Goal: Task Accomplishment & Management: Complete application form

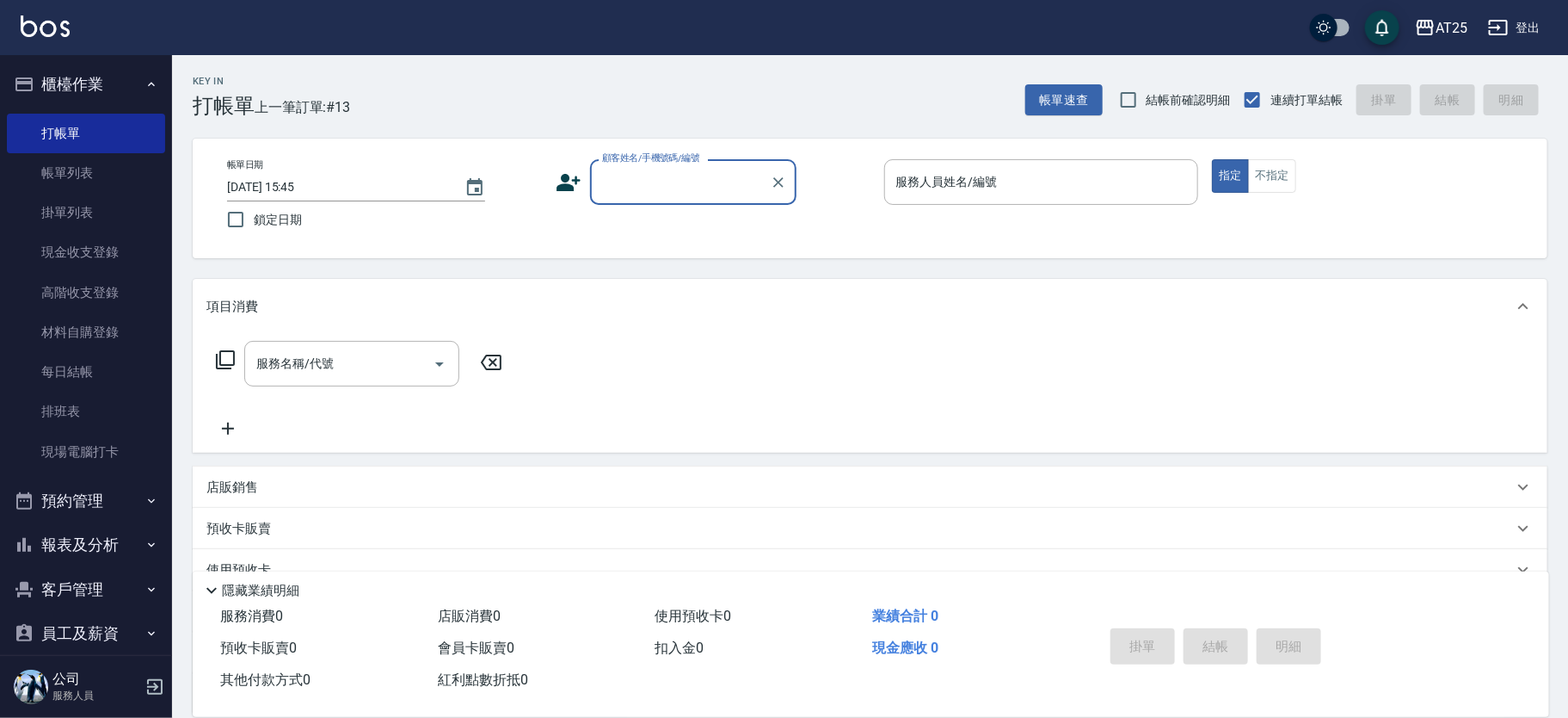
click at [694, 165] on div "顧客姓名/手機號碼/編號" at bounding box center [694, 182] width 207 height 46
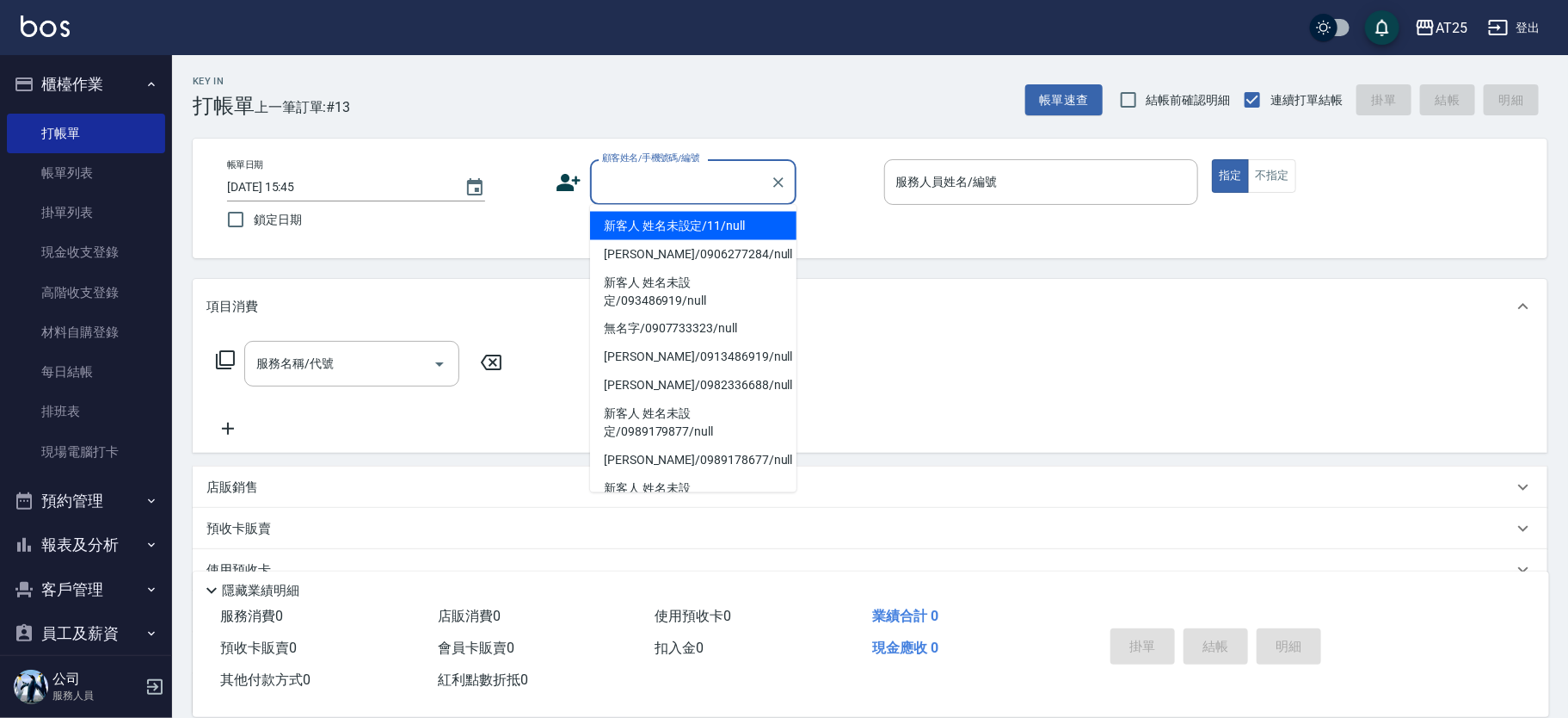
click at [712, 219] on li "新客人 姓名未設定/11/null" at bounding box center [694, 226] width 207 height 28
type input "新客人 姓名未設定/11/null"
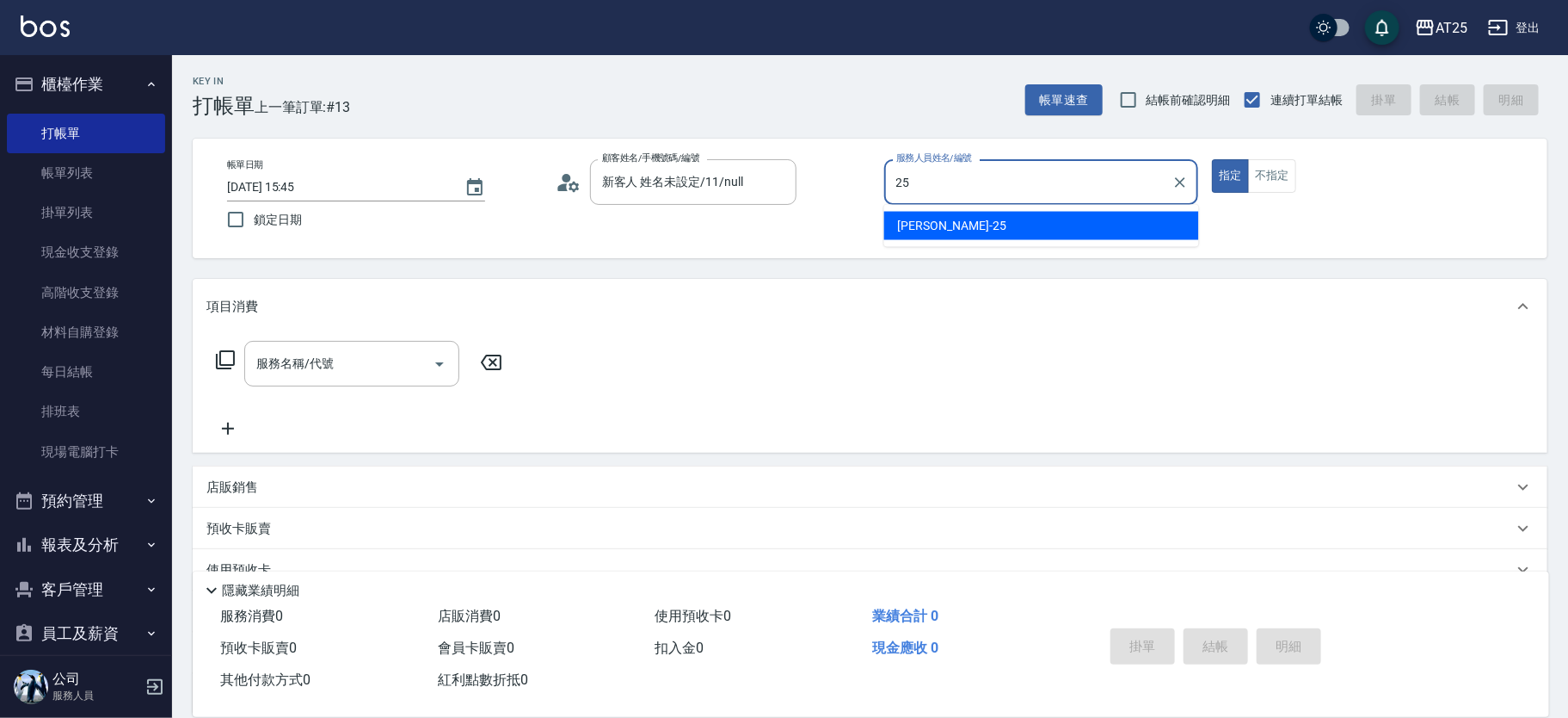
type input "Evan-25"
type button "true"
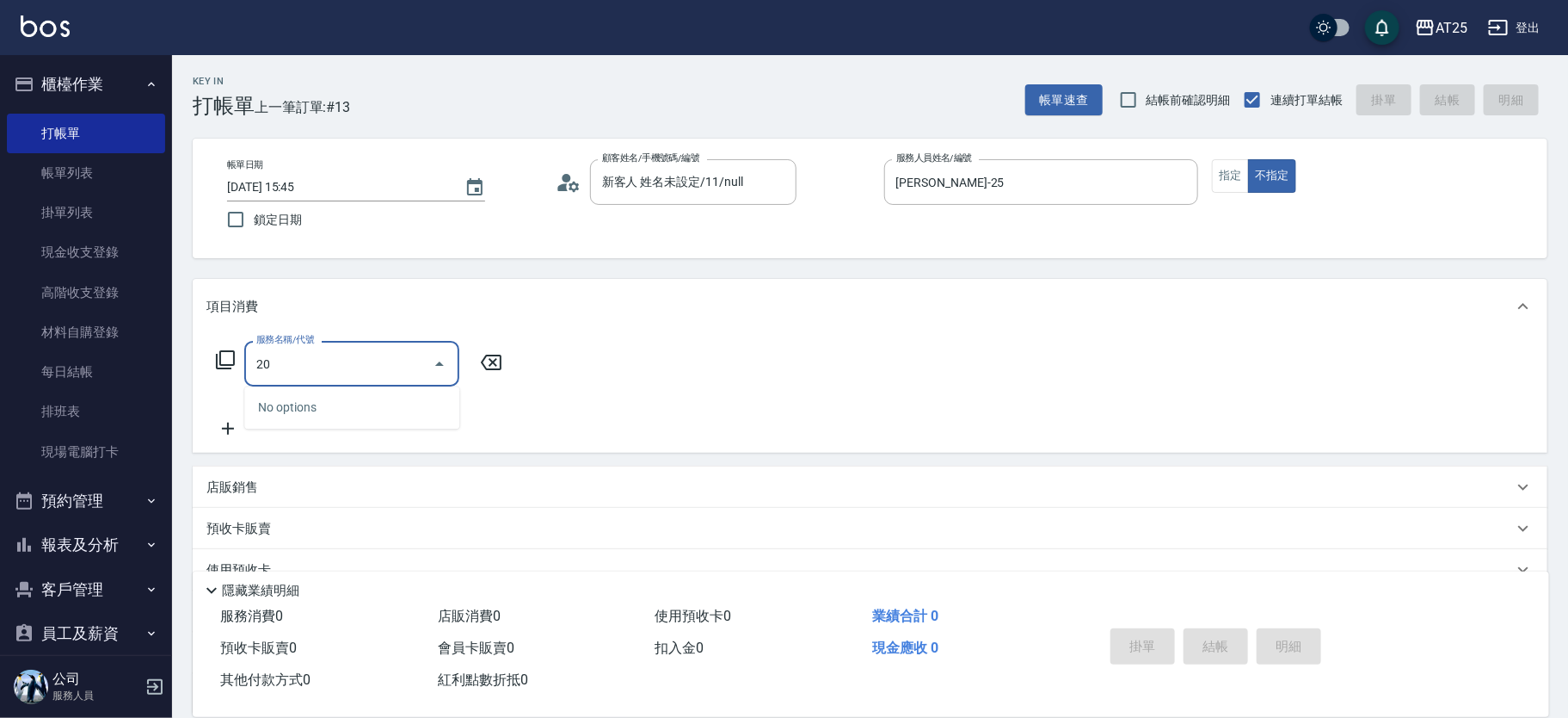
type input "201"
type input "30"
type input "洗髮(201)"
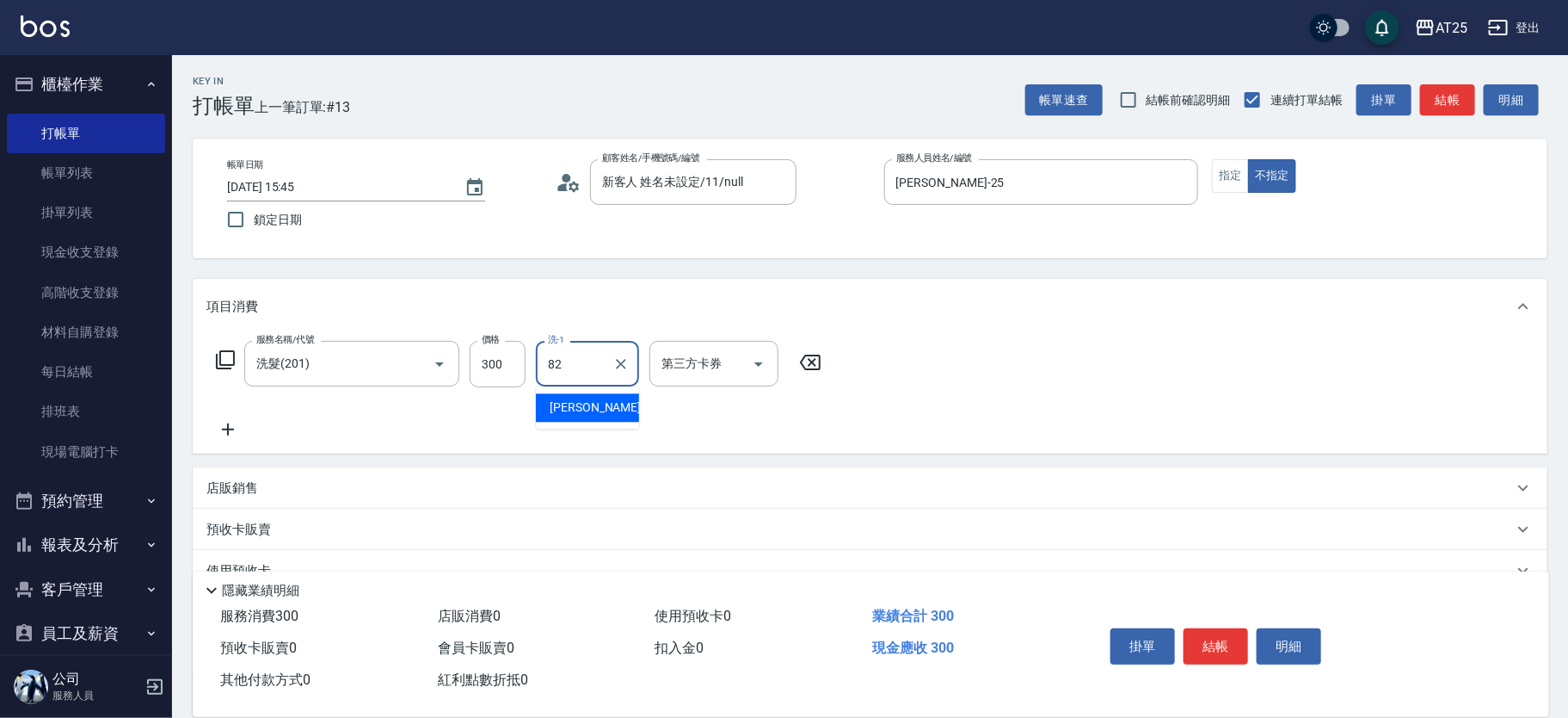
type input "小曼-82"
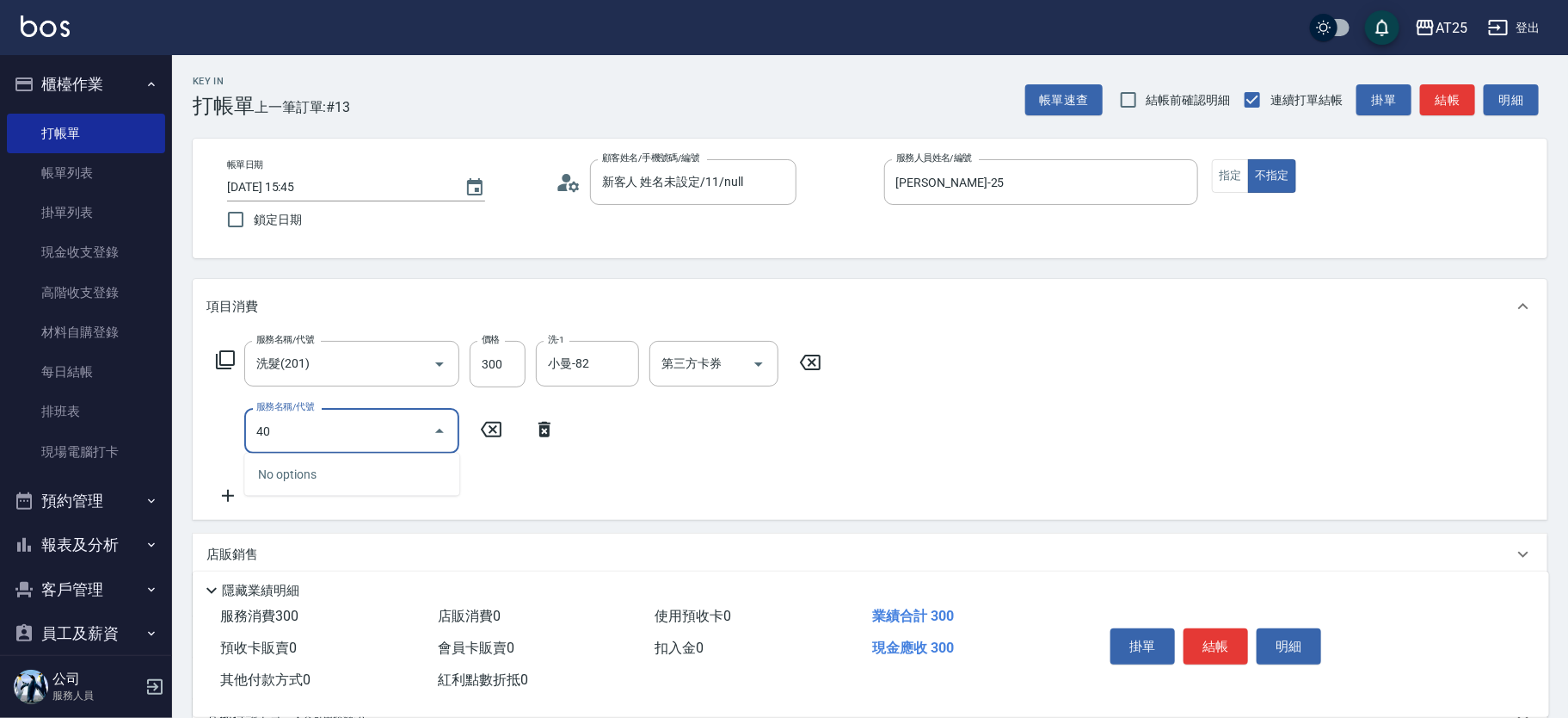
type input "401"
type input "60"
type input "剪髮(401)"
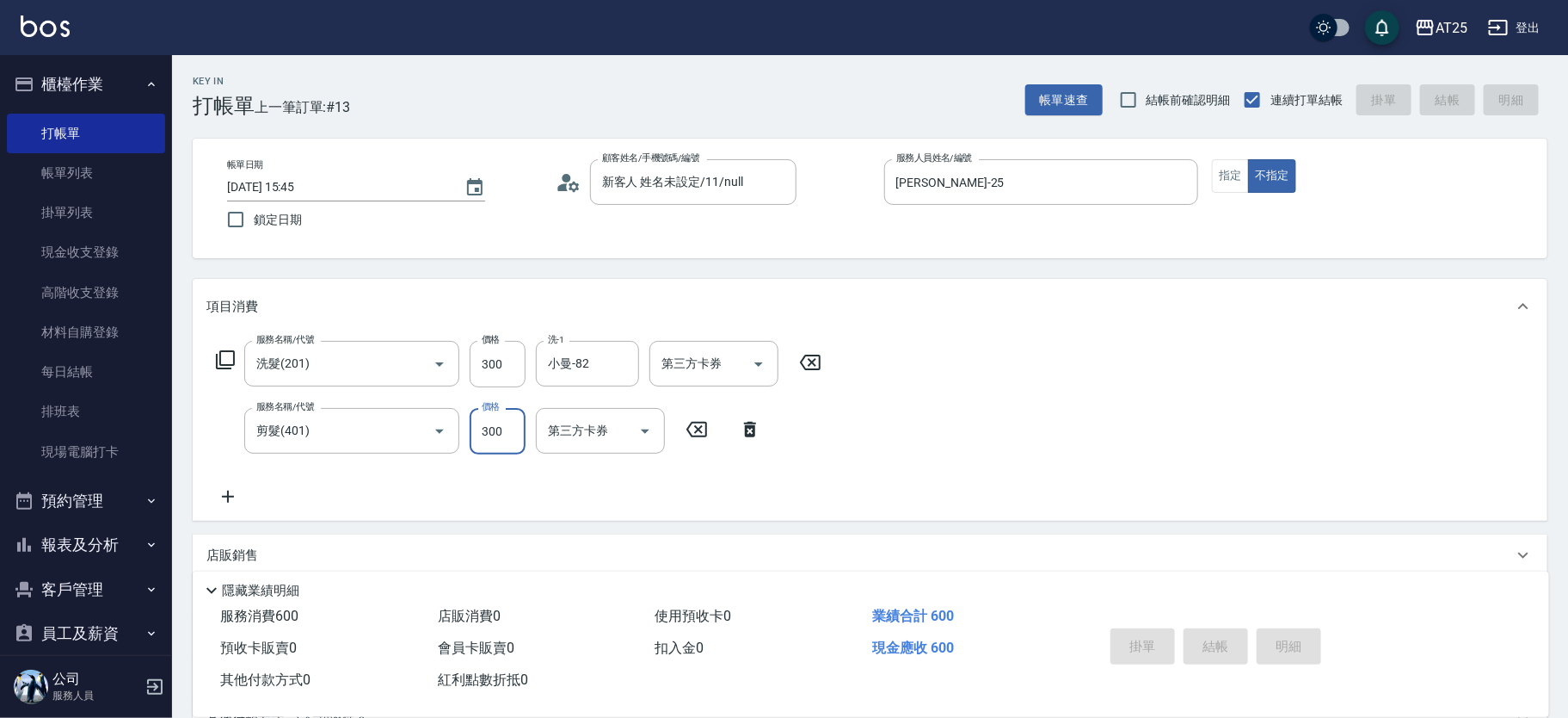
type input "2025/08/14 19:04"
type input "0"
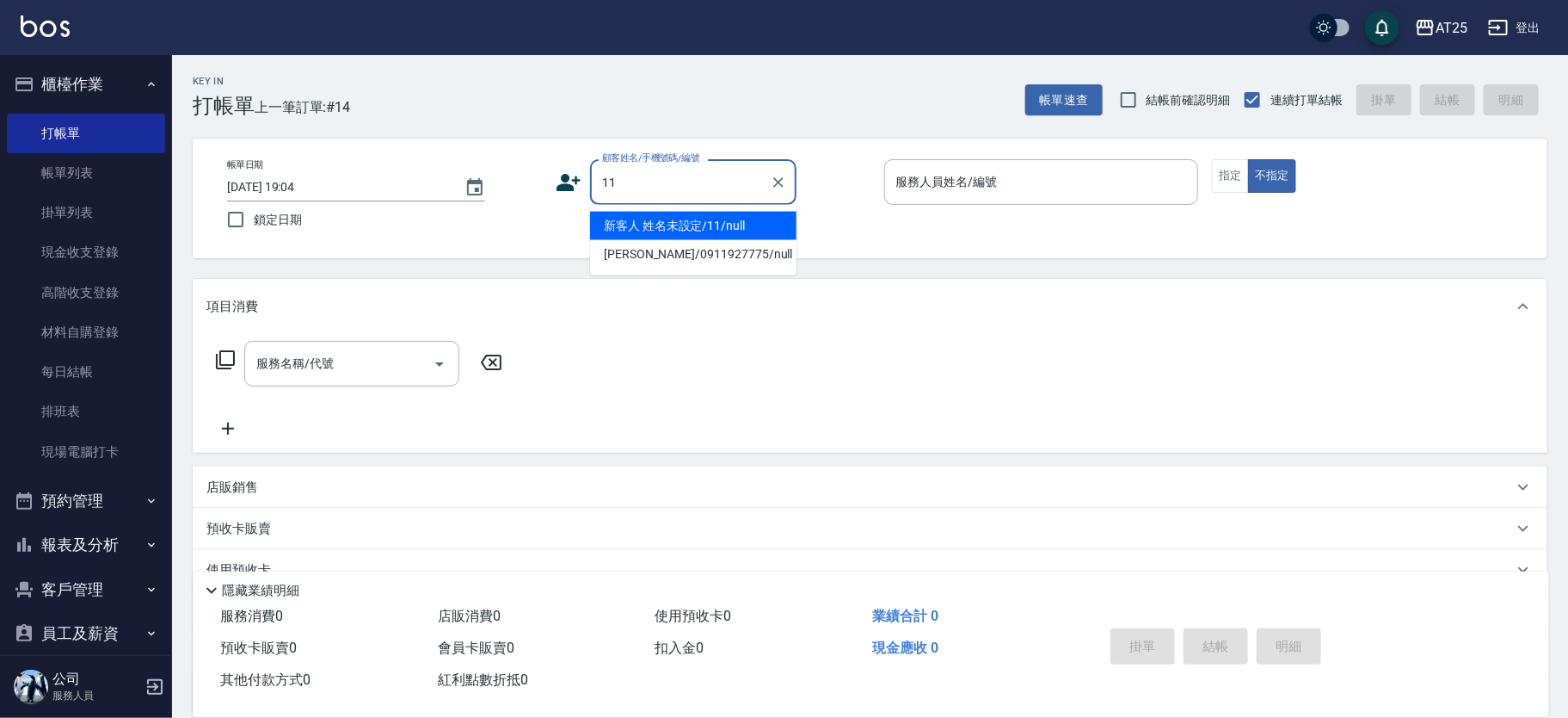
type input "新客人 姓名未設定/11/null"
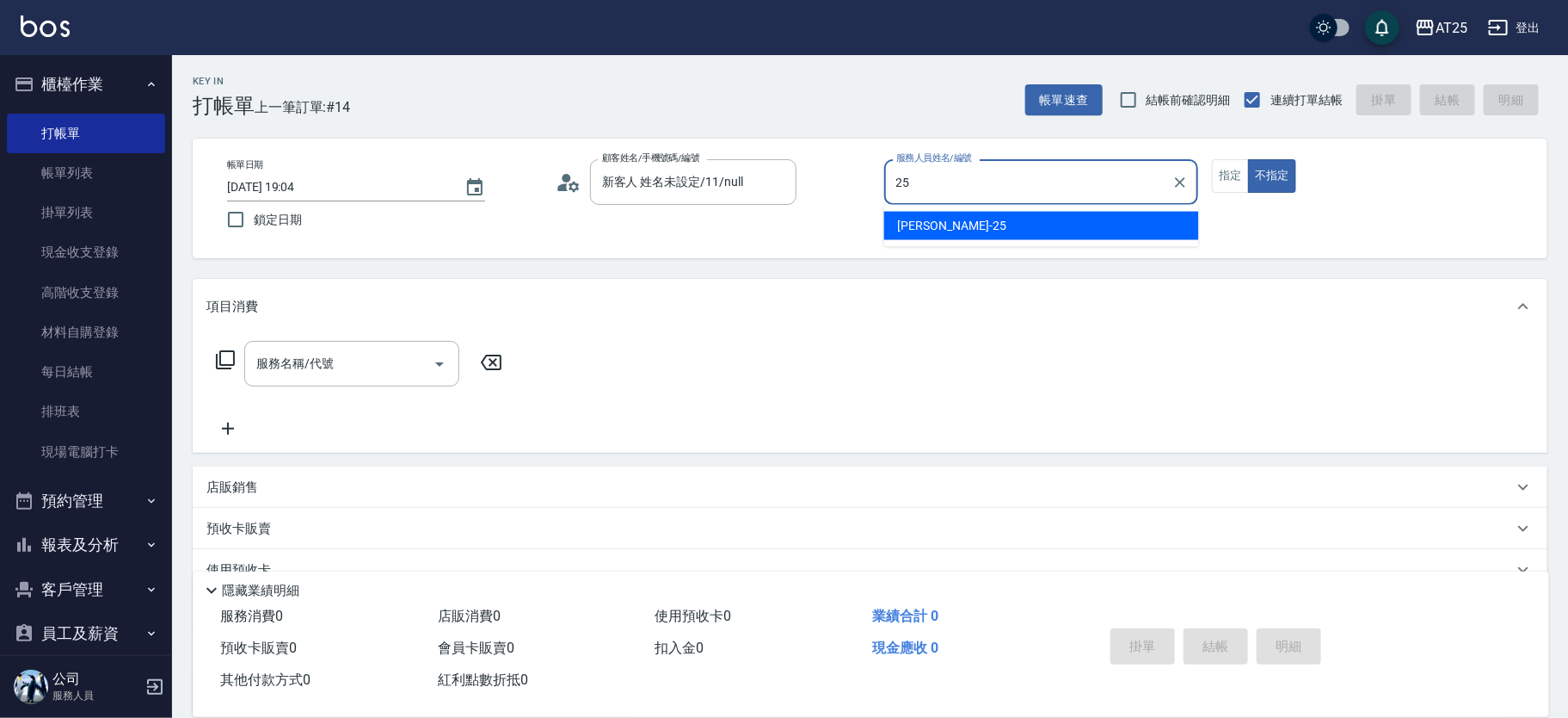
type input "Evan-25"
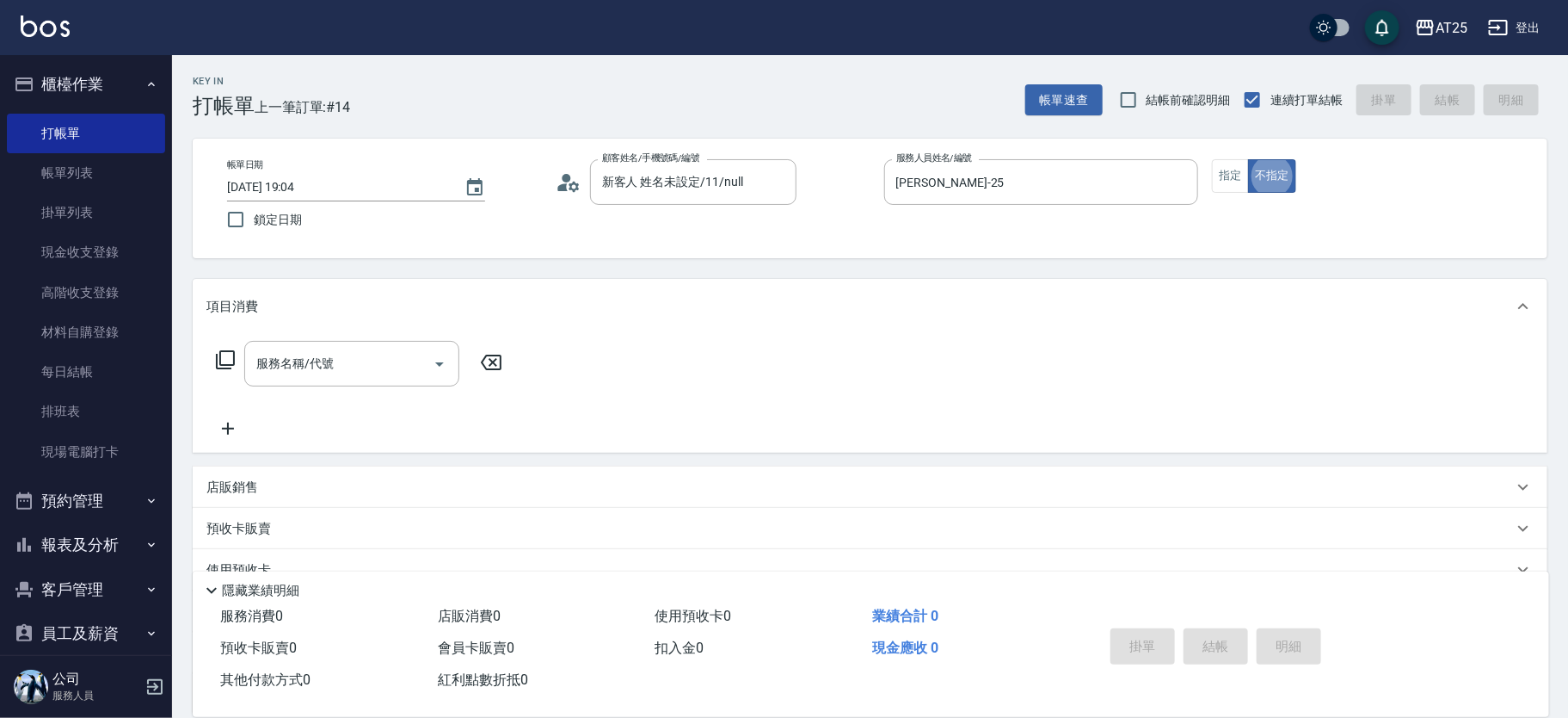
type button "false"
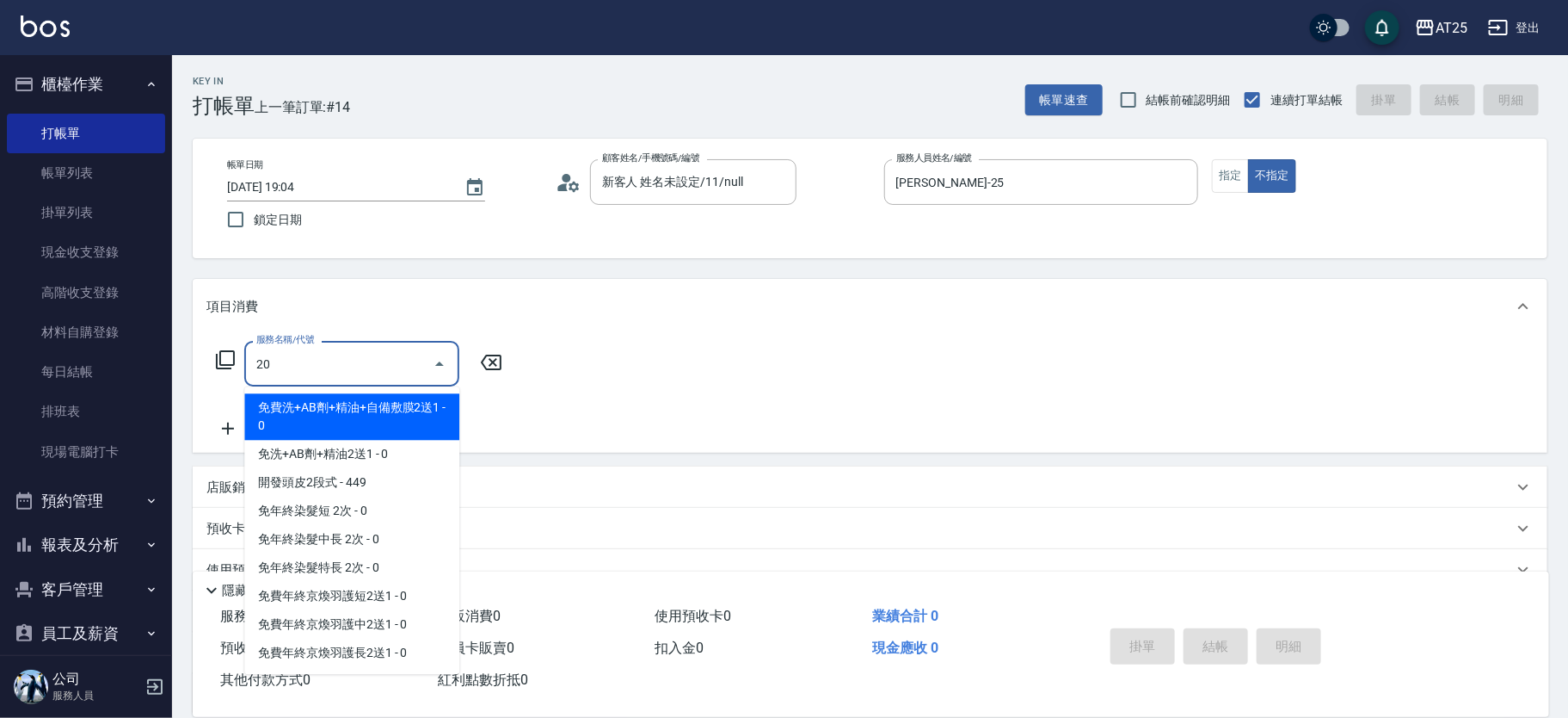
type input "201"
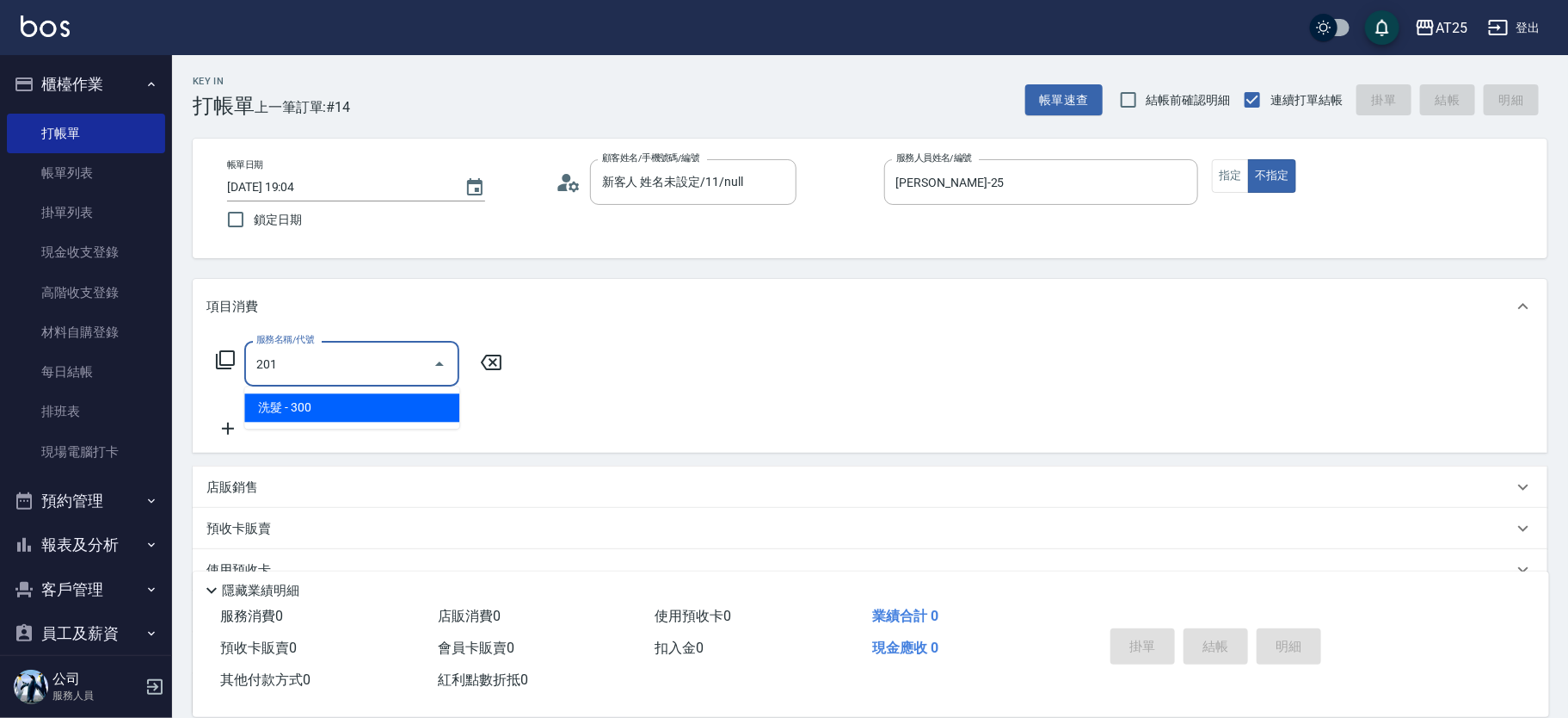
type input "30"
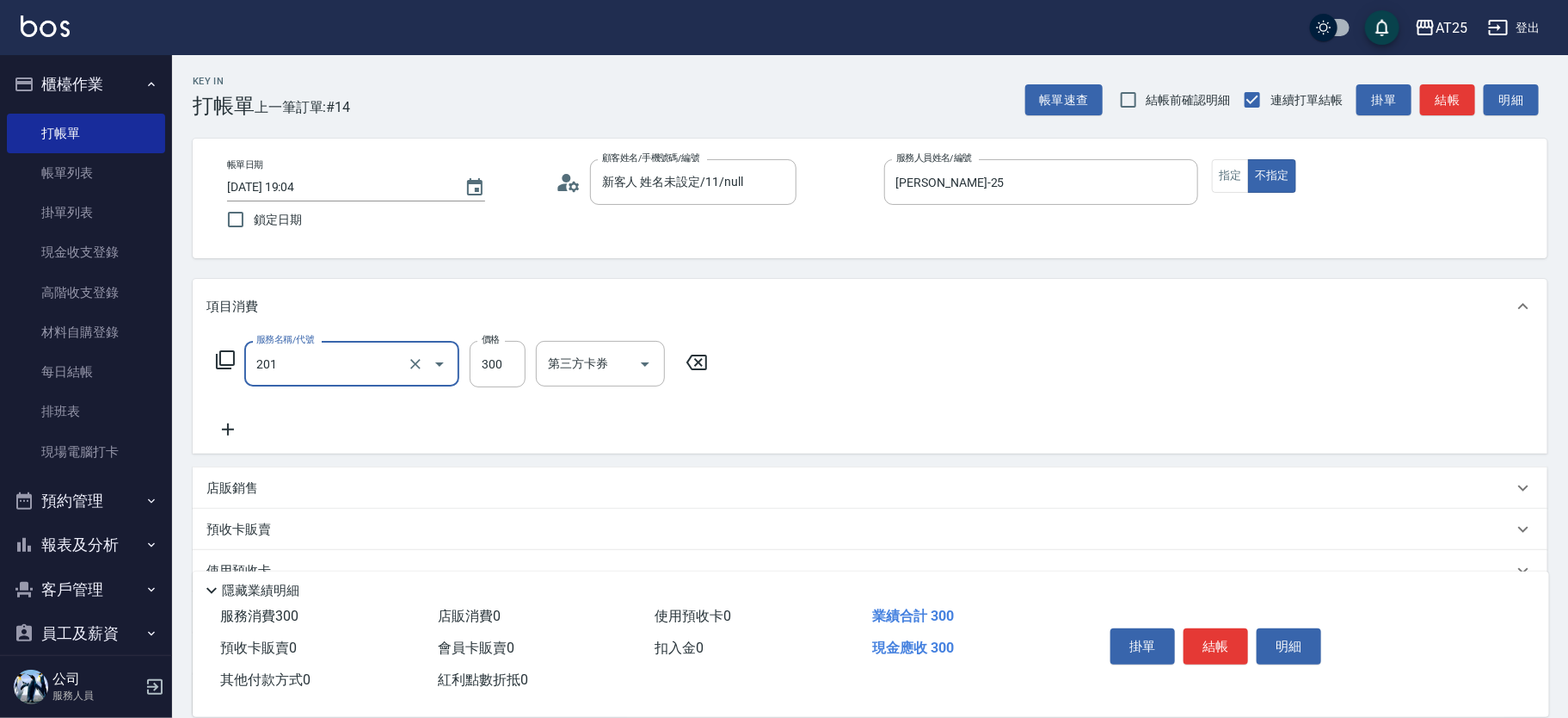
type input "洗髮(201)"
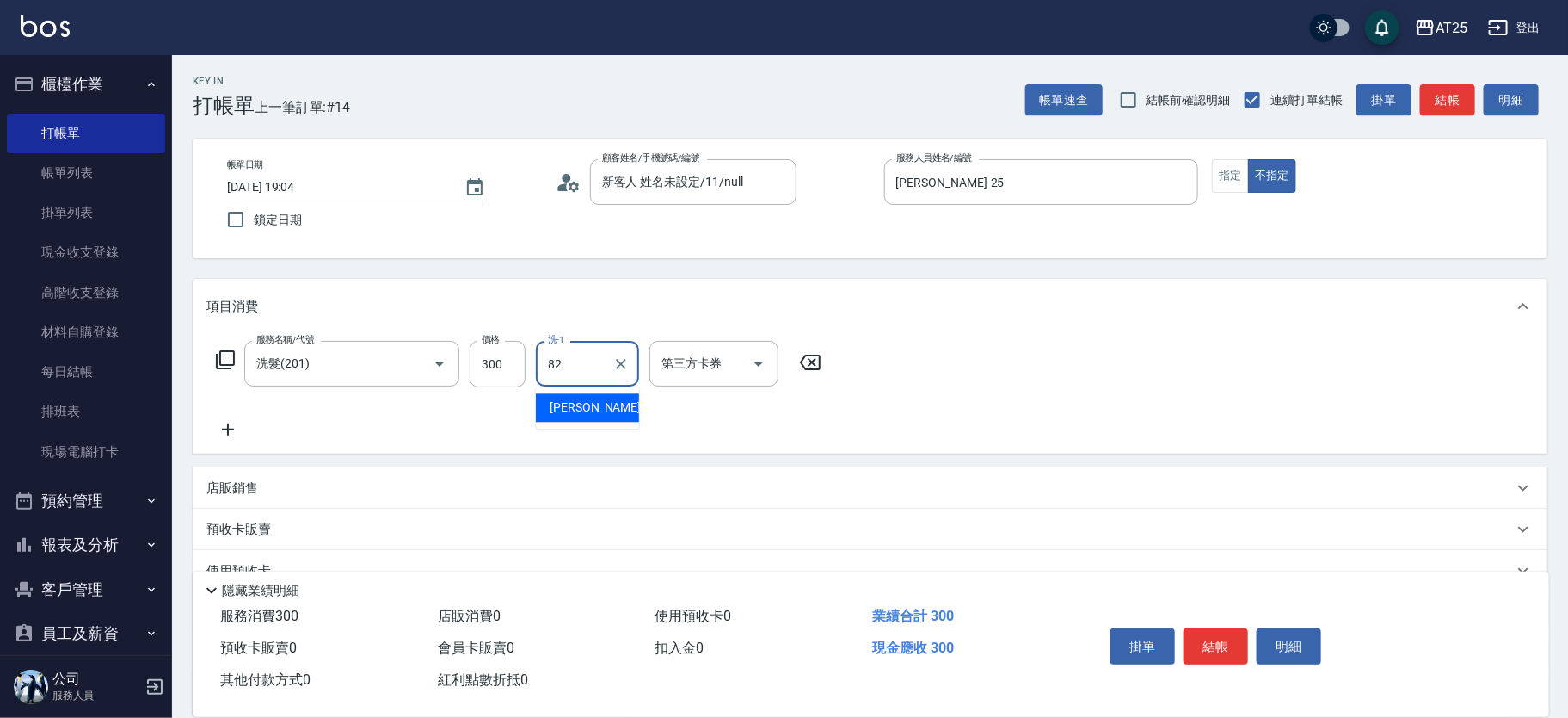
type input "小曼-82"
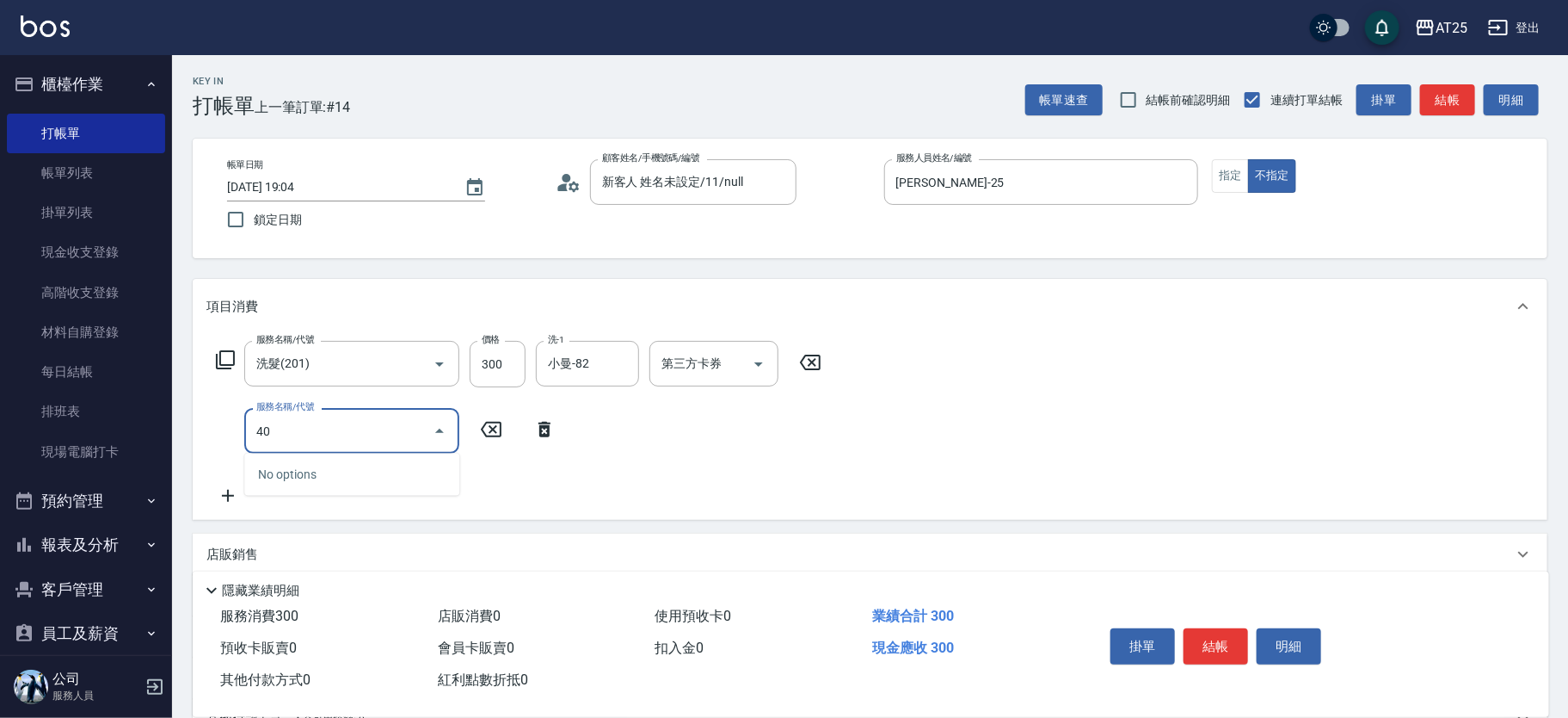
type input "401"
type input "60"
type input "剪髮(401)"
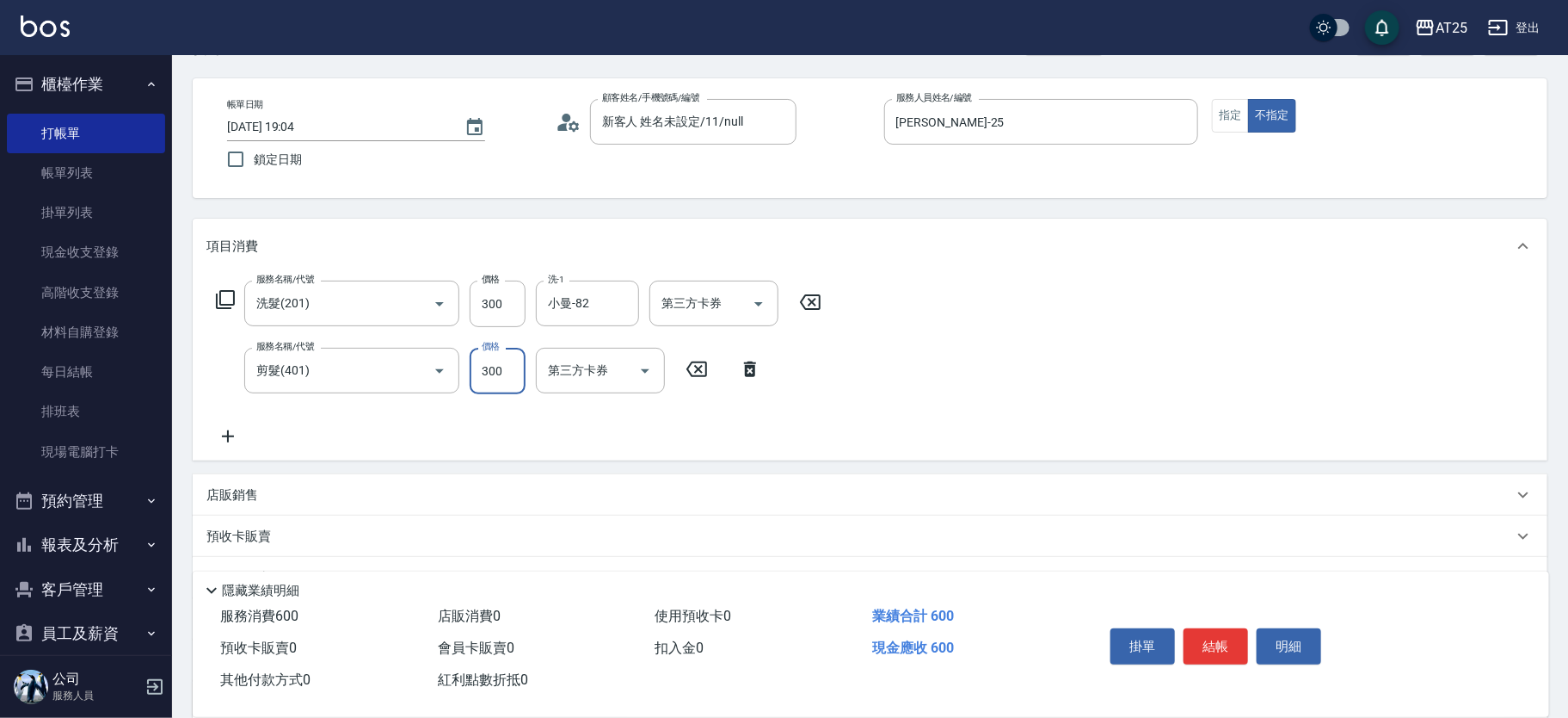
scroll to position [99, 0]
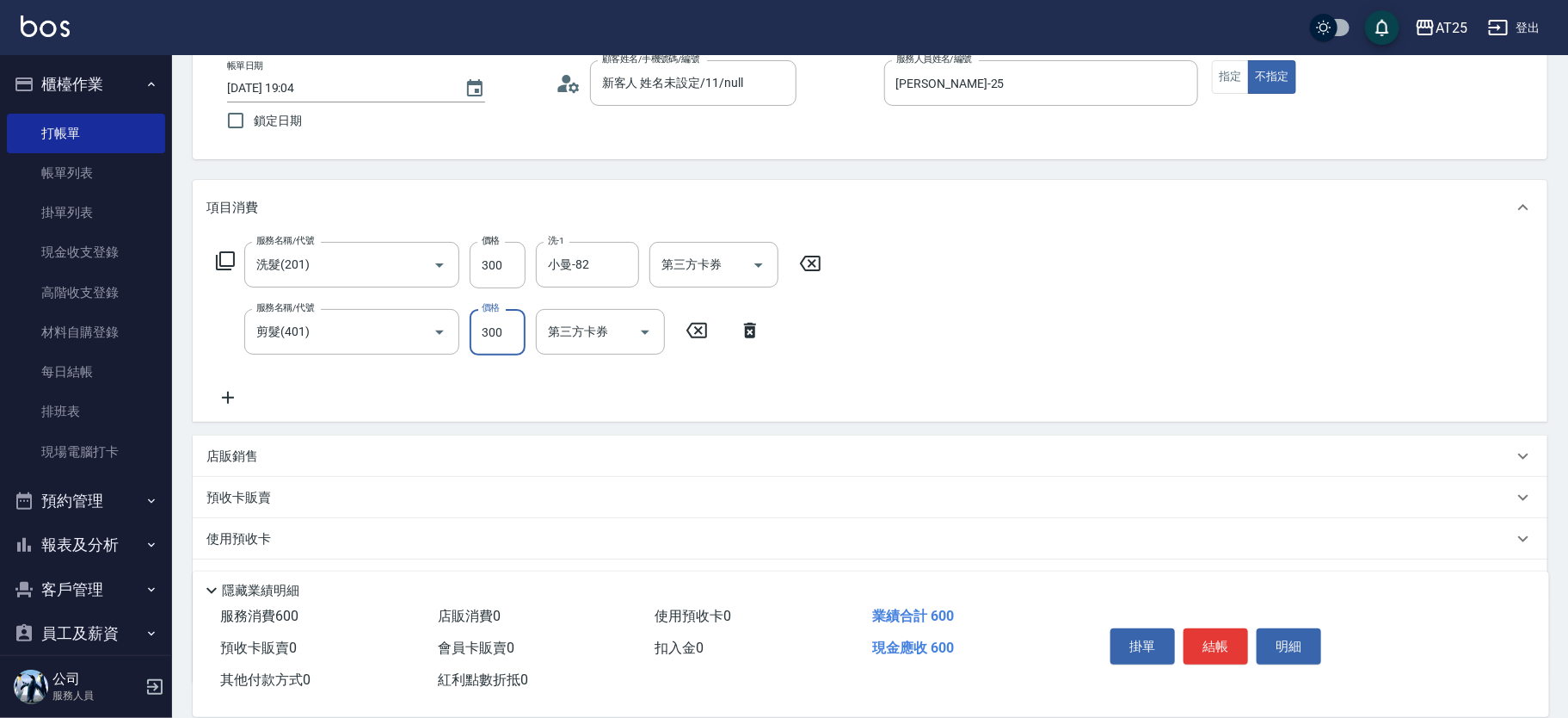
click at [663, 428] on div "項目消費 服務名稱/代號 洗髮(201) 服務名稱/代號 價格 300 價格 洗-1 小曼-82 洗-1 第三方卡券 第三方卡券 服務名稱/代號 剪髮(401…" at bounding box center [870, 432] width 1354 height 503
click at [629, 447] on div "店販銷售" at bounding box center [860, 456] width 1306 height 18
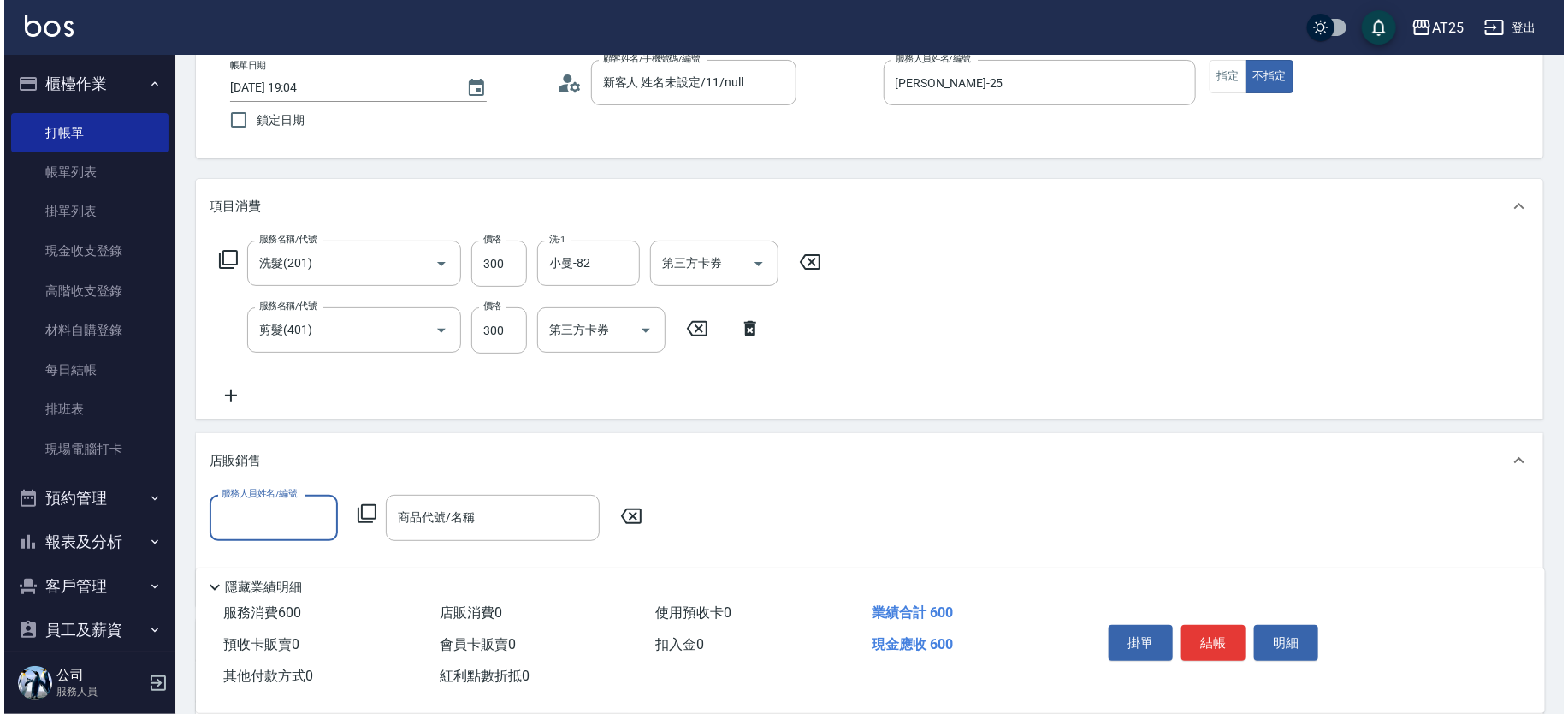
scroll to position [0, 0]
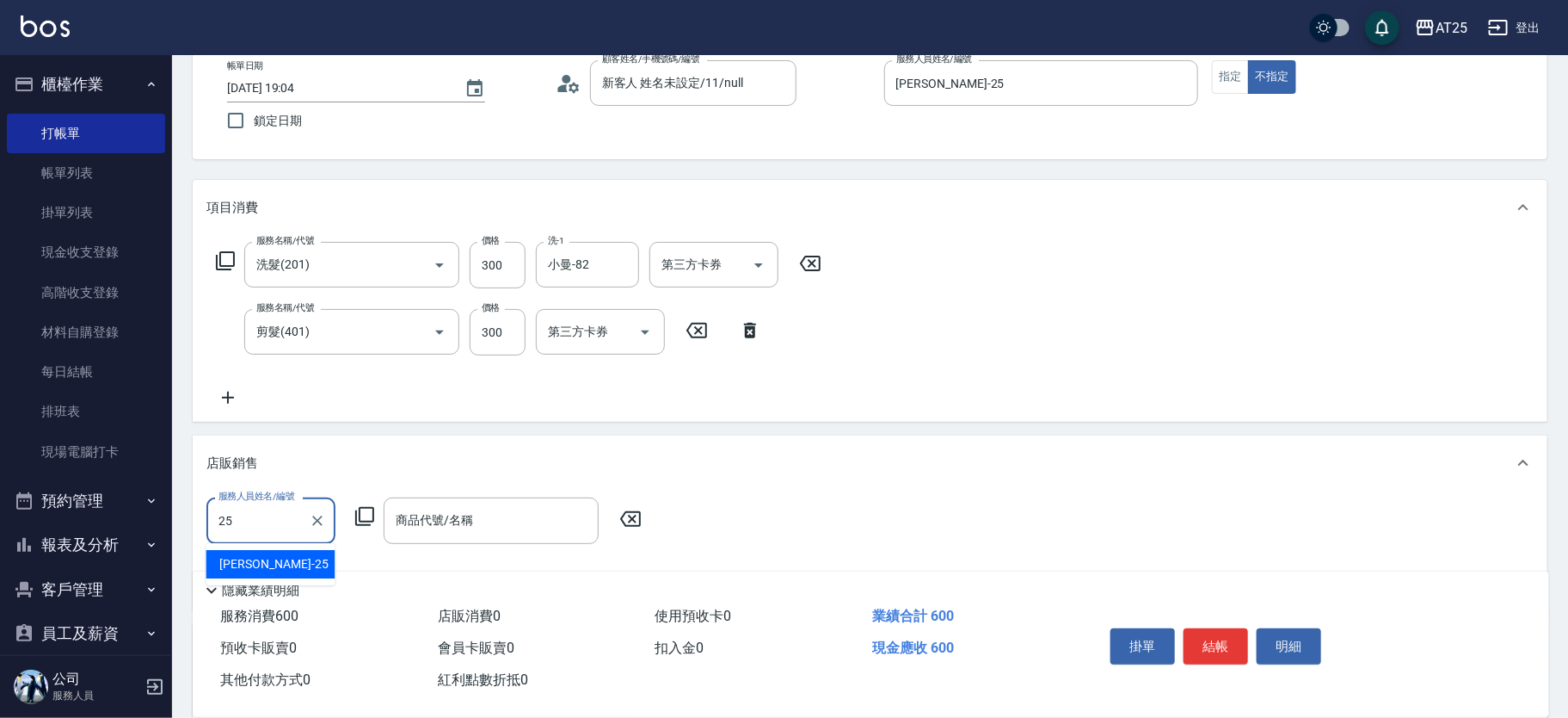
type input "Evan-25"
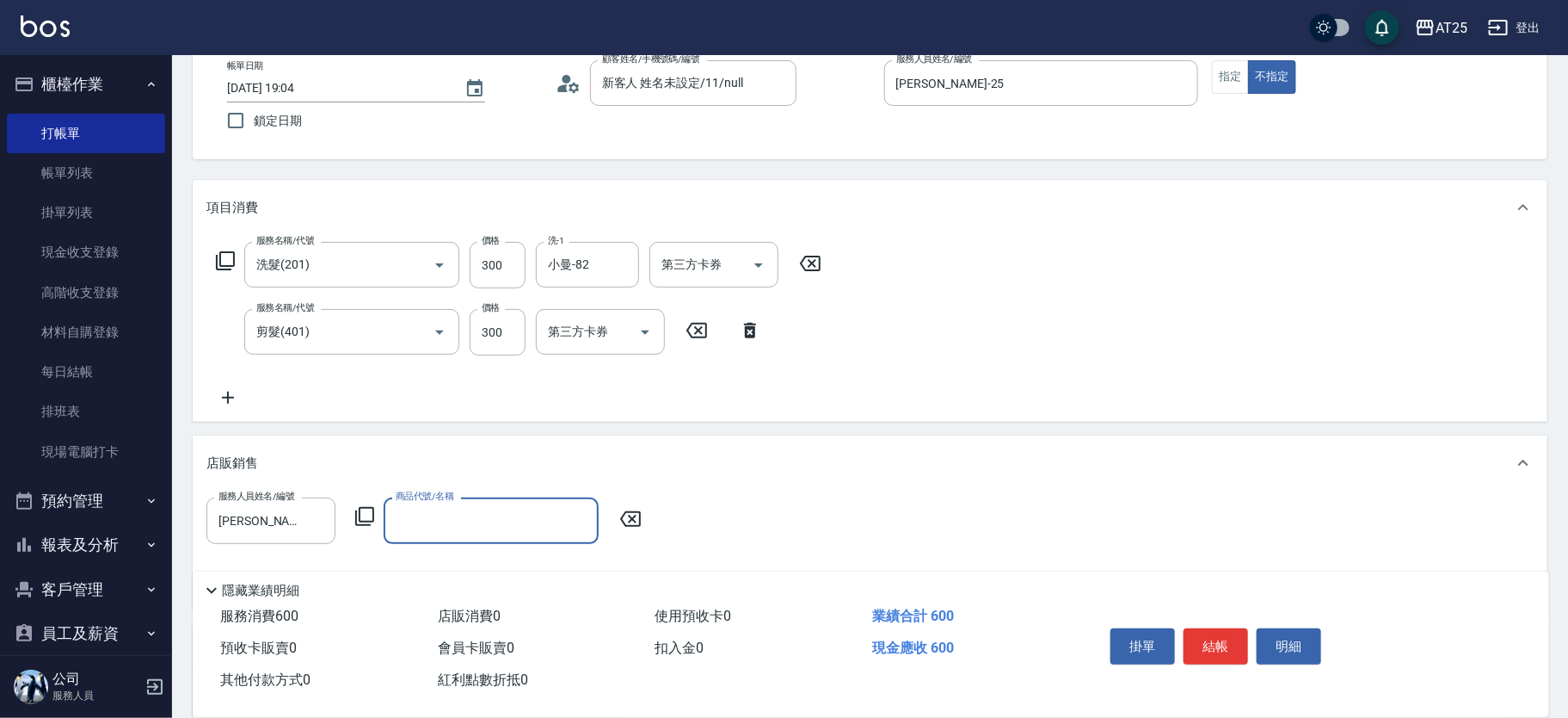
click at [369, 509] on icon at bounding box center [364, 516] width 21 height 21
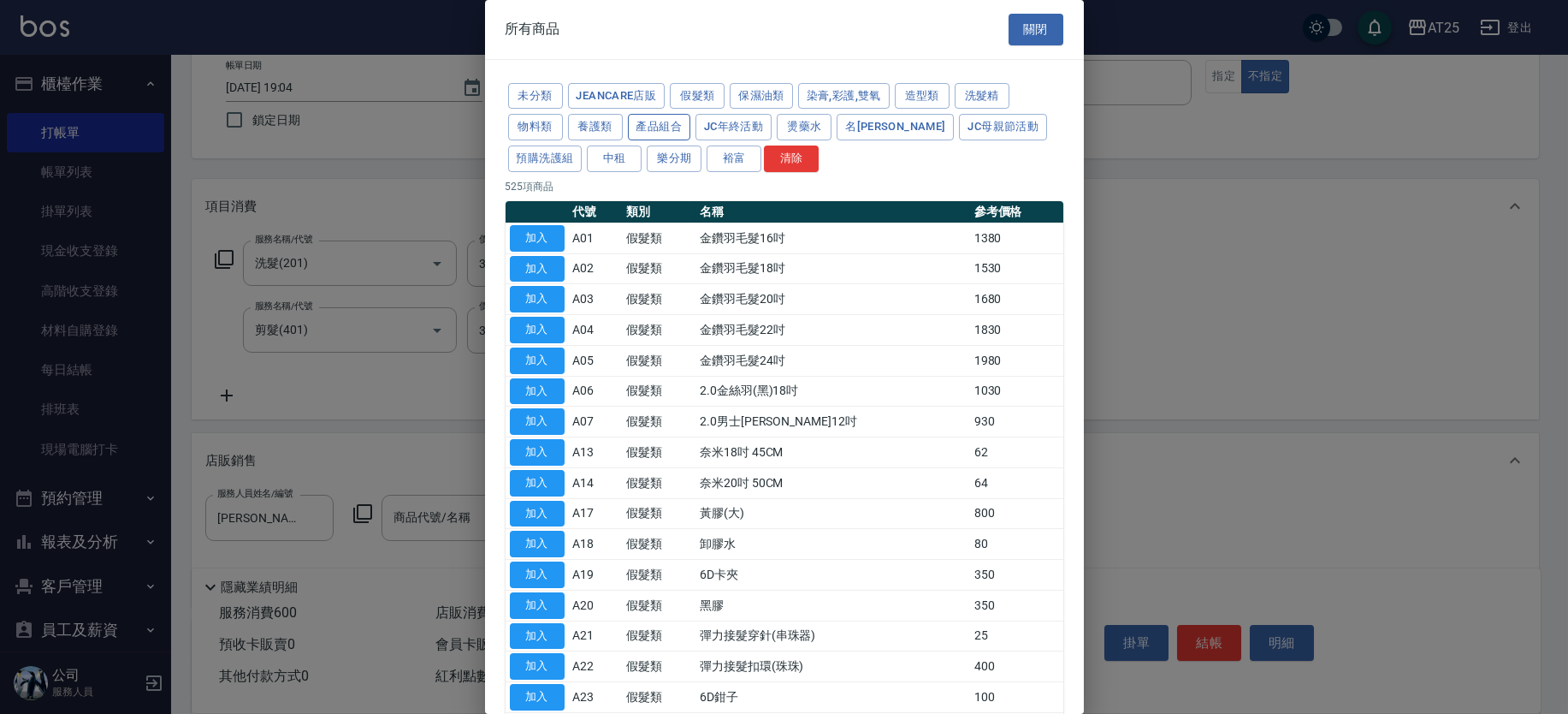
click at [672, 121] on button "產品組合" at bounding box center [660, 127] width 63 height 27
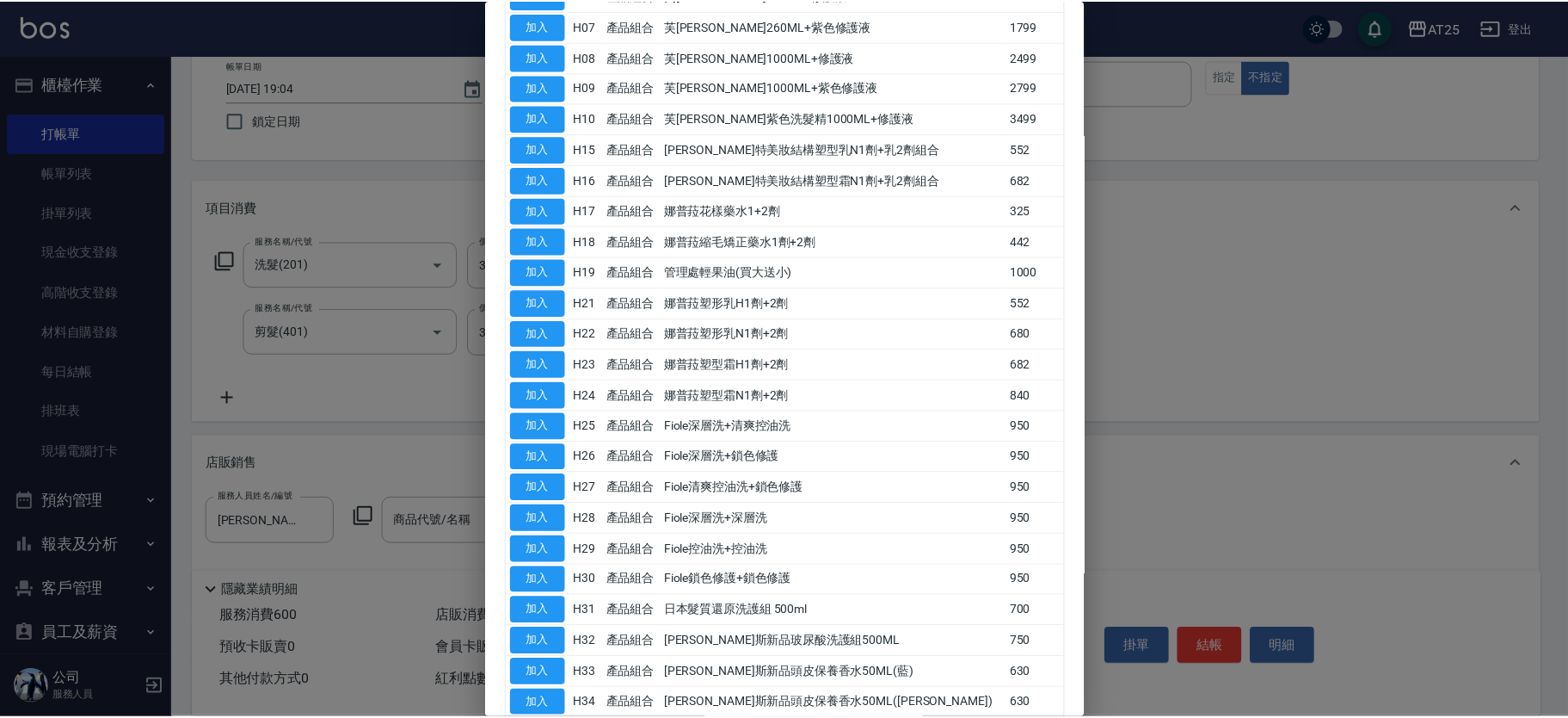
scroll to position [347, 0]
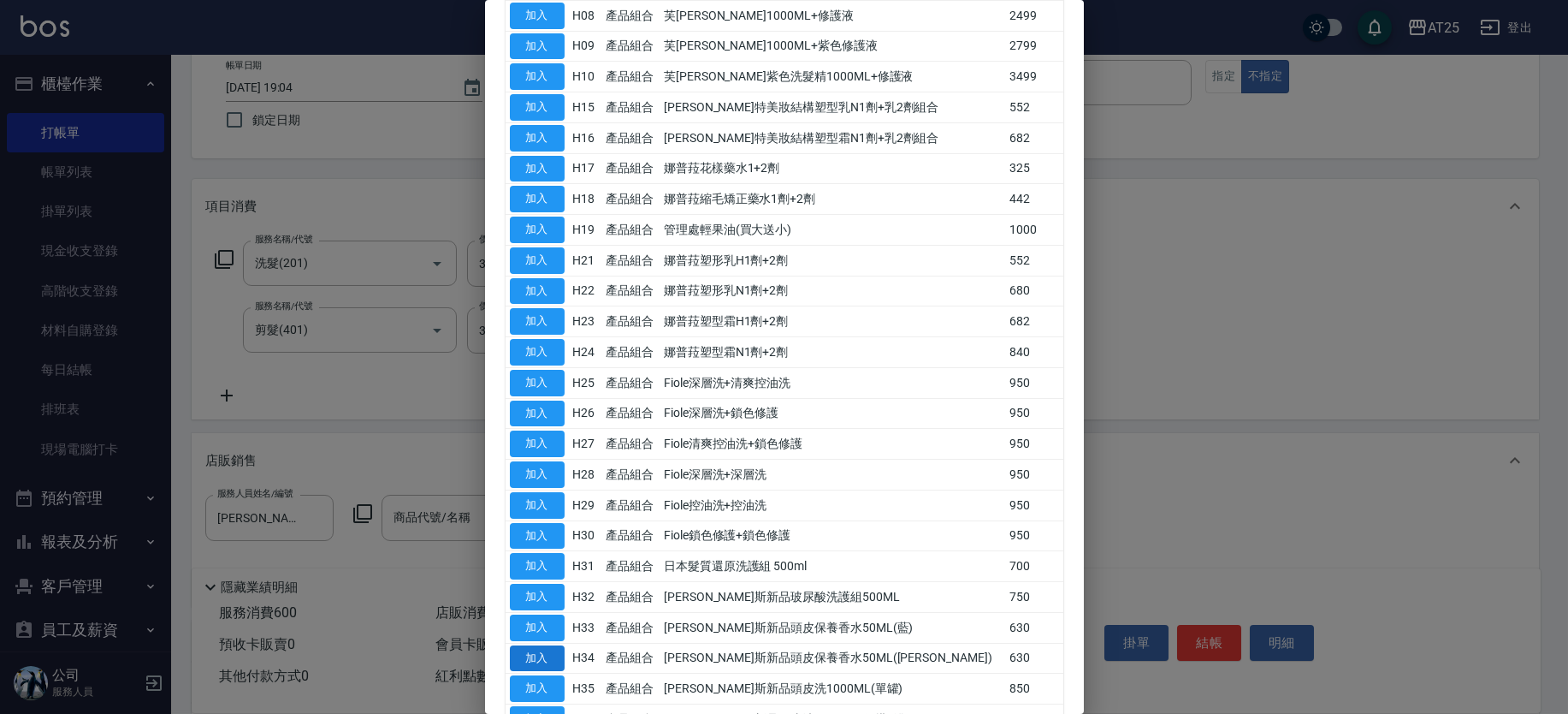
click at [546, 654] on button "加入" at bounding box center [537, 658] width 55 height 27
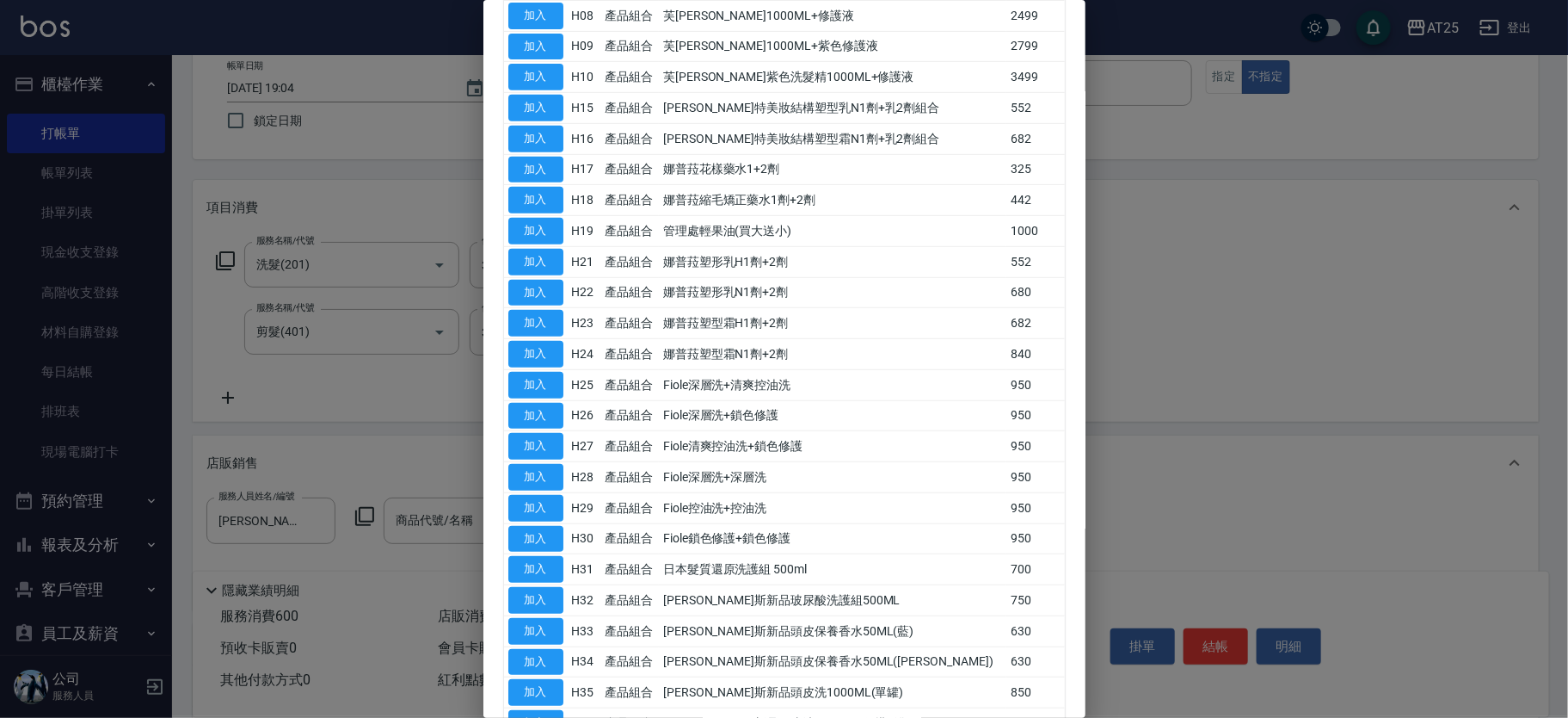
type input "[PERSON_NAME]斯新品頭皮保養香水50ML([PERSON_NAME])"
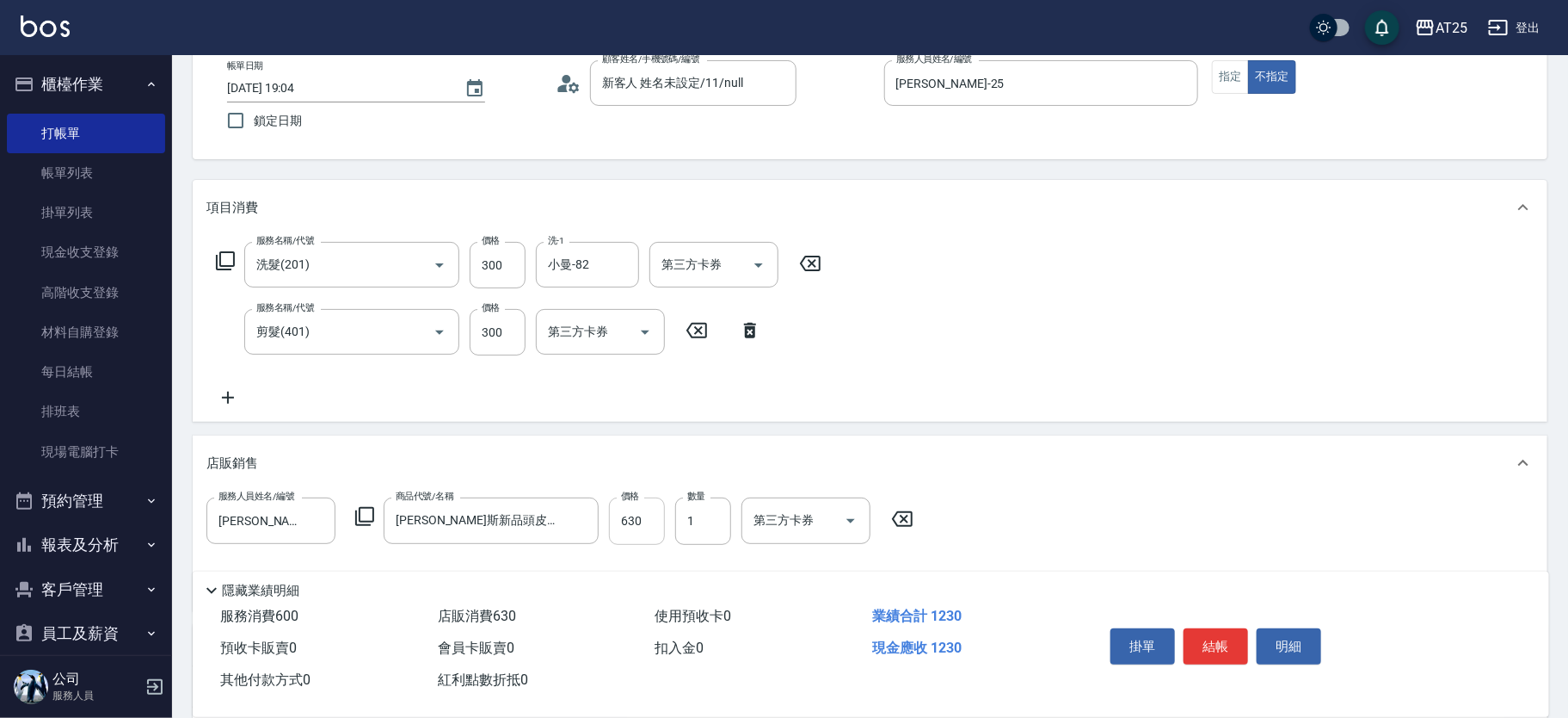
click at [631, 528] on input "630" at bounding box center [637, 521] width 56 height 47
type input "60"
type input "100"
type input "160"
type input "1000"
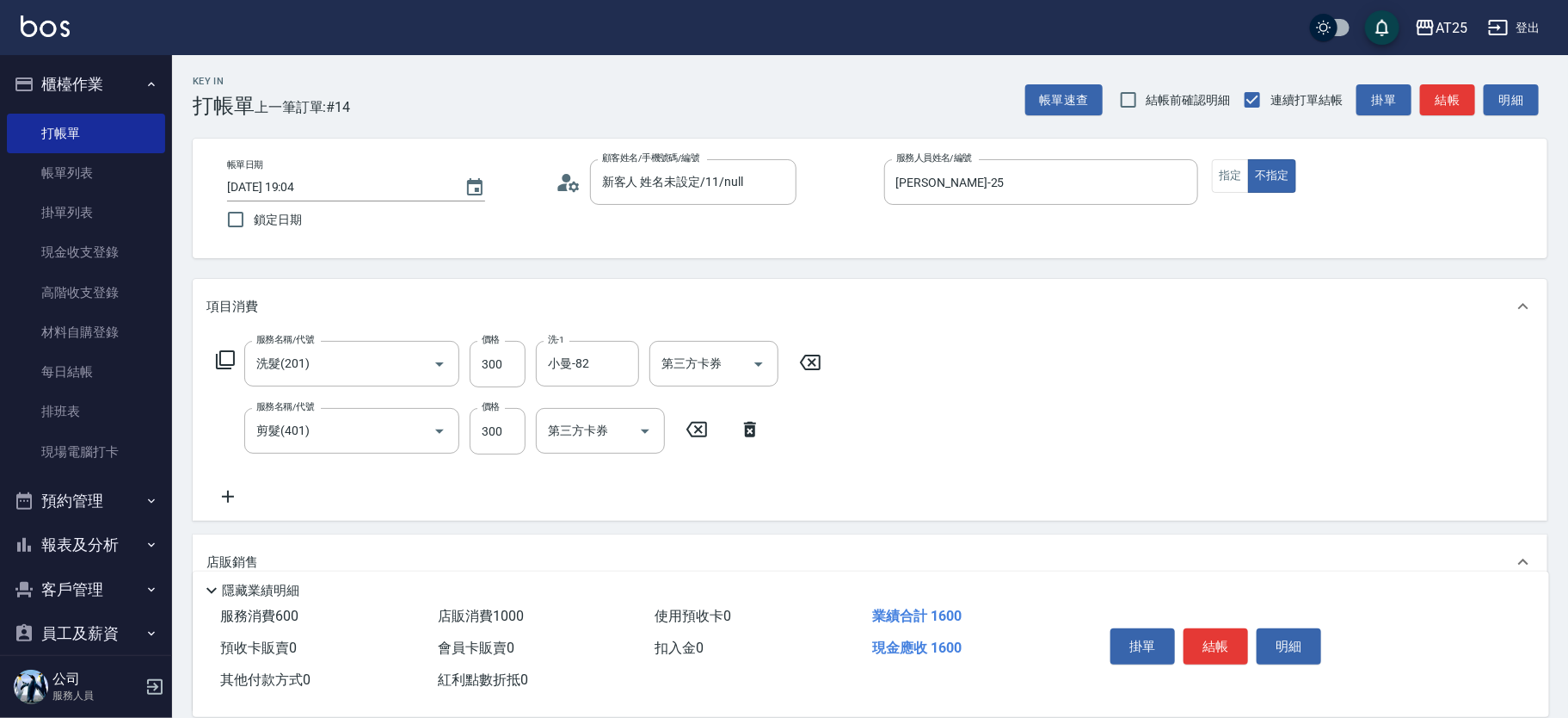
scroll to position [185, 0]
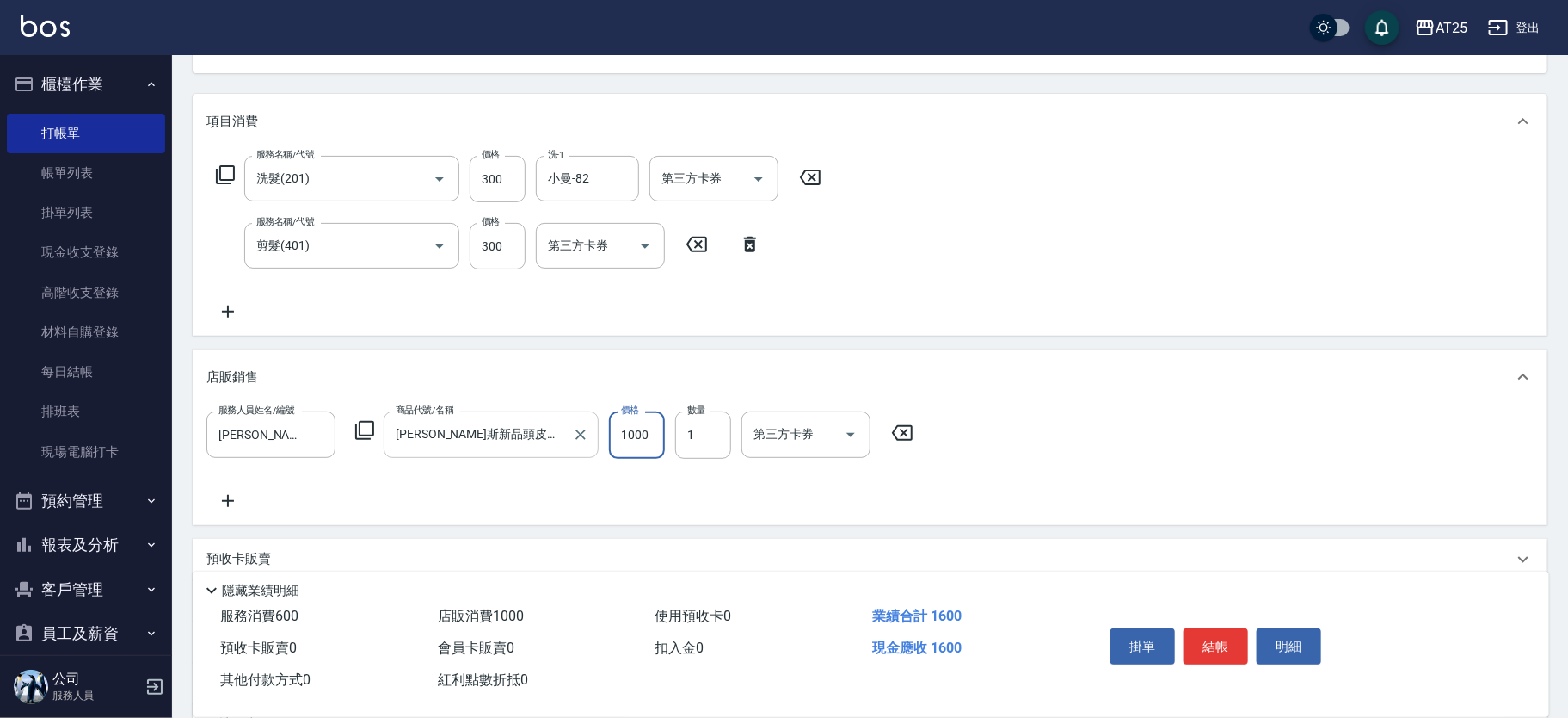
drag, startPoint x: 649, startPoint y: 423, endPoint x: 580, endPoint y: 418, distance: 69.2
click at [580, 418] on div "服務人員姓名/編號 Evan-25 服務人員姓名/編號 商品代號/名稱 喬娜斯新品頭皮保養香水50ML(橘) 商品代號/名稱 價格 1000 價格 數量 1 …" at bounding box center [565, 434] width 718 height 47
type input "60"
type input "50"
type input "110"
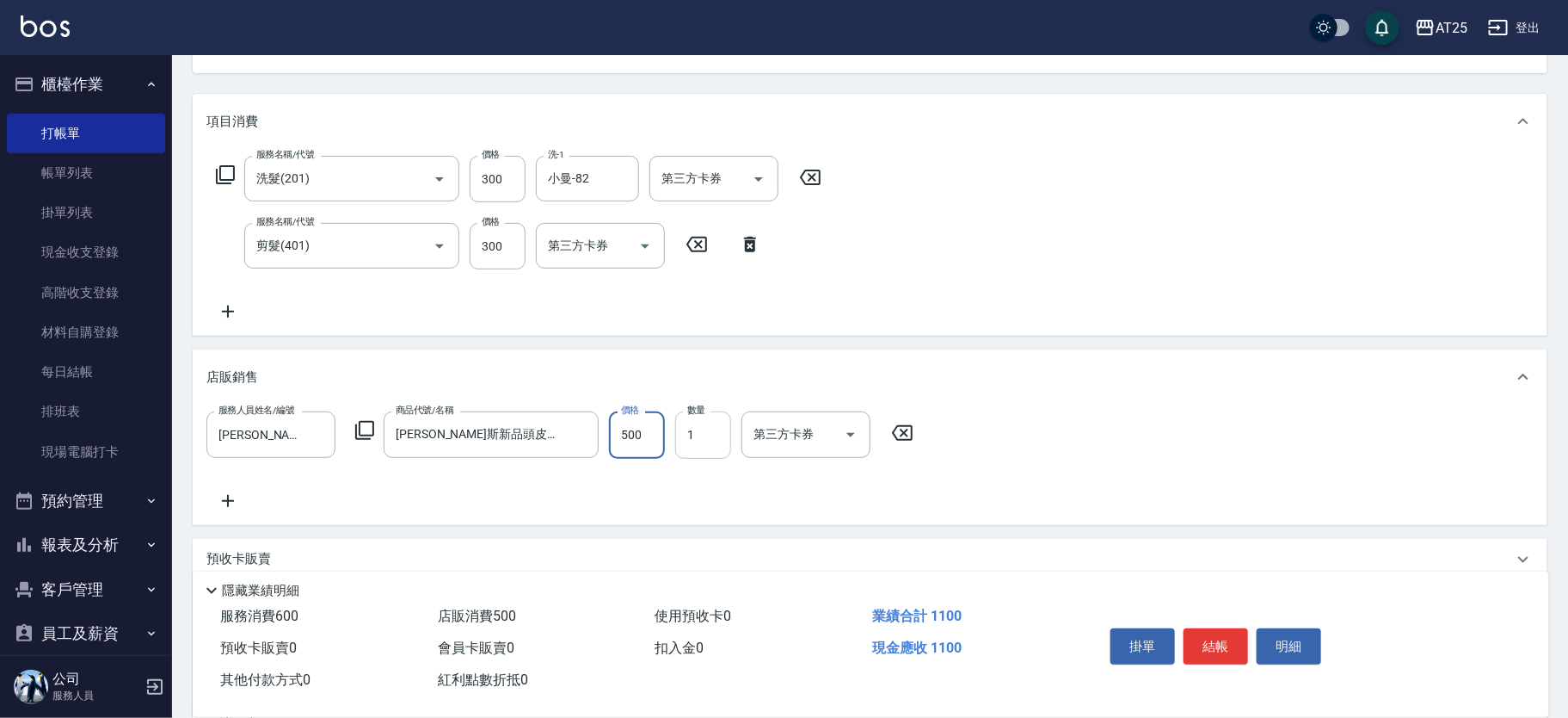
type input "500"
click at [691, 438] on input "1" at bounding box center [703, 434] width 56 height 47
type input "160"
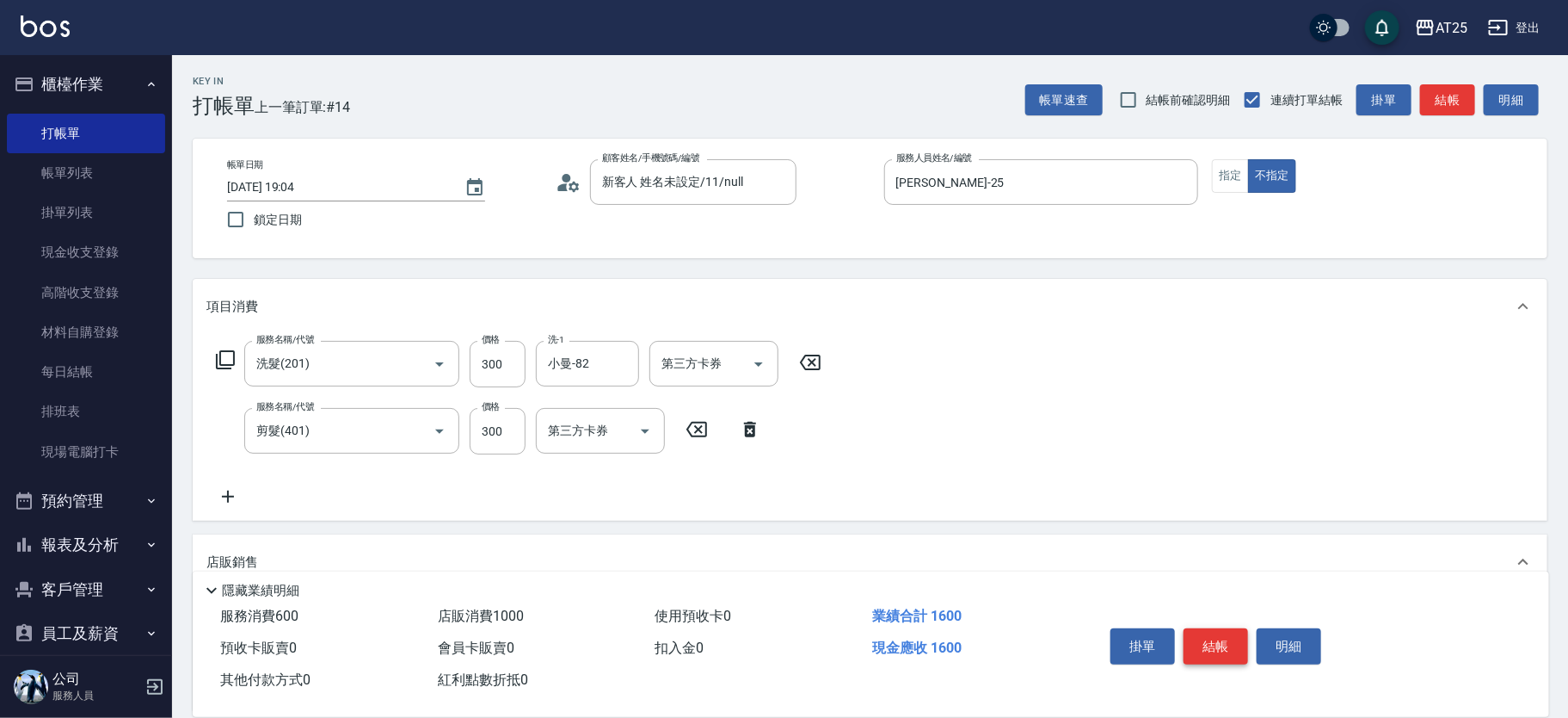
type input "2"
click at [1234, 640] on button "結帳" at bounding box center [1216, 646] width 65 height 36
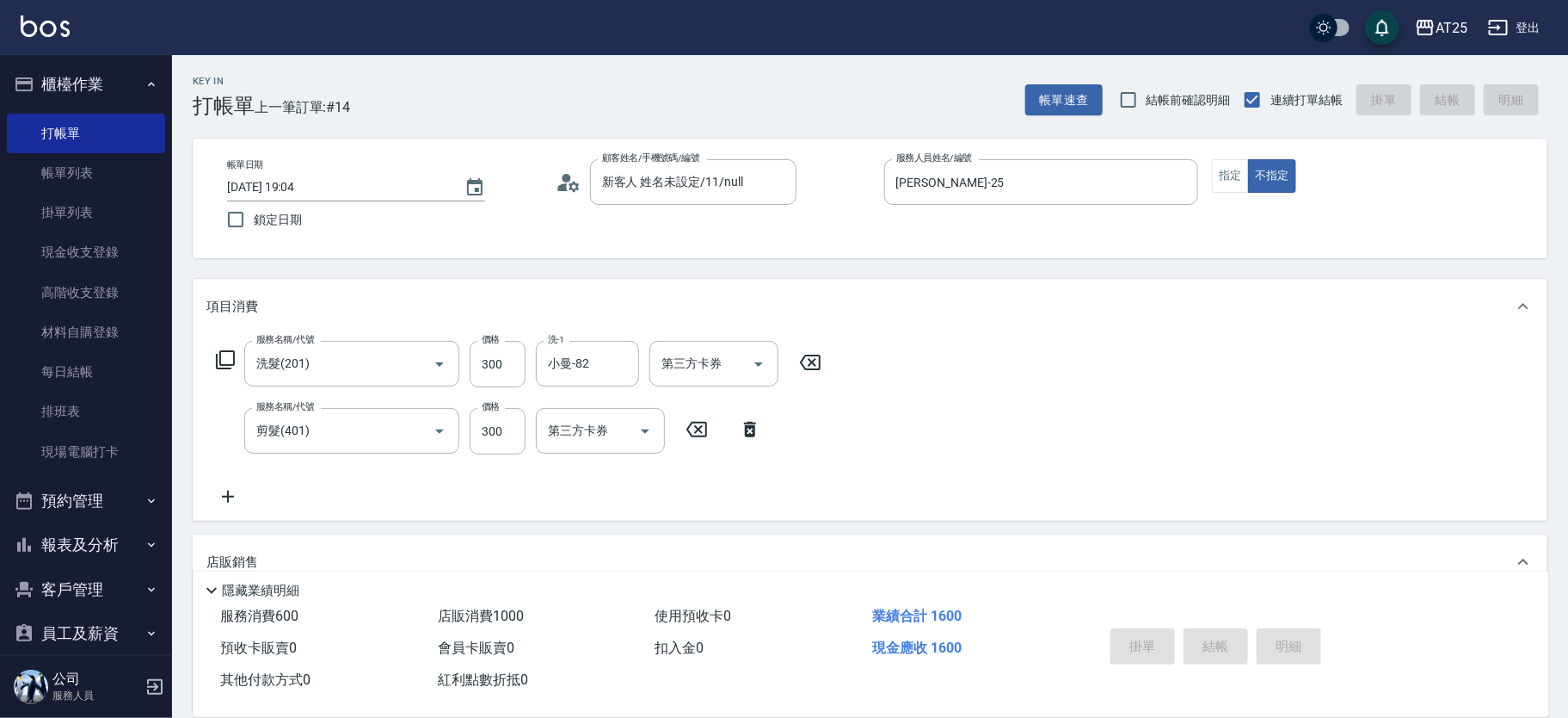
type input "0"
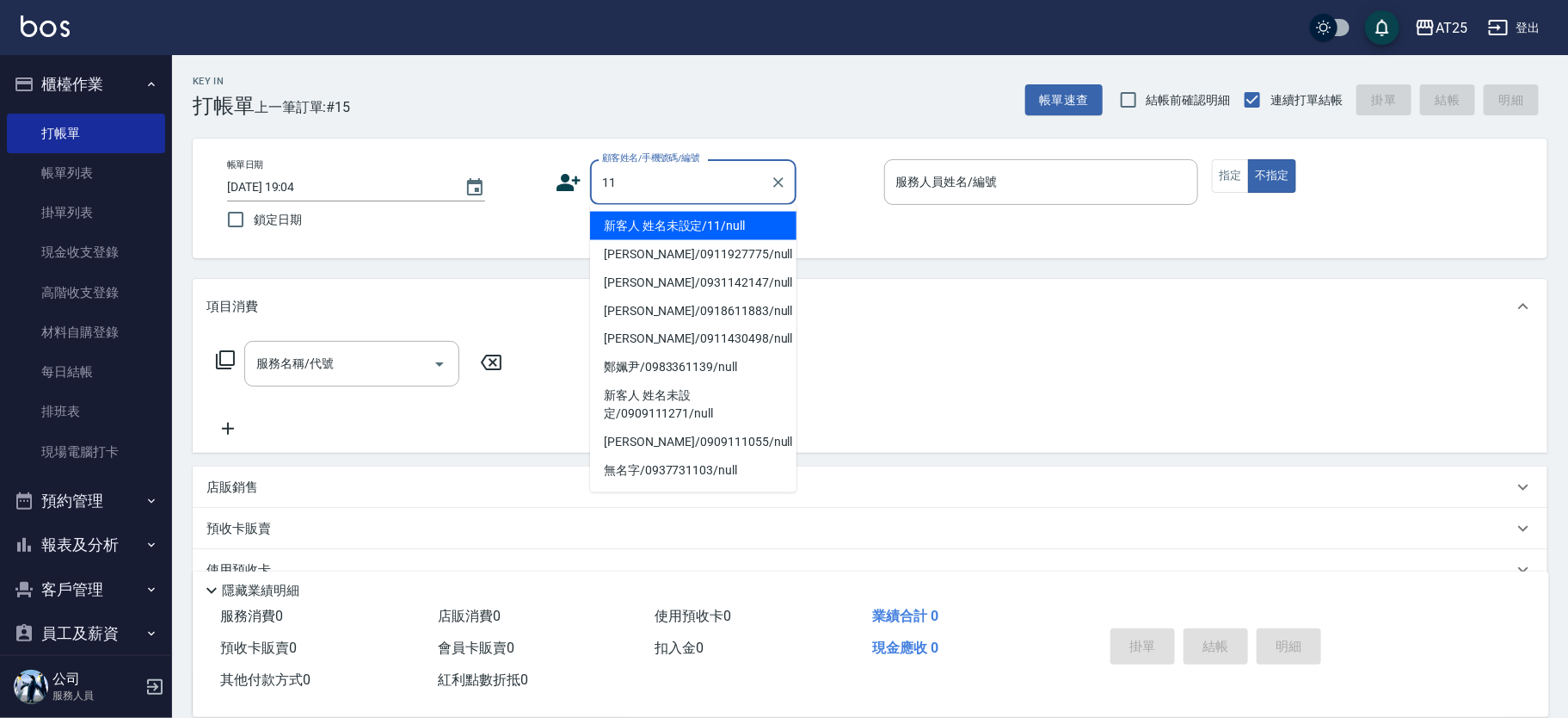
type input "新客人 姓名未設定/11/null"
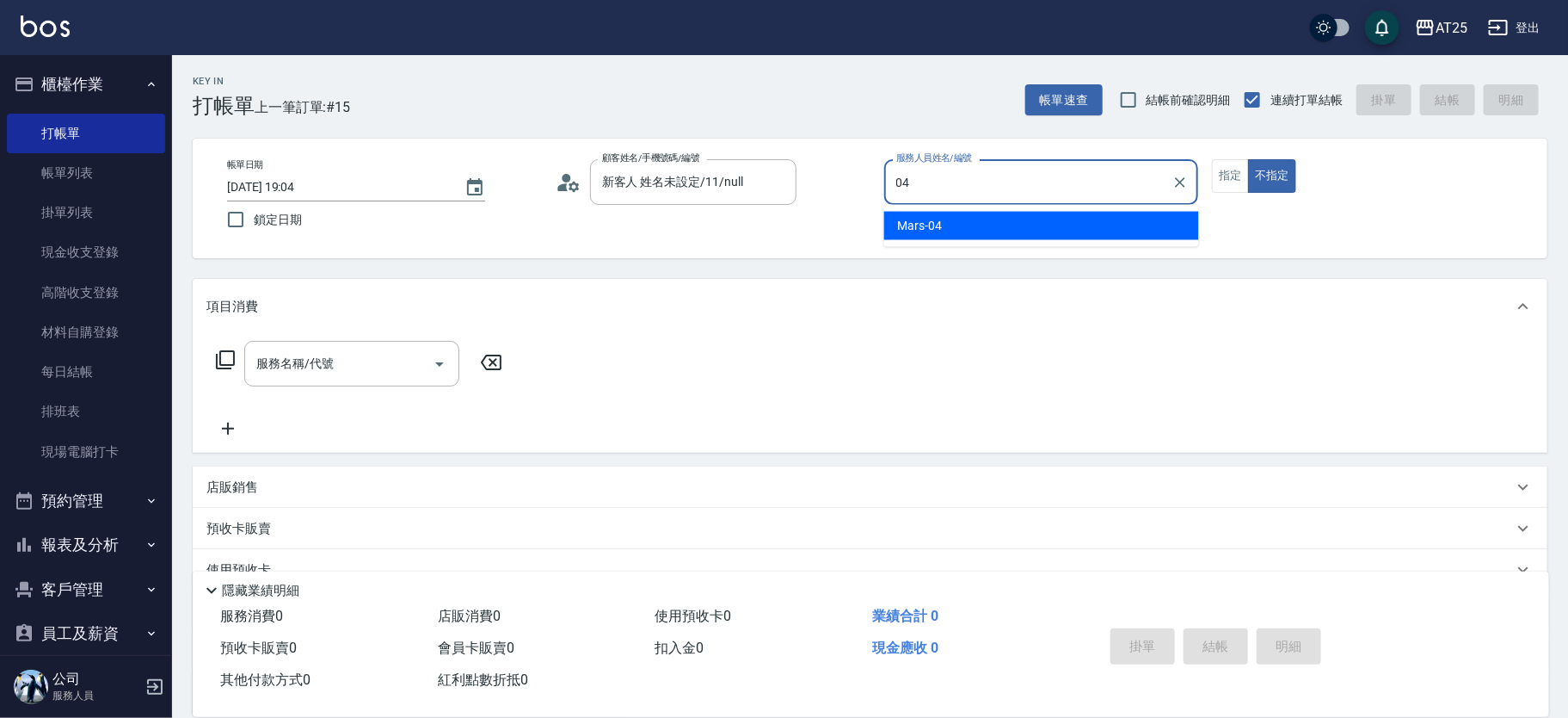
type input "Mars-04"
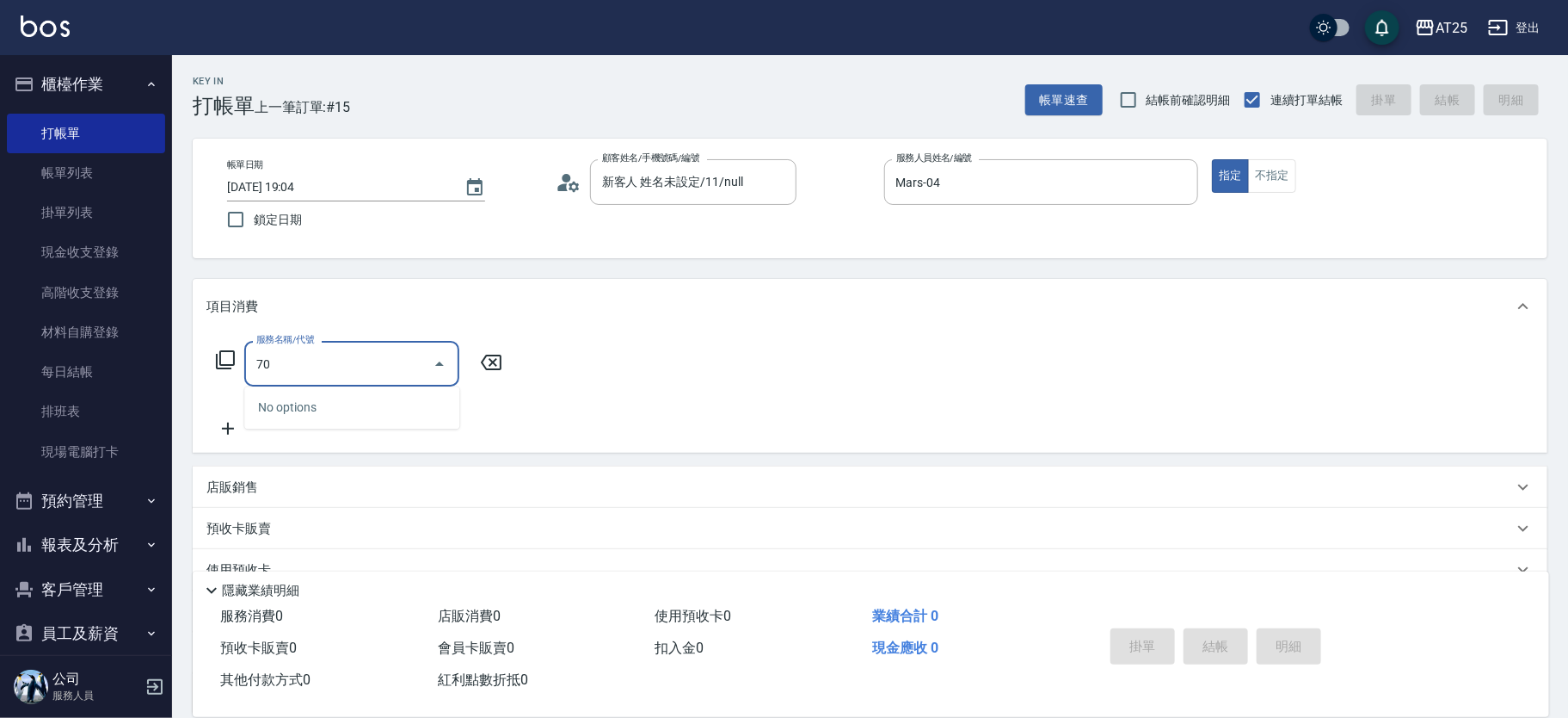
type input "705"
type input "500"
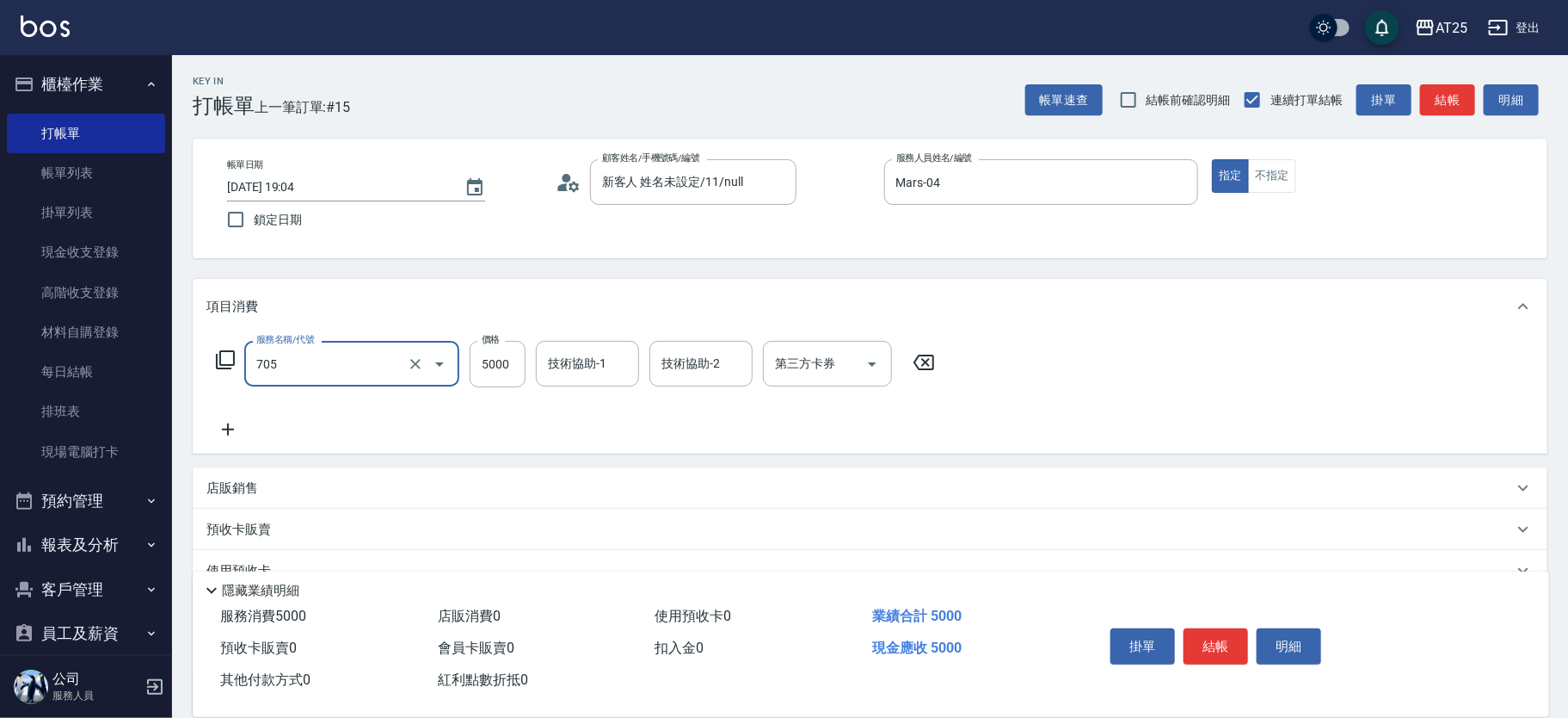
type input "新羽毛鉑金接髮調整(705)"
type input "0"
type input "380"
type input "3800"
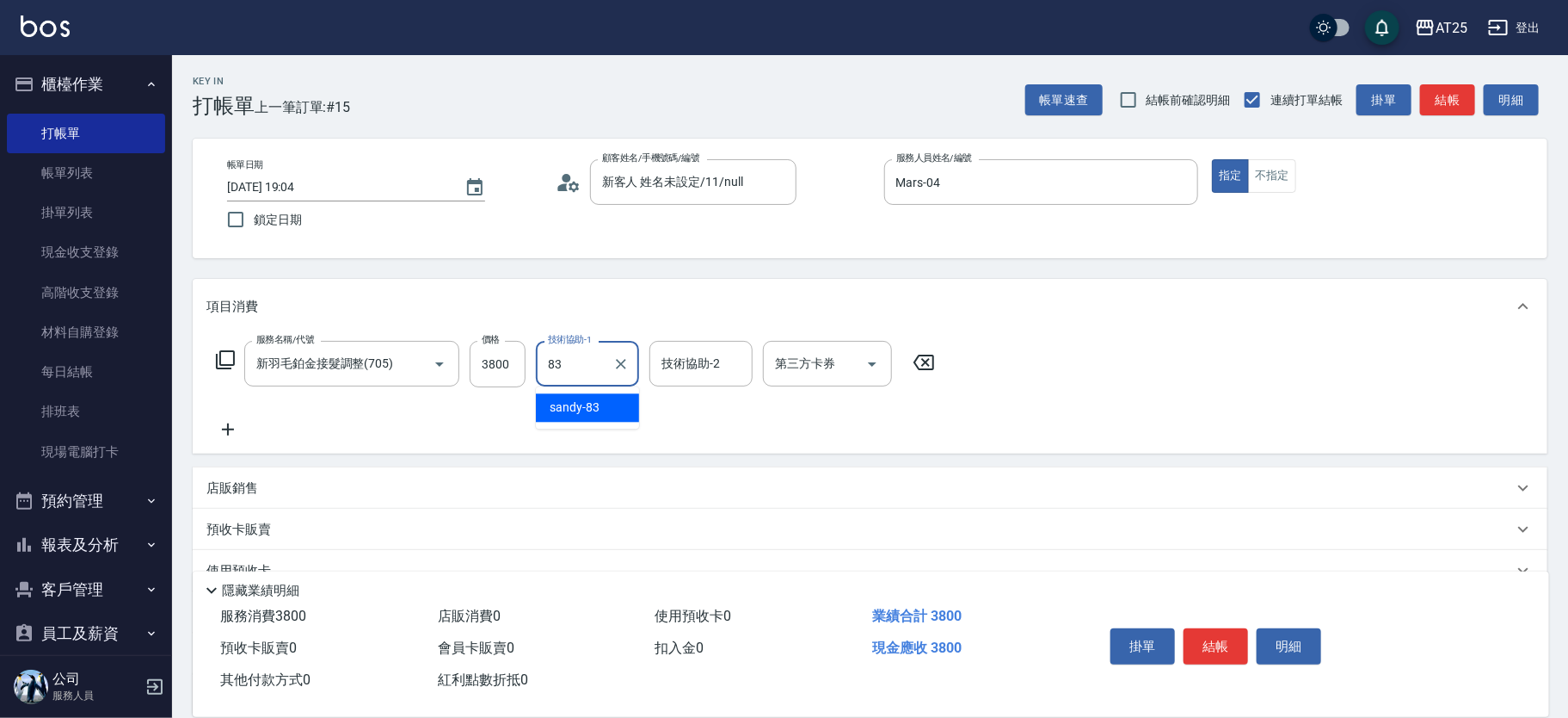
type input "sandy-83"
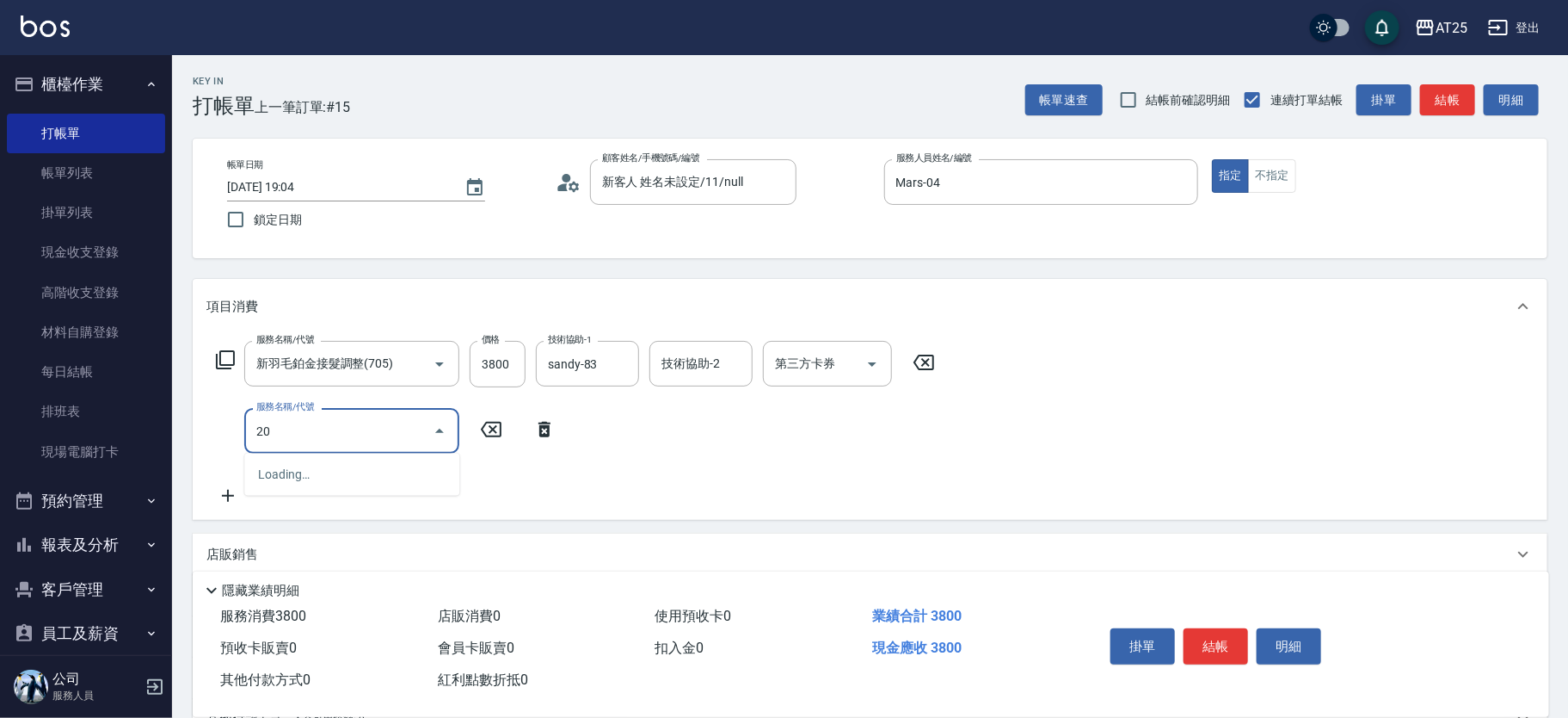
type input "201"
type input "410"
type input "洗髮(201)"
type input "380"
type input "0"
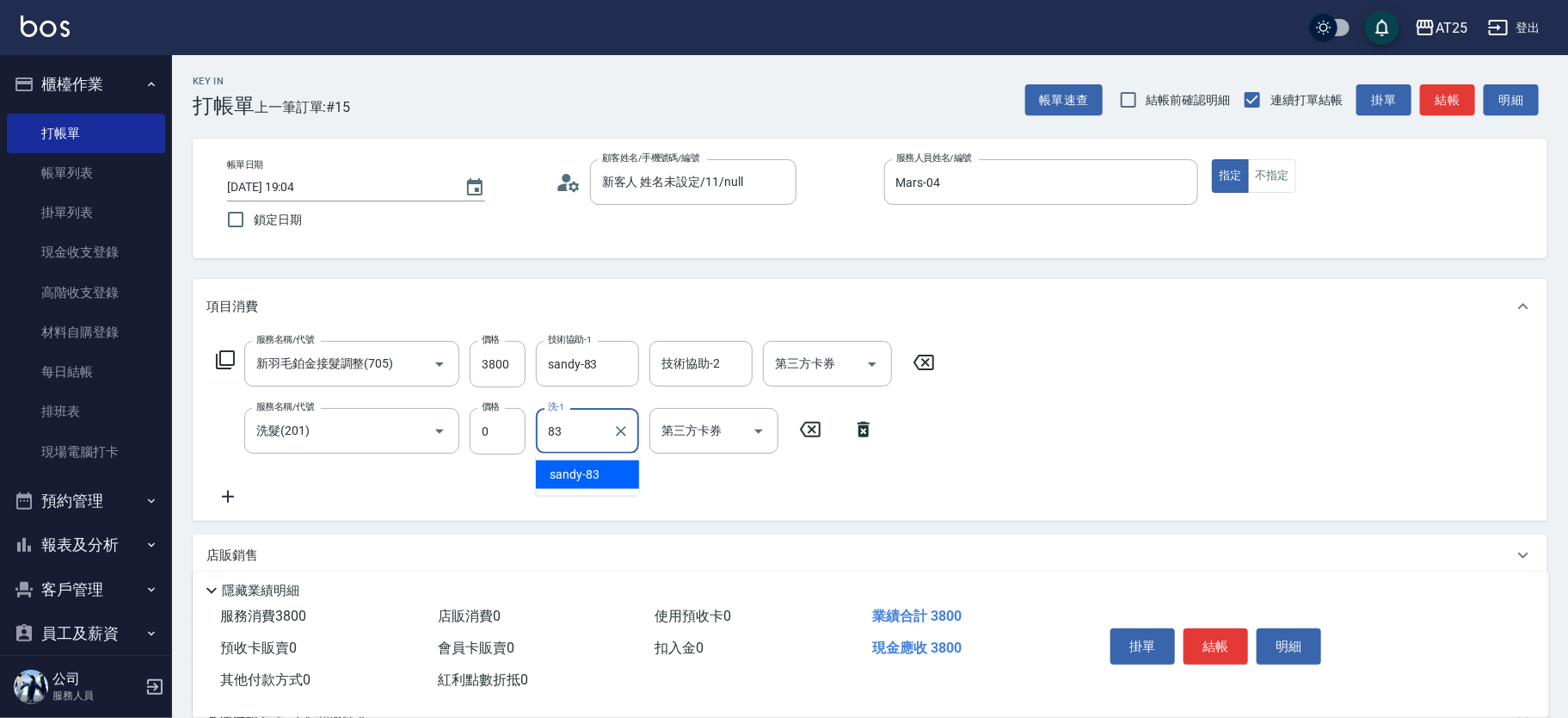
type input "sandy-83"
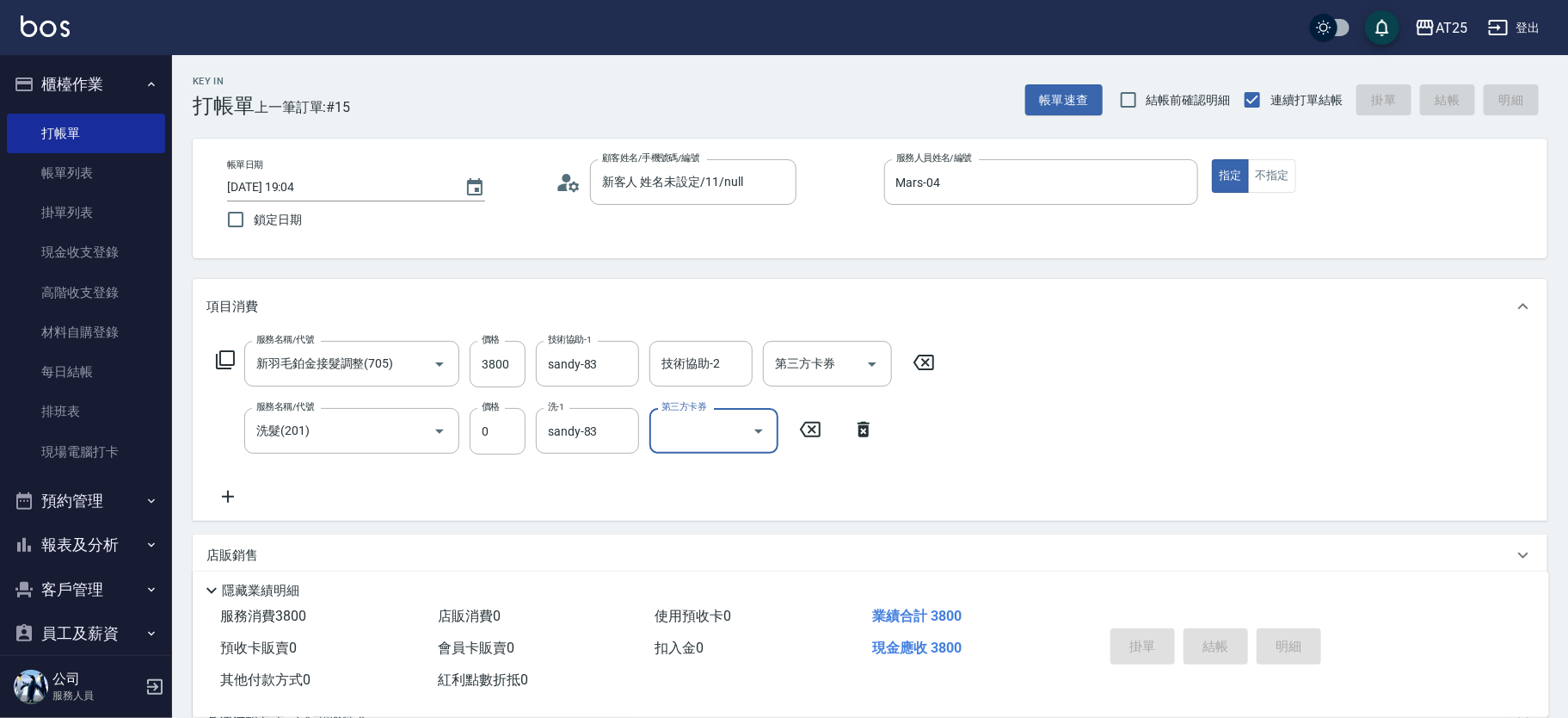
type input "2025/08/14 19:05"
type input "0"
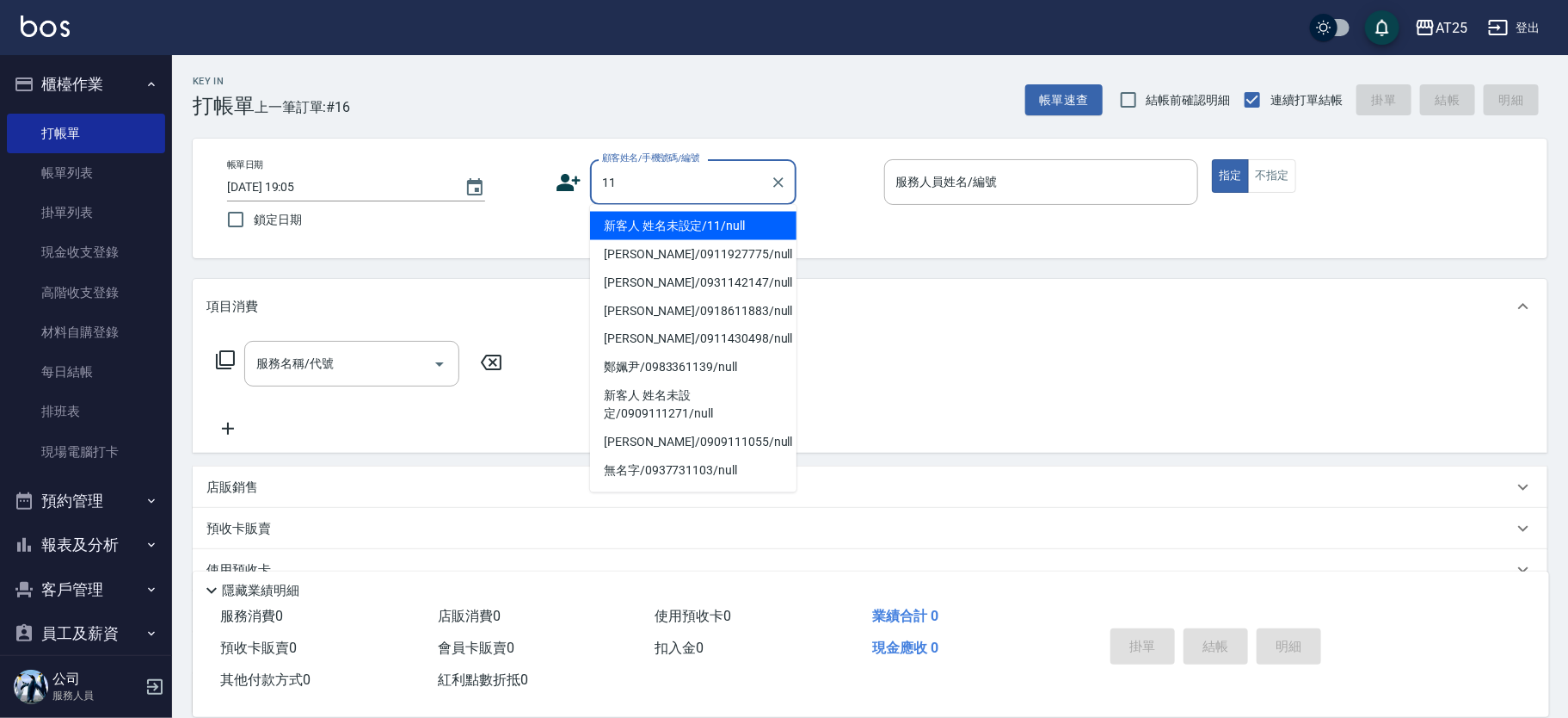
type input "新客人 姓名未設定/11/null"
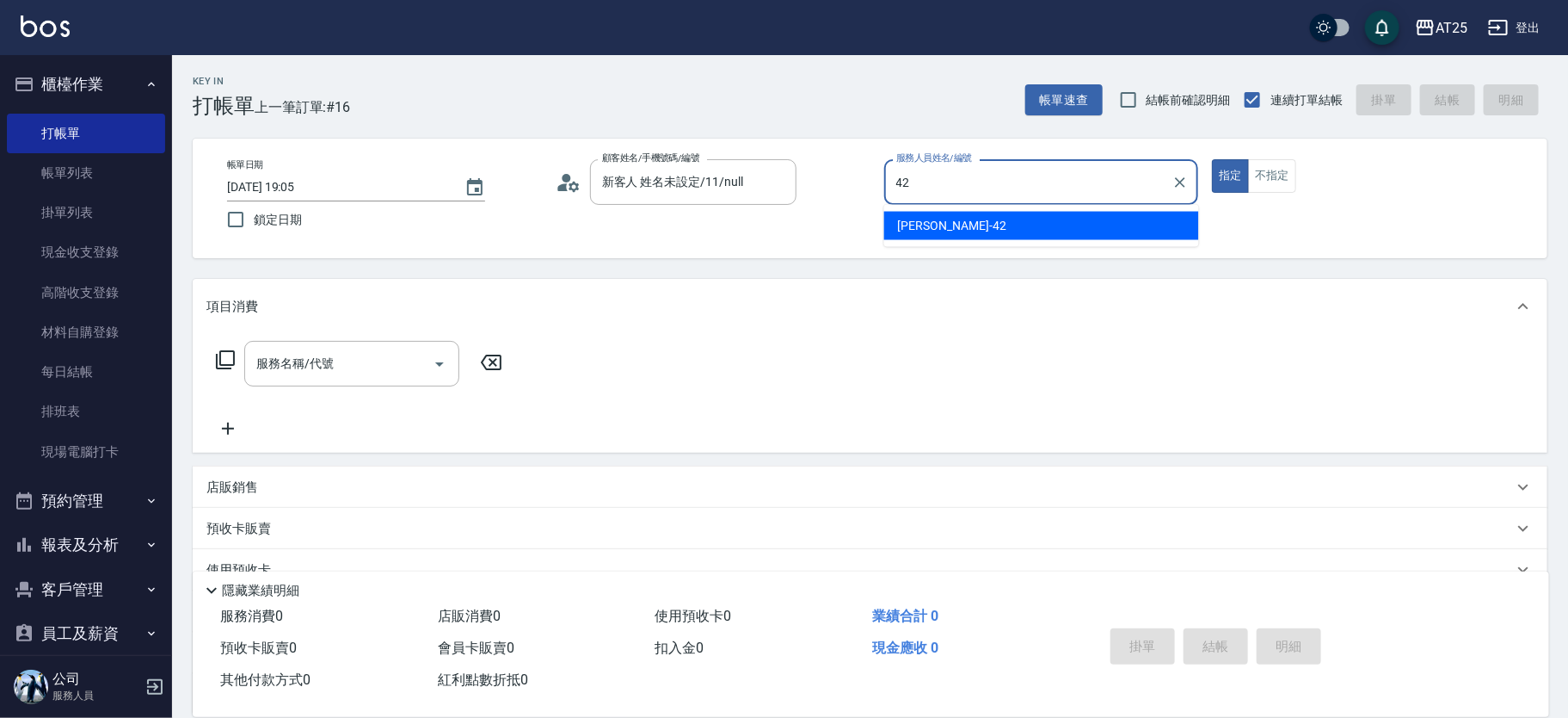
type input "韓Han-42"
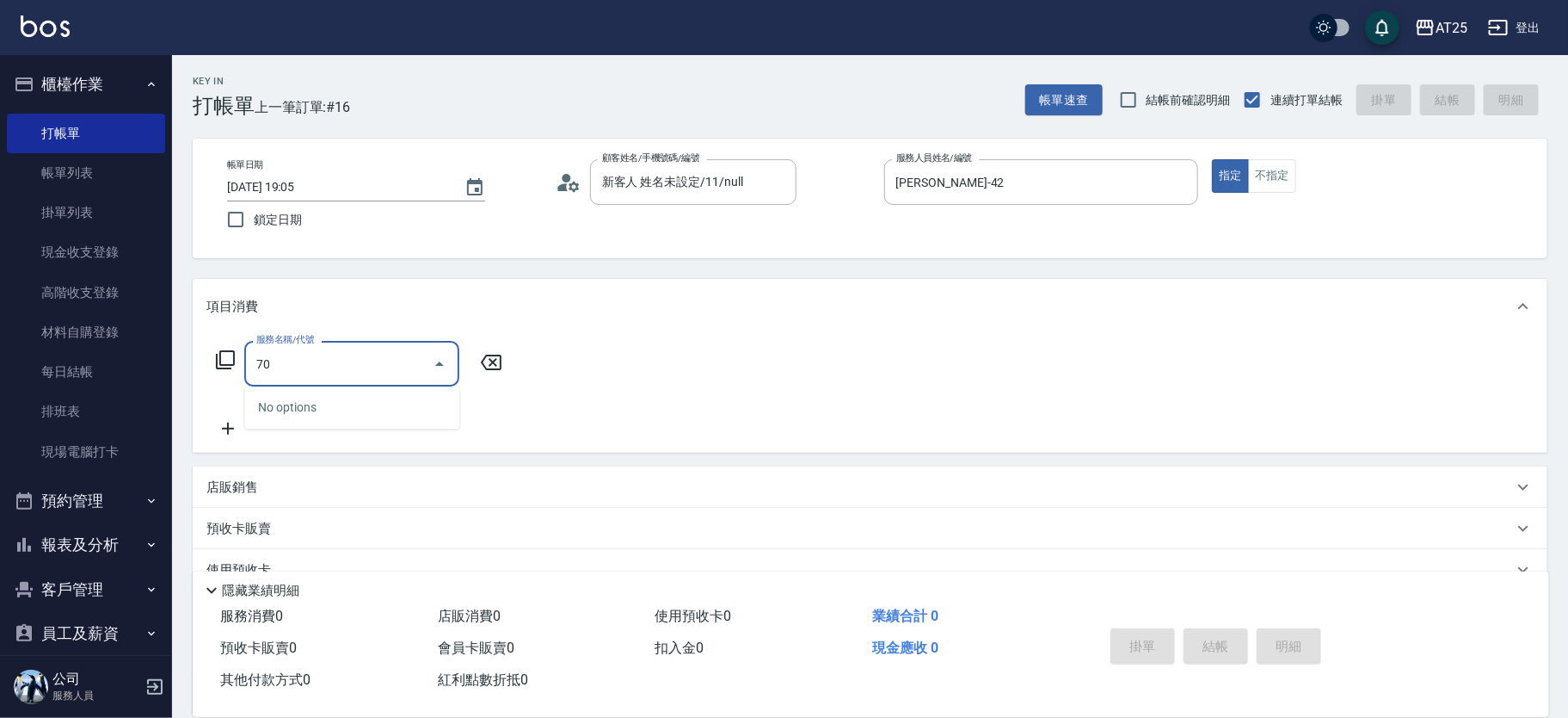
type input "705"
type input "500"
type input "新羽毛鉑金接髮調整(705)"
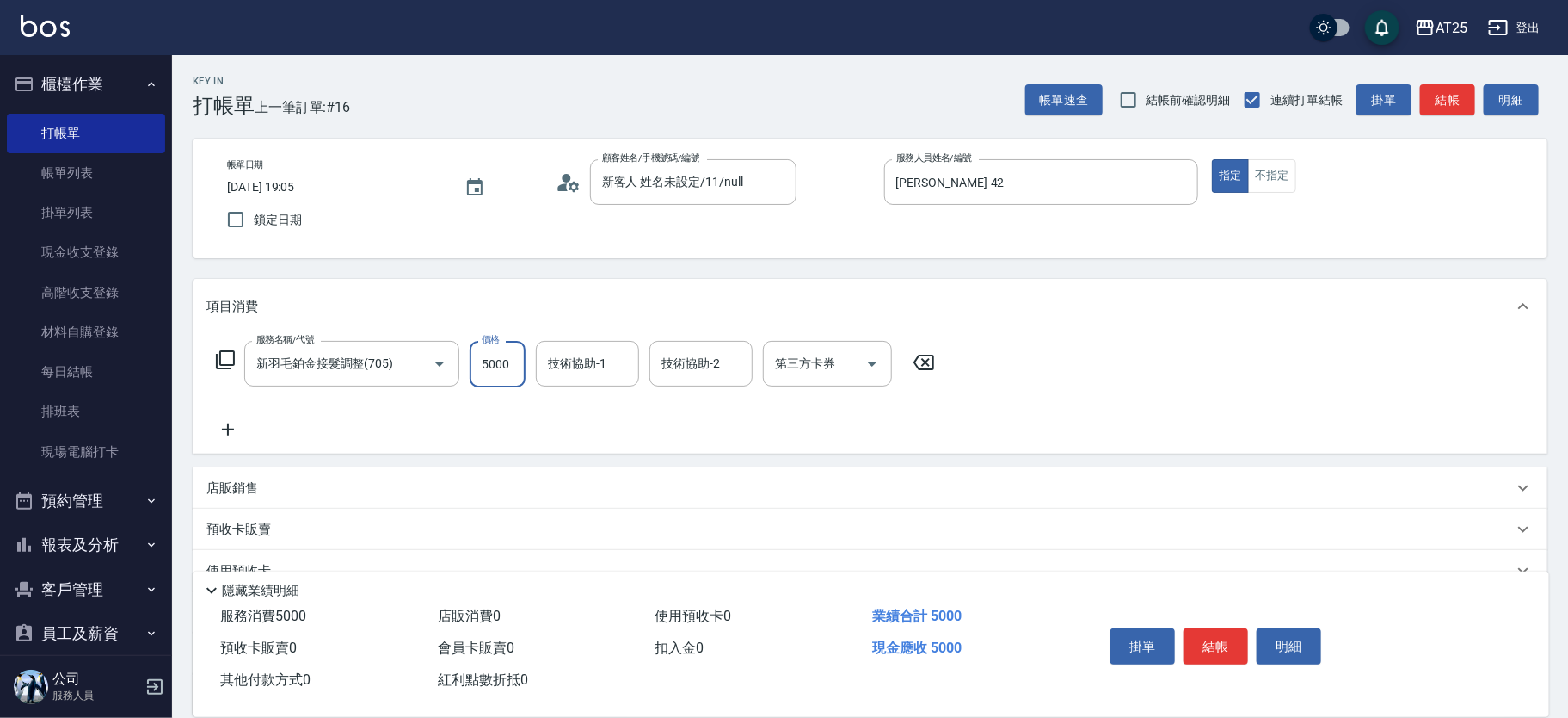
type input "0"
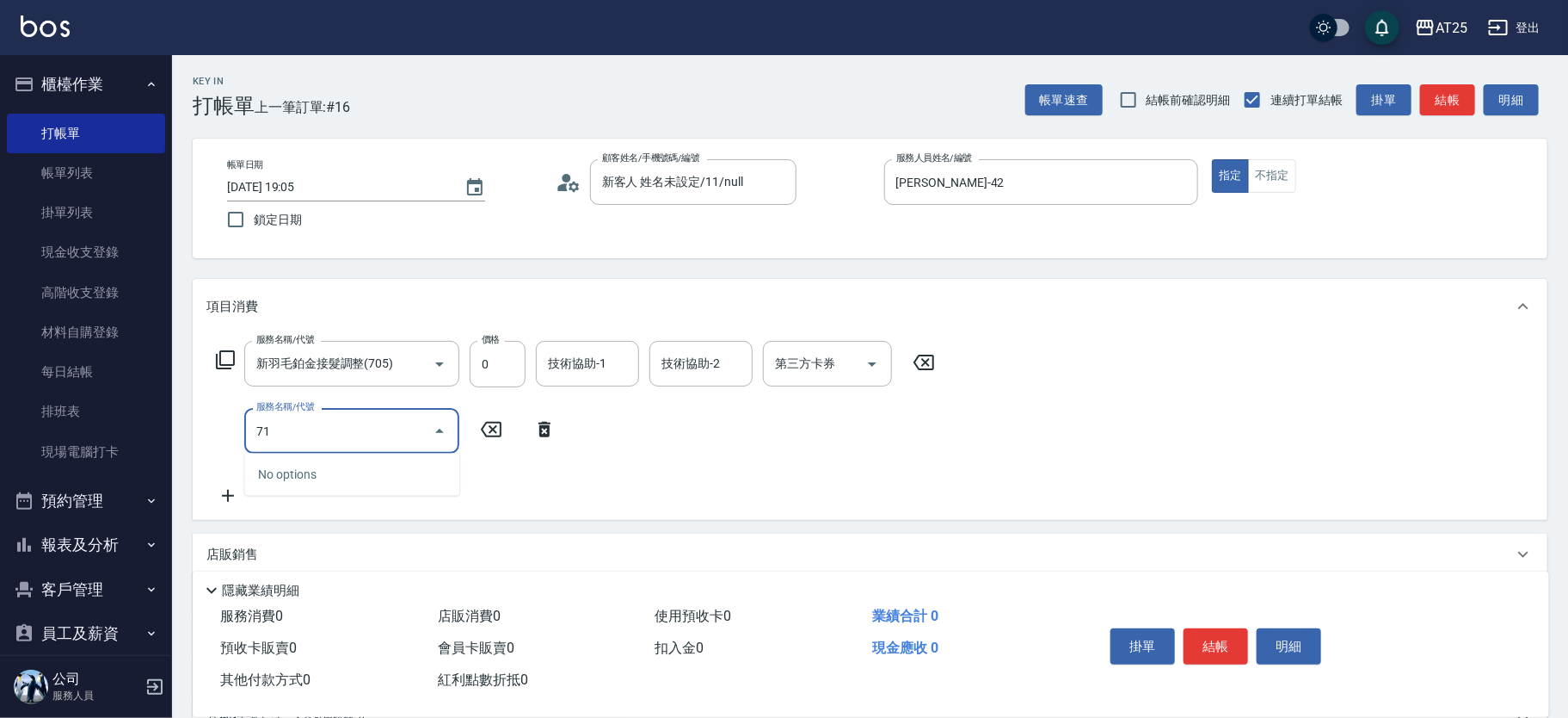
type input "714"
type input "150"
type input "拆(714)"
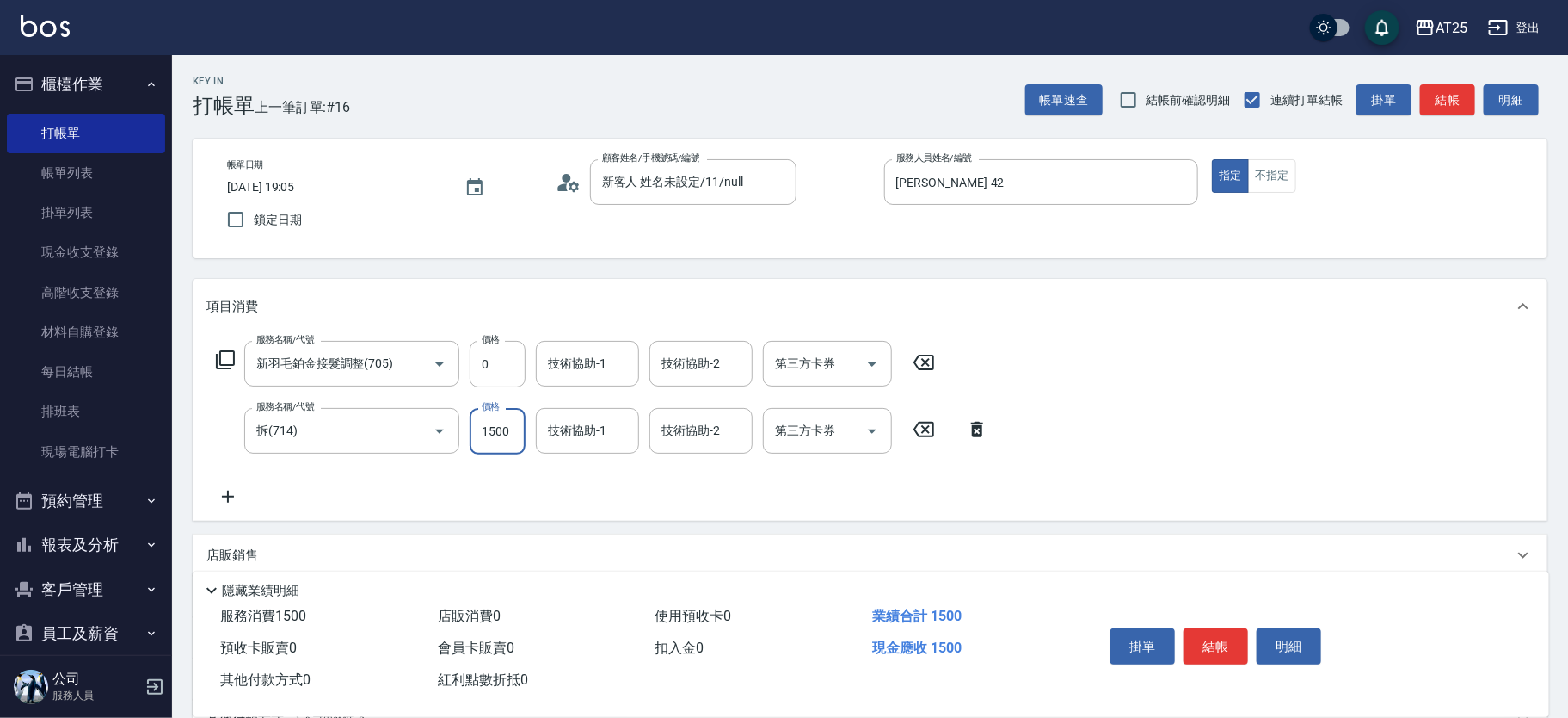
type input "0"
type input "小恩-69"
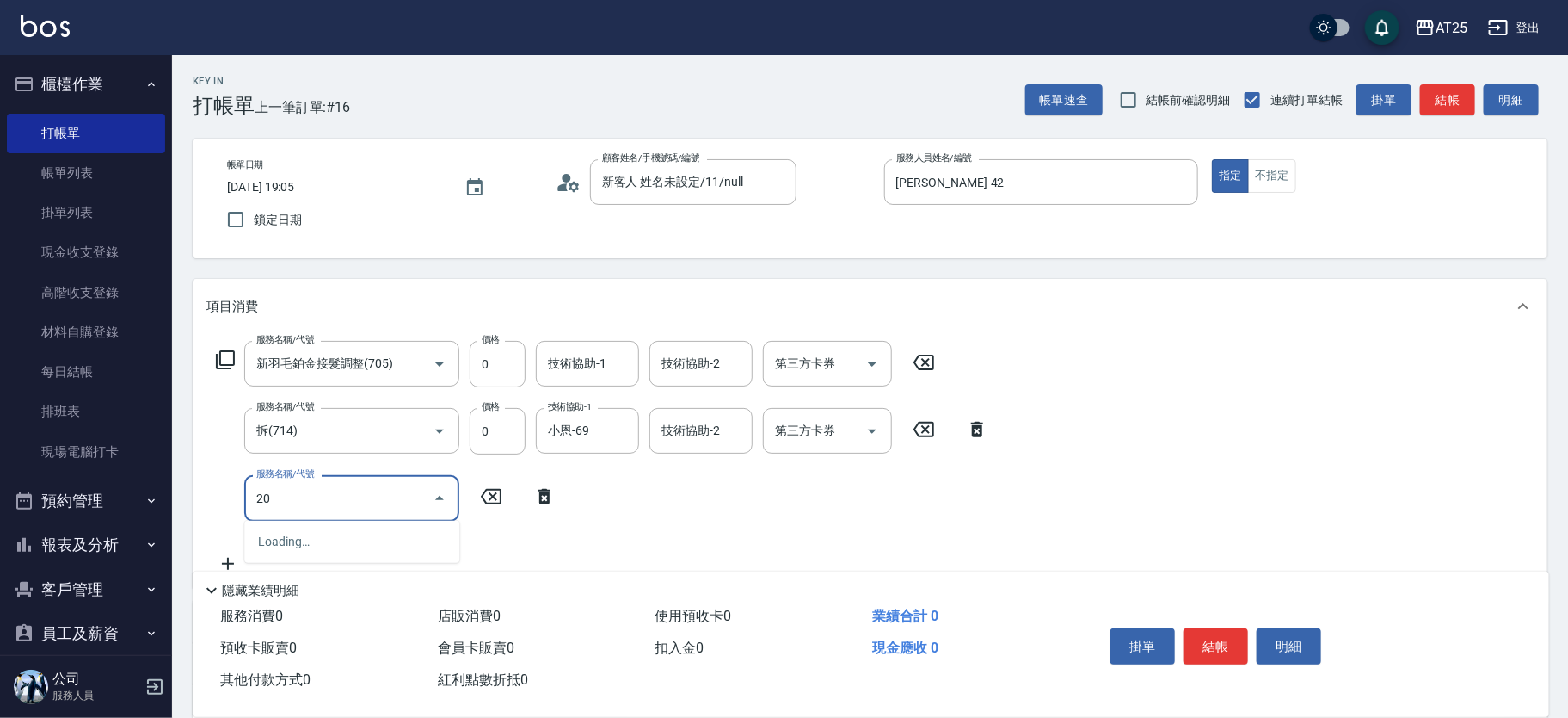
type input "201"
type input "30"
type input "洗髮(201)"
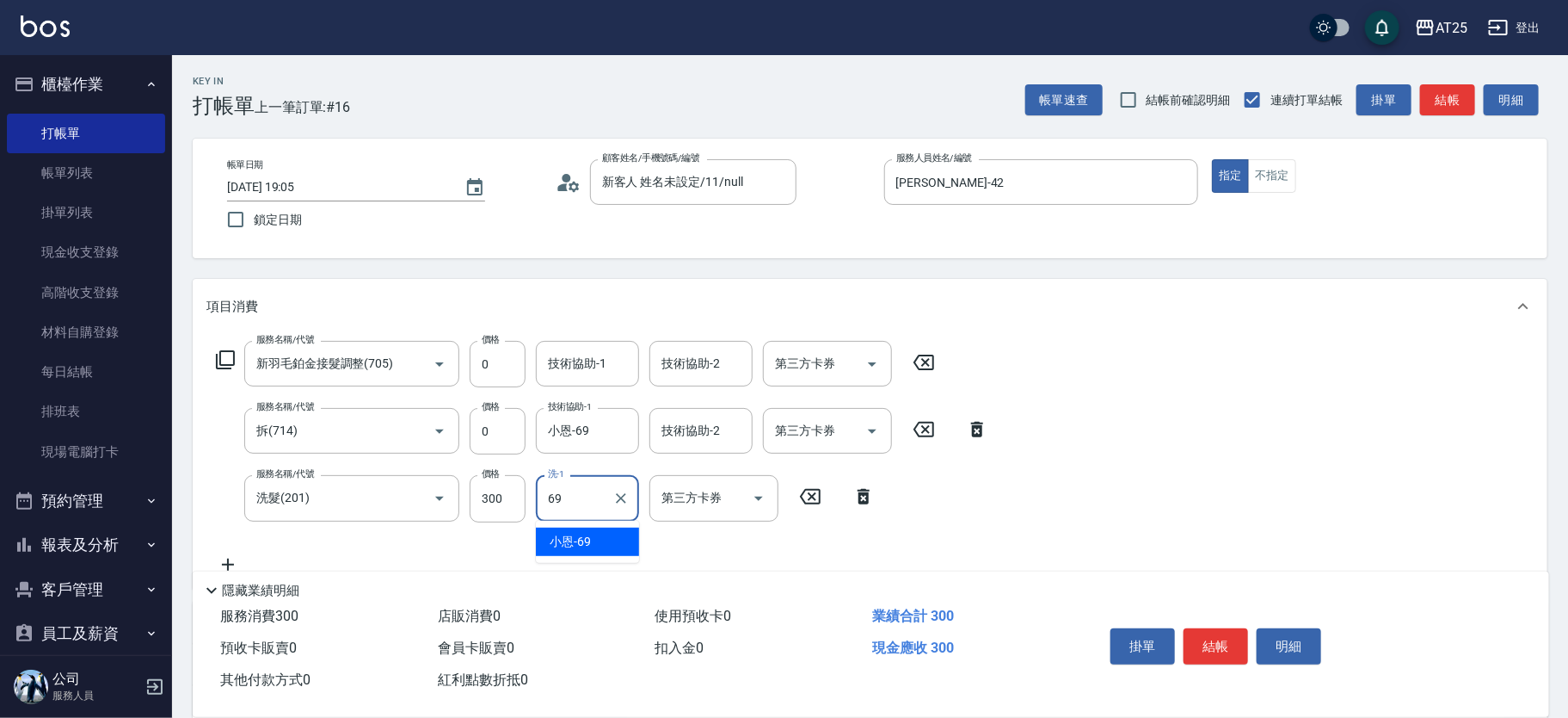
type input "小恩-69"
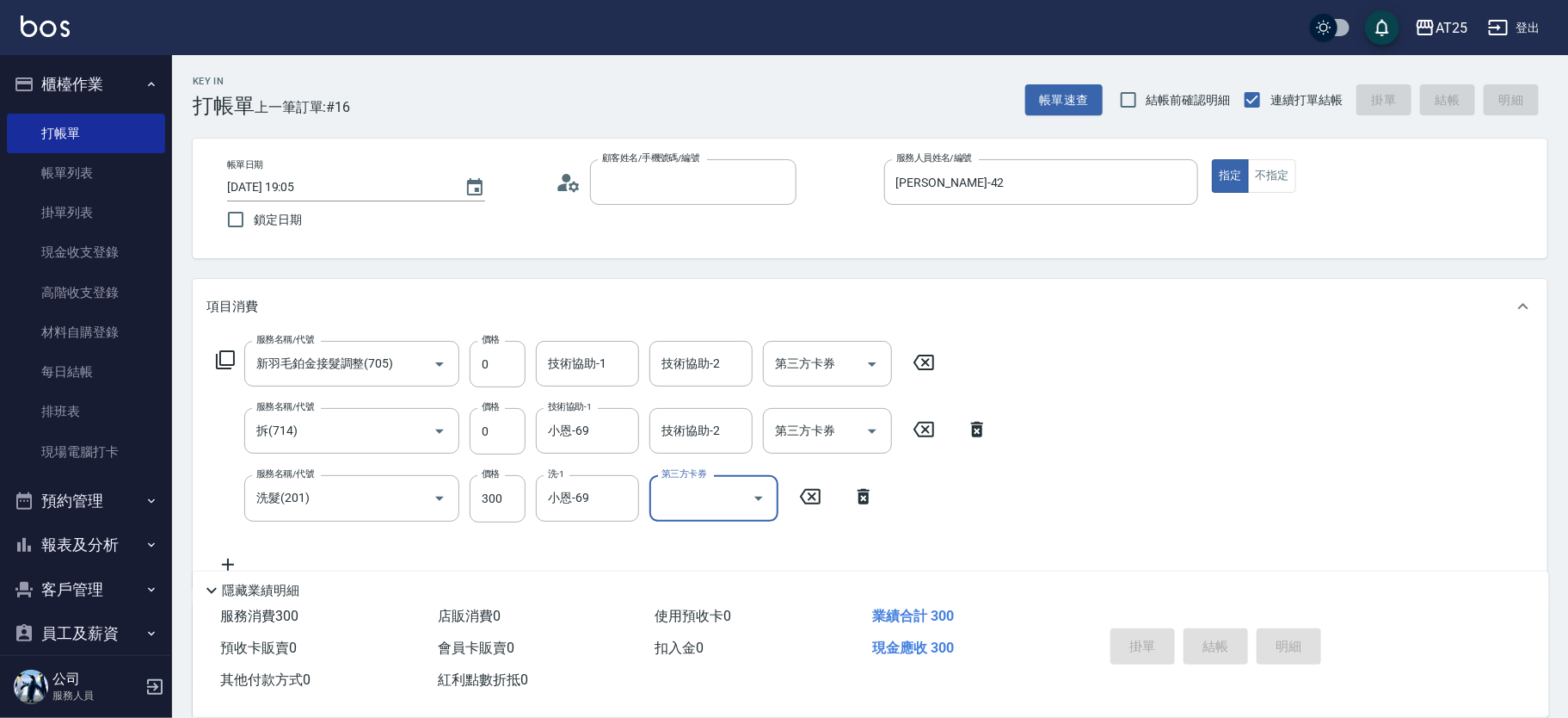
type input "0"
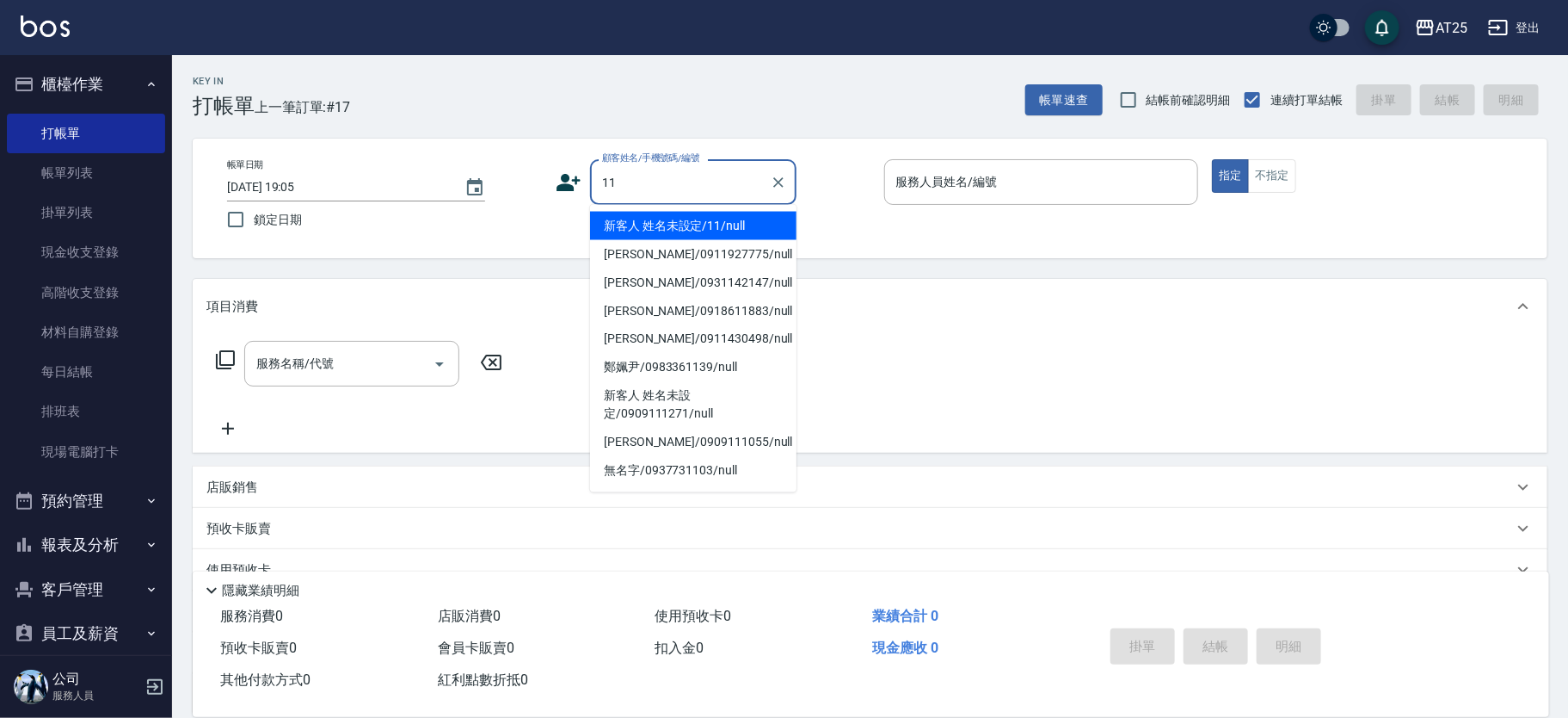
type input "新客人 姓名未設定/11/null"
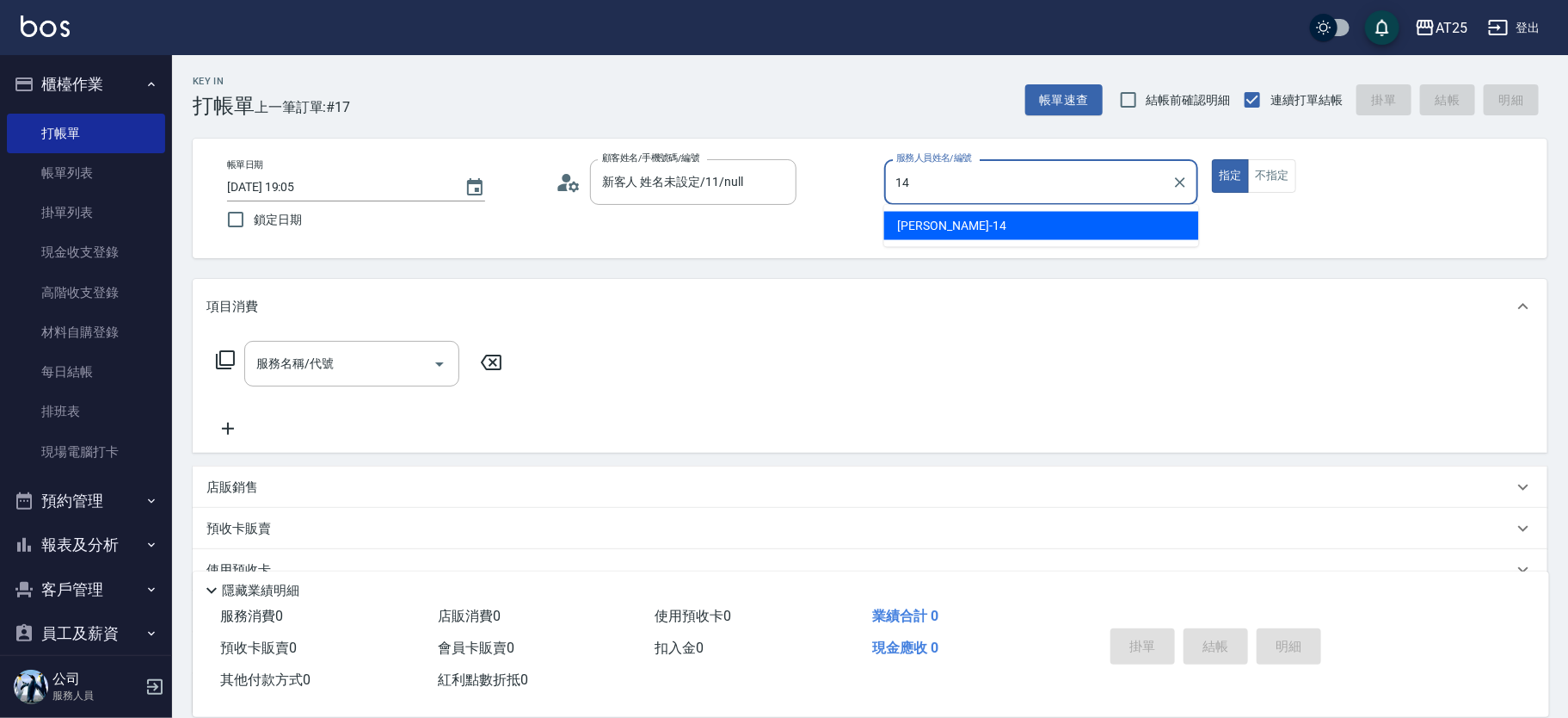
type input "Ken-14"
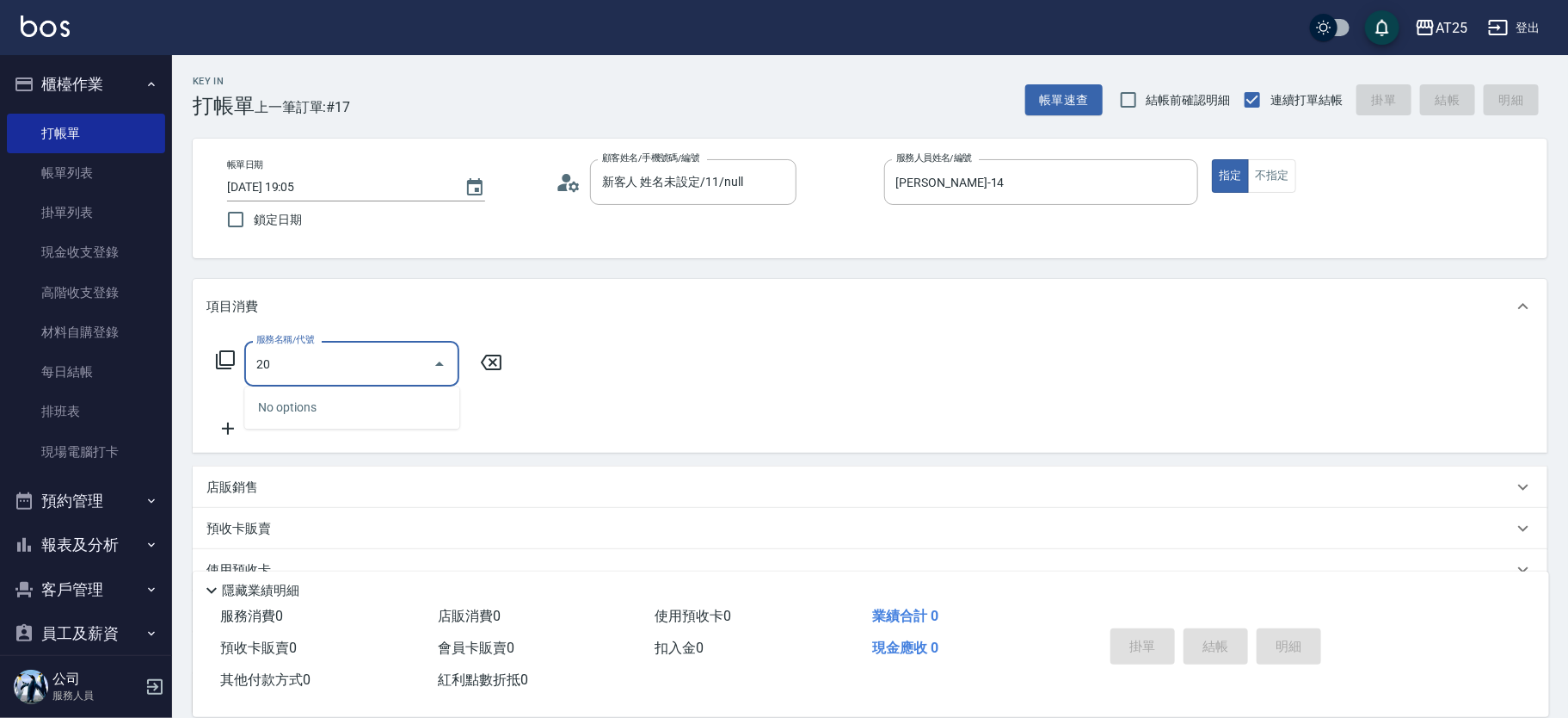
type input "201"
type input "30"
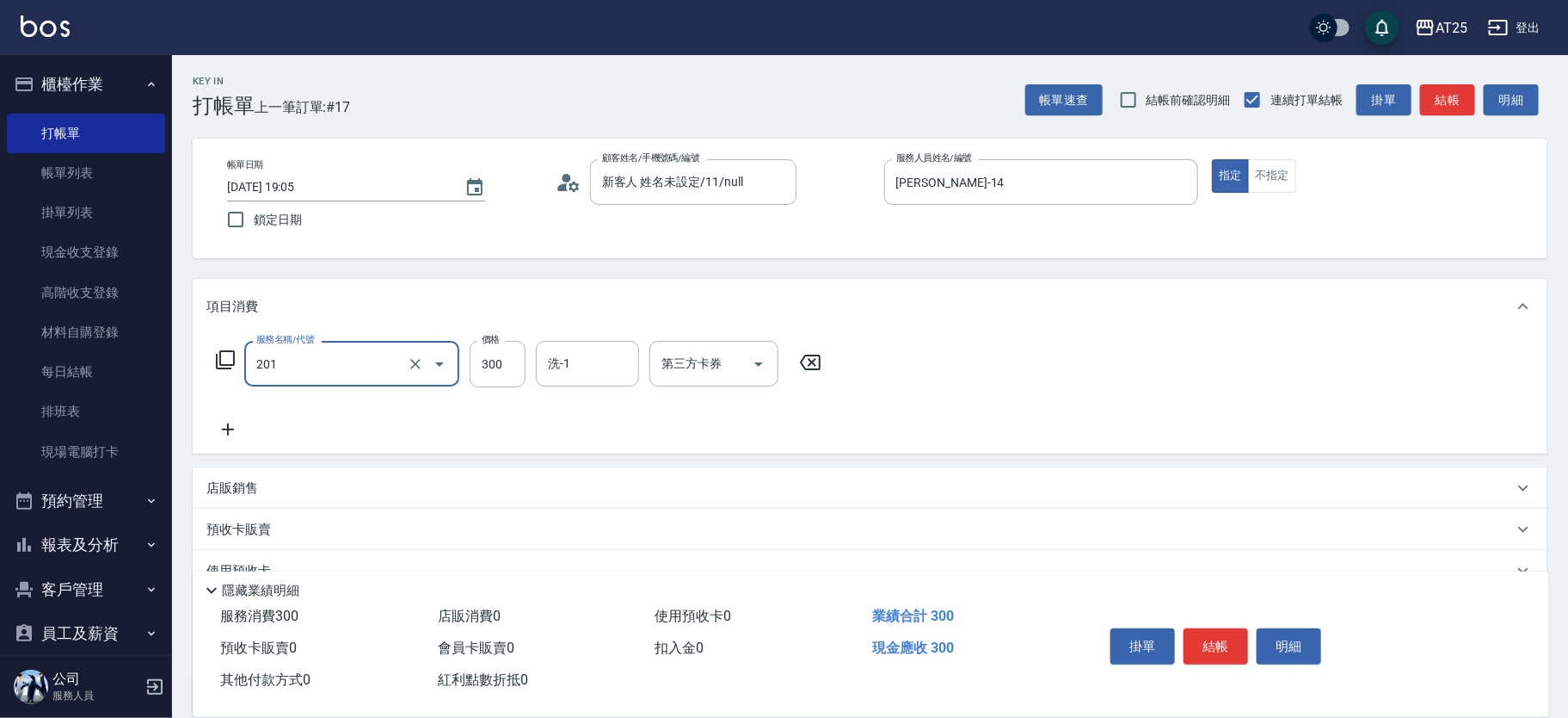
type input "洗髮(201)"
type input "0"
type input "50"
type input "500"
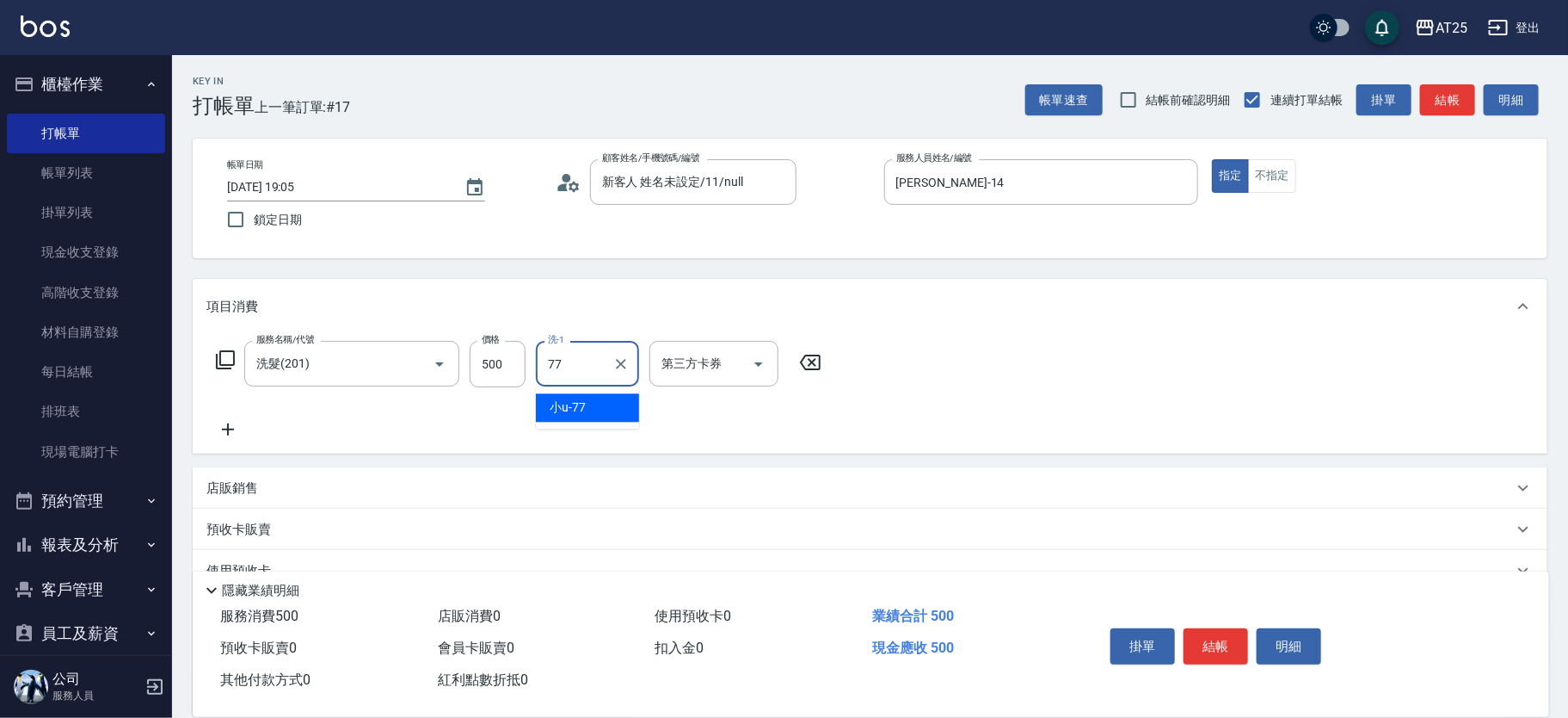
type input "小u-77"
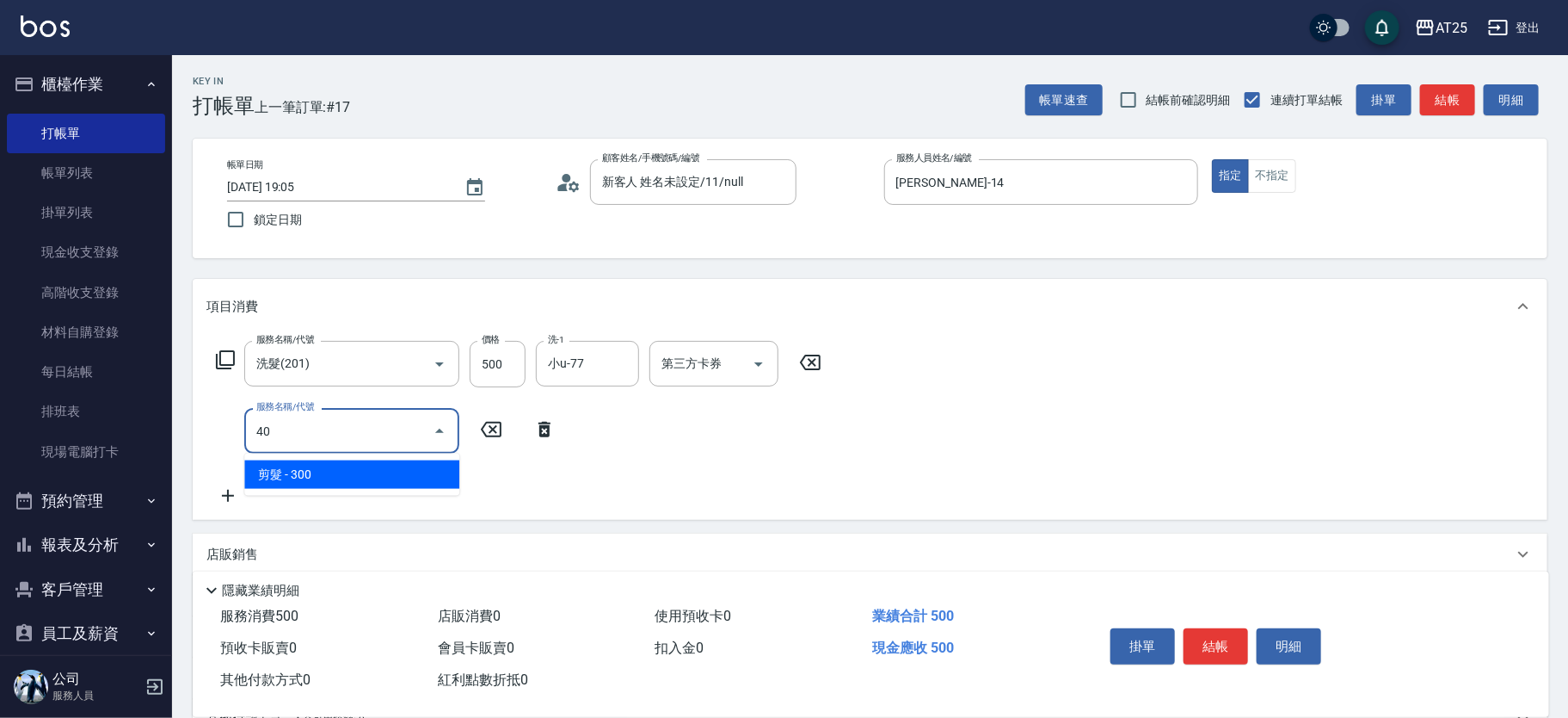
type input "401"
type input "80"
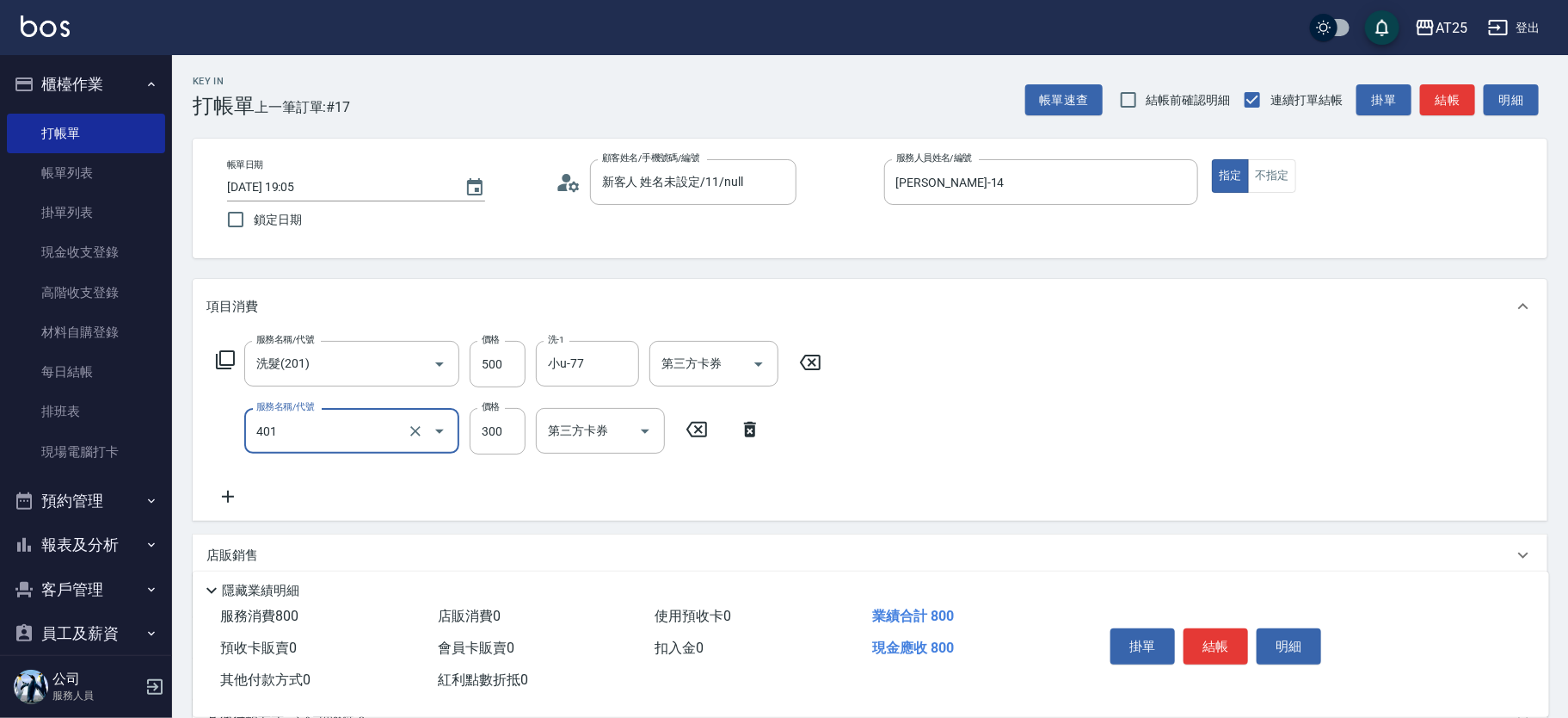
type input "剪髮(401)"
type input "50"
type input "100"
type input "500"
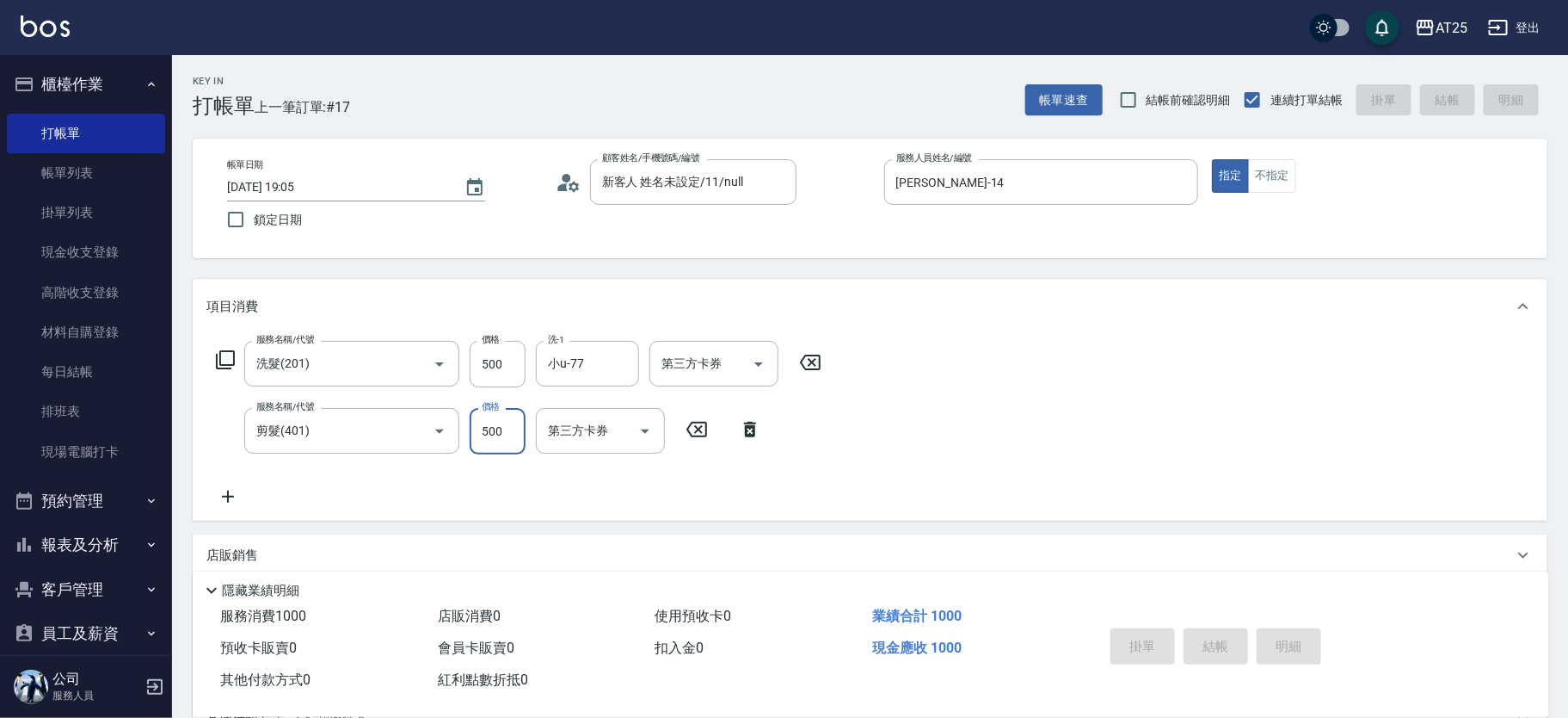
type input "0"
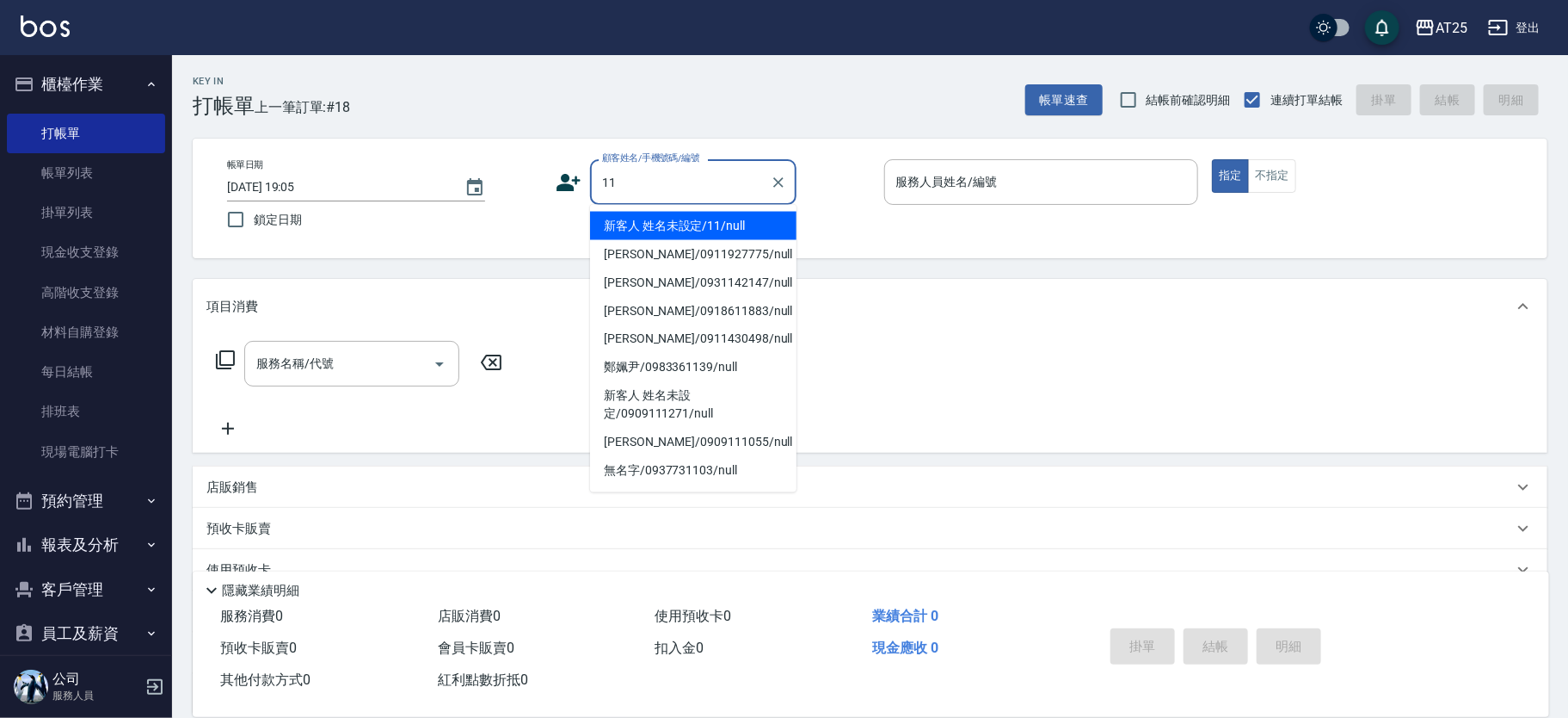
type input "新客人 姓名未設定/11/null"
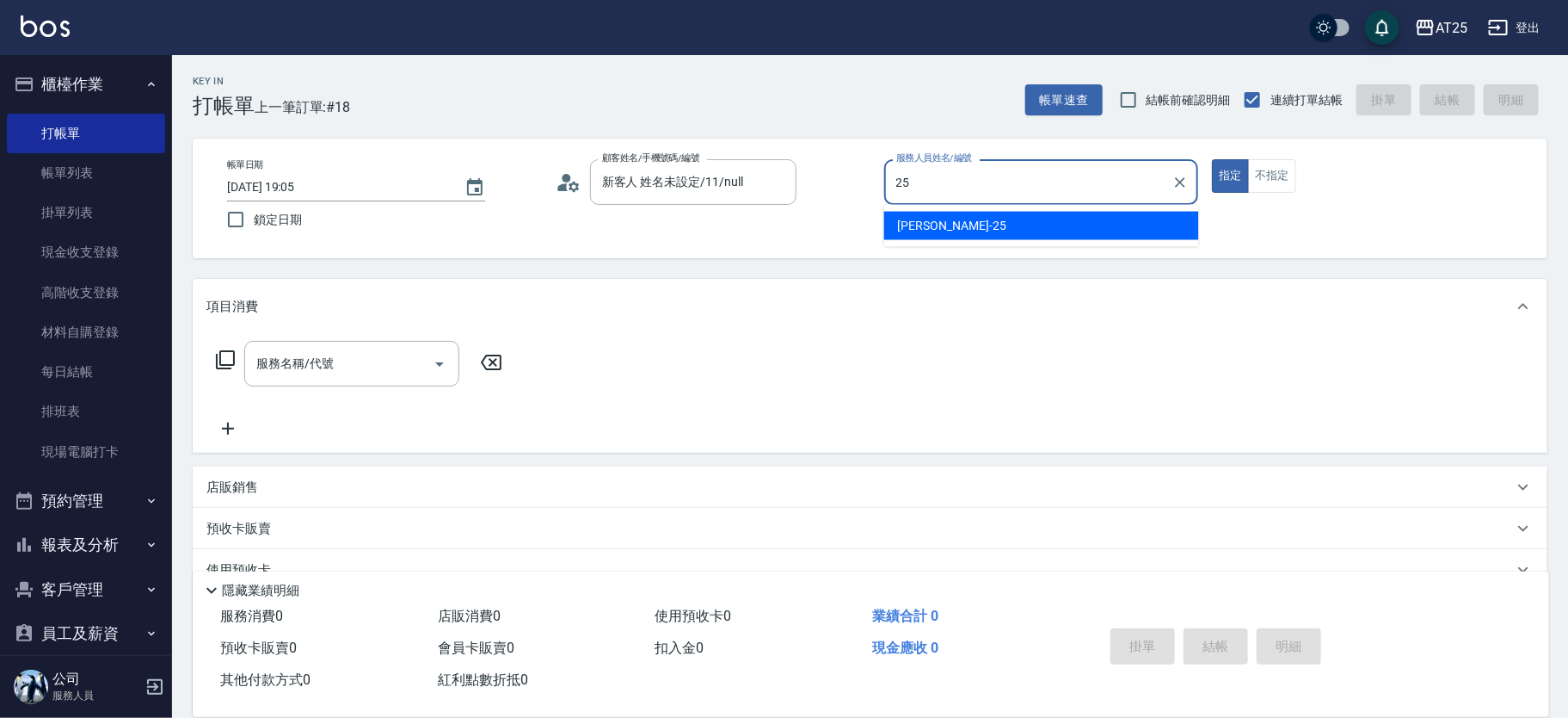
type input "Evan-25"
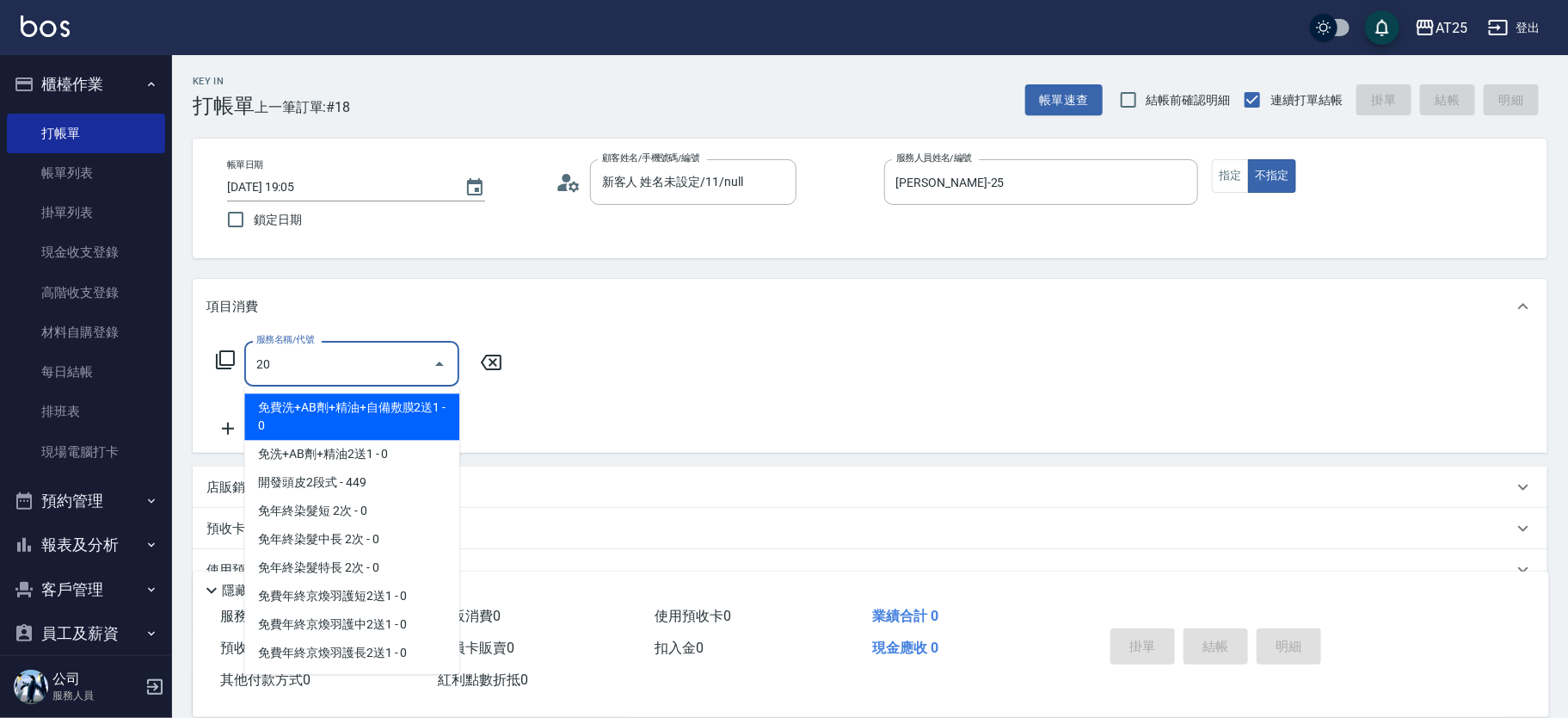
type input "201"
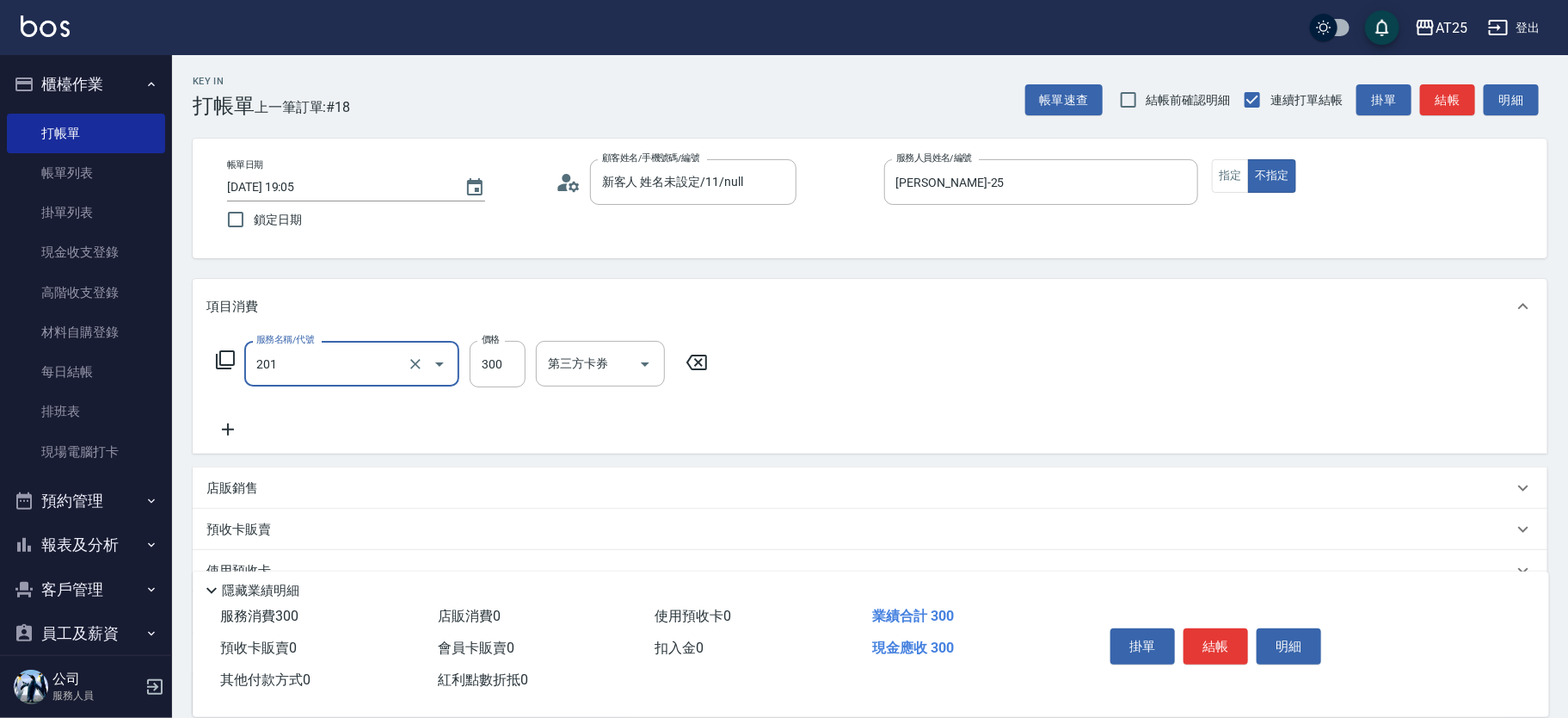
type input "30"
type input "洗髮(201)"
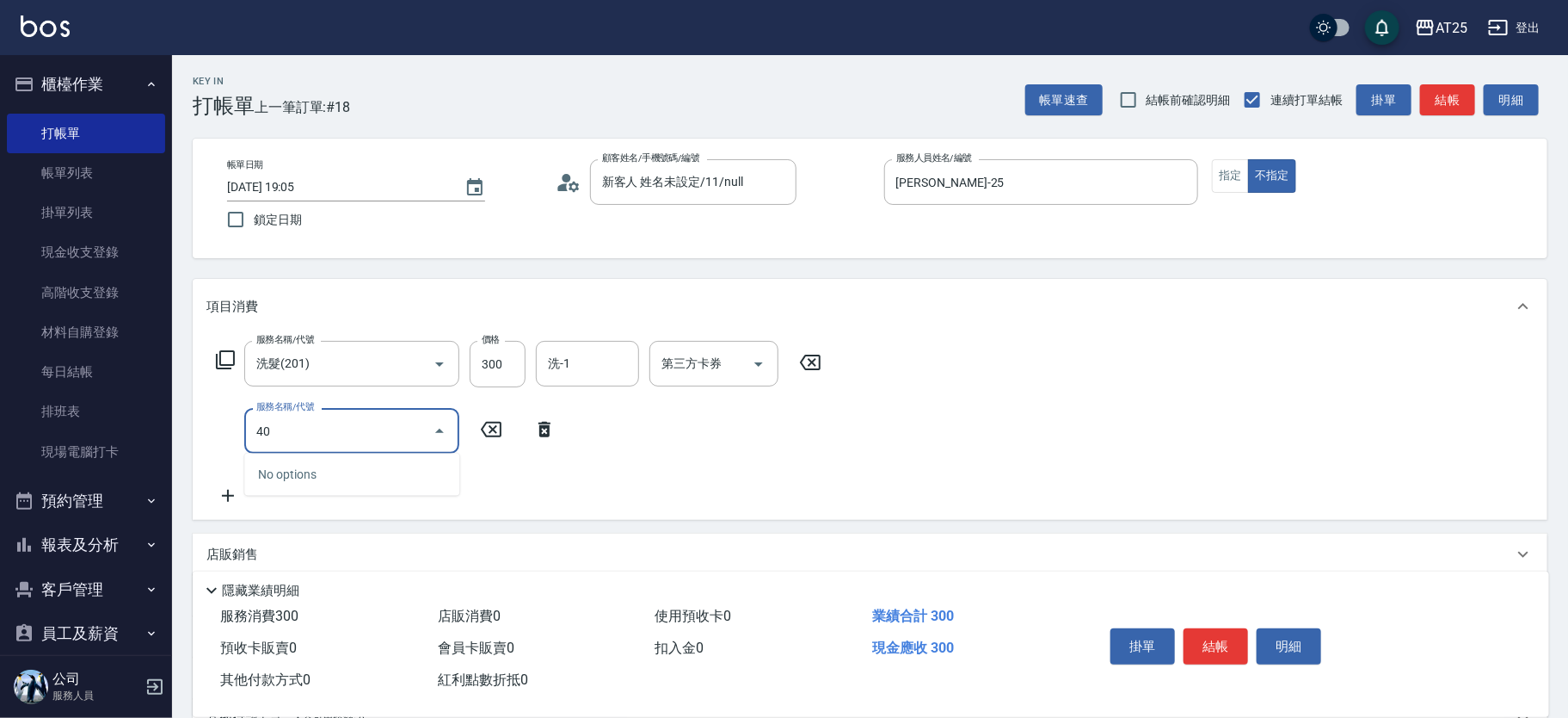
type input "401"
type input "60"
type input "剪髮(401)"
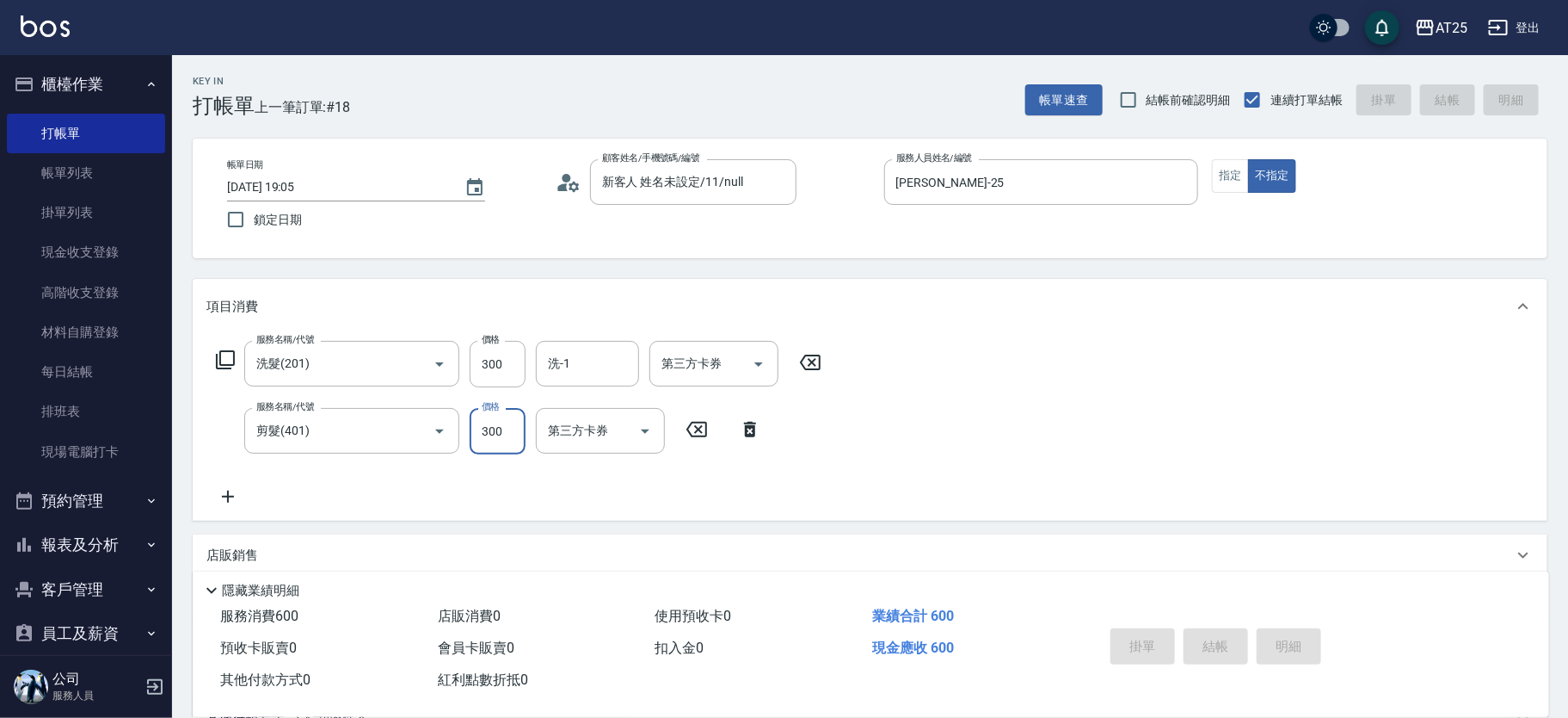
type input "0"
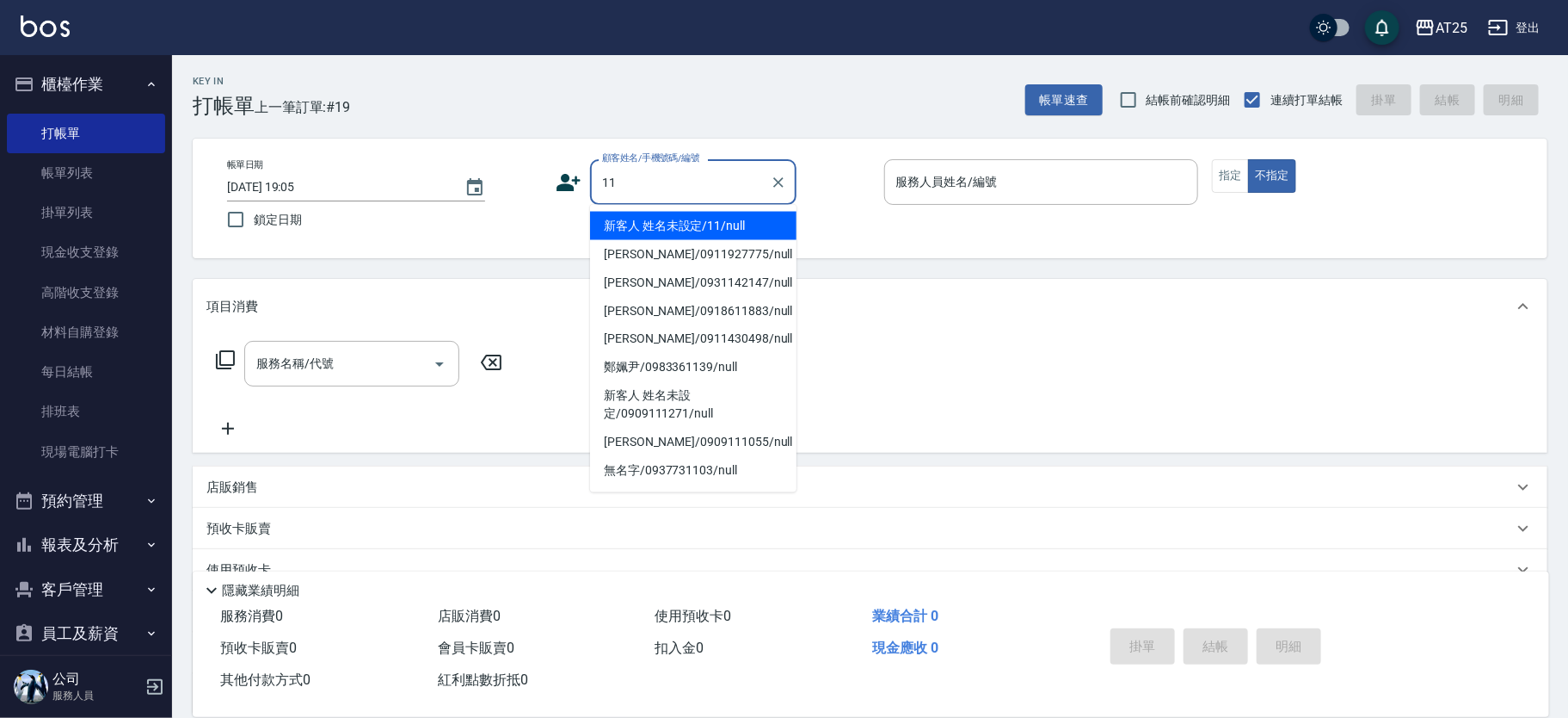
type input "新客人 姓名未設定/11/null"
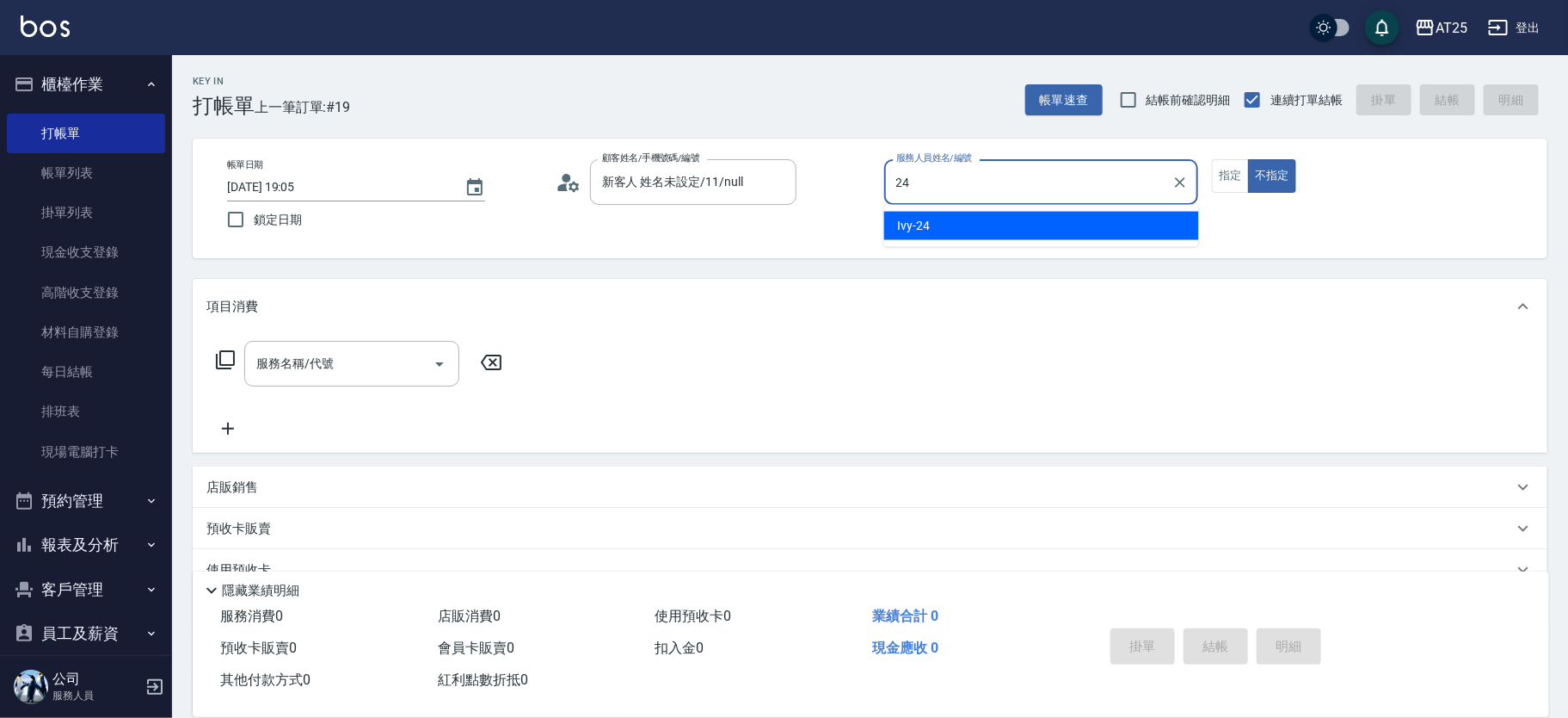
type input "Ivy-24"
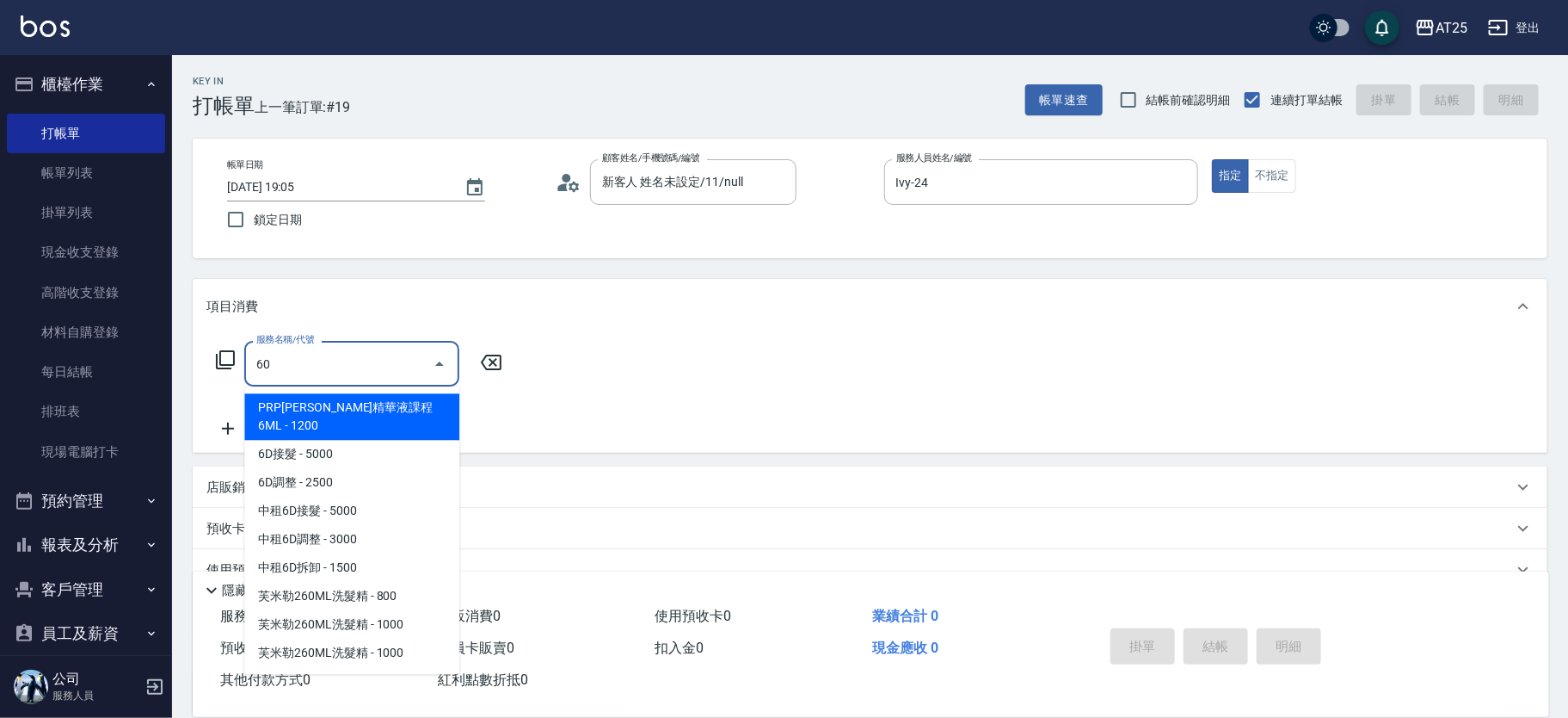
type input "601"
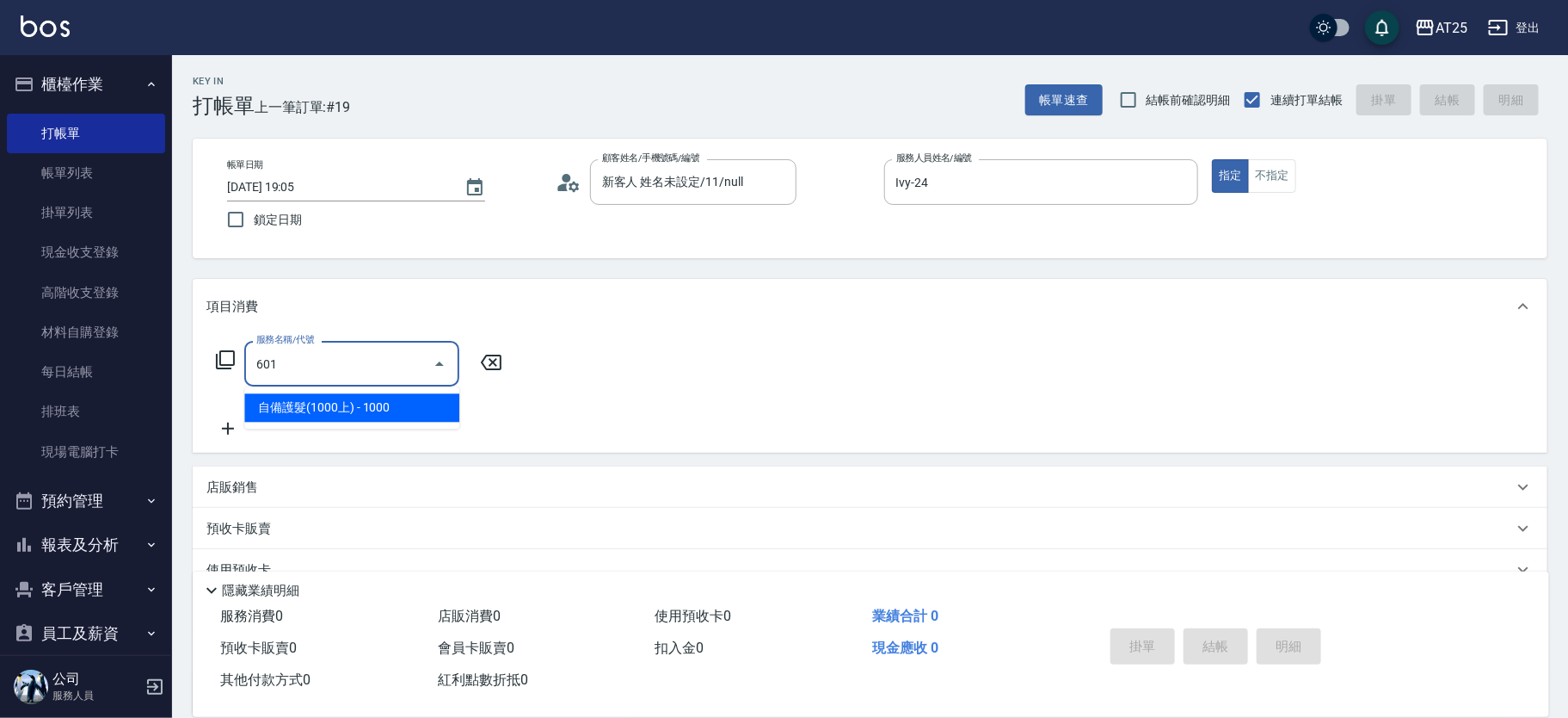
type input "100"
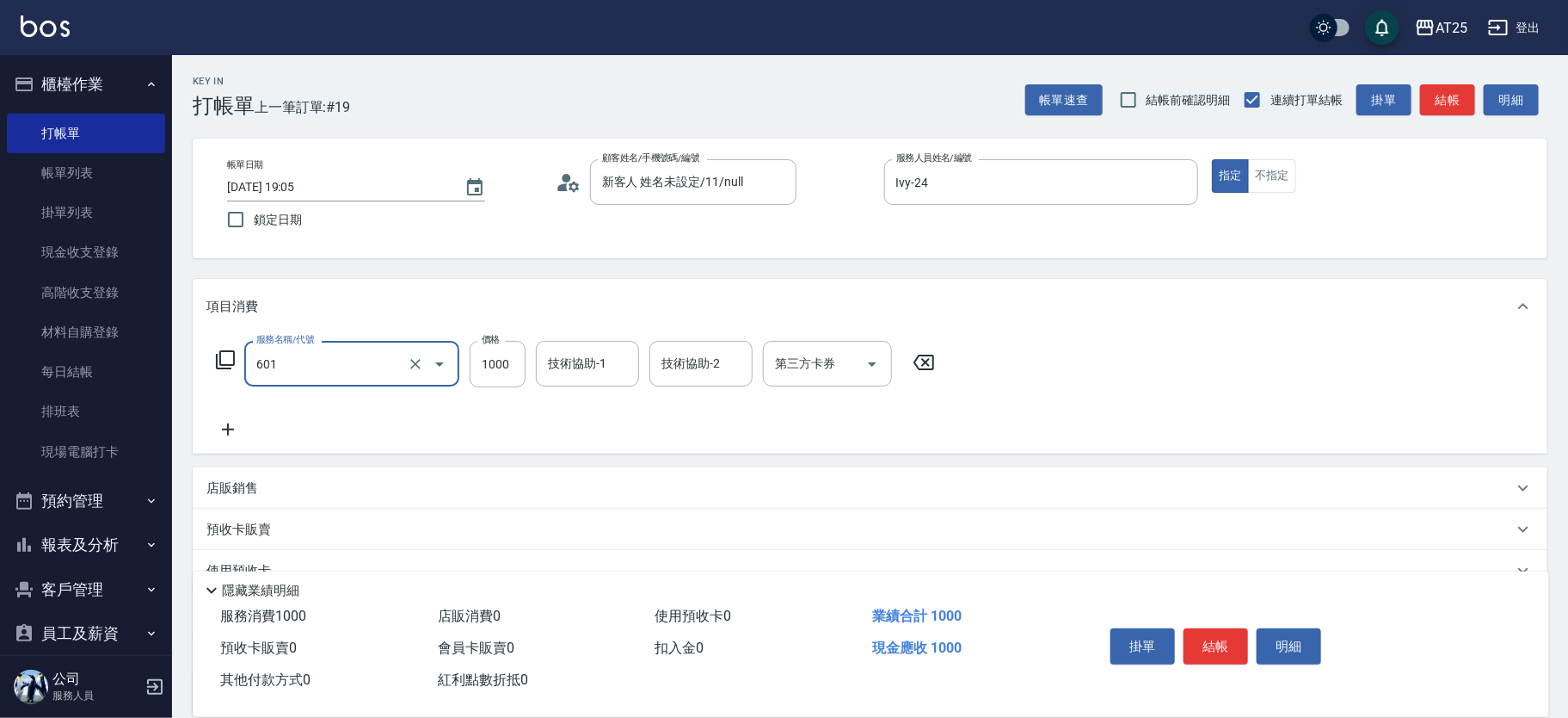
type input "自備護髮(1000上)(601)"
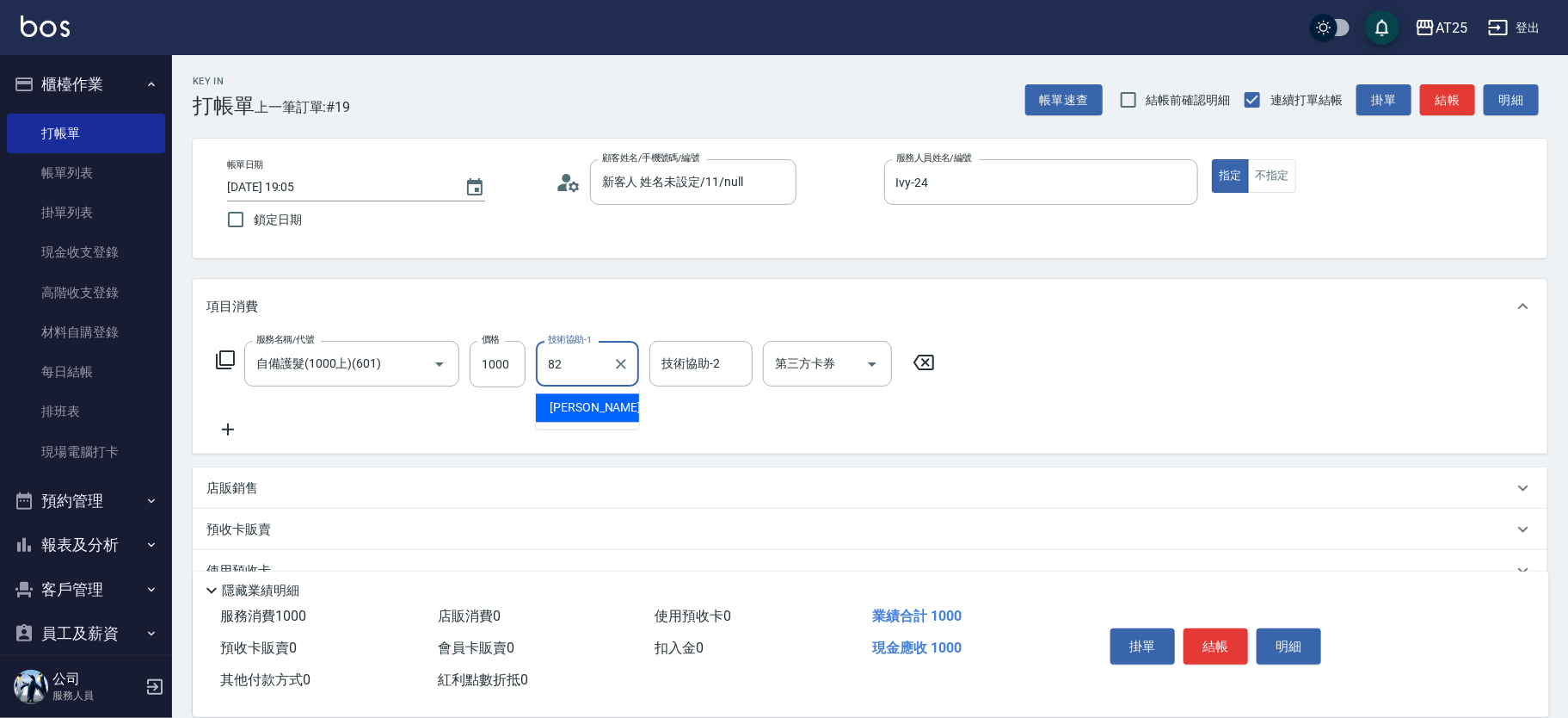
type input "小曼-82"
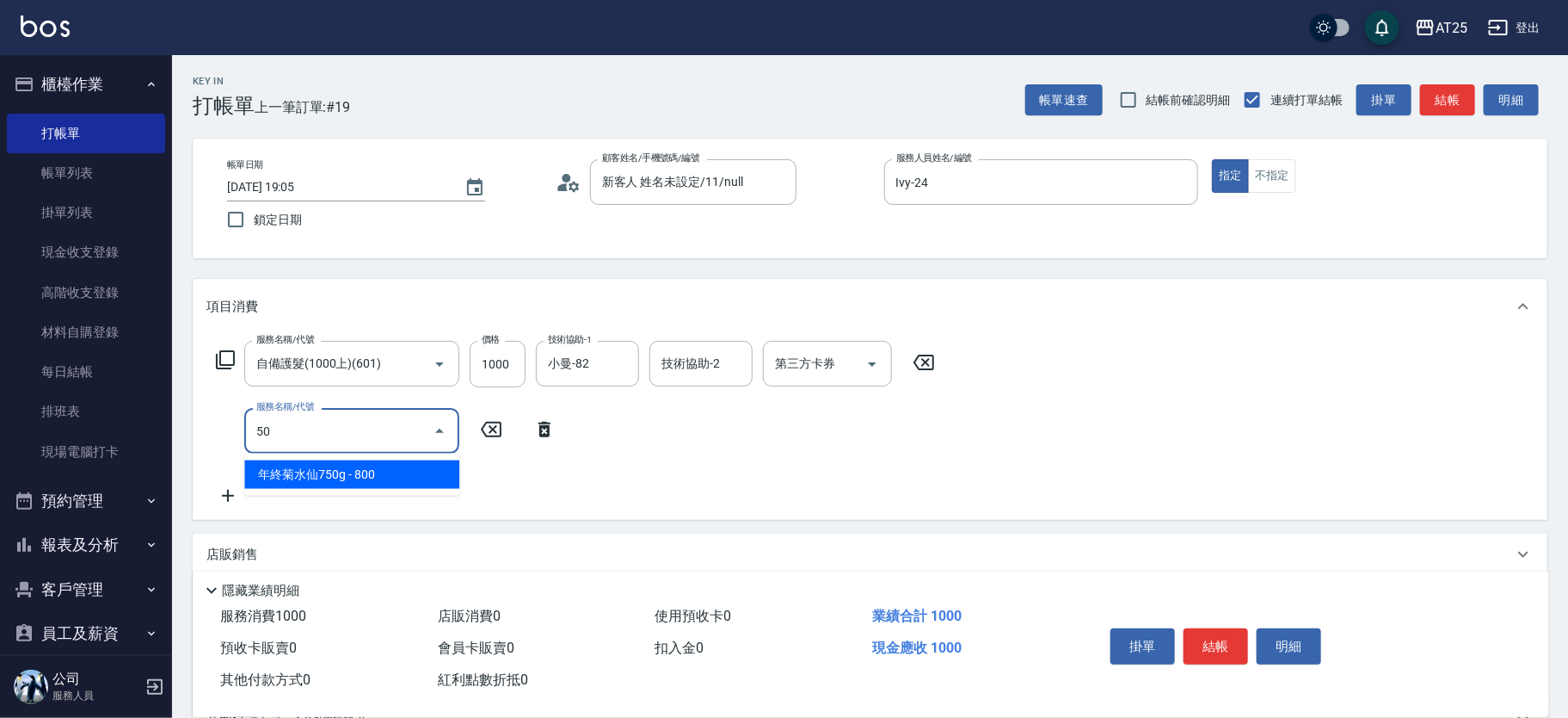
type input "501"
type input "200"
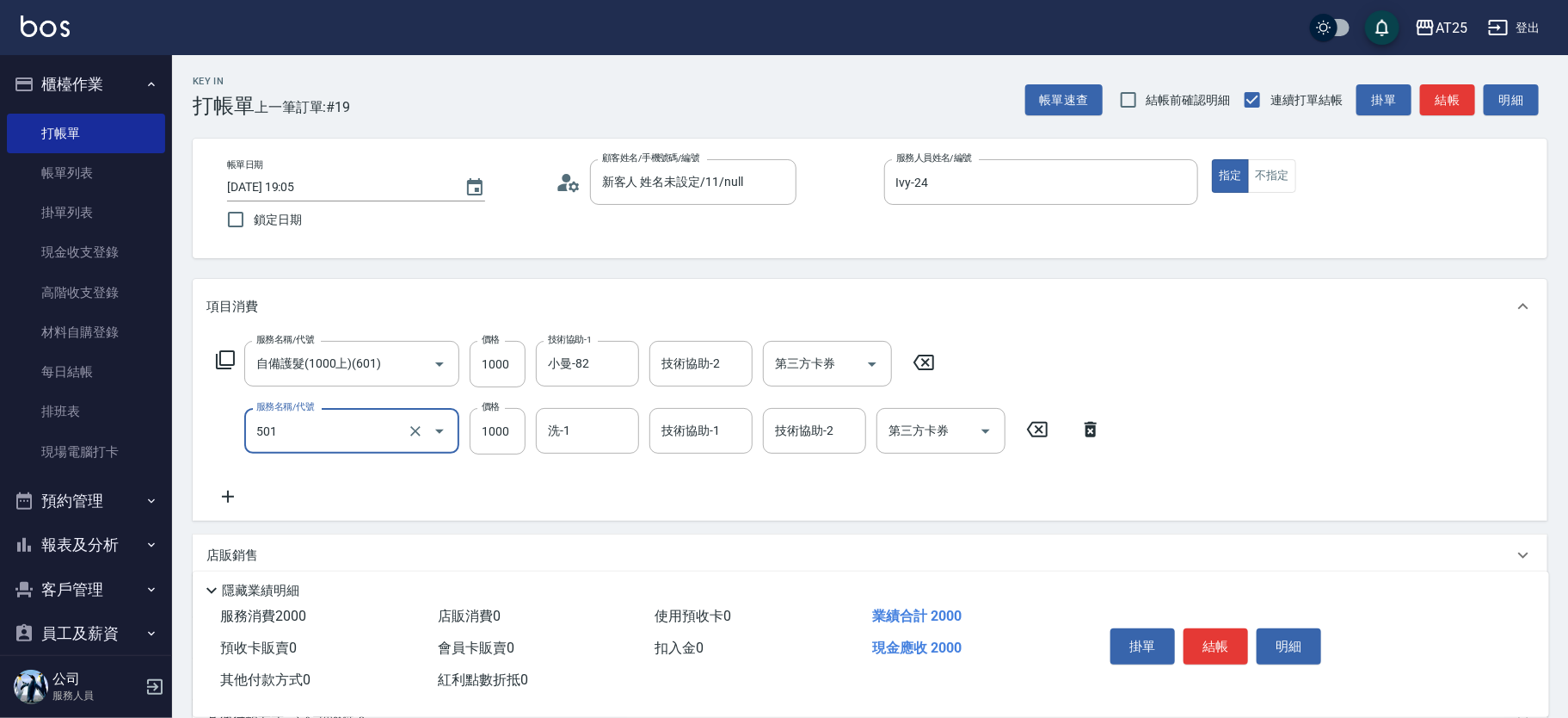
type input "染髮(501)"
type input "1"
type input "100"
type input "11"
type input "110"
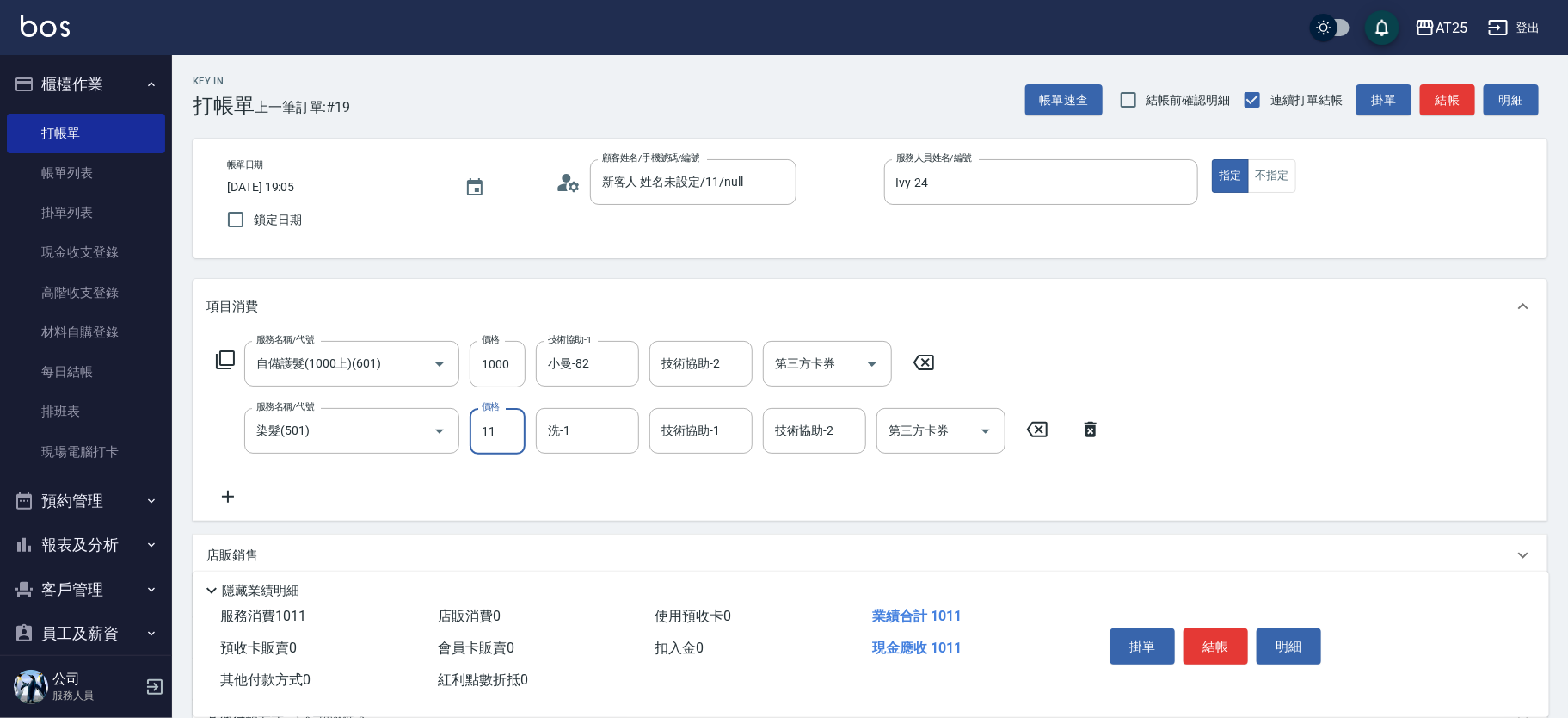
type input "119"
type input "210"
type input "1199"
type input "小曼-82"
type input "7"
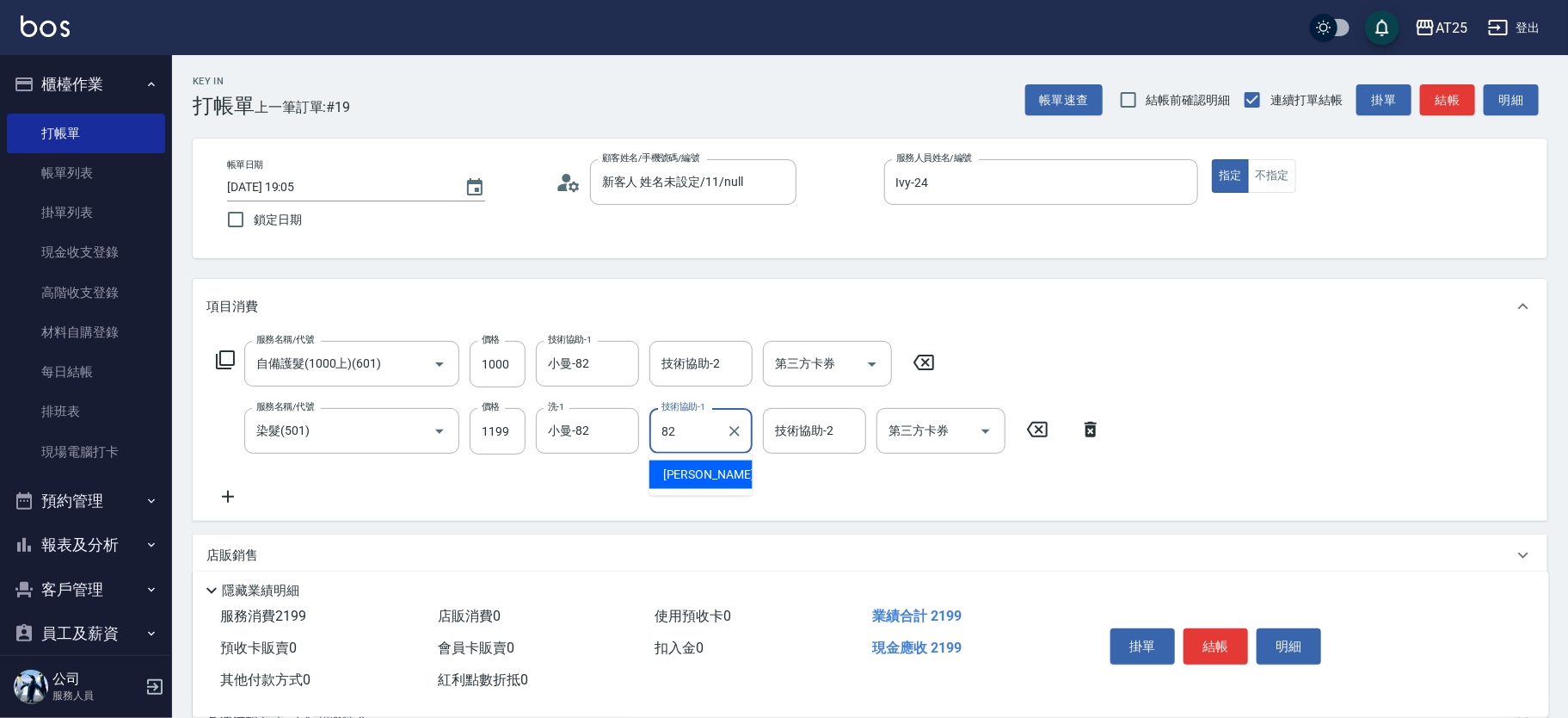
type input "小曼-82"
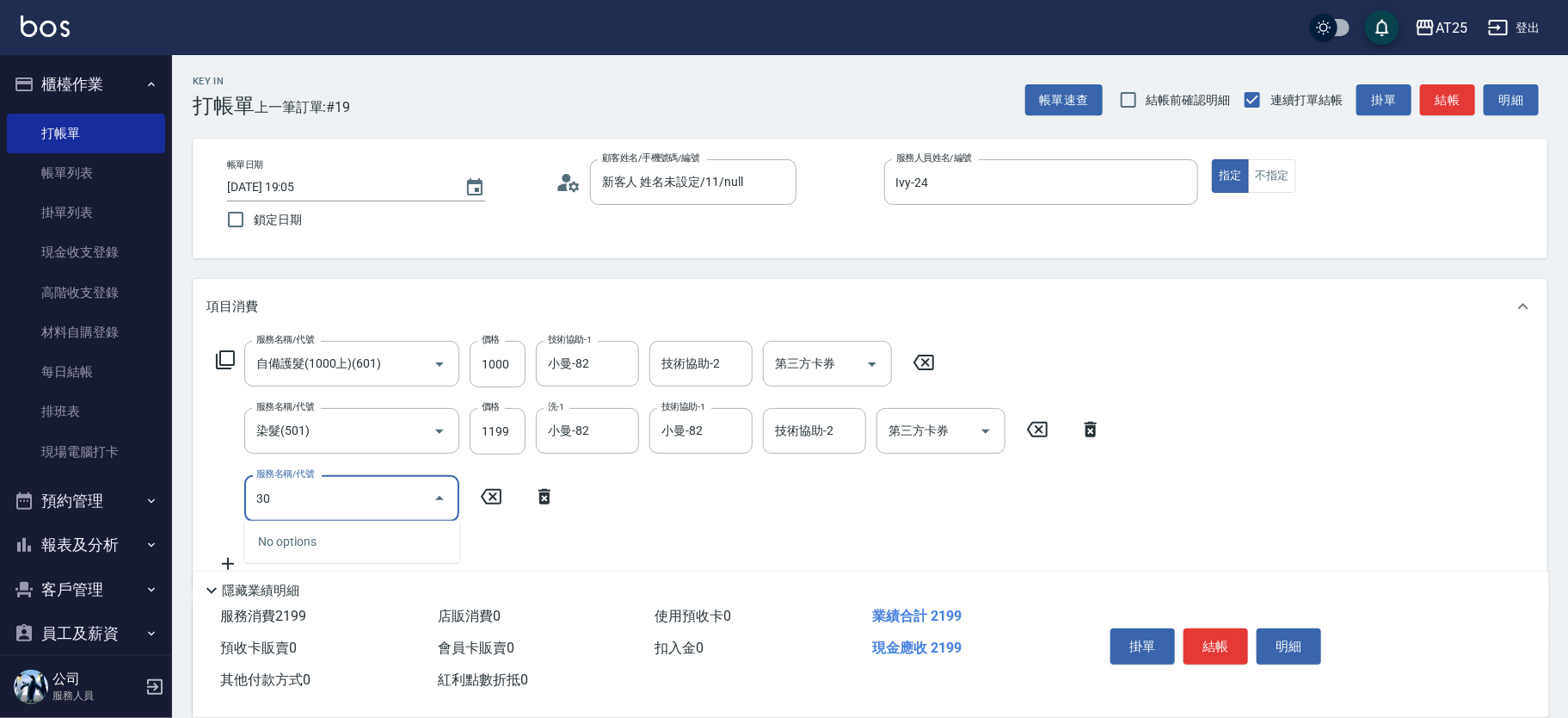
type input "301"
type input "360"
type input "燙髮(301)"
type input "220"
type input "20"
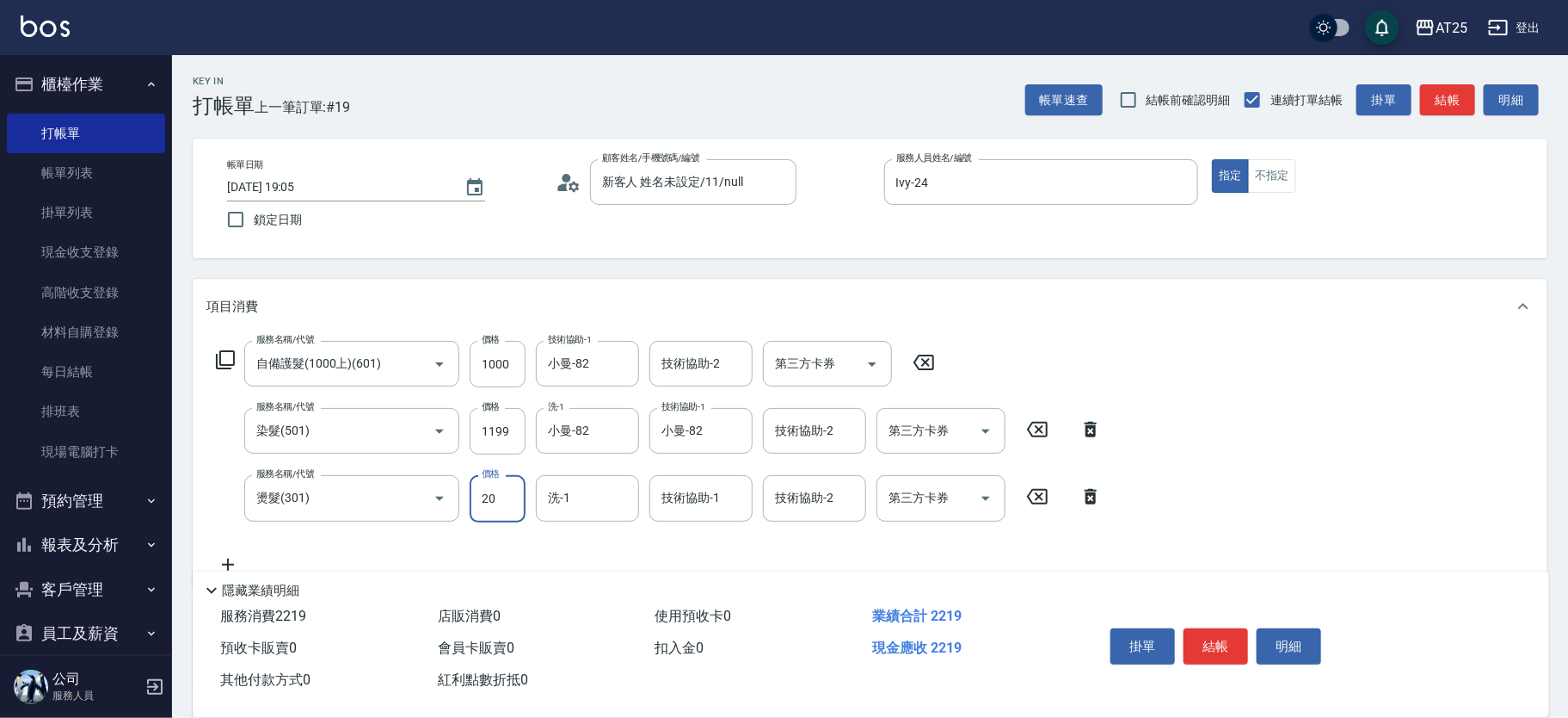
type input "230"
type input "2000"
type input "410"
type input "2000"
type input "小曼-82"
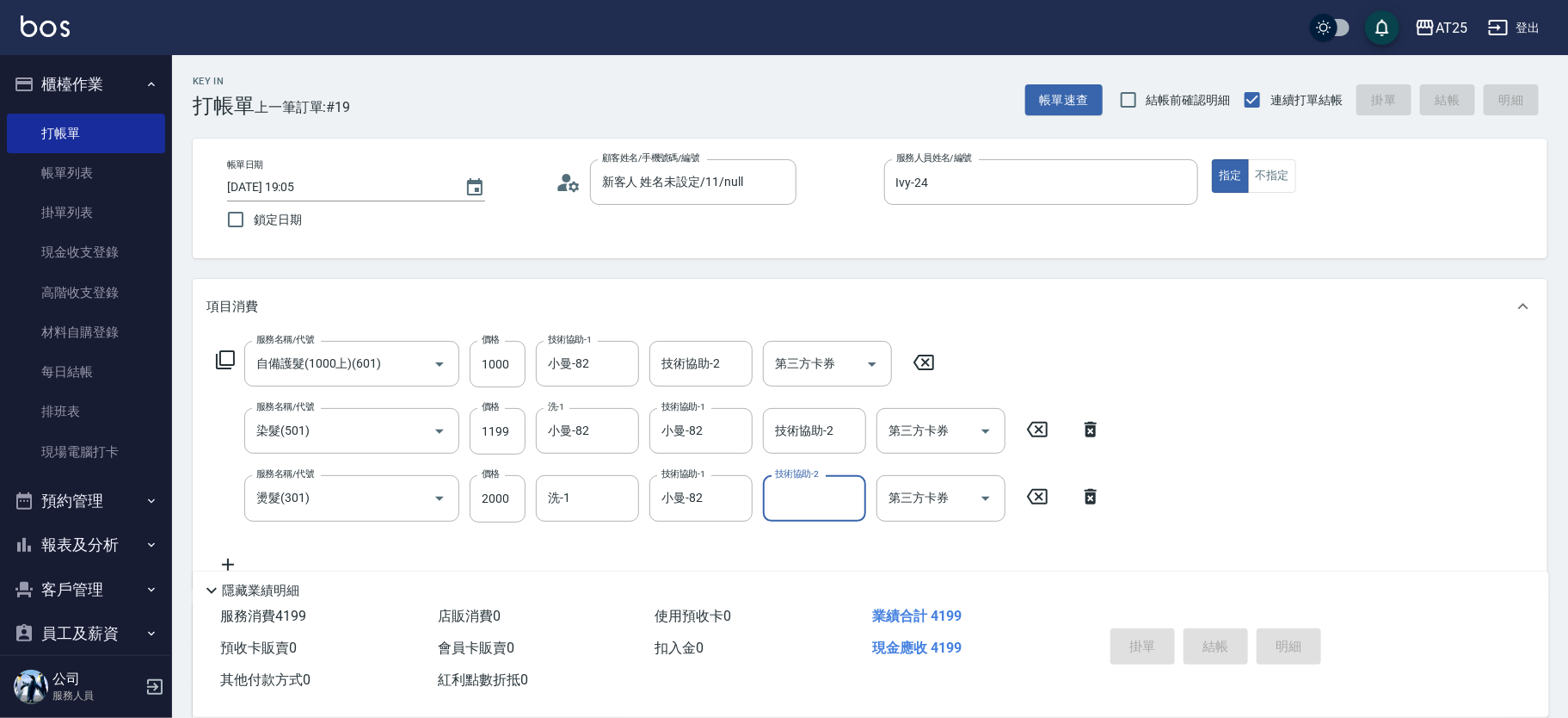
type input "2025/08/14 19:06"
type input "0"
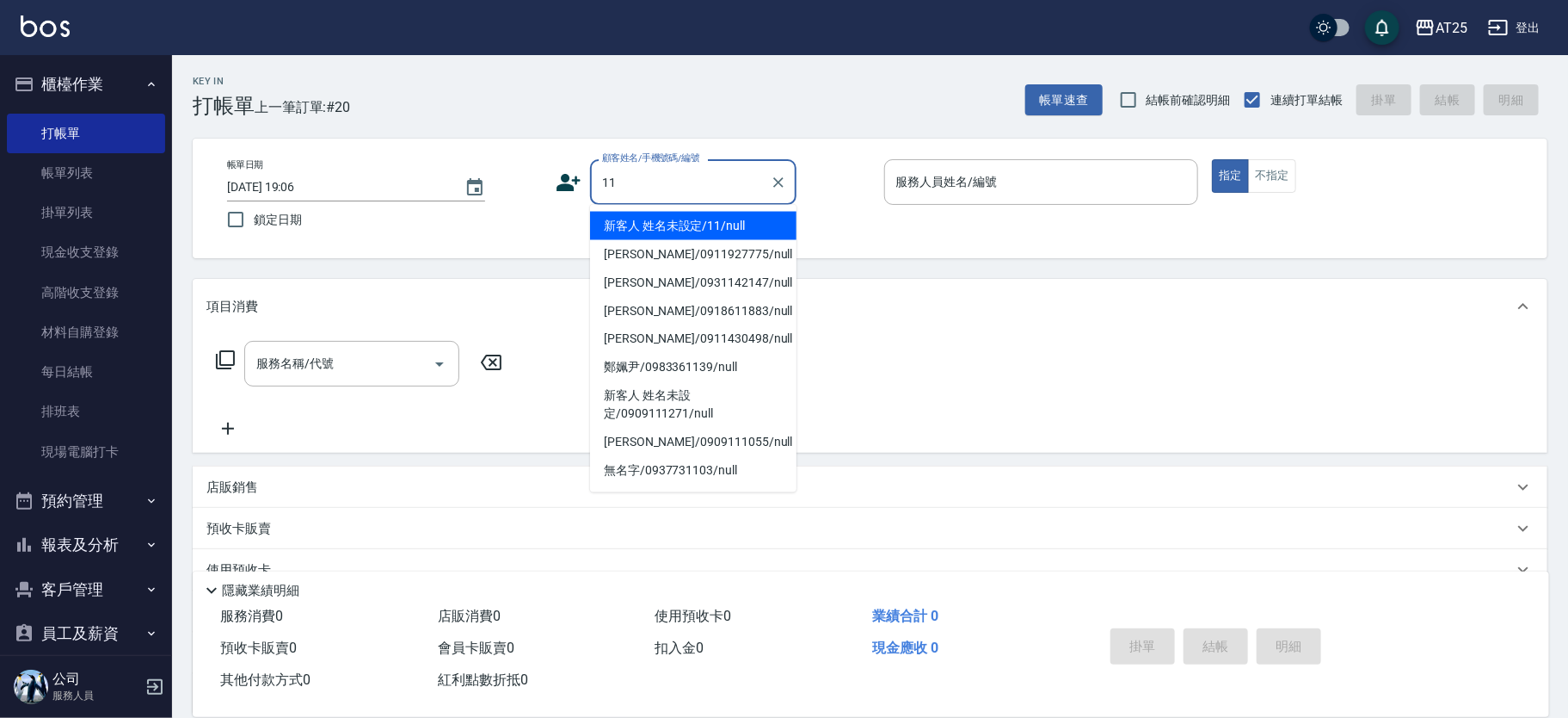
type input "新客人 姓名未設定/11/null"
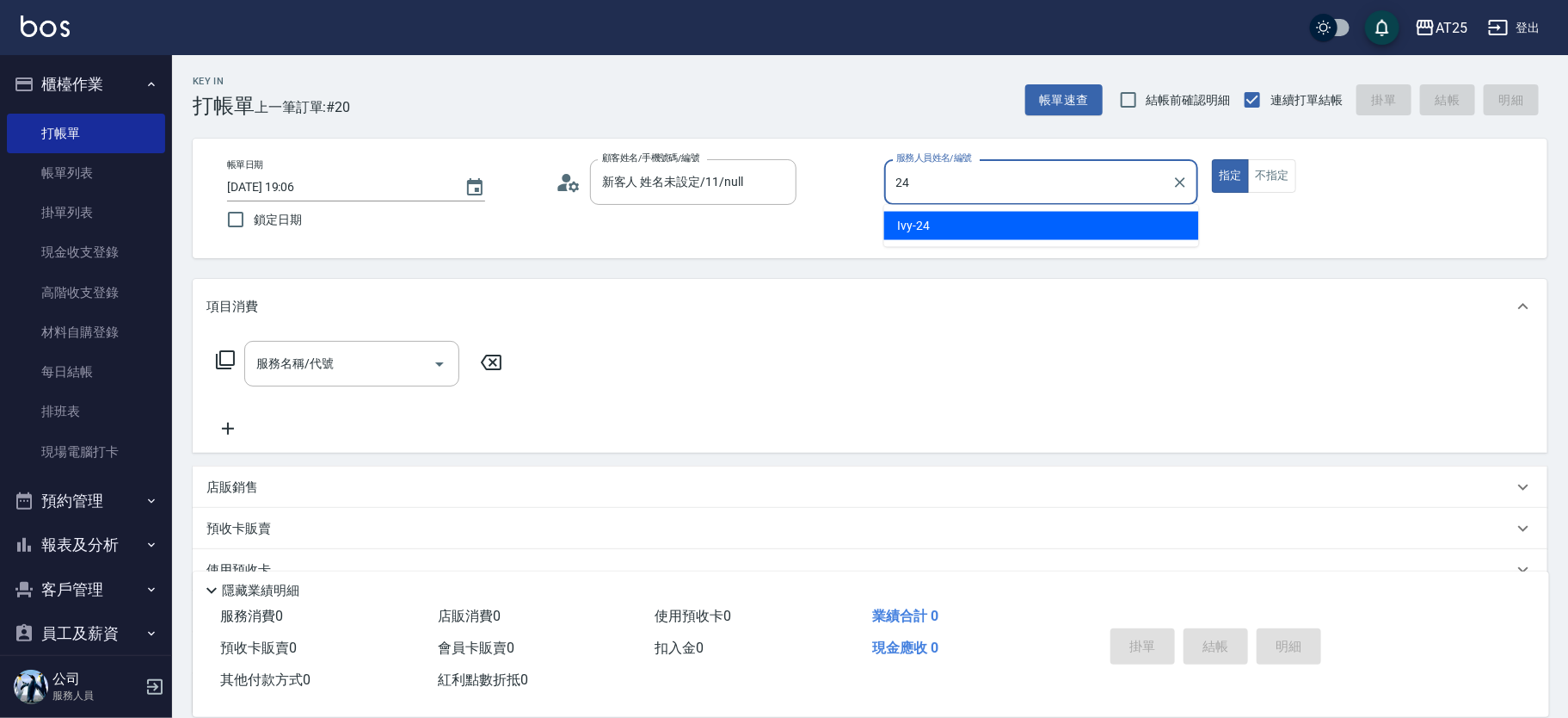
type input "Ivy-24"
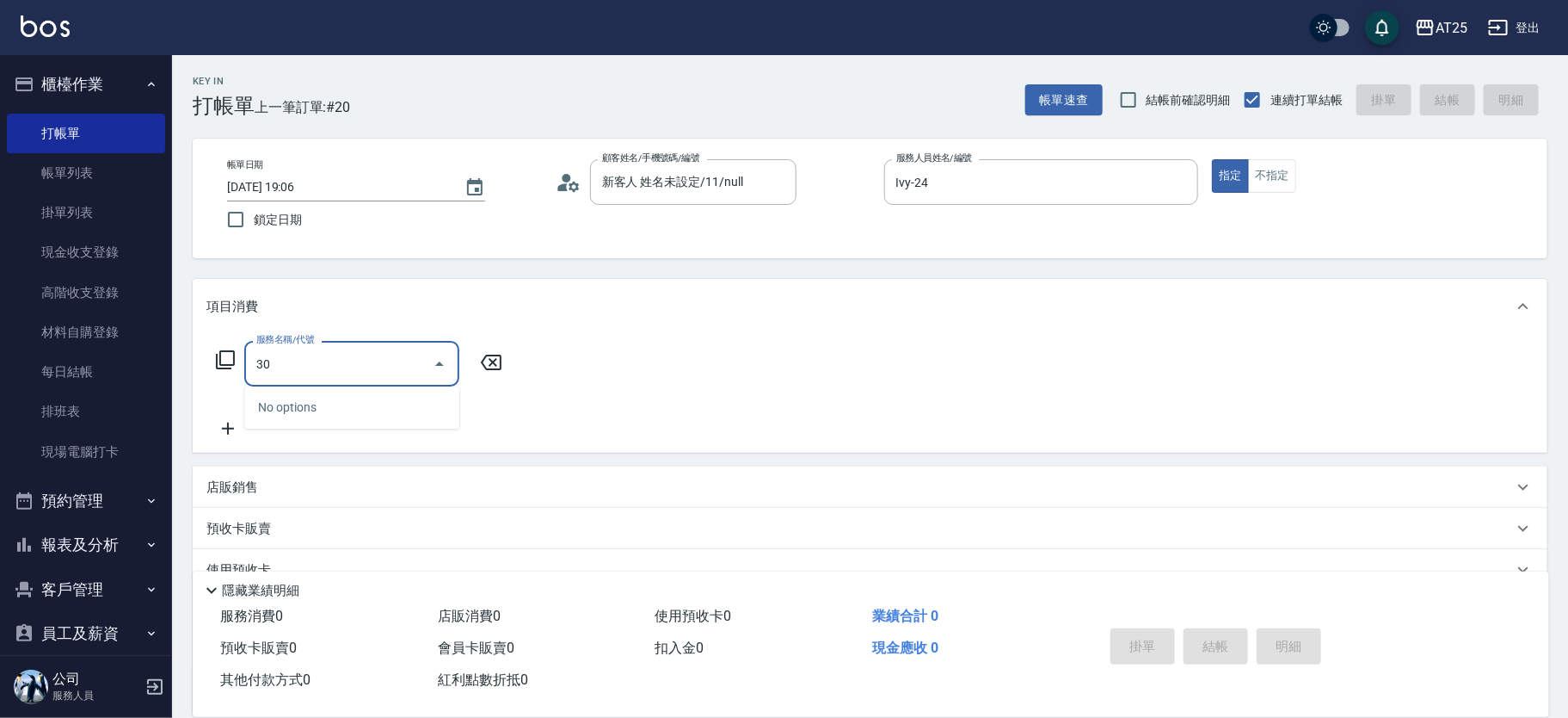
type input "301"
type input "150"
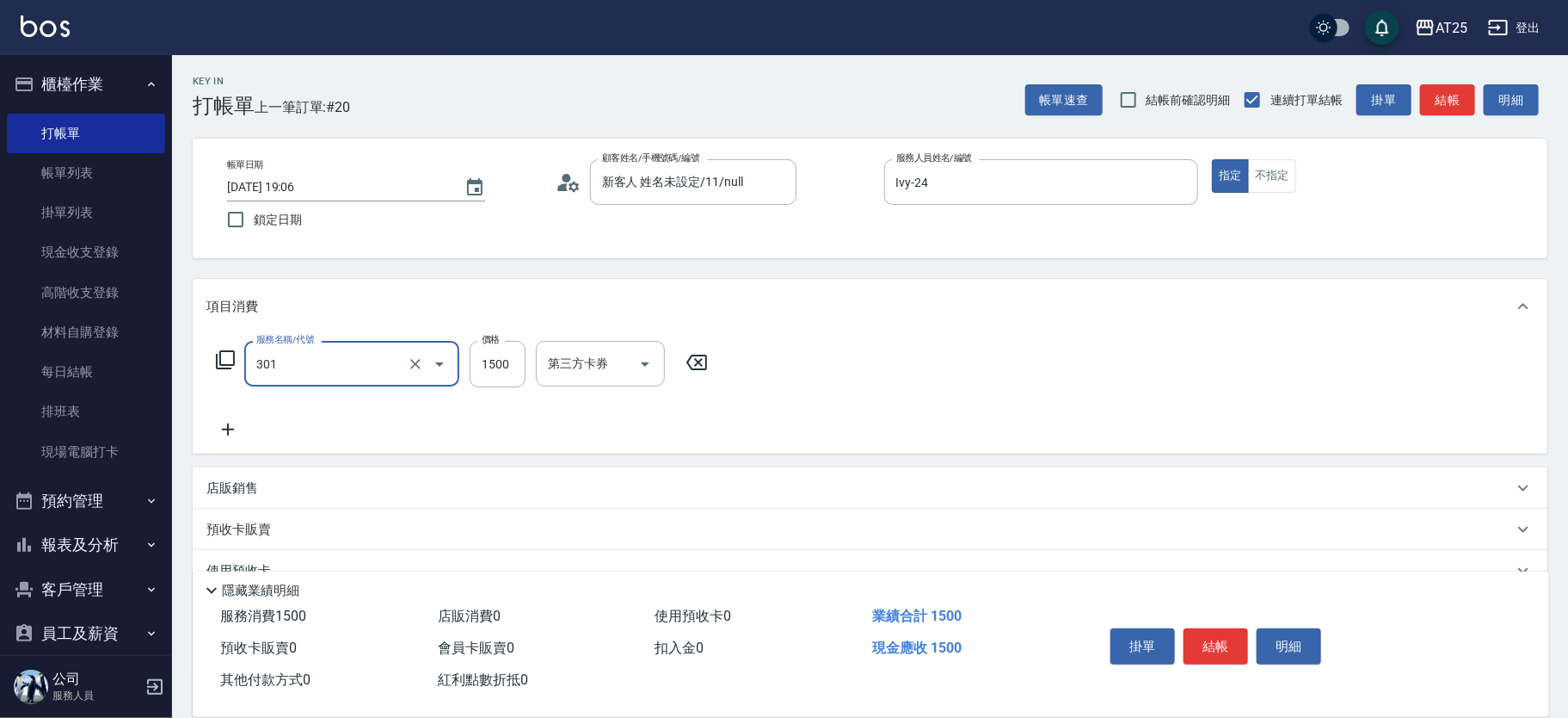
type input "燙髮(301)"
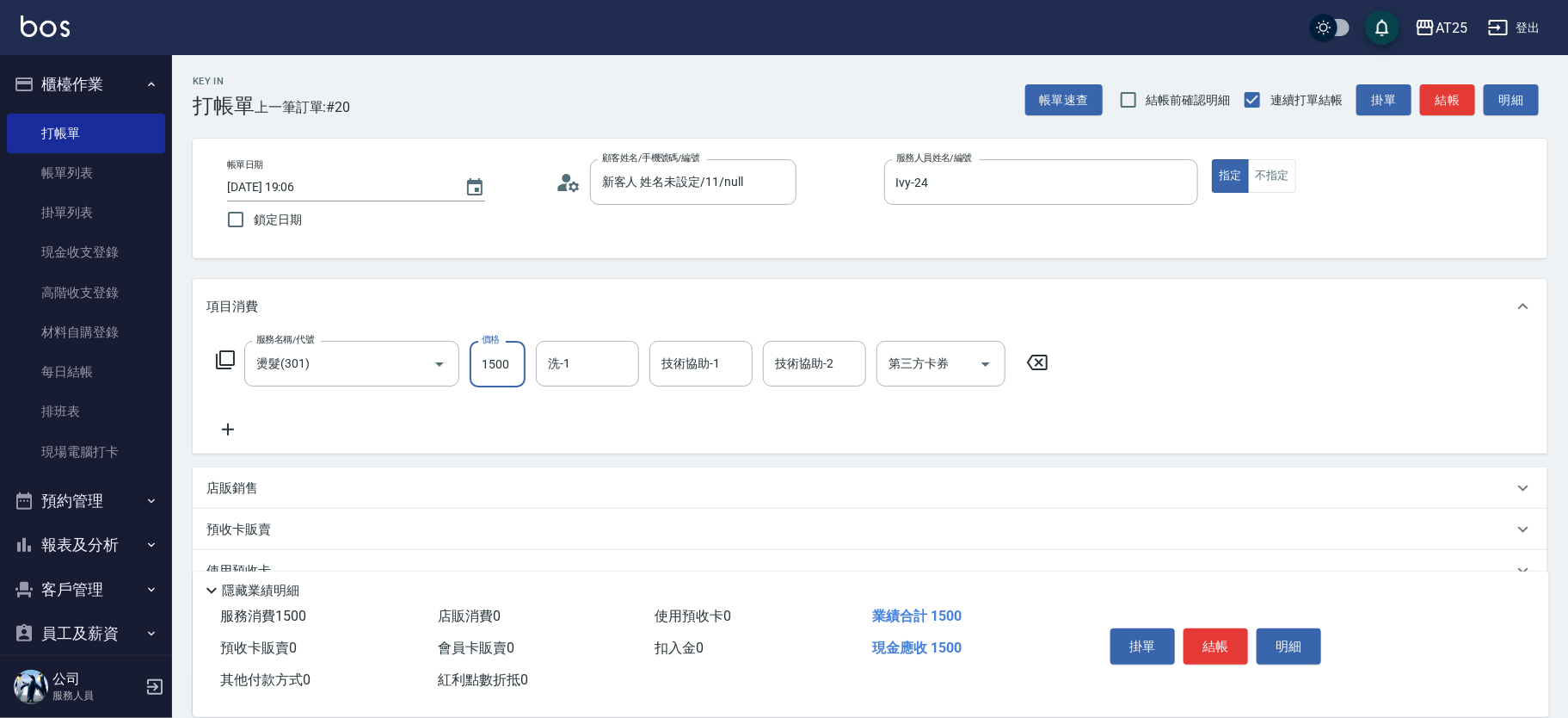
type input "0"
type input "20"
type input "200"
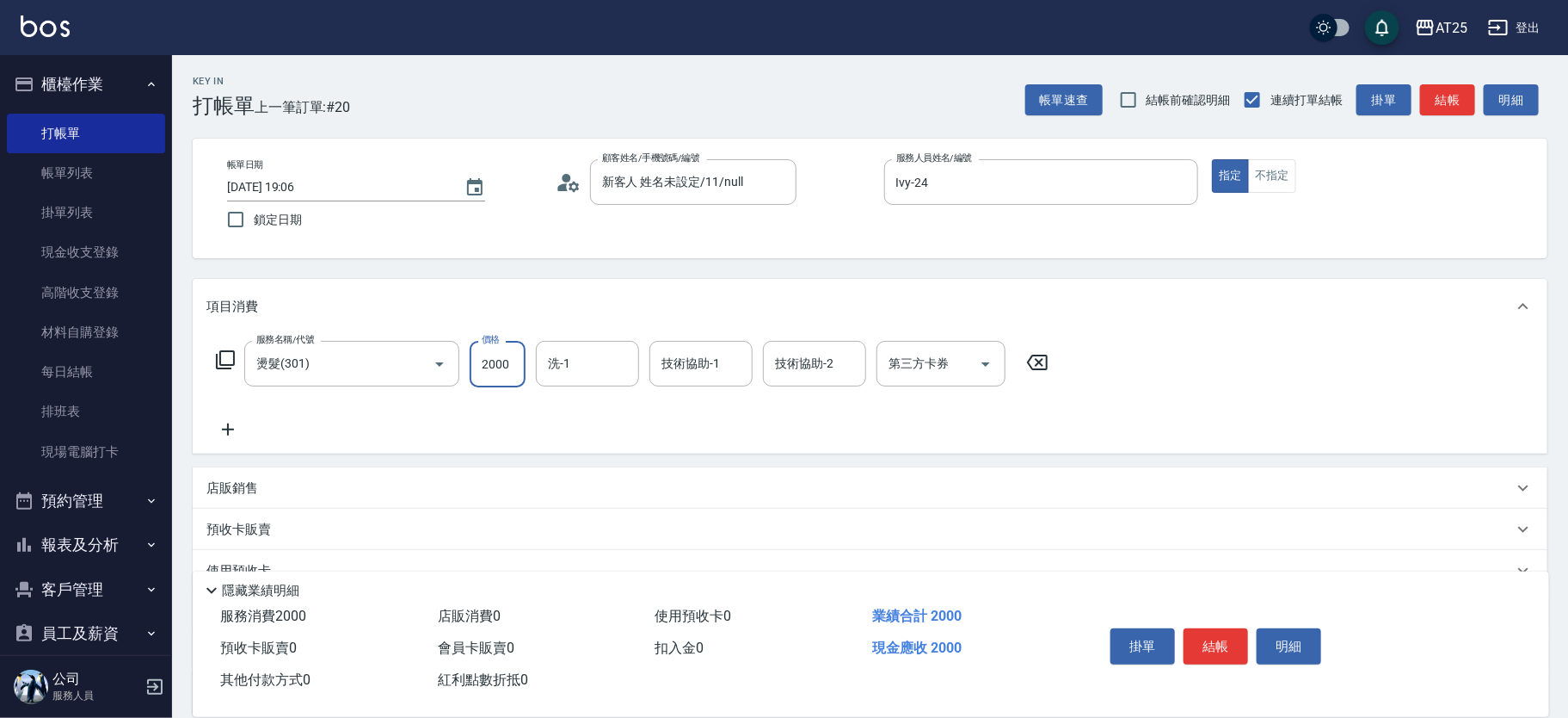
type input "2000"
type input "小曼-82"
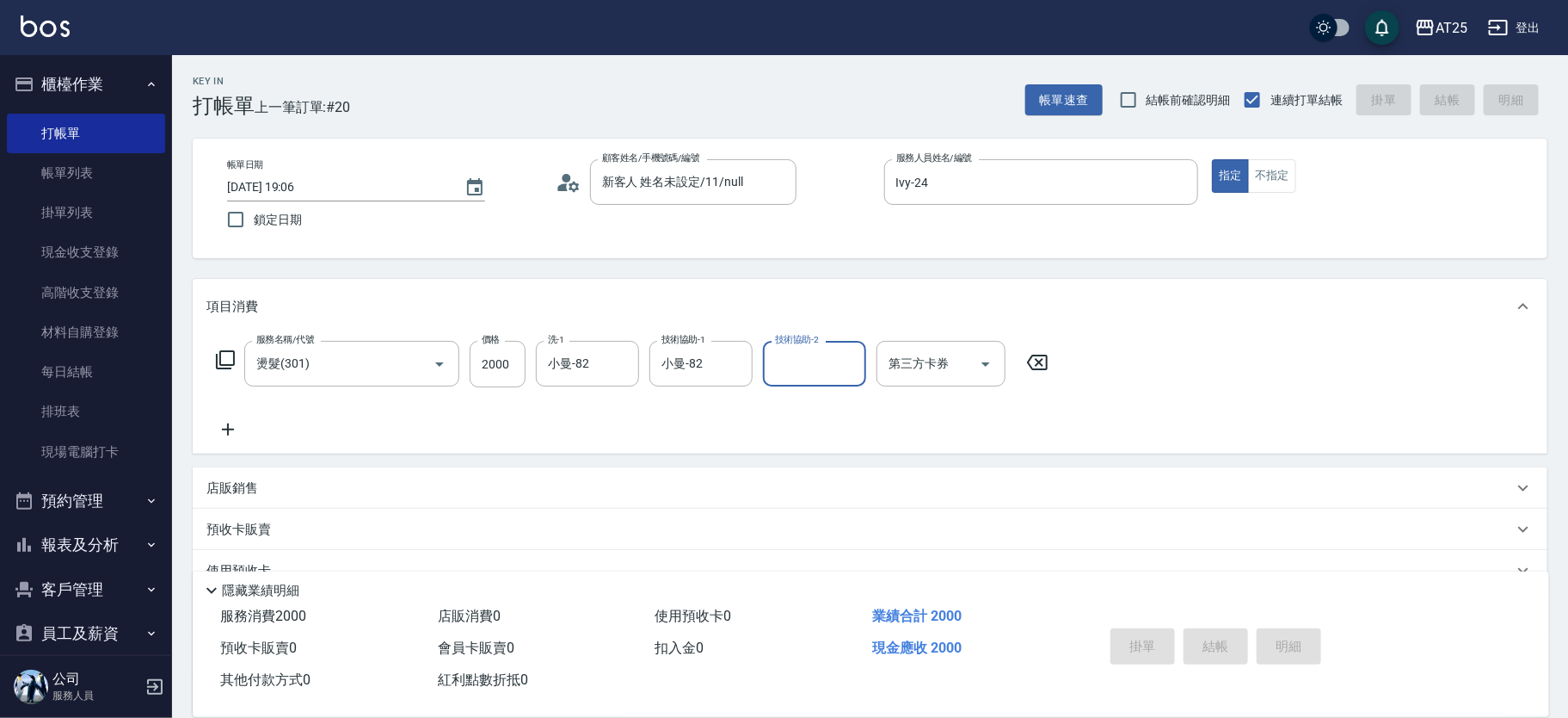
type input "0"
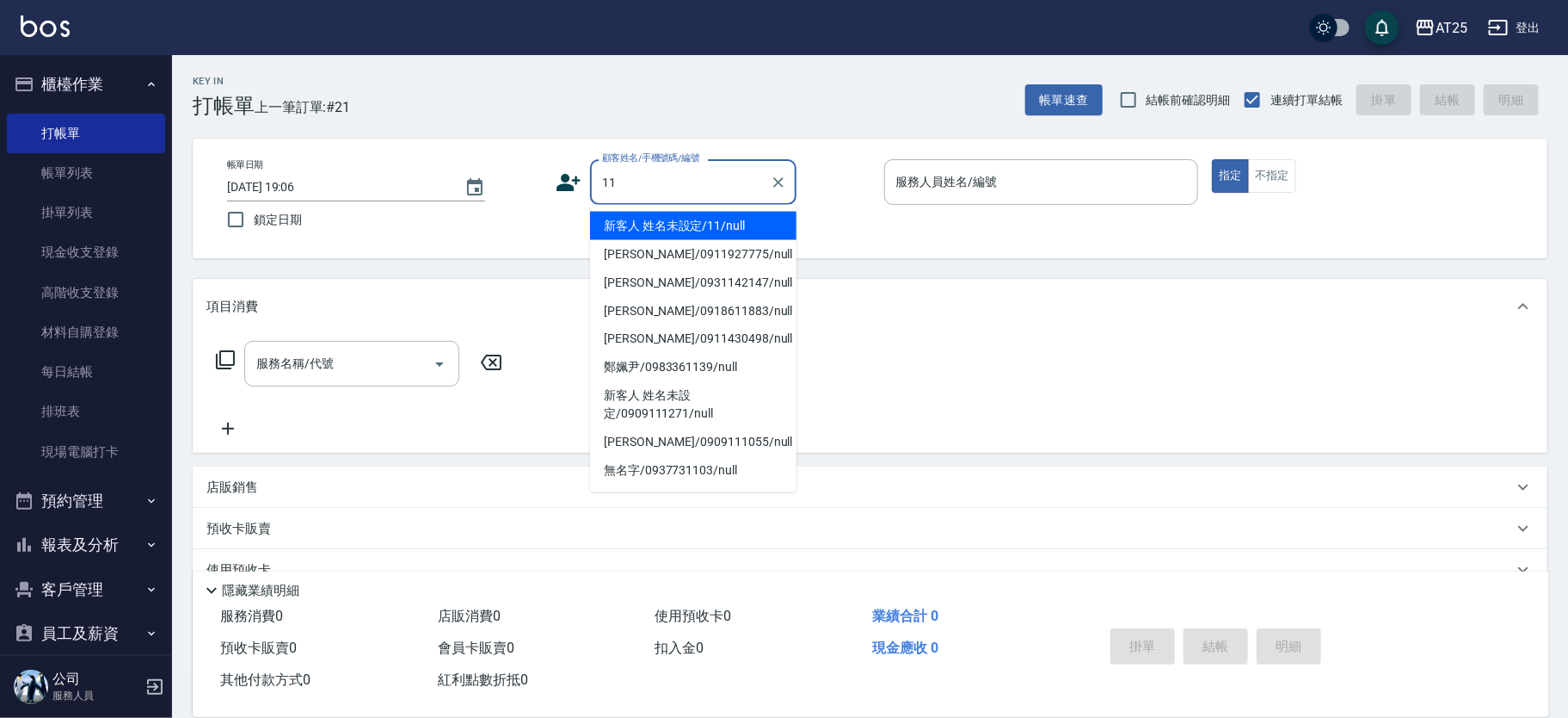
type input "新客人 姓名未設定/11/null"
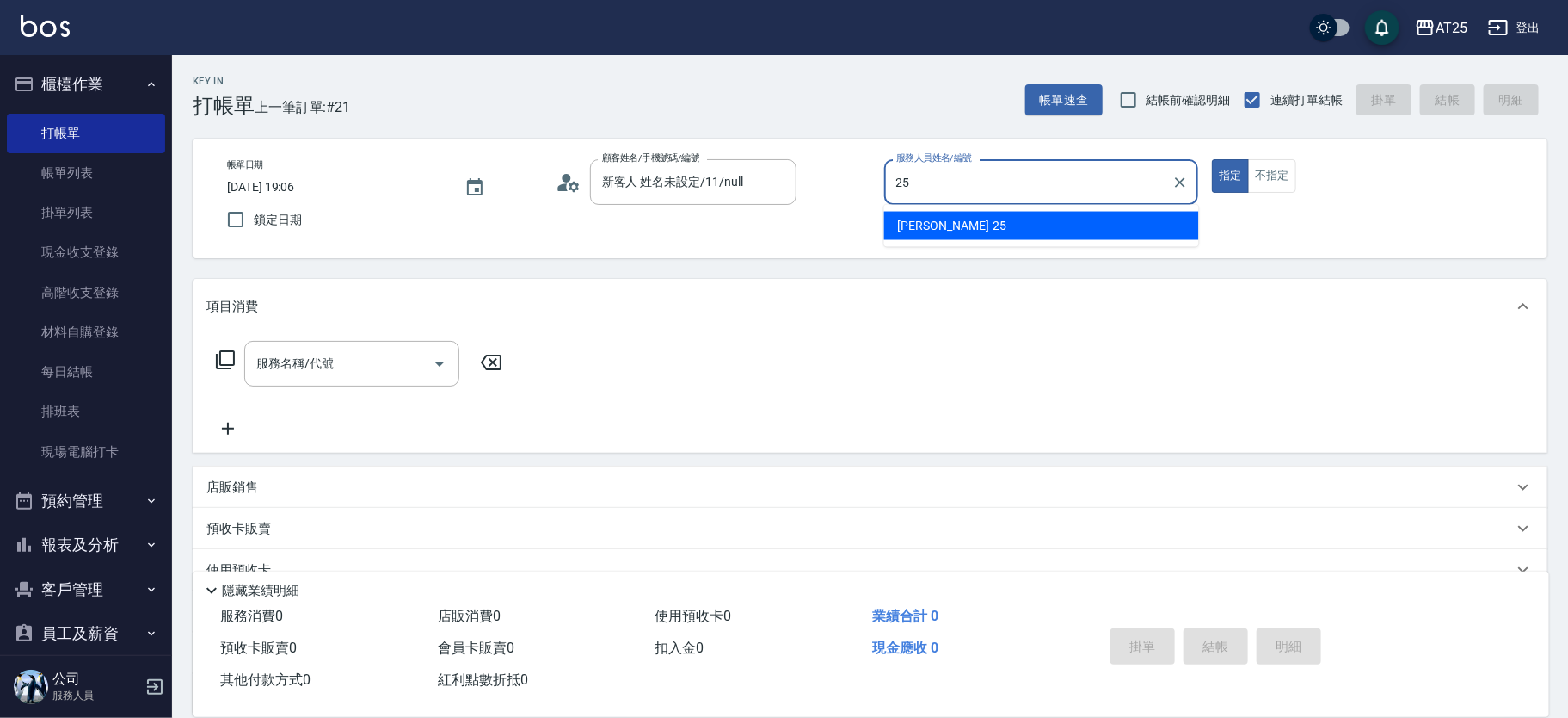
type input "Evan-25"
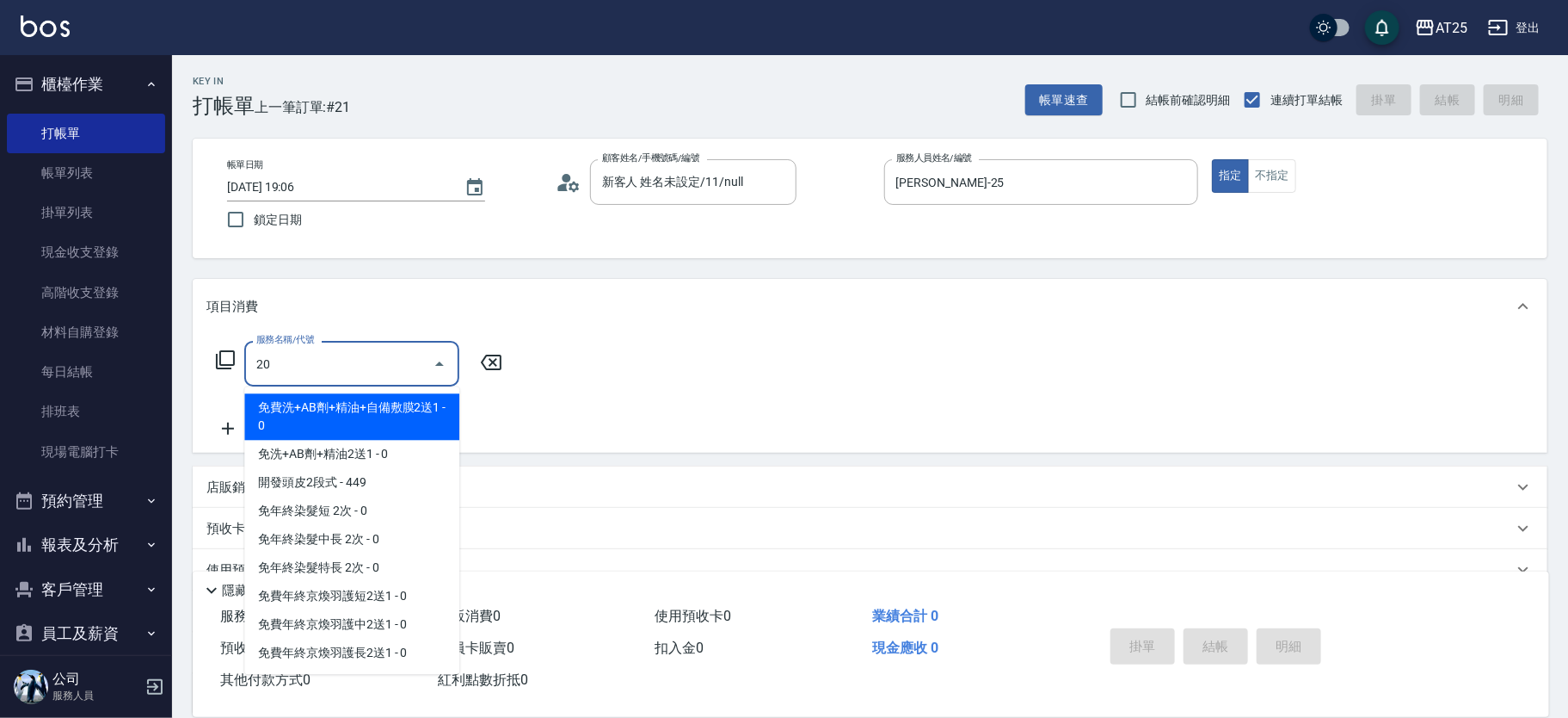
type input "201"
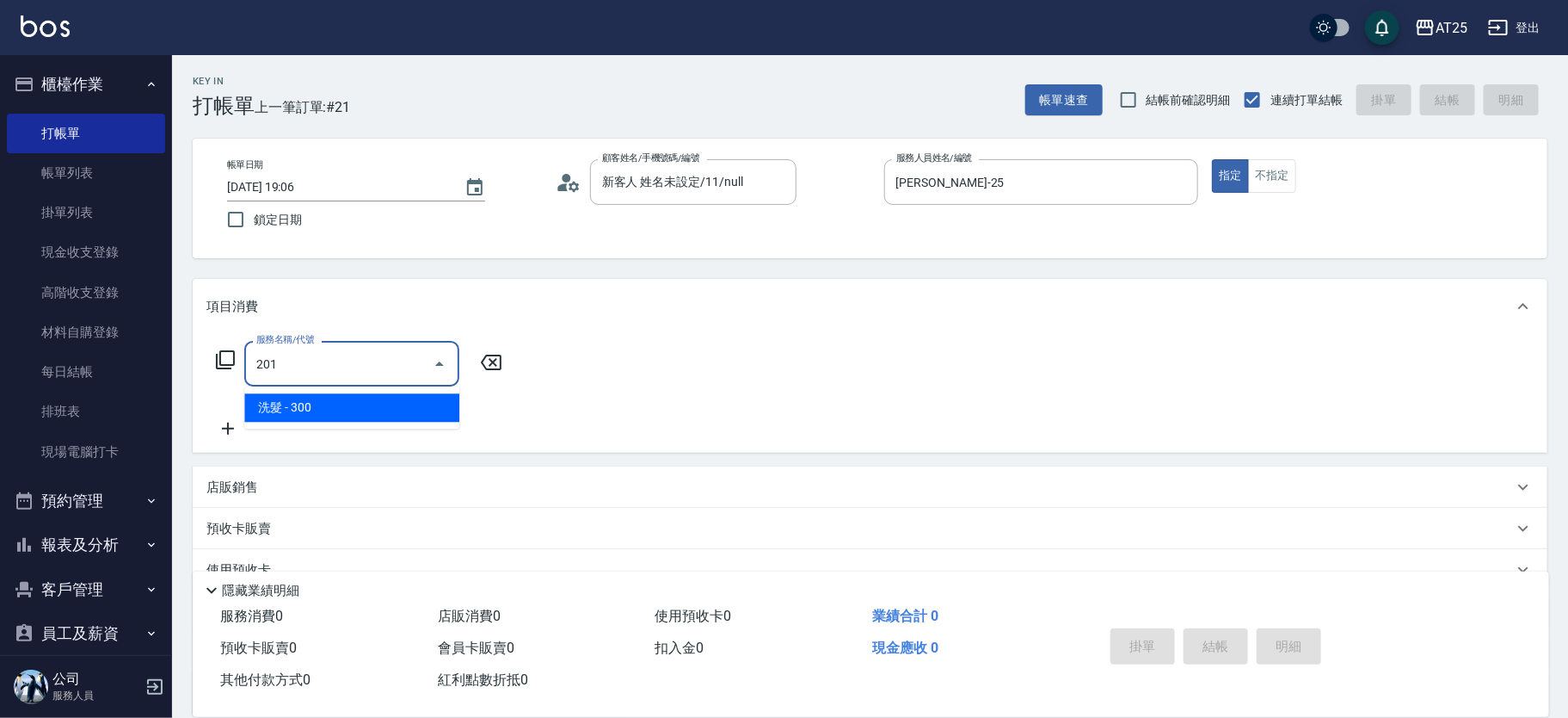
type input "30"
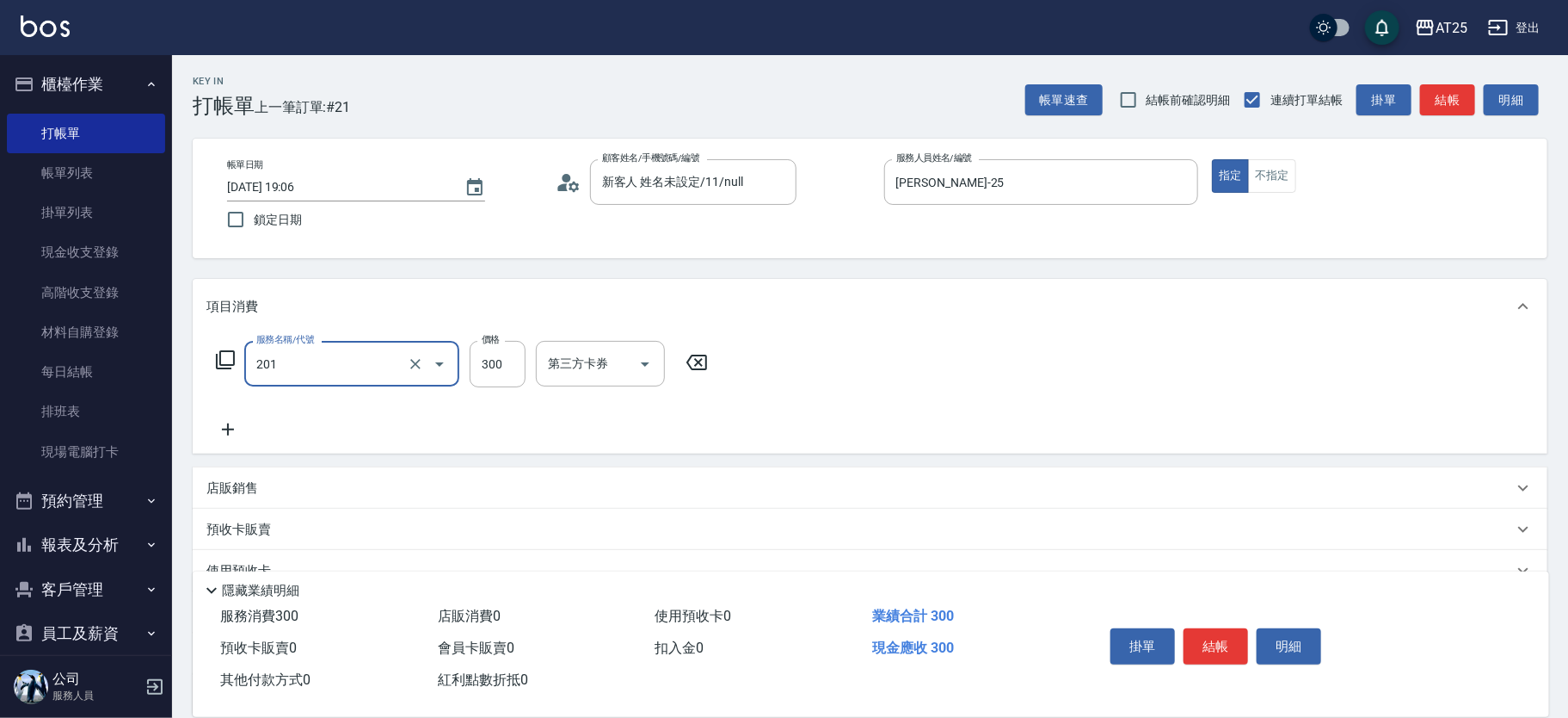
type input "洗髮(201)"
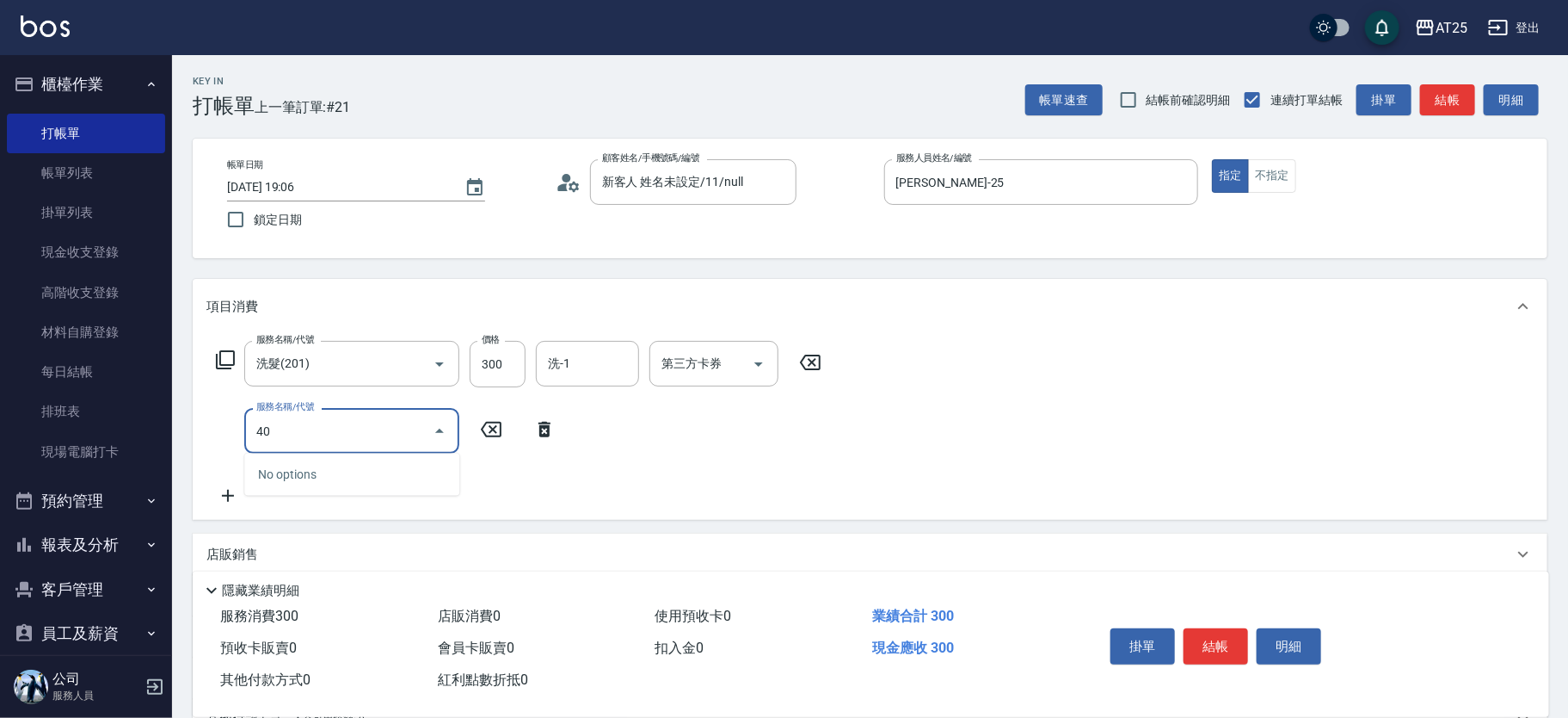
type input "401"
type input "60"
type input "剪髮(401)"
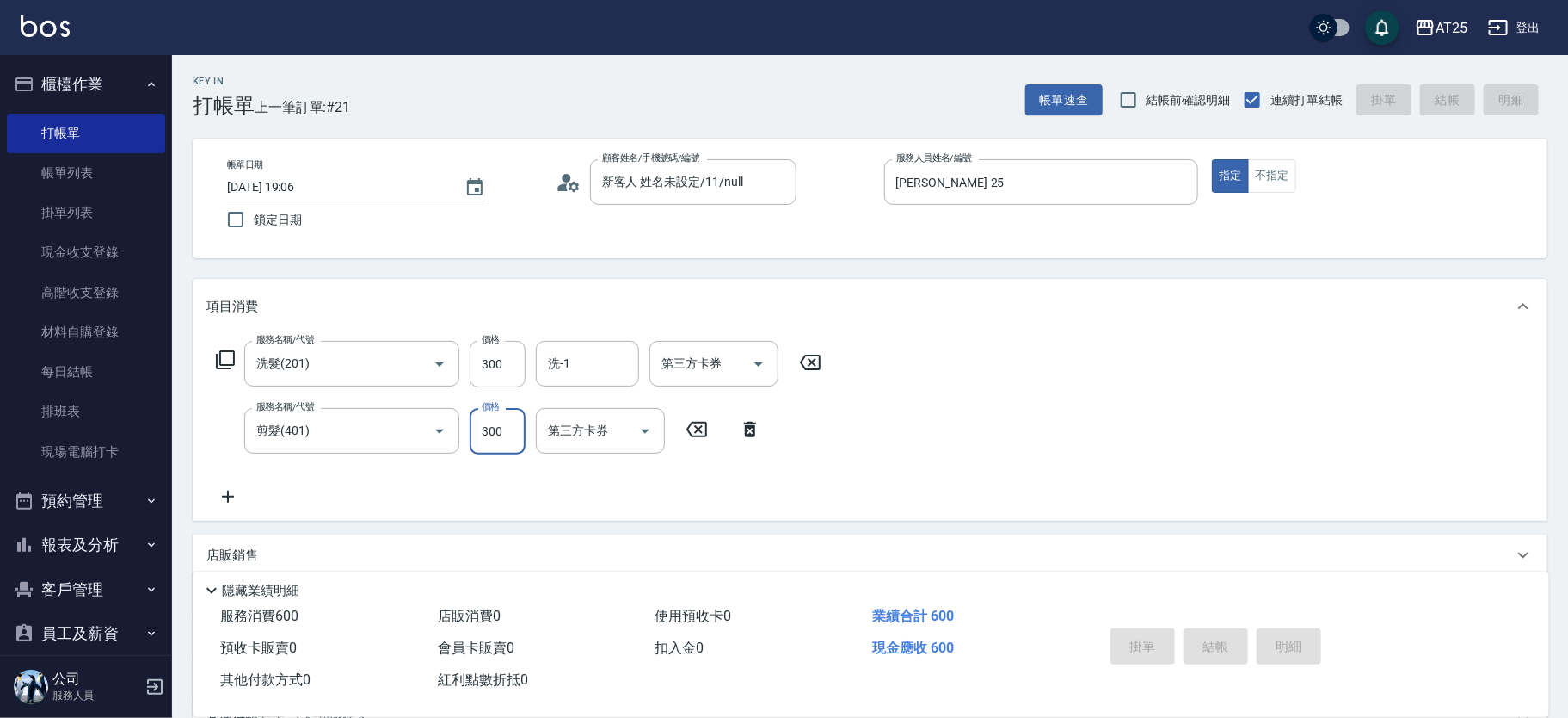
type input "0"
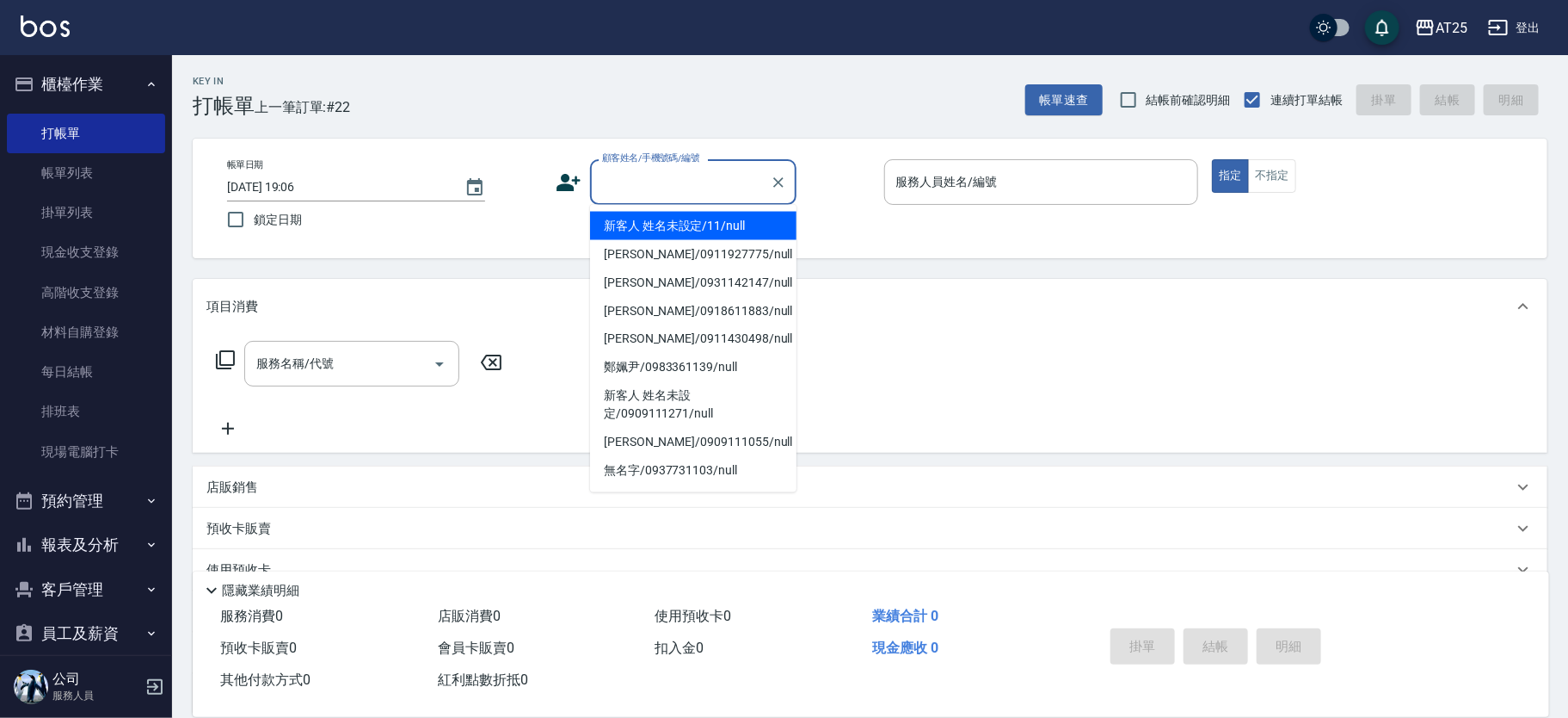
click at [695, 172] on div "顧客姓名/手機號碼/編號 顧客姓名/手機號碼/編號" at bounding box center [694, 182] width 207 height 46
type input "新客人 姓名未設定/11/null"
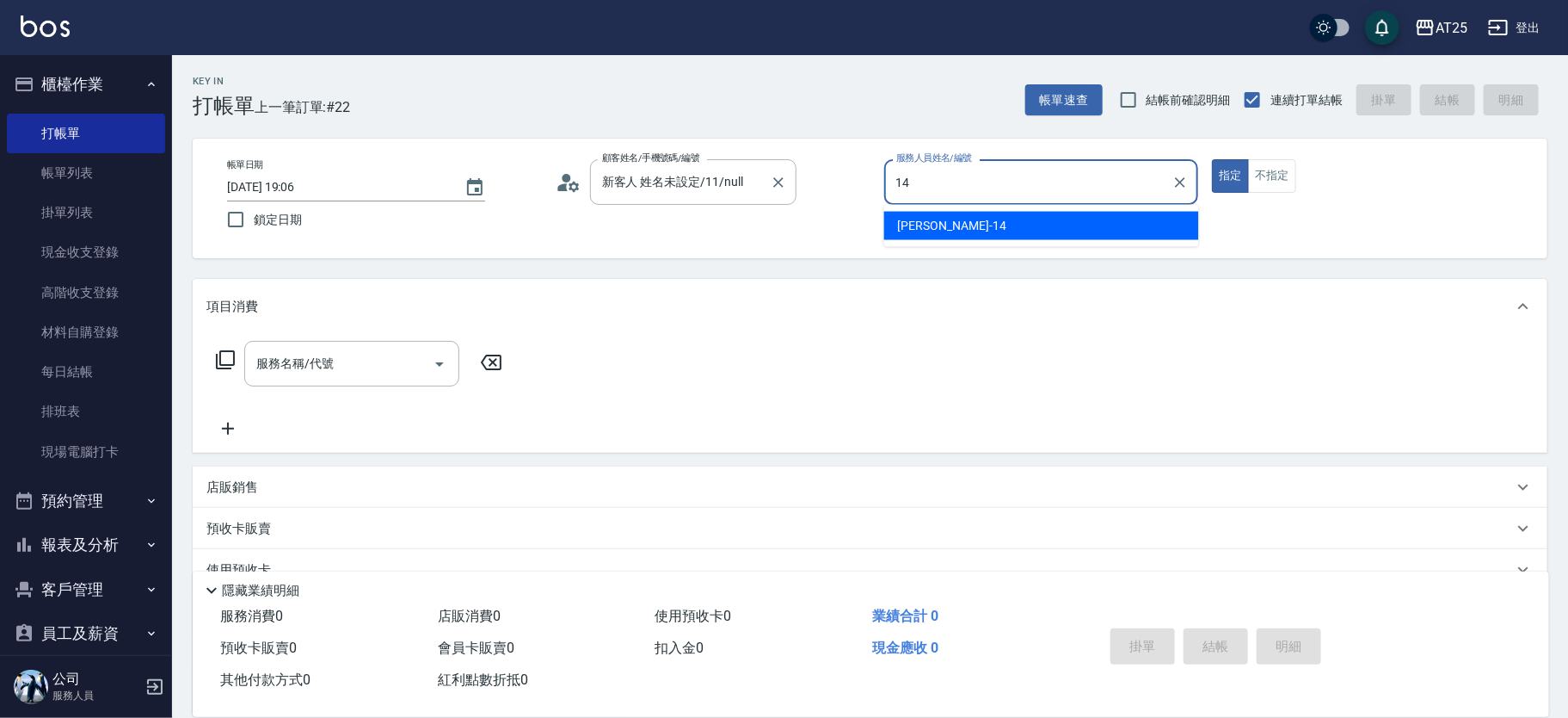
type input "Ken-14"
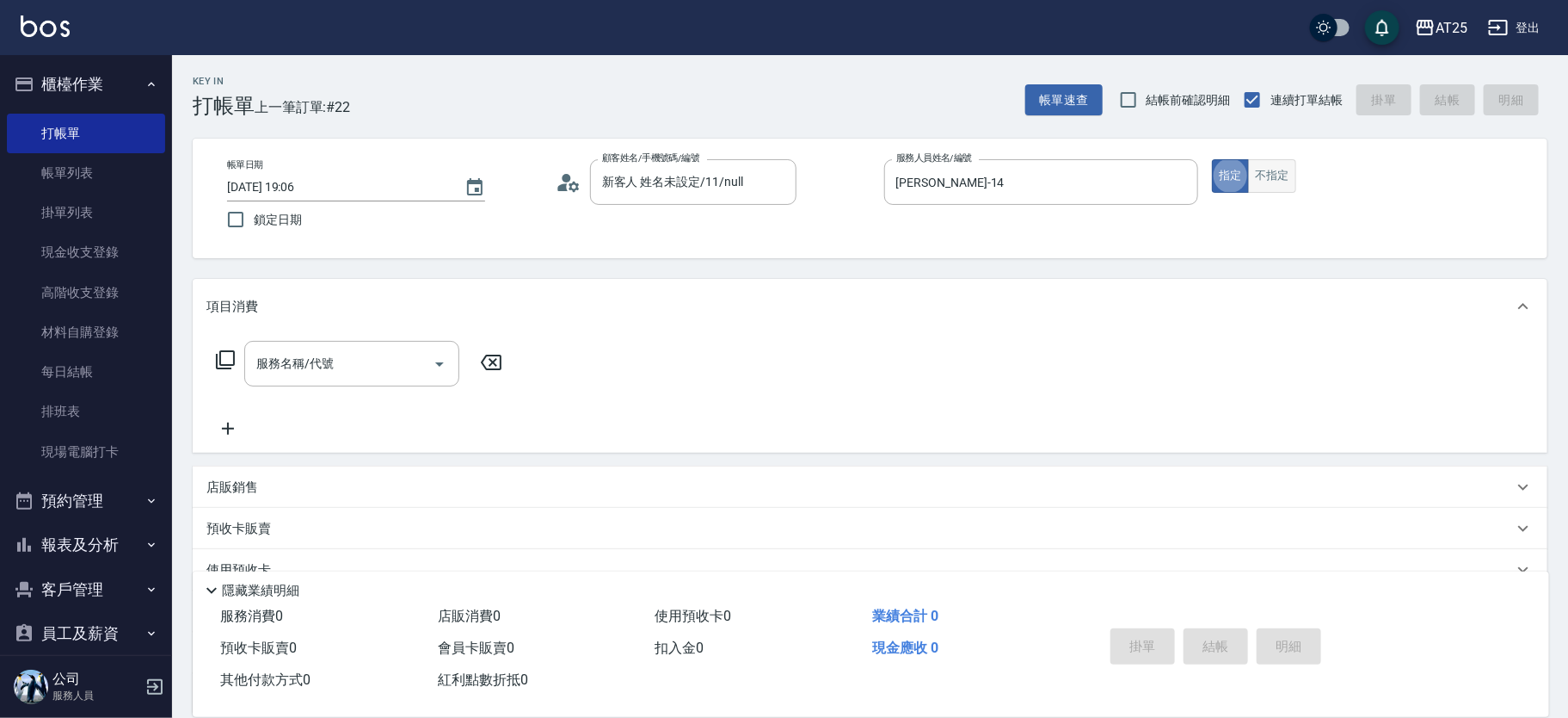
click at [1292, 174] on button "不指定" at bounding box center [1272, 176] width 48 height 34
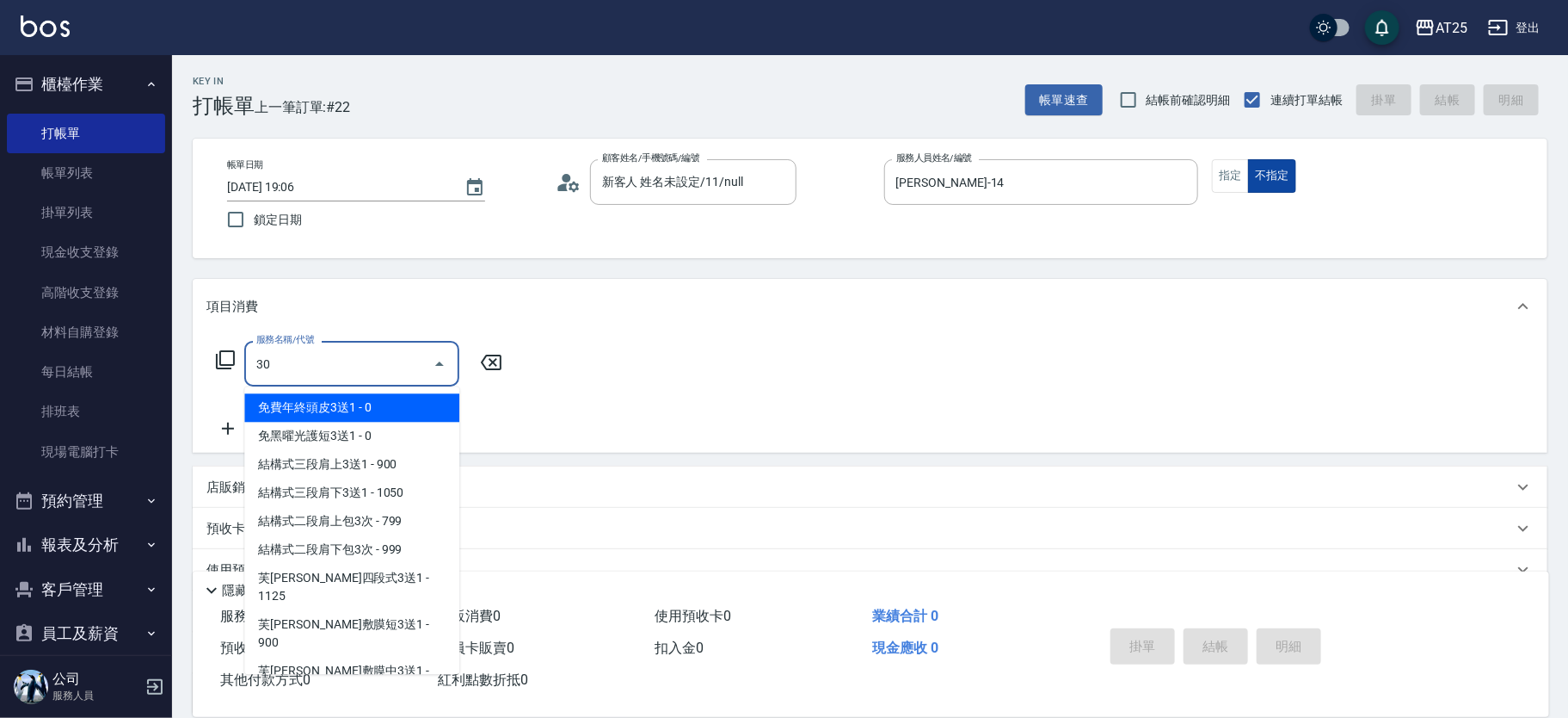
type input "301"
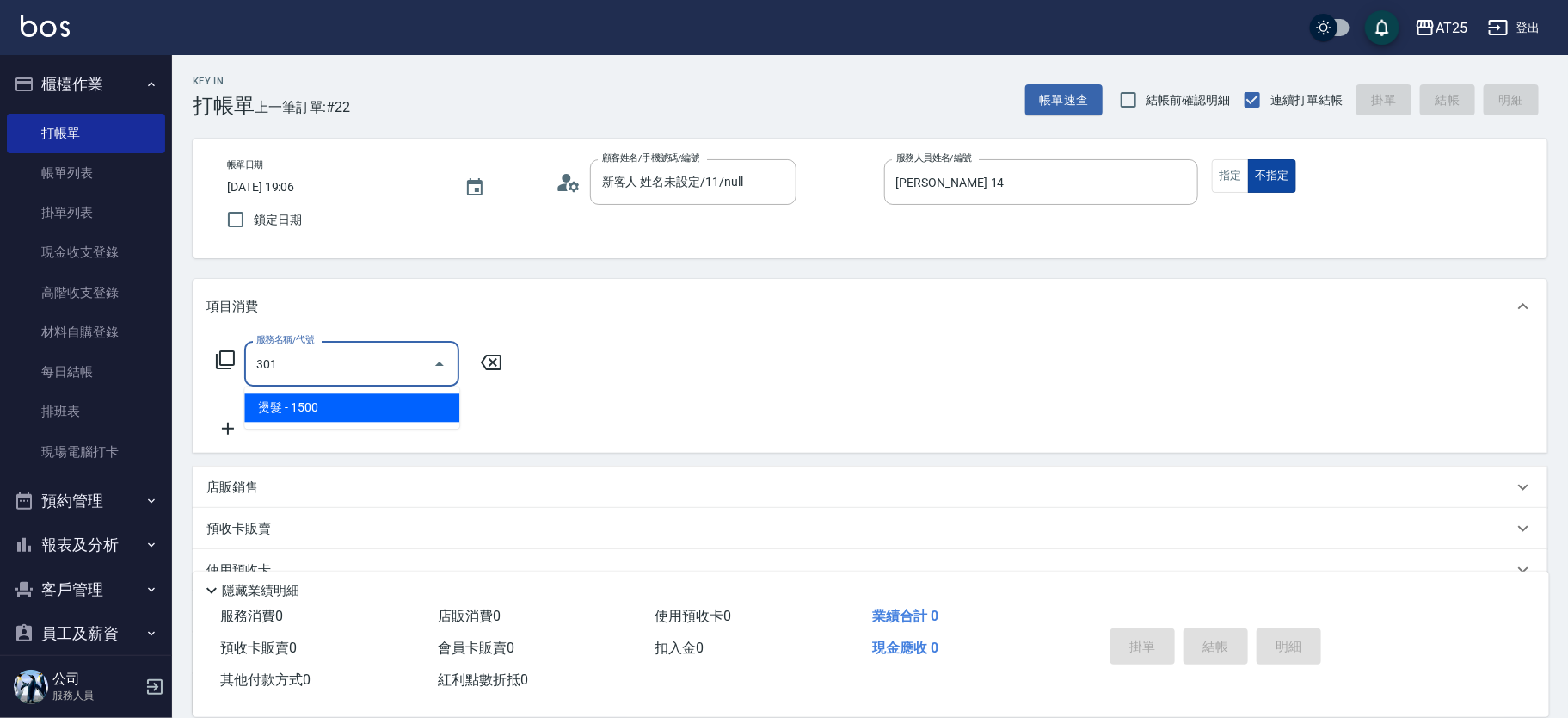
type input "150"
type input "燙髮(301)"
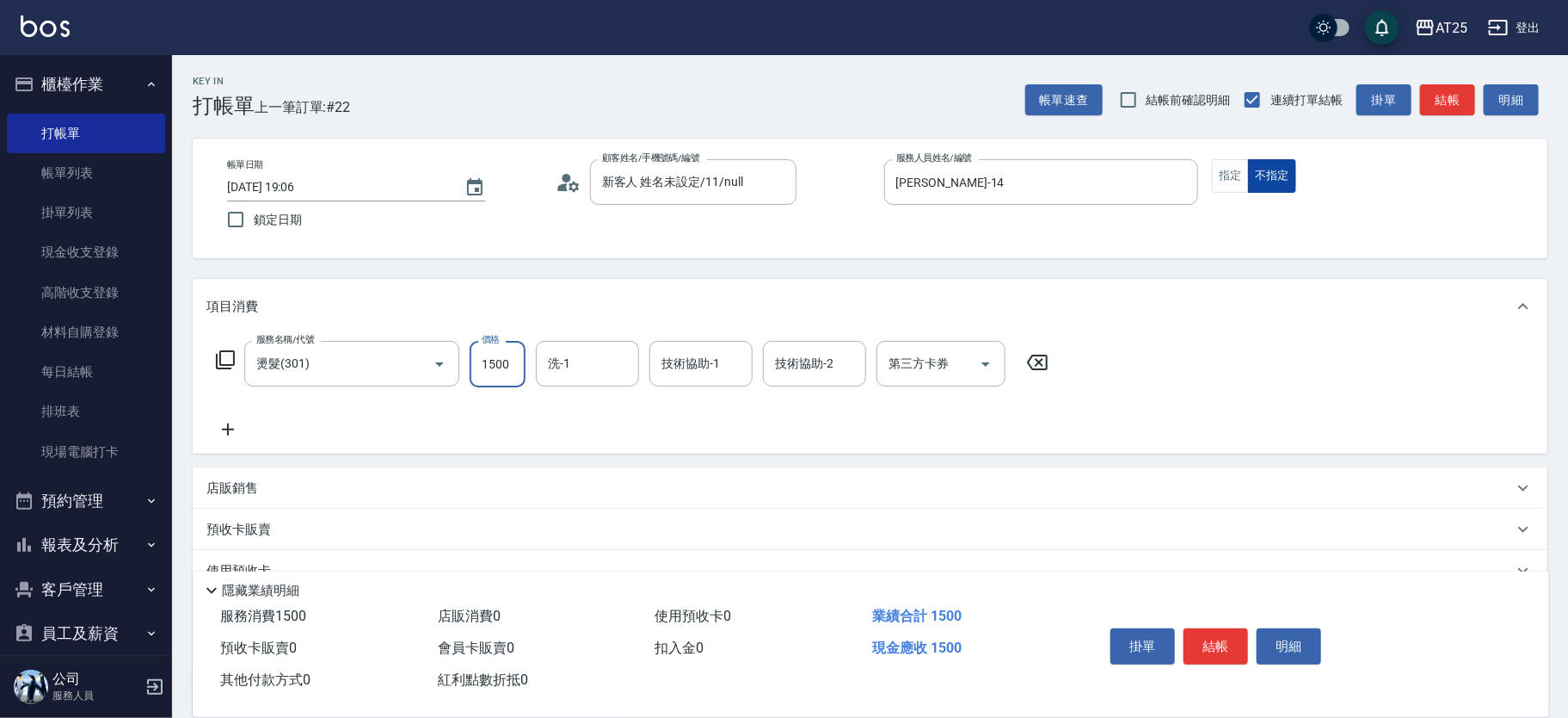
type input "0"
type input "144"
type input "0"
type input "14"
type input "10"
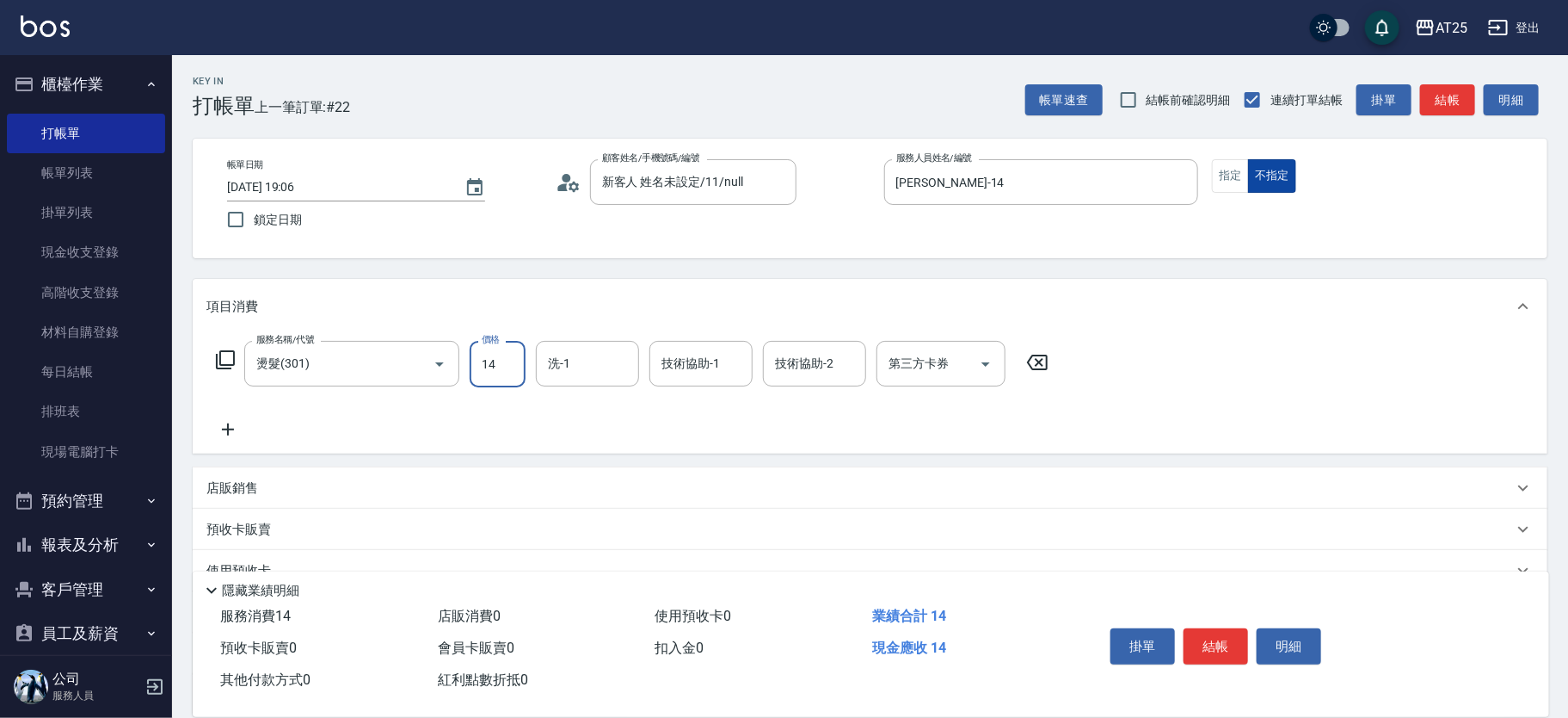
type input "149"
type input "140"
type input "1499"
type input "10"
type input "149"
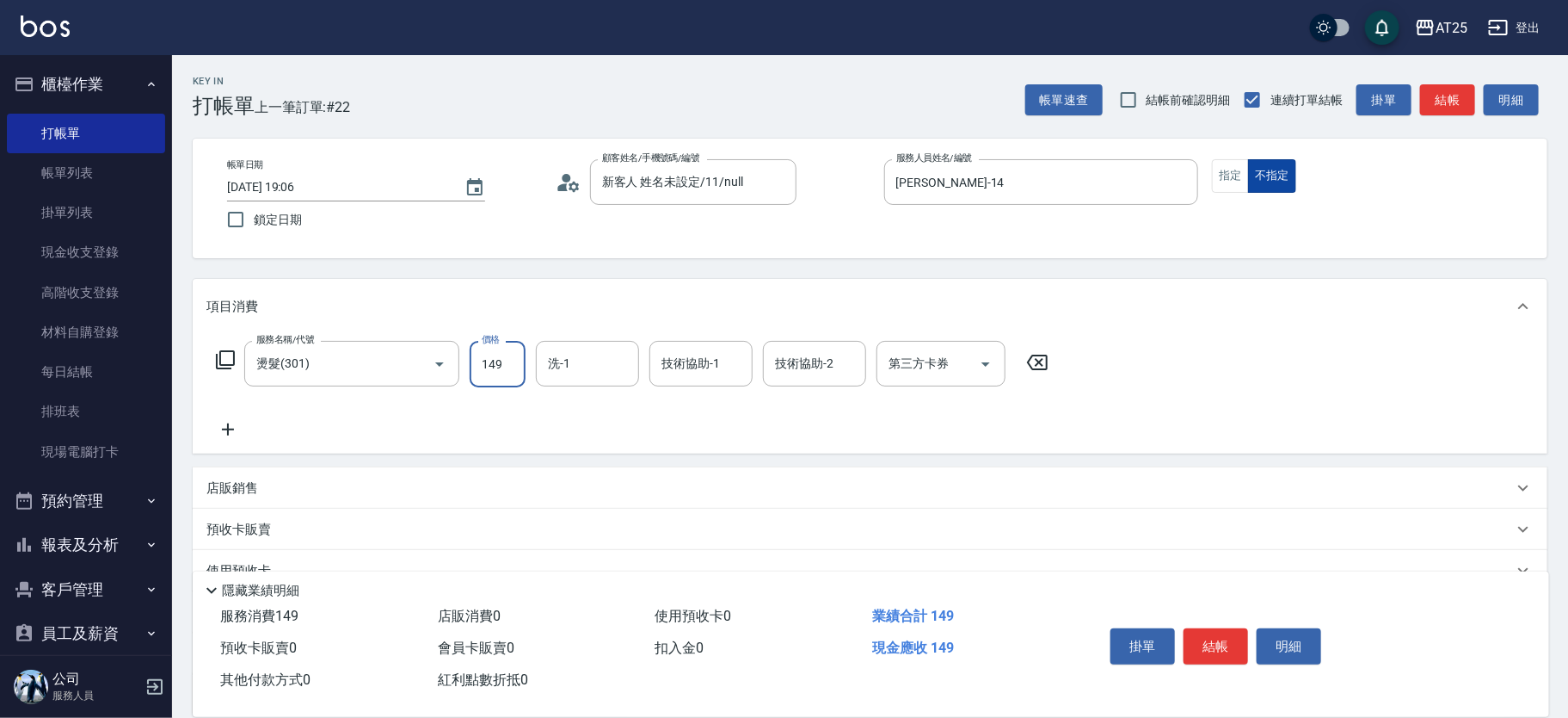
type input "0"
type input "14"
type input "10"
type input "140"
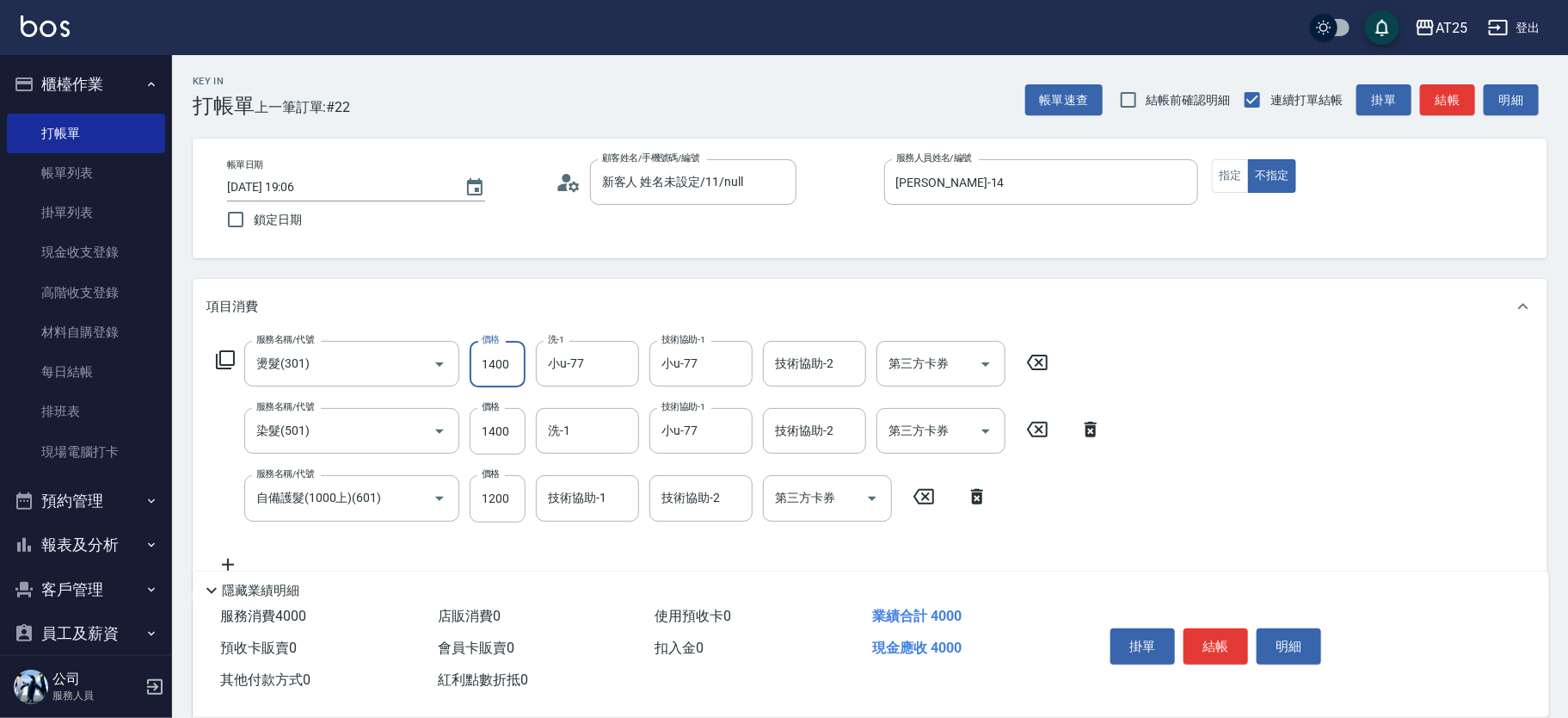
click at [506, 352] on input "1400" at bounding box center [497, 364] width 56 height 47
click at [700, 490] on div "技術協助-2 技術協助-2" at bounding box center [701, 497] width 103 height 46
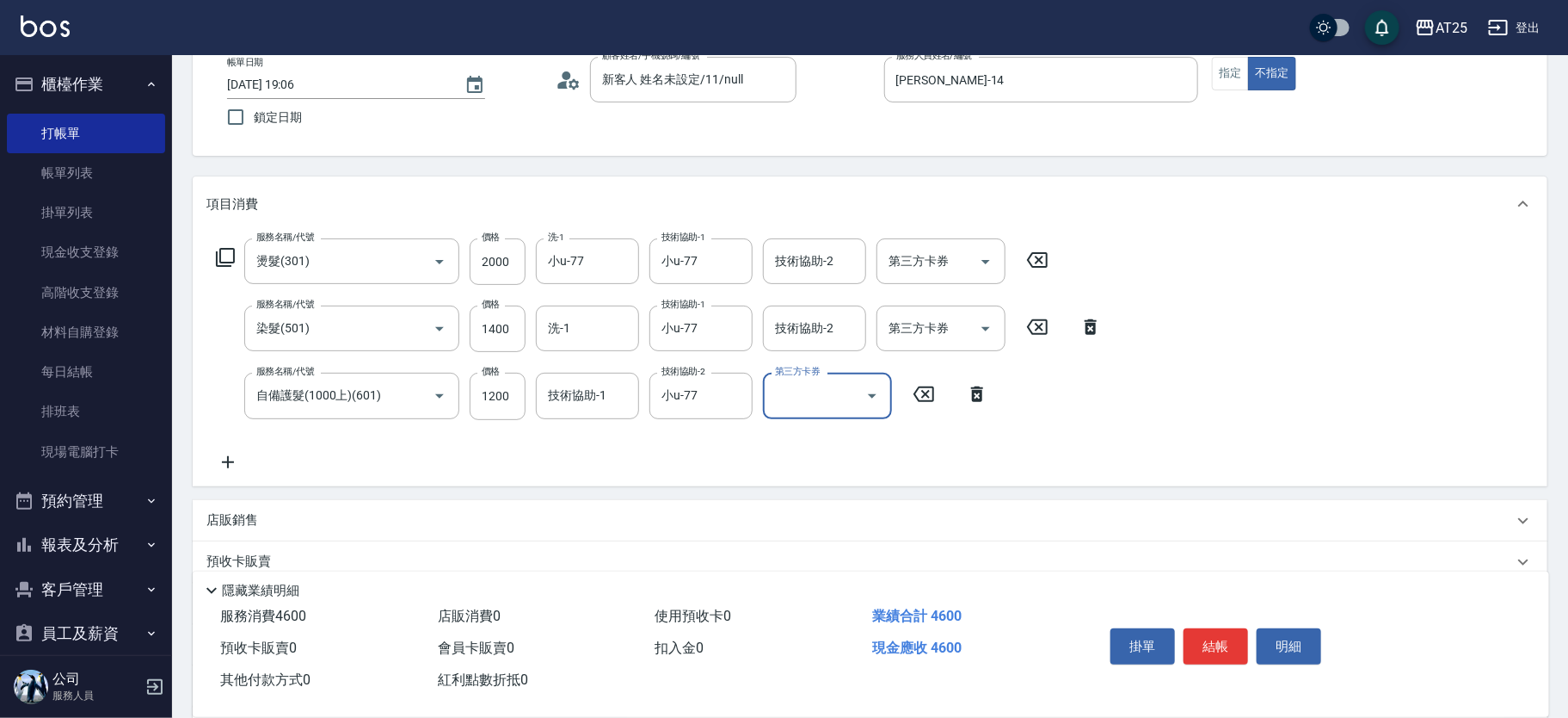
scroll to position [104, 0]
click at [1225, 643] on button "結帳" at bounding box center [1216, 646] width 65 height 36
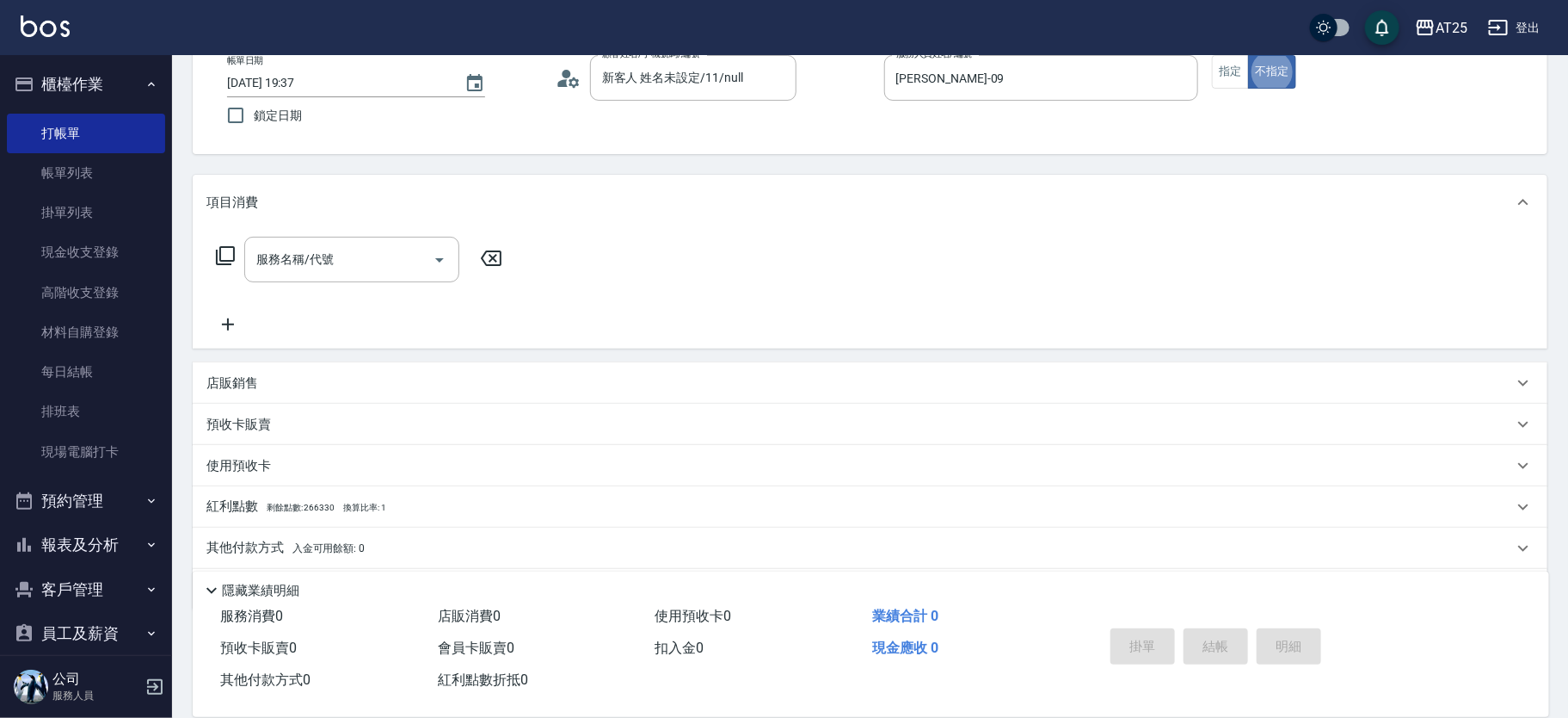
scroll to position [0, 0]
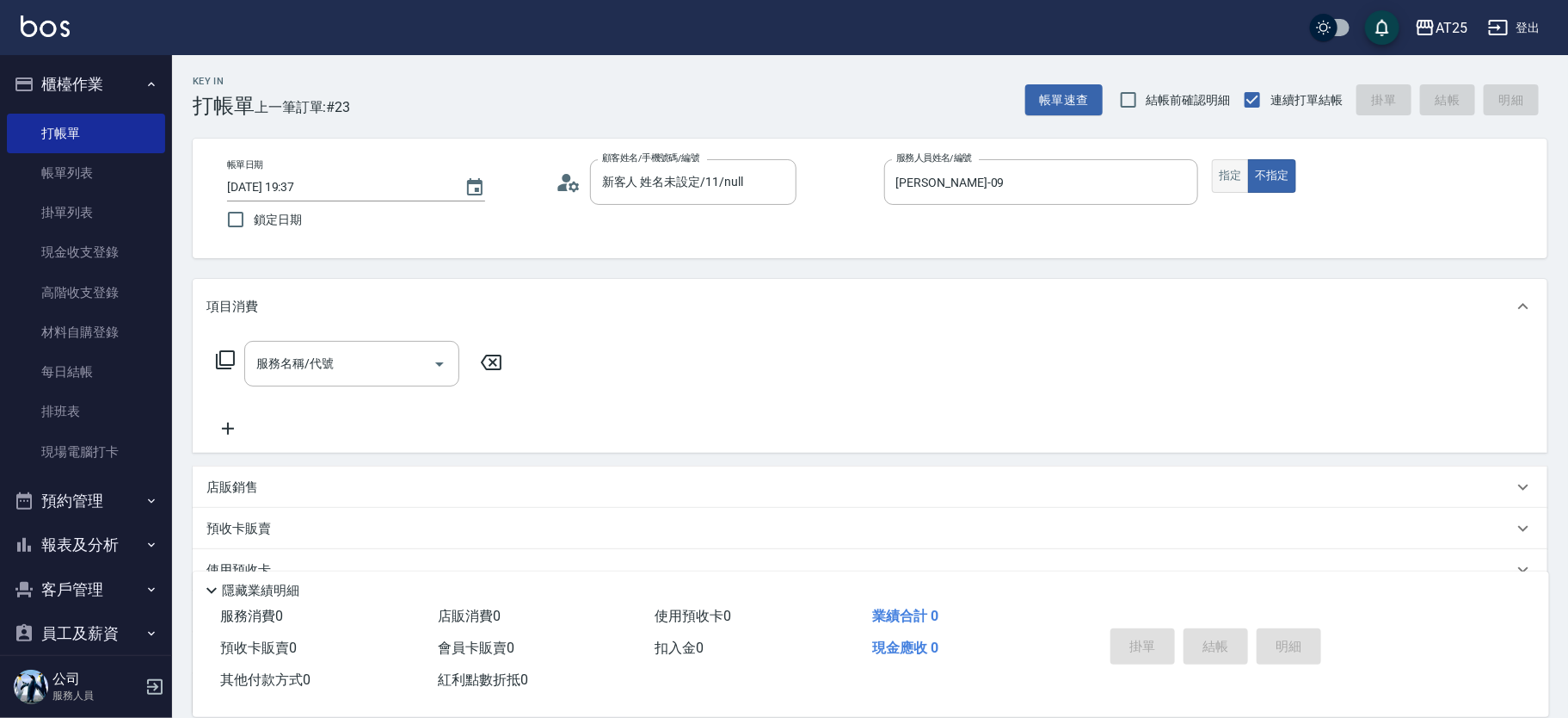
click at [1229, 170] on button "指定" at bounding box center [1230, 176] width 37 height 34
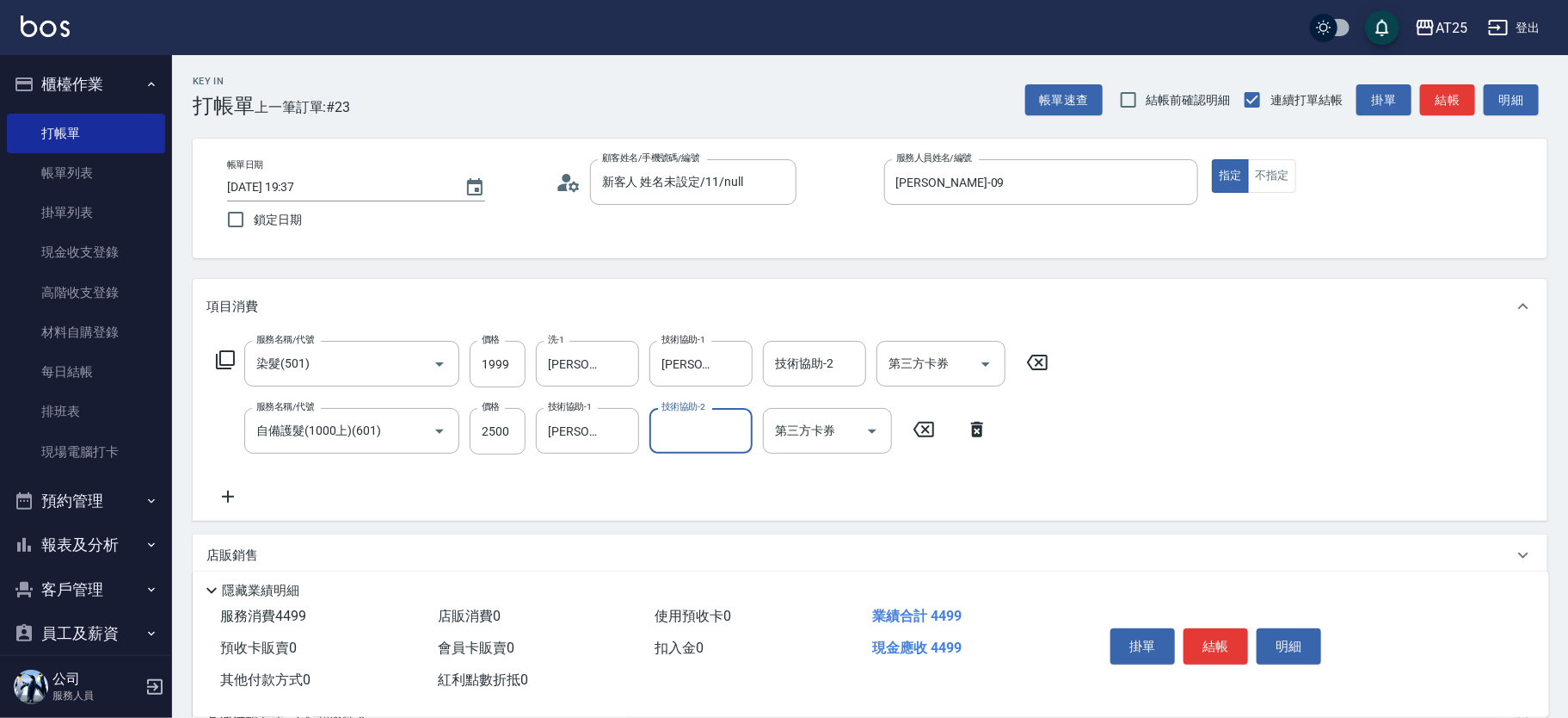
scroll to position [228, 0]
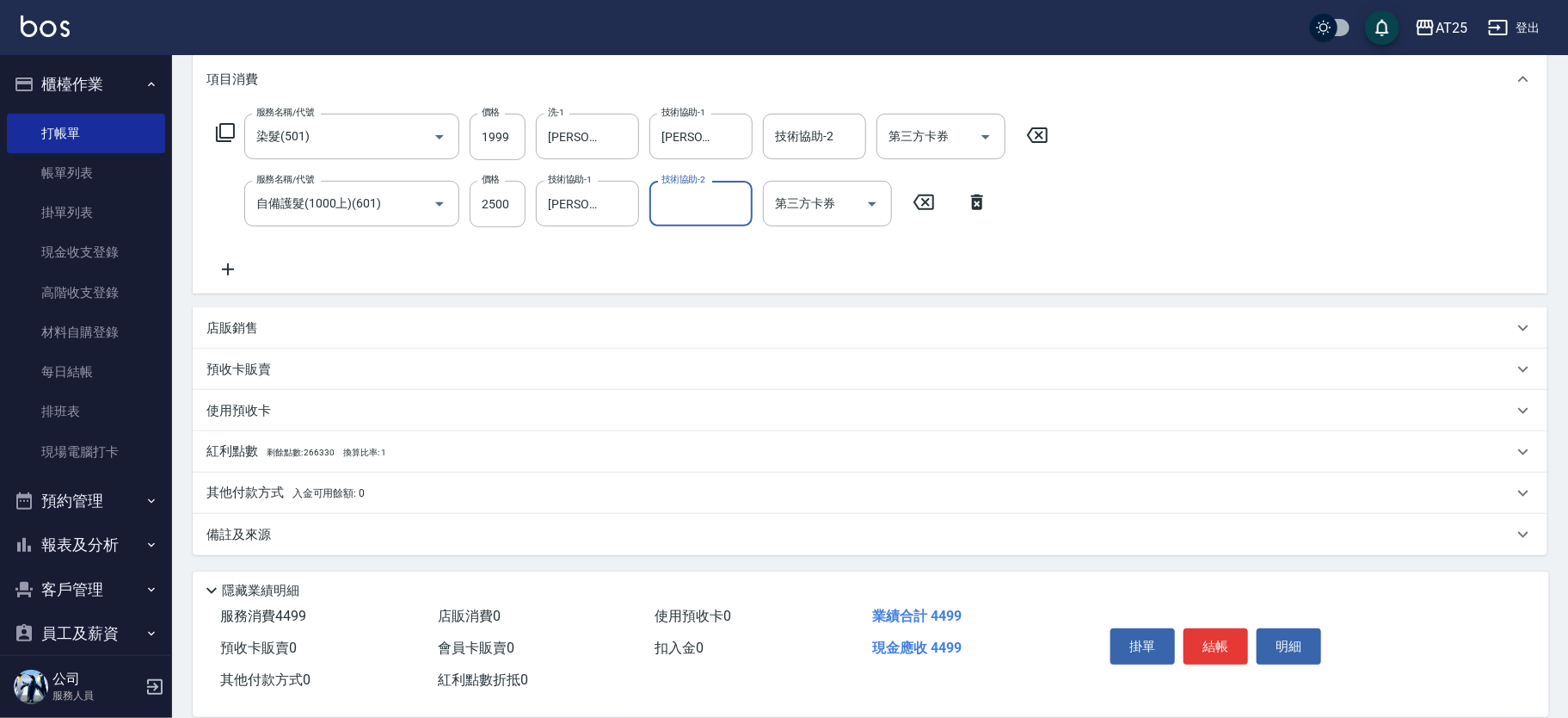
click at [314, 492] on span "入金可用餘額: 0" at bounding box center [328, 493] width 73 height 12
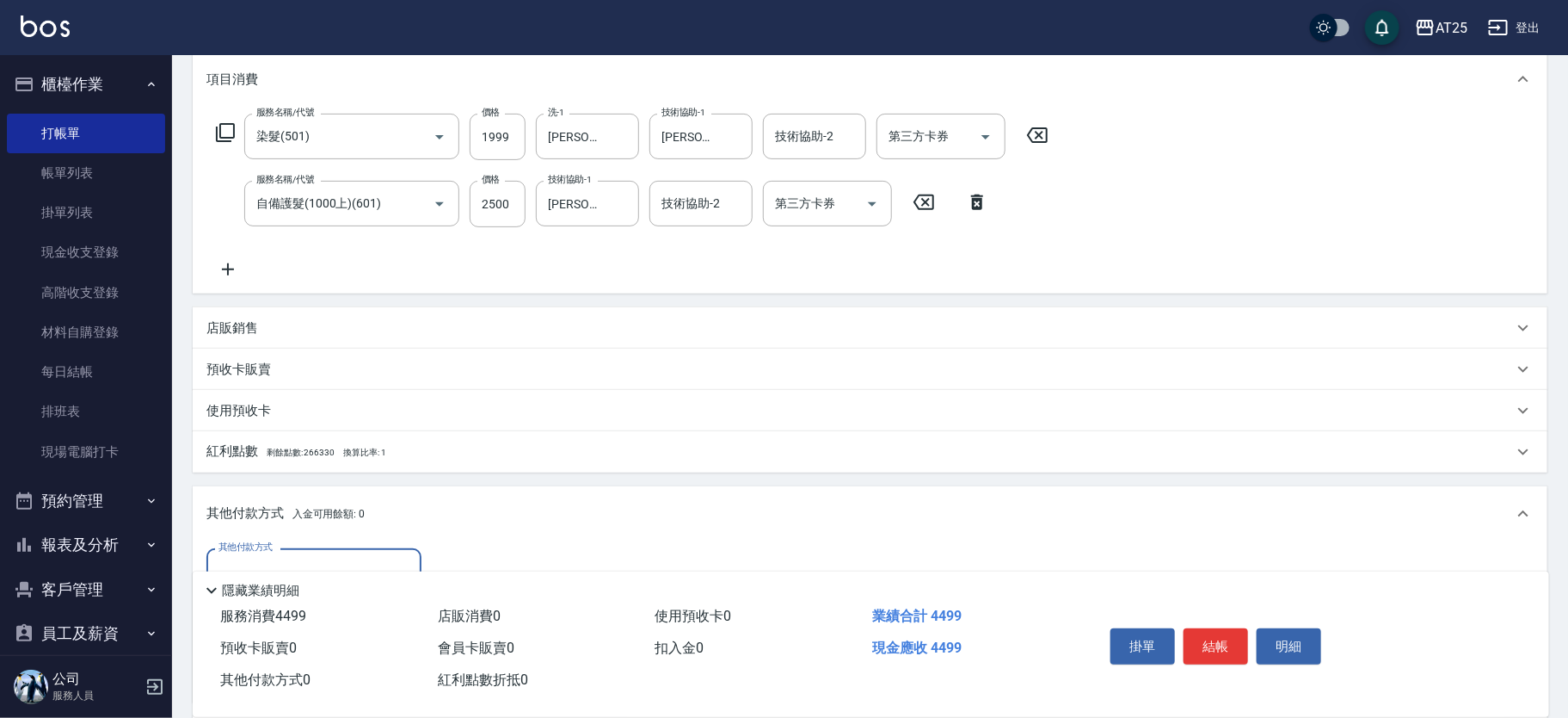
scroll to position [0, 0]
click at [325, 558] on input "其他付款方式" at bounding box center [314, 571] width 200 height 30
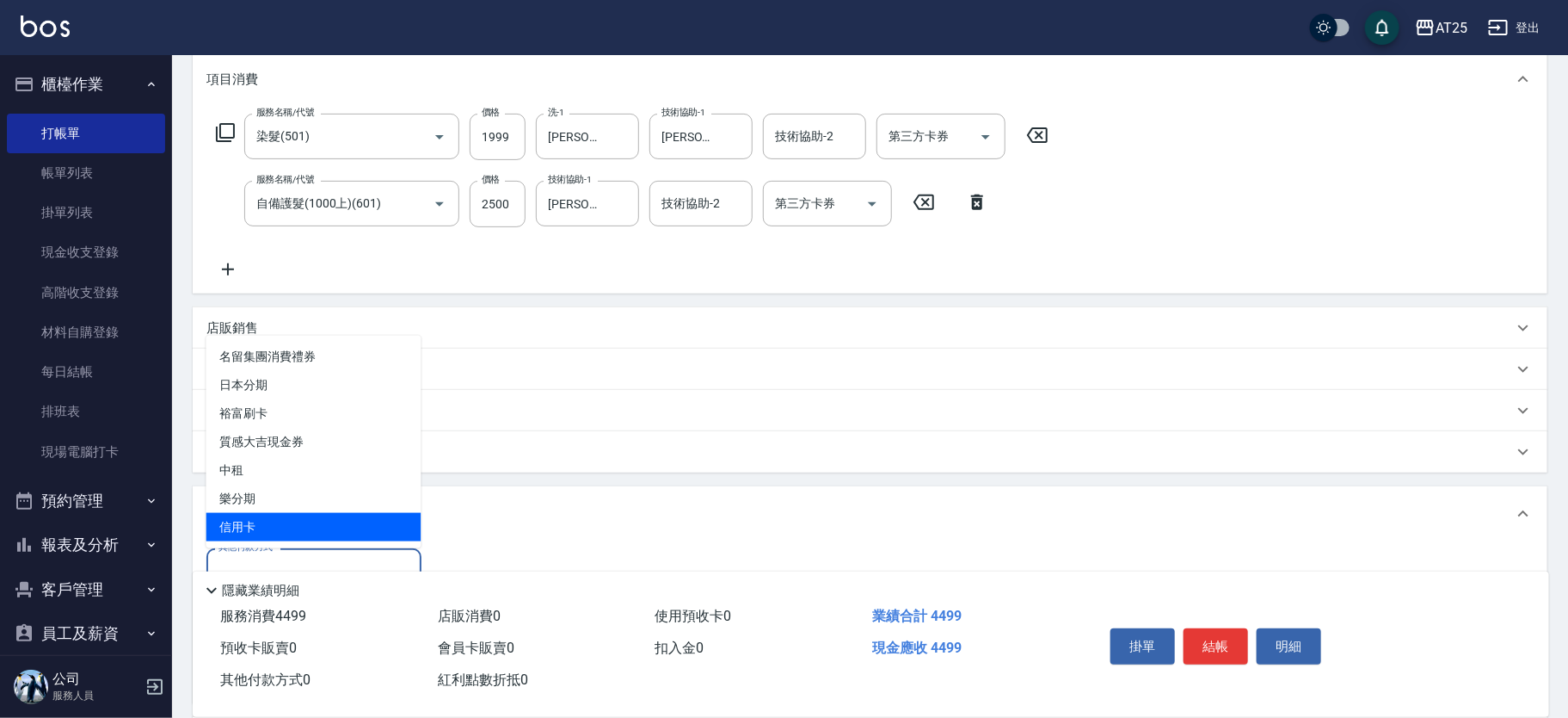
click at [317, 528] on span "信用卡" at bounding box center [314, 527] width 215 height 28
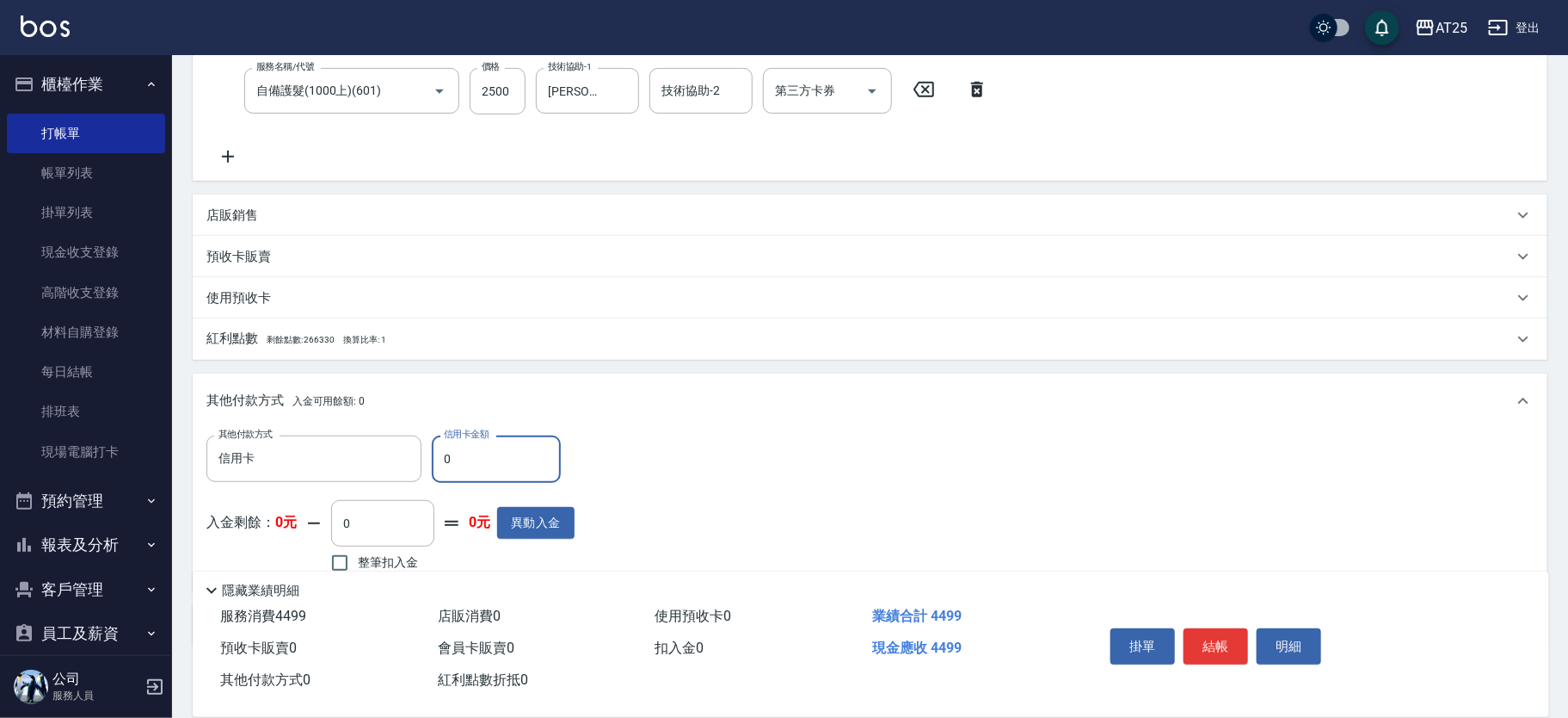
scroll to position [364, 0]
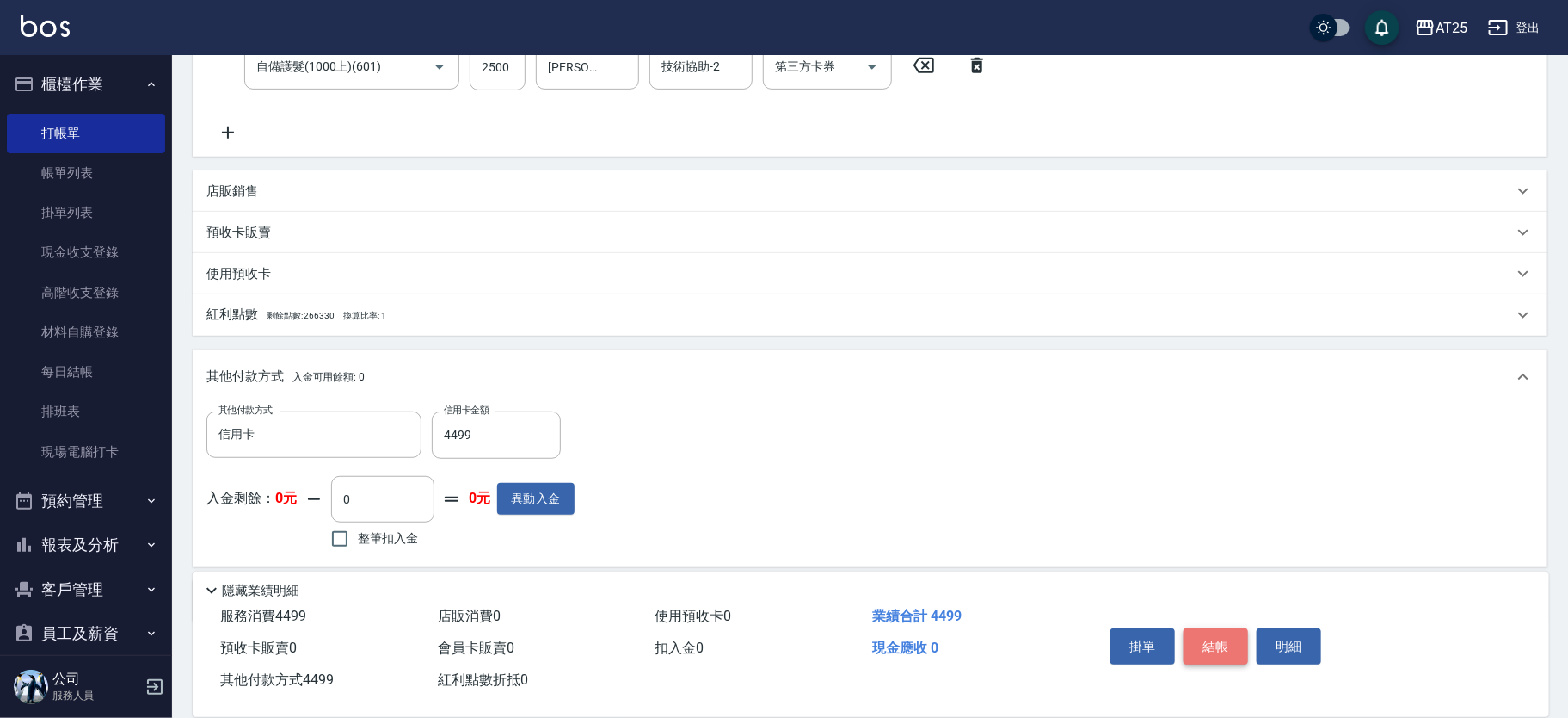
click at [1211, 642] on button "結帳" at bounding box center [1216, 646] width 65 height 36
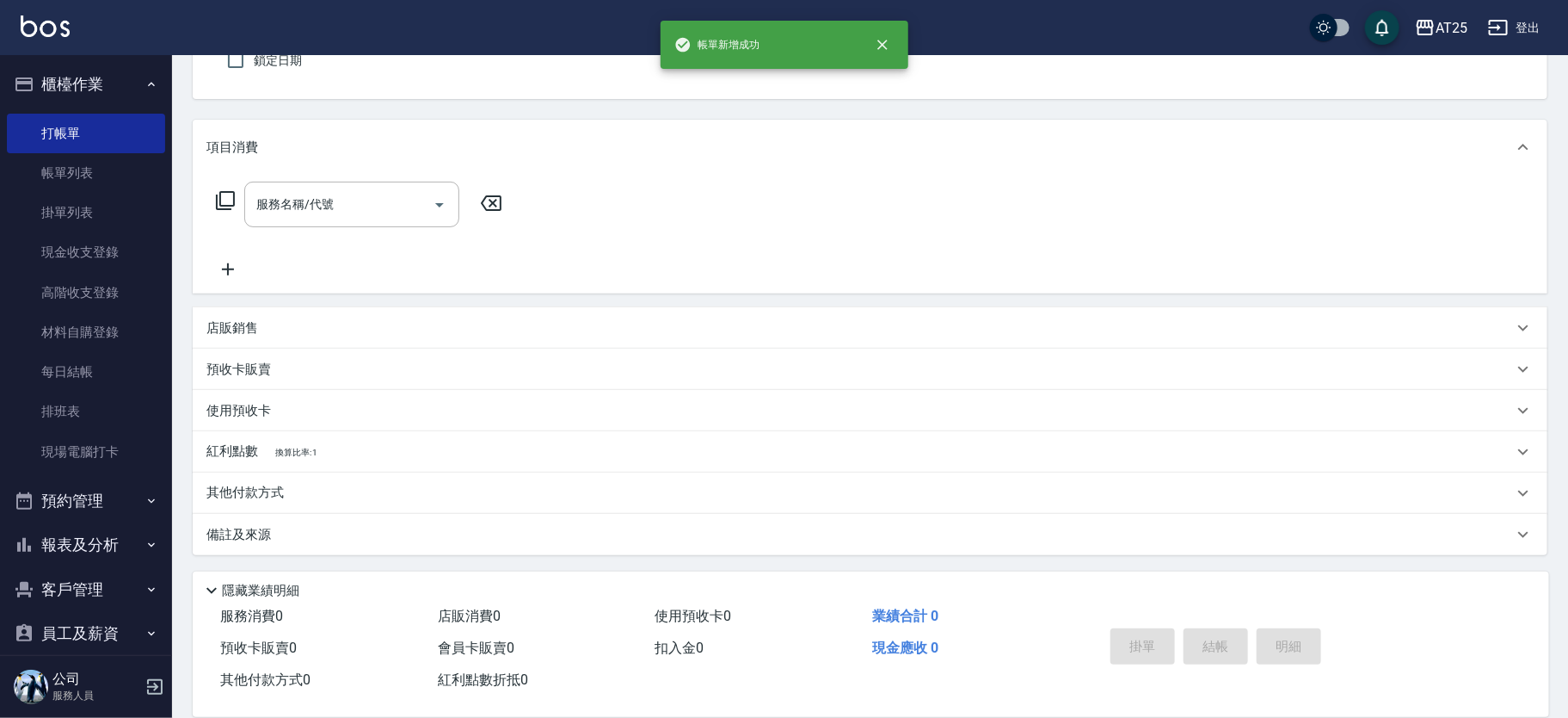
scroll to position [0, 0]
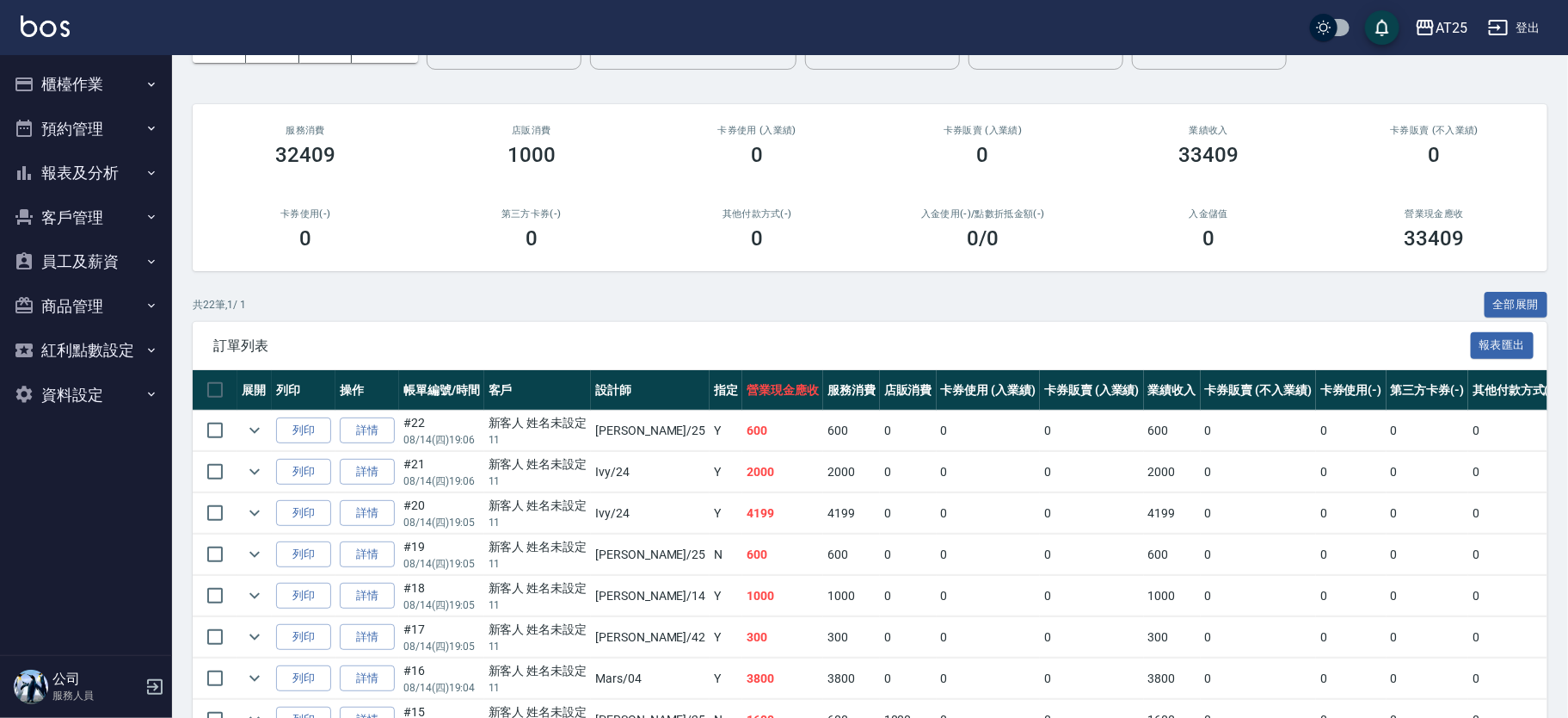
drag, startPoint x: 414, startPoint y: 555, endPoint x: 442, endPoint y: 588, distance: 43.3
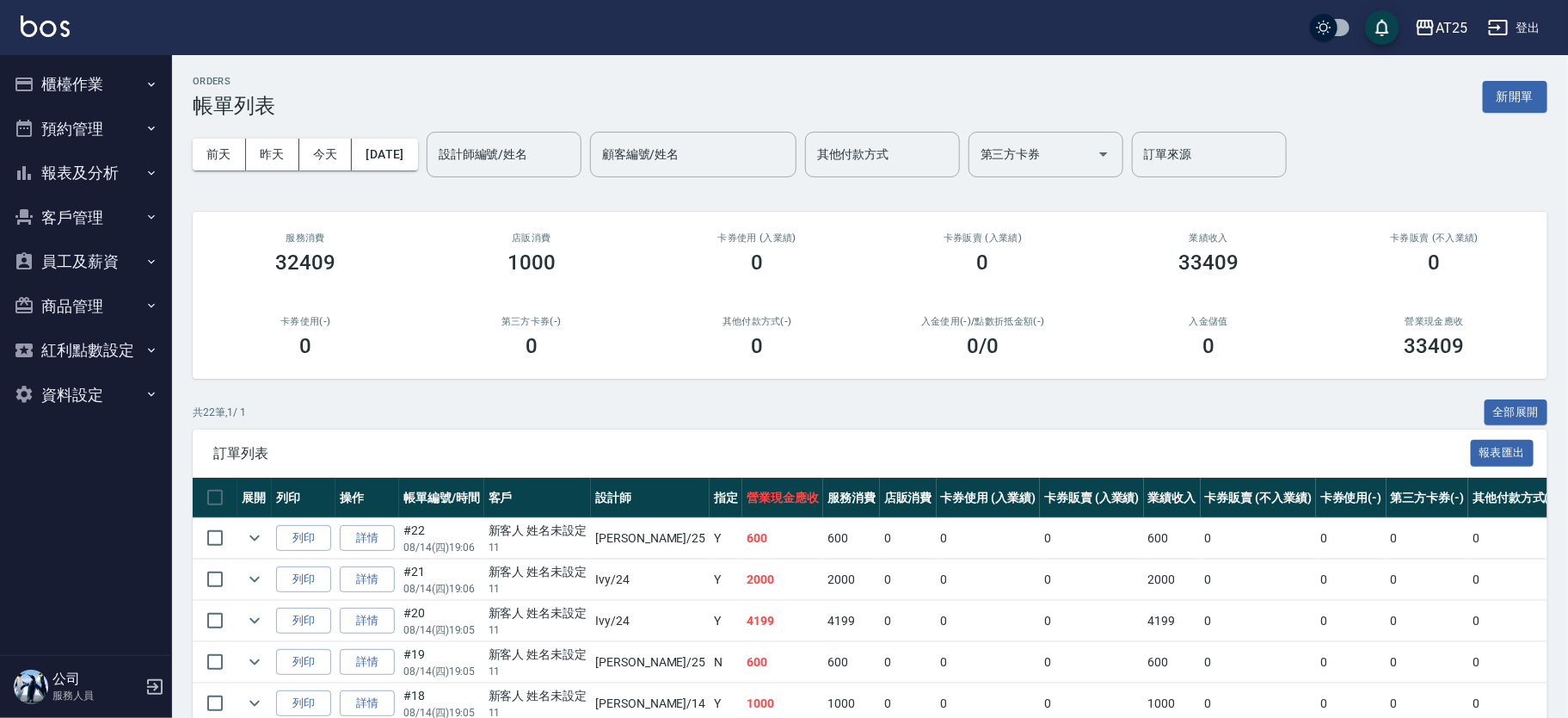
drag, startPoint x: 442, startPoint y: 588, endPoint x: 901, endPoint y: 395, distance: 497.9
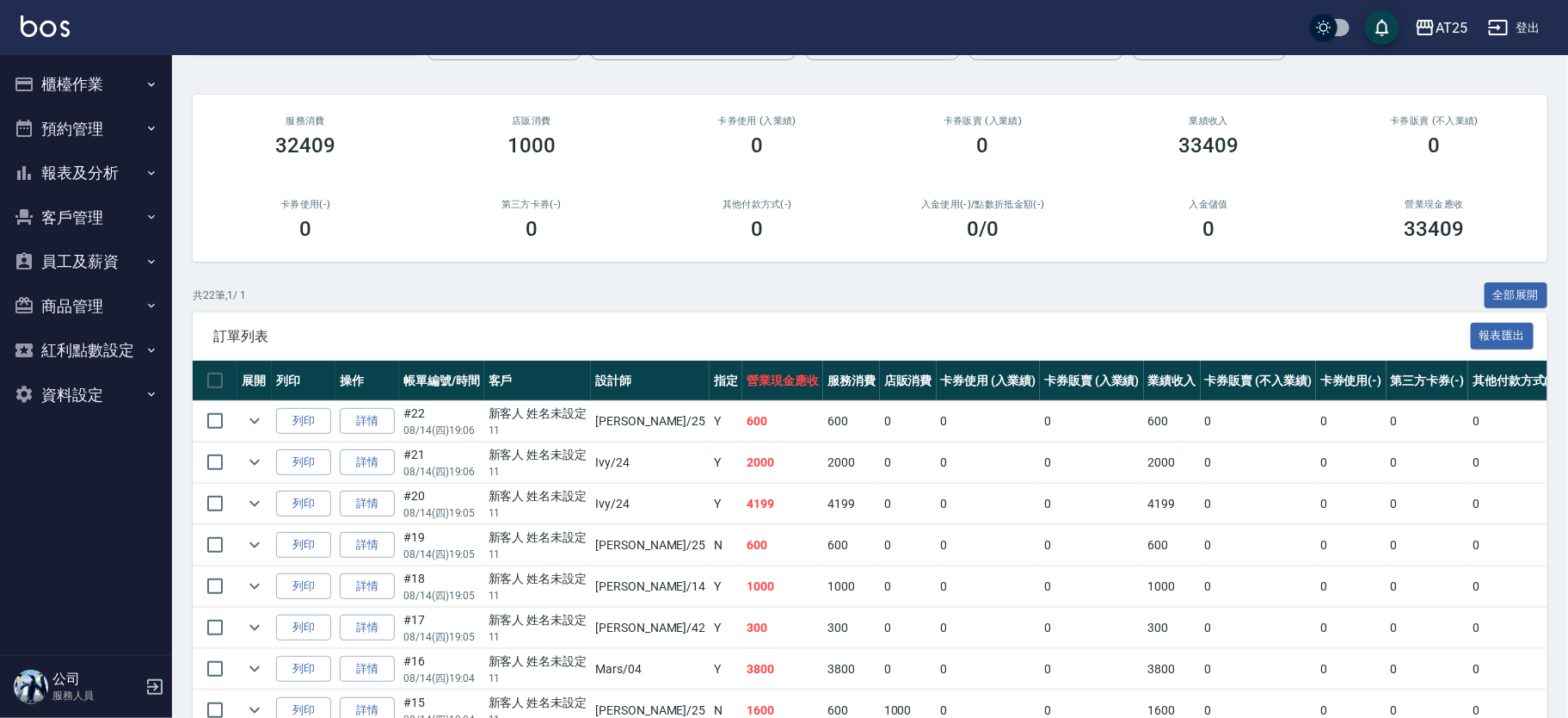
scroll to position [161, 0]
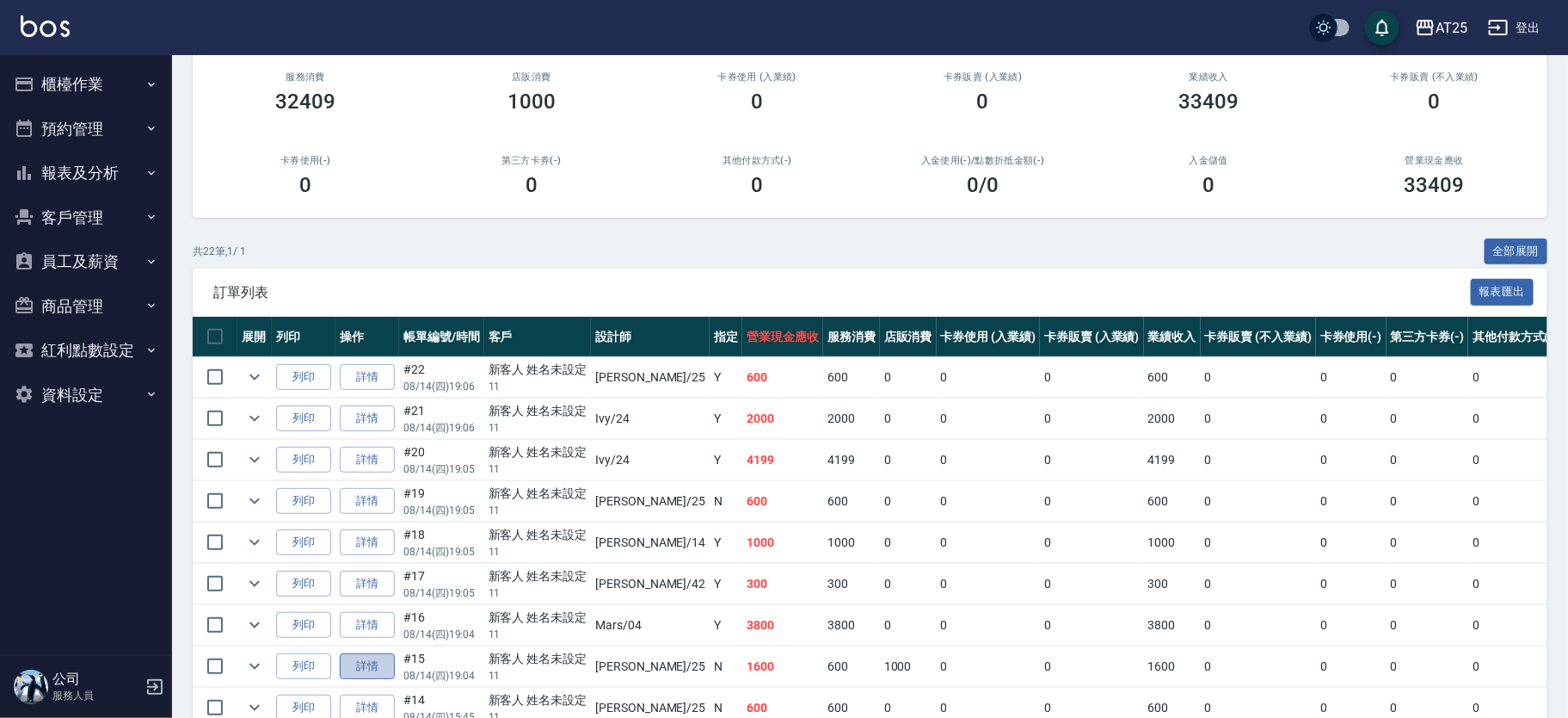
click at [374, 657] on link "詳情" at bounding box center [367, 666] width 55 height 27
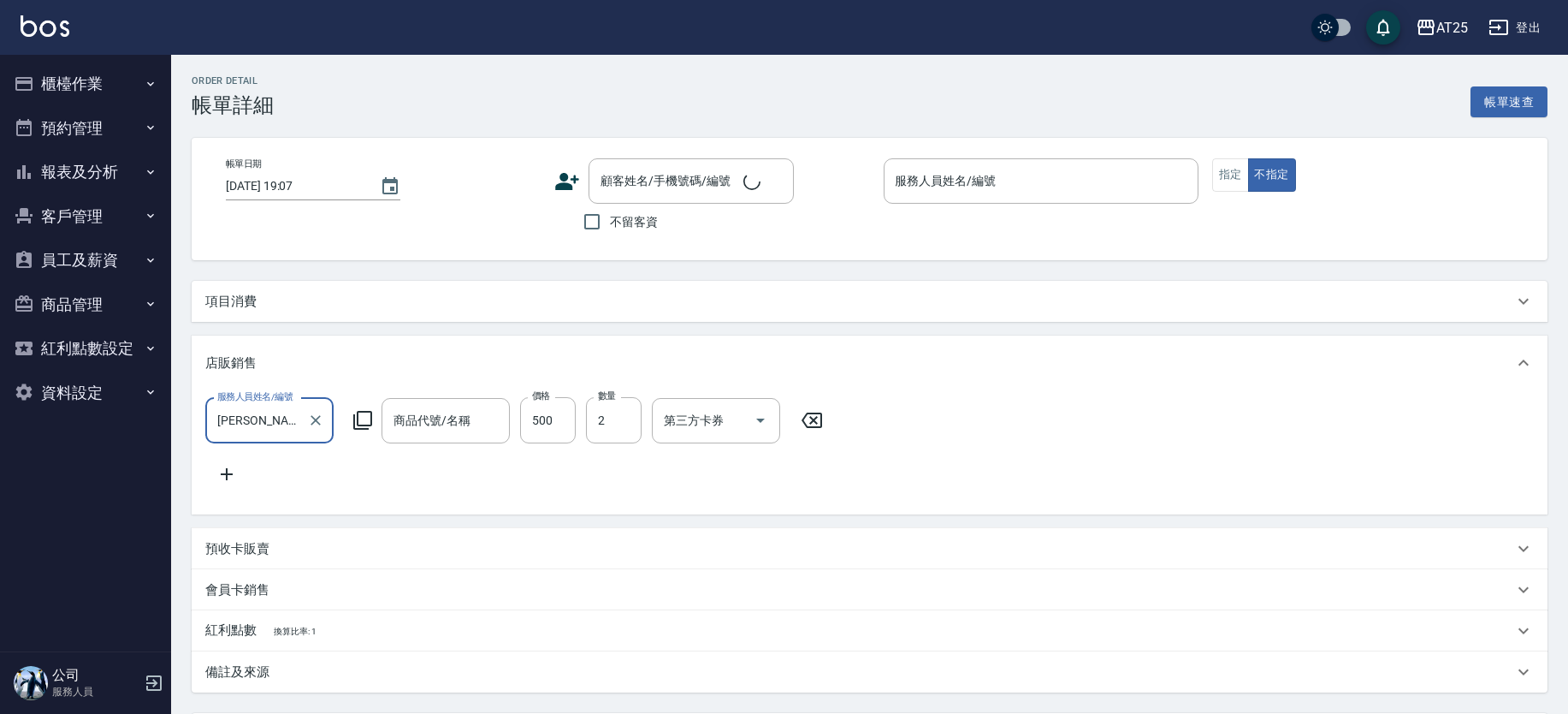
type input "2025/08/14 19:04"
type input "Evan-25"
type input "160"
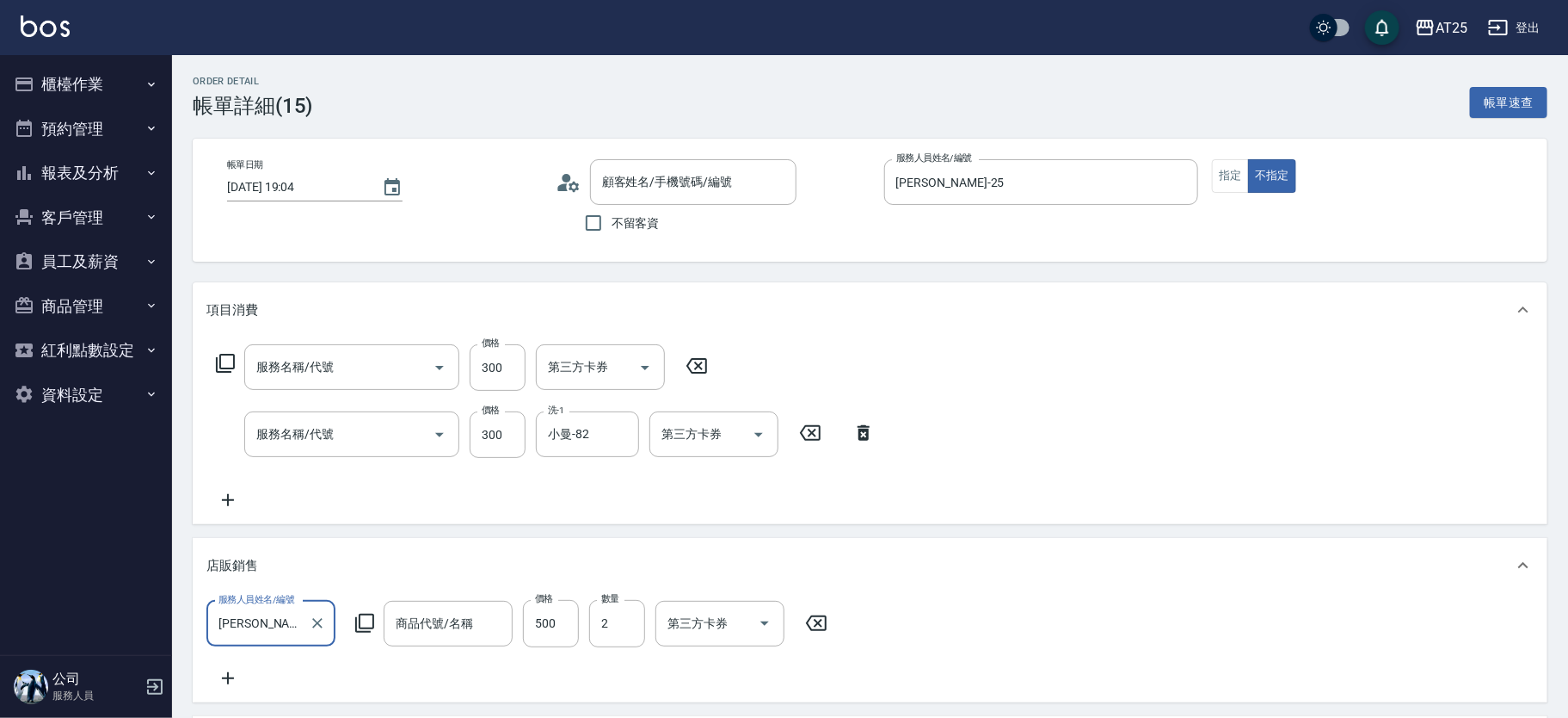
type input "[PERSON_NAME]斯新品頭皮保養香水50ML([PERSON_NAME])"
type input "新客人 姓名未設定/11/null"
type input "剪髮(401)"
type input "洗髮(201)"
click at [635, 614] on input "2" at bounding box center [617, 623] width 56 height 47
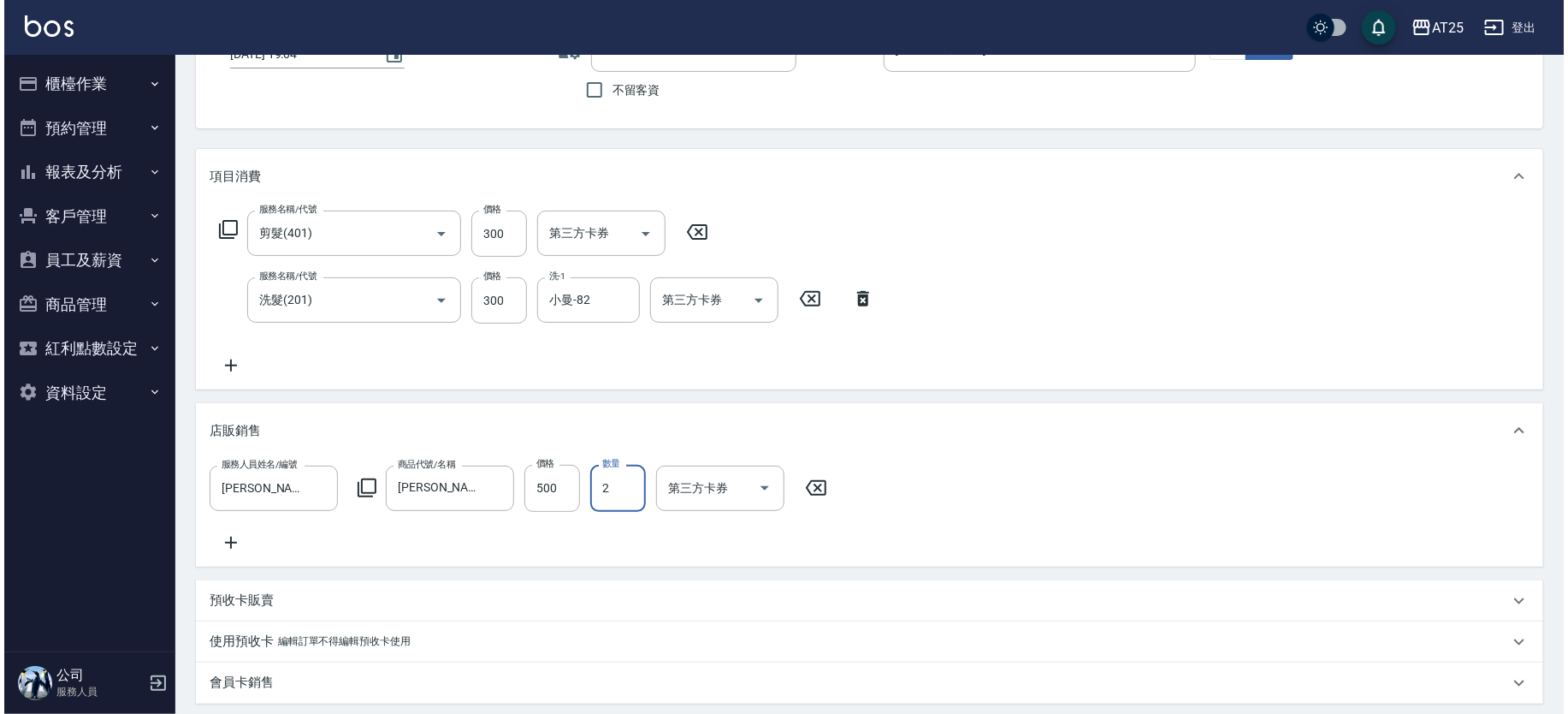
scroll to position [152, 0]
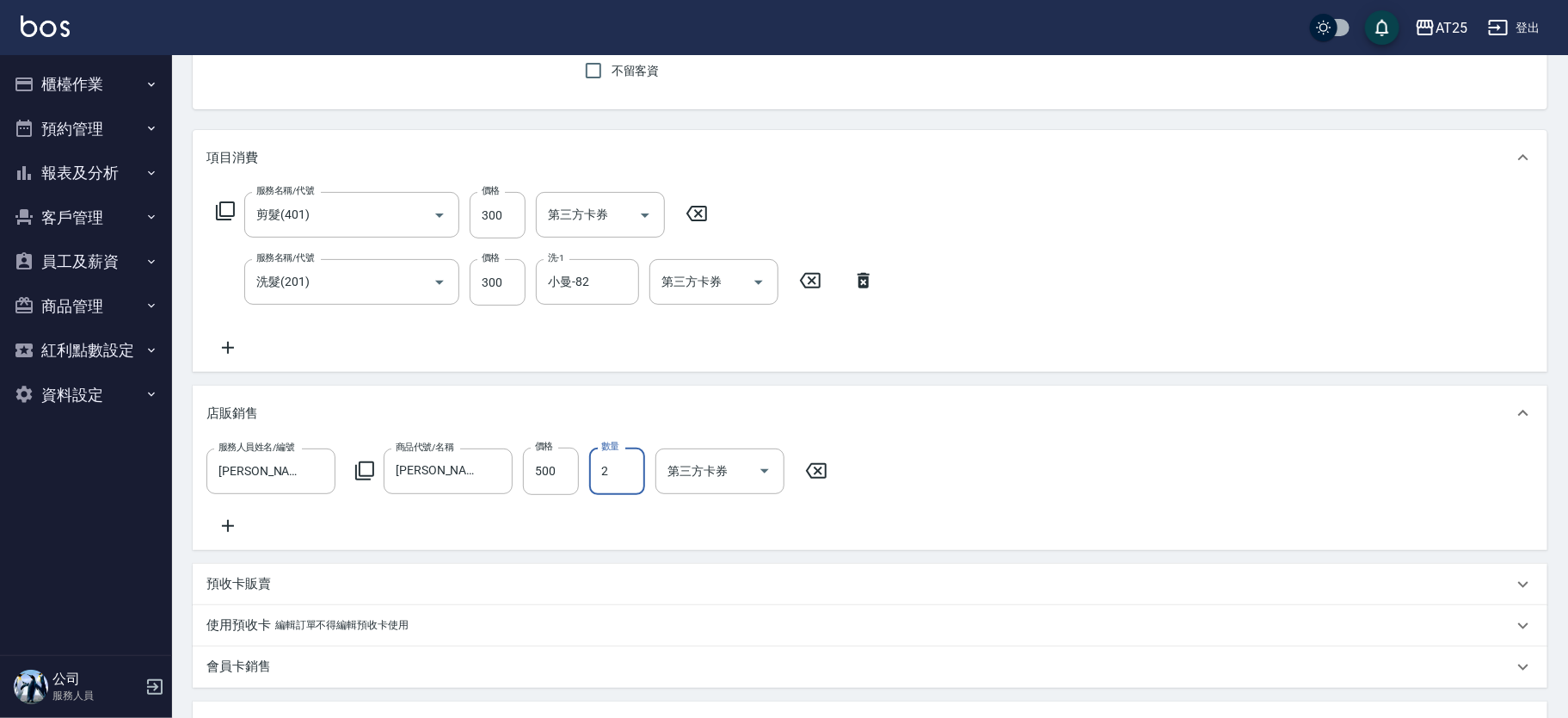
type input "110"
type input "1"
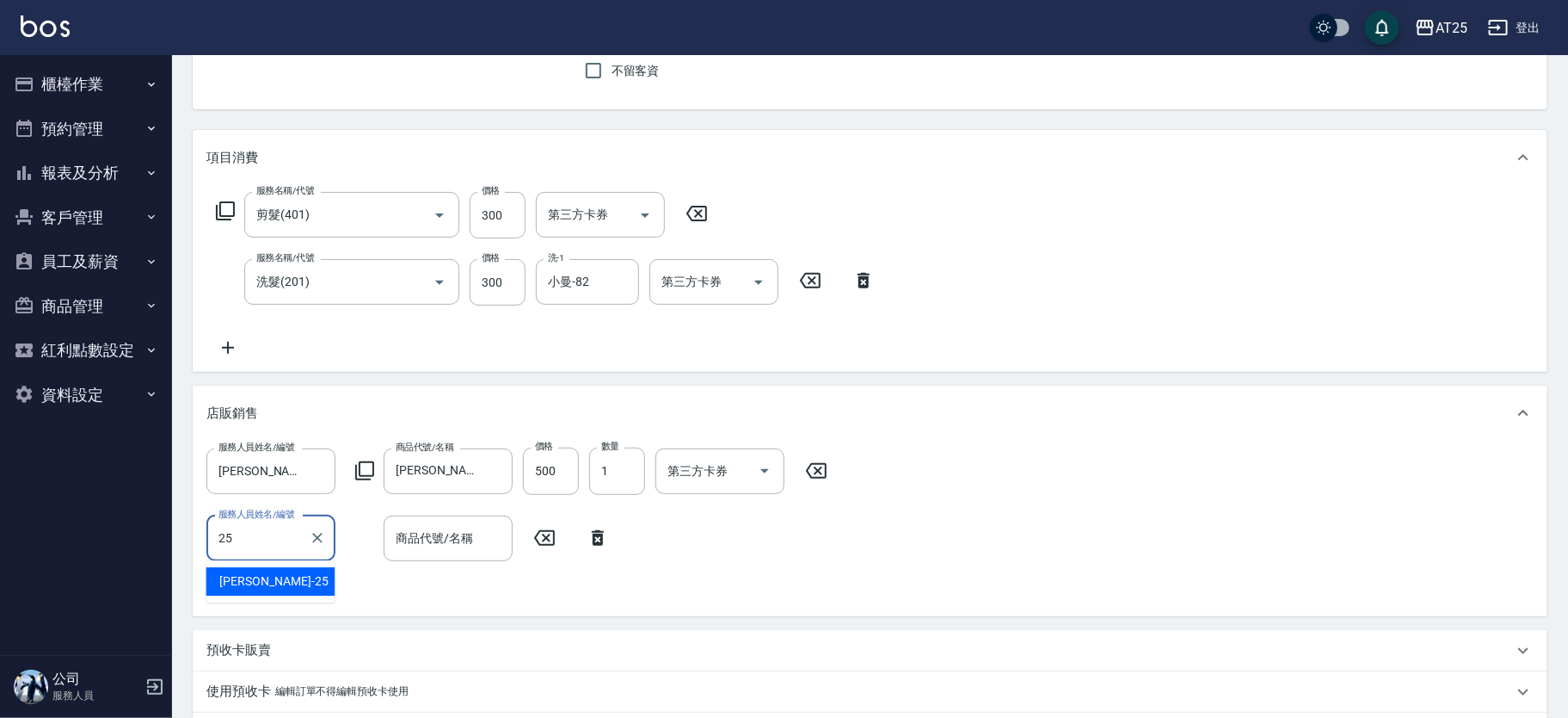
type input "Evan-25"
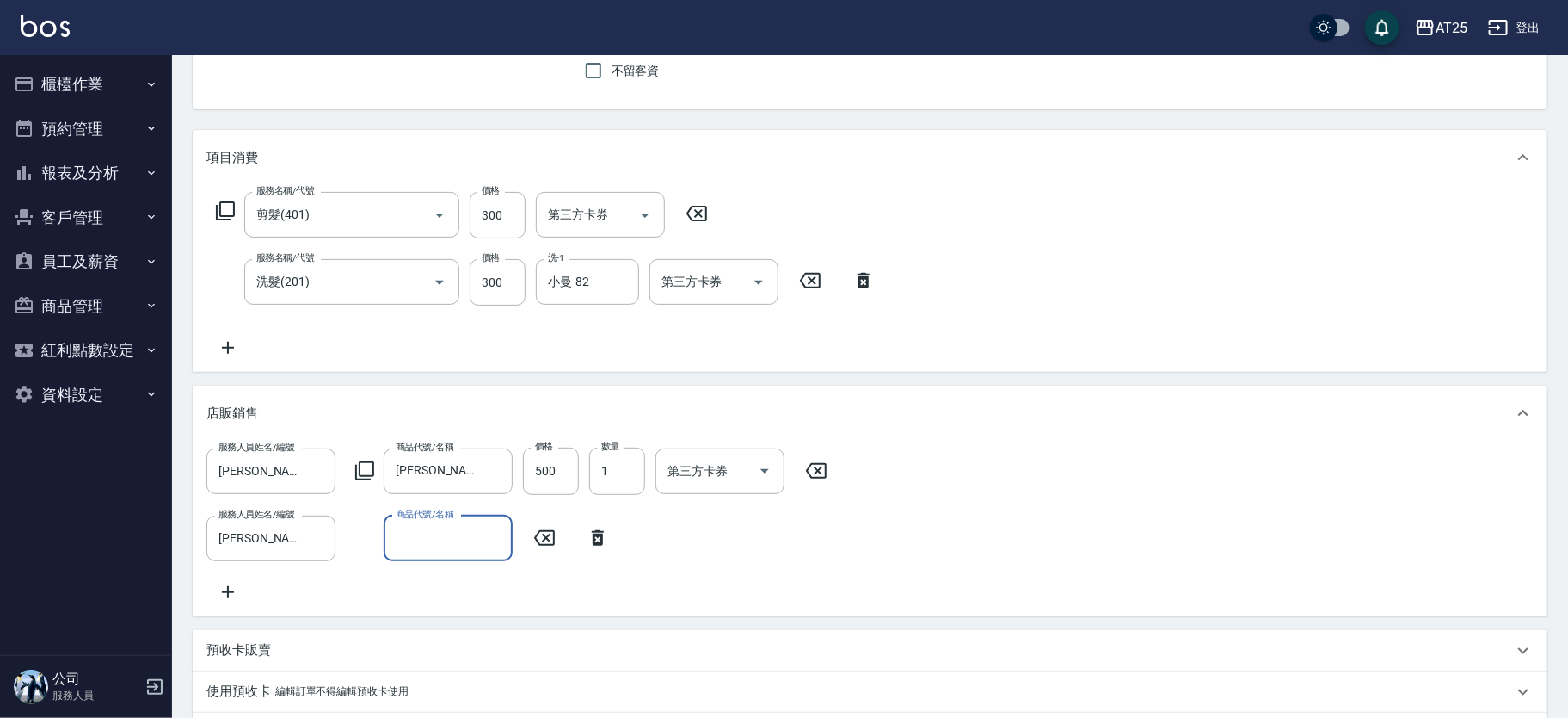
click at [364, 458] on div "服務人員姓名/編號 Evan-25 服務人員姓名/編號 商品代號/名稱 喬娜斯新品頭皮保養香水50ML(橘) 商品代號/名稱 價格 500 價格 數量 1 數…" at bounding box center [522, 471] width 632 height 47
click at [362, 466] on icon at bounding box center [364, 471] width 21 height 21
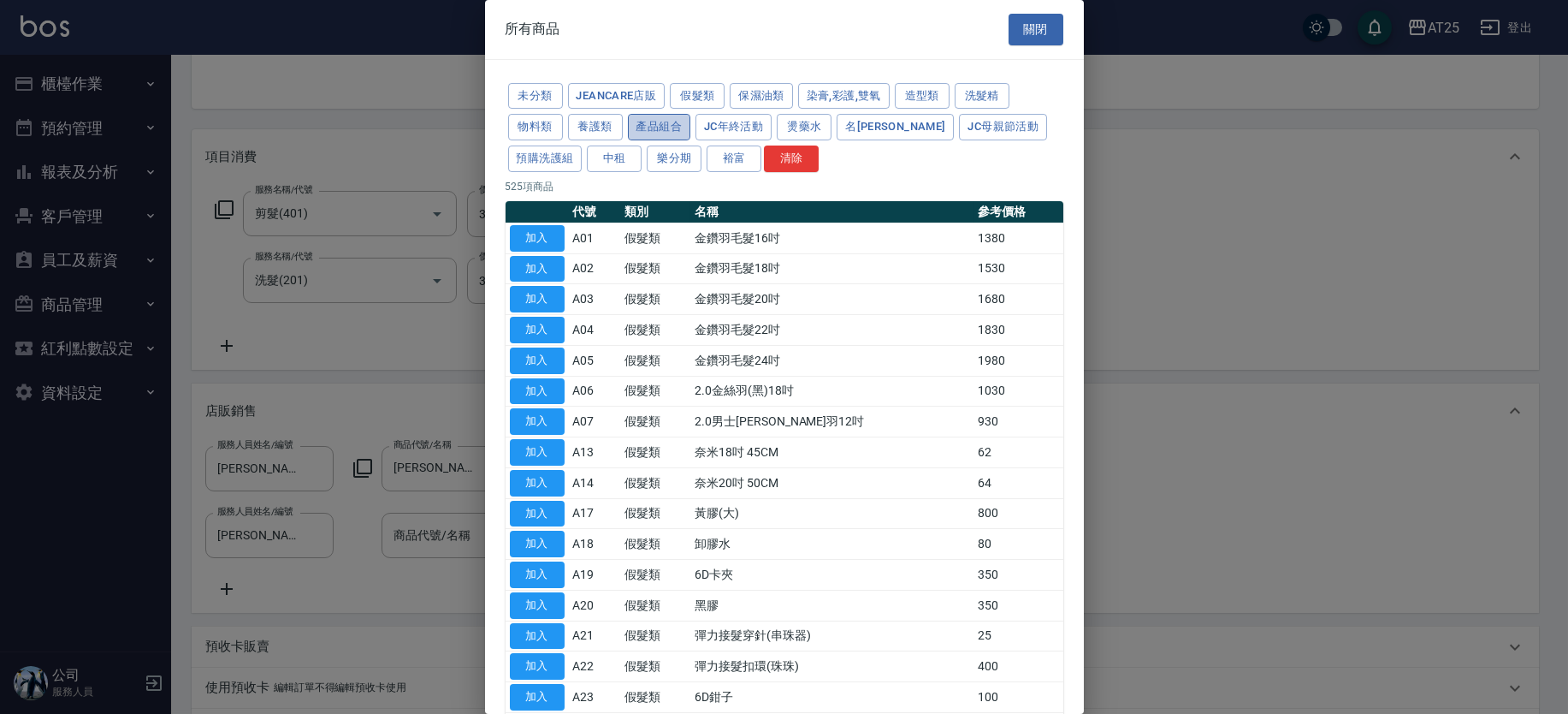
click at [643, 119] on button "產品組合" at bounding box center [660, 127] width 63 height 27
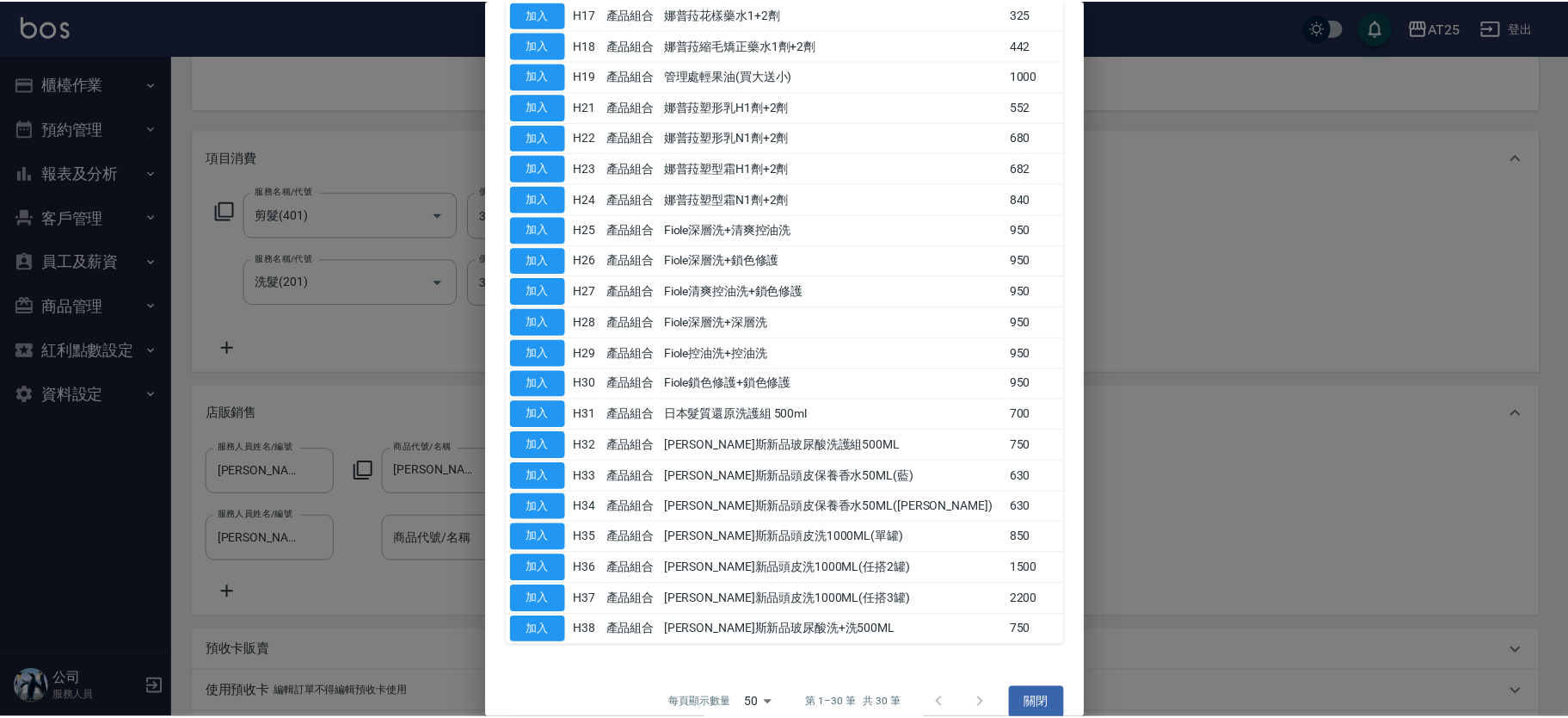
scroll to position [521, 0]
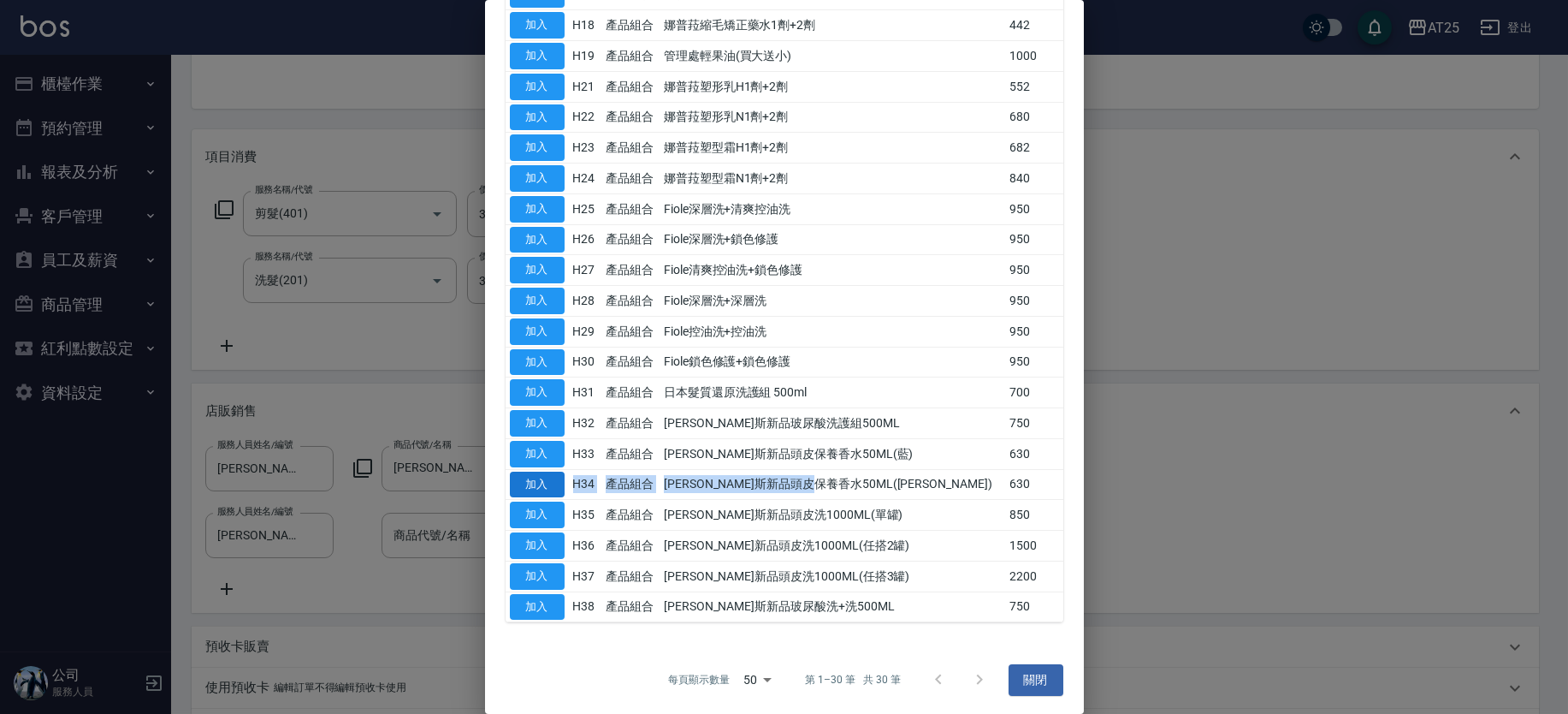
drag, startPoint x: 901, startPoint y: 477, endPoint x: 538, endPoint y: 475, distance: 363.0
click at [551, 471] on tr "加入 H34 產品組合 喬娜斯新品頭皮保養香水50ML(橘) 630" at bounding box center [784, 484] width 558 height 31
click at [528, 477] on button "加入" at bounding box center [537, 484] width 55 height 27
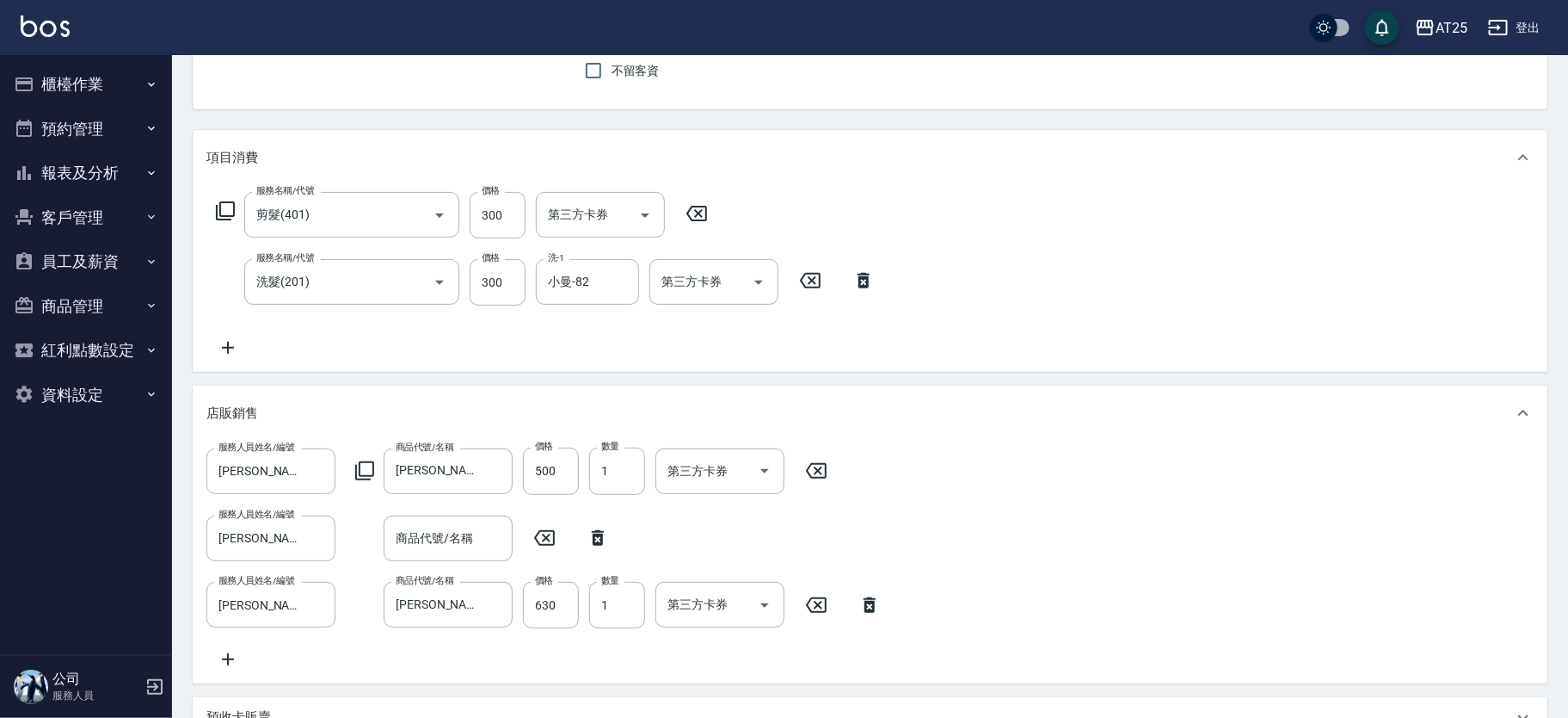
click at [588, 532] on icon at bounding box center [598, 538] width 43 height 21
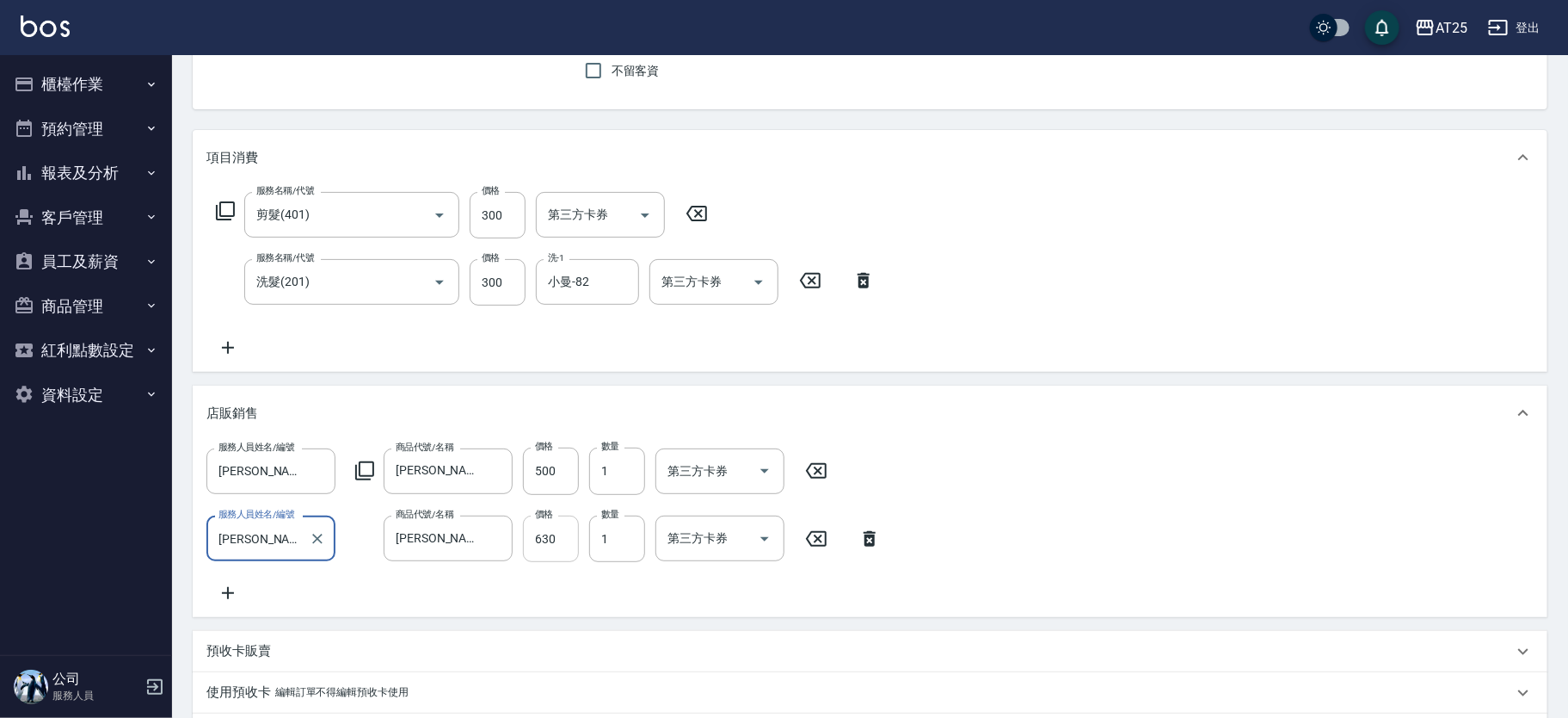
click at [553, 543] on input "630" at bounding box center [551, 539] width 56 height 47
type input "110"
type input "50"
type input "160"
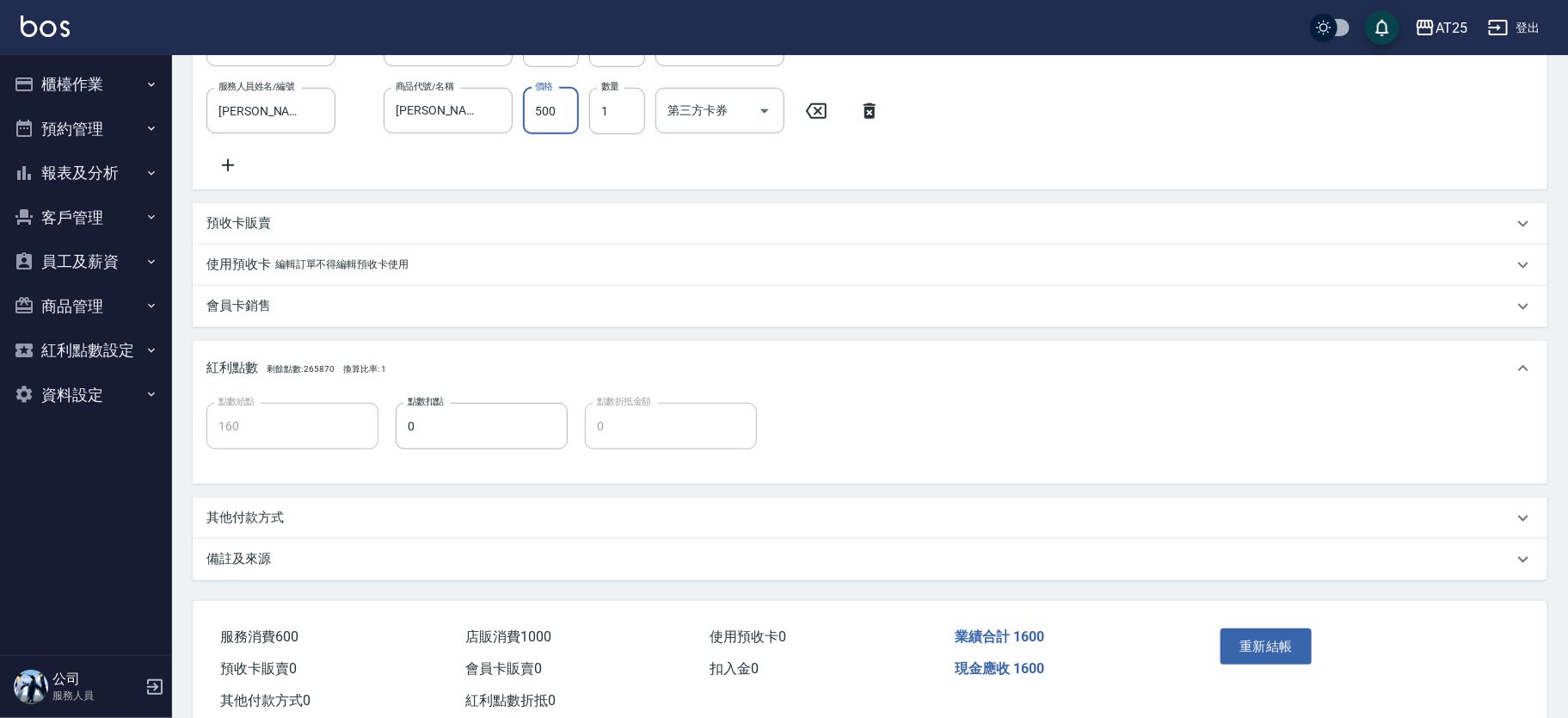
scroll to position [641, 0]
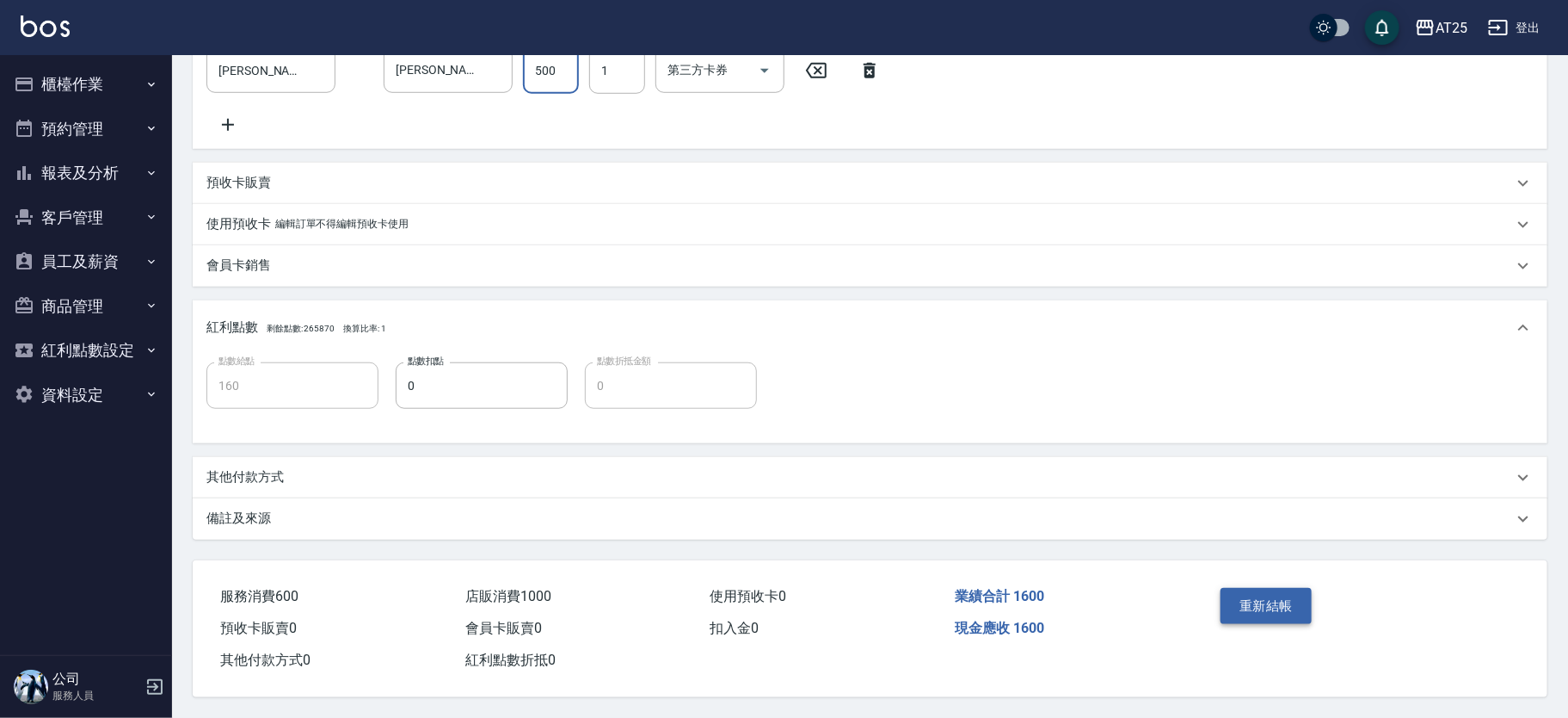
type input "500"
click at [1260, 609] on button "重新結帳" at bounding box center [1266, 606] width 91 height 36
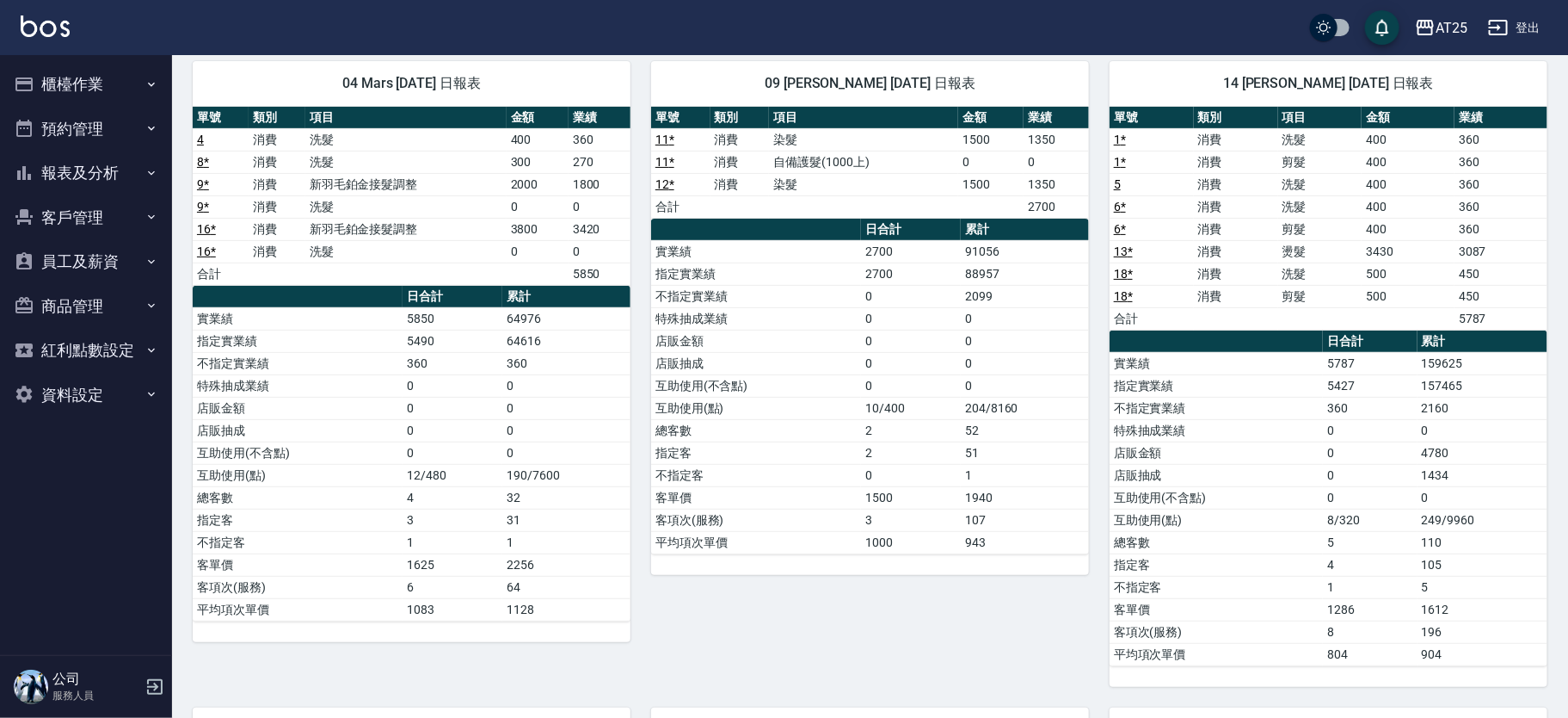
scroll to position [101, 0]
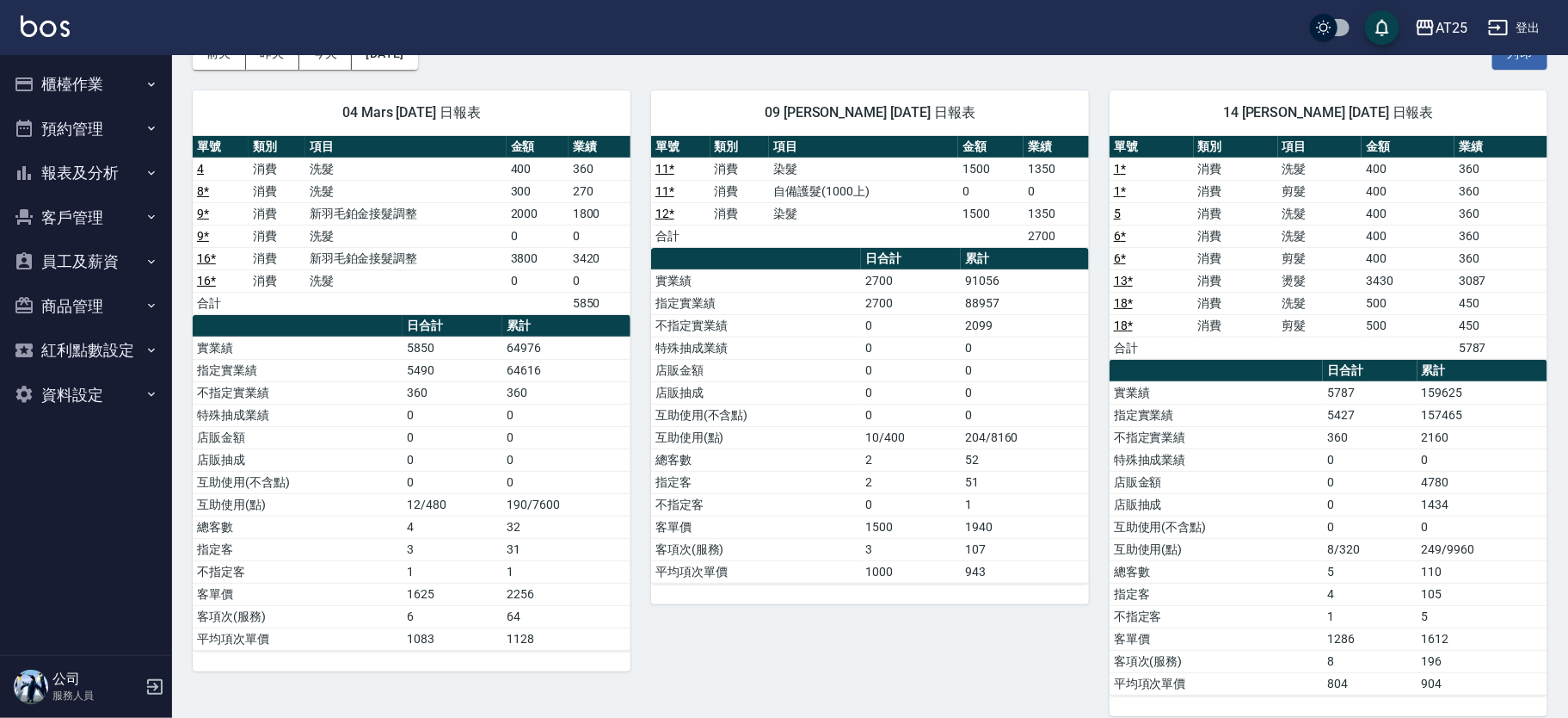
click at [772, 660] on div "09 [PERSON_NAME] [DATE] 日報表 單號 類別 項目 金額 業績 11 * 消費 染髮 1500 1350 11 * 消費 自備護髮(10…" at bounding box center [860, 393] width 458 height 646
click at [109, 170] on button "報表及分析" at bounding box center [86, 173] width 159 height 45
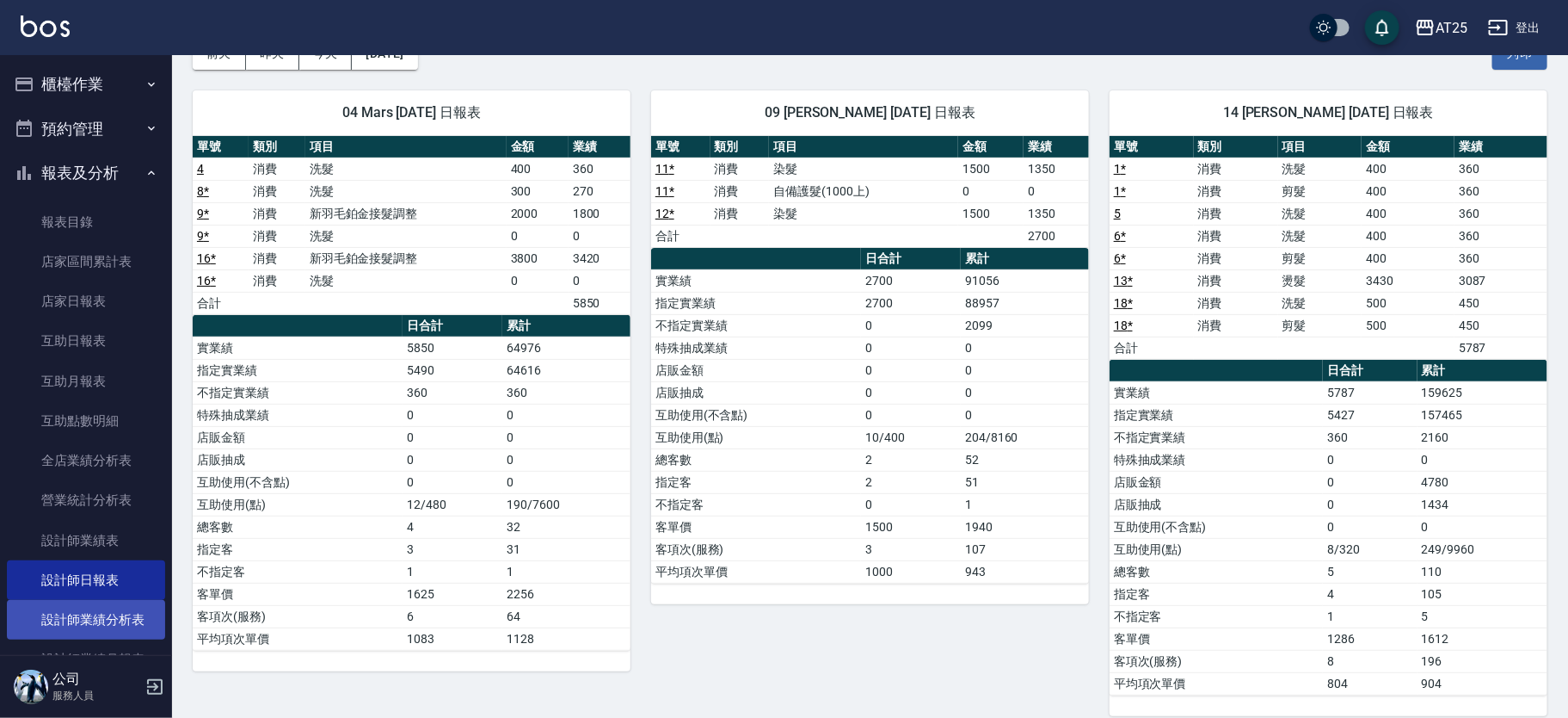
click at [127, 616] on link "設計師業績分析表" at bounding box center [86, 620] width 159 height 40
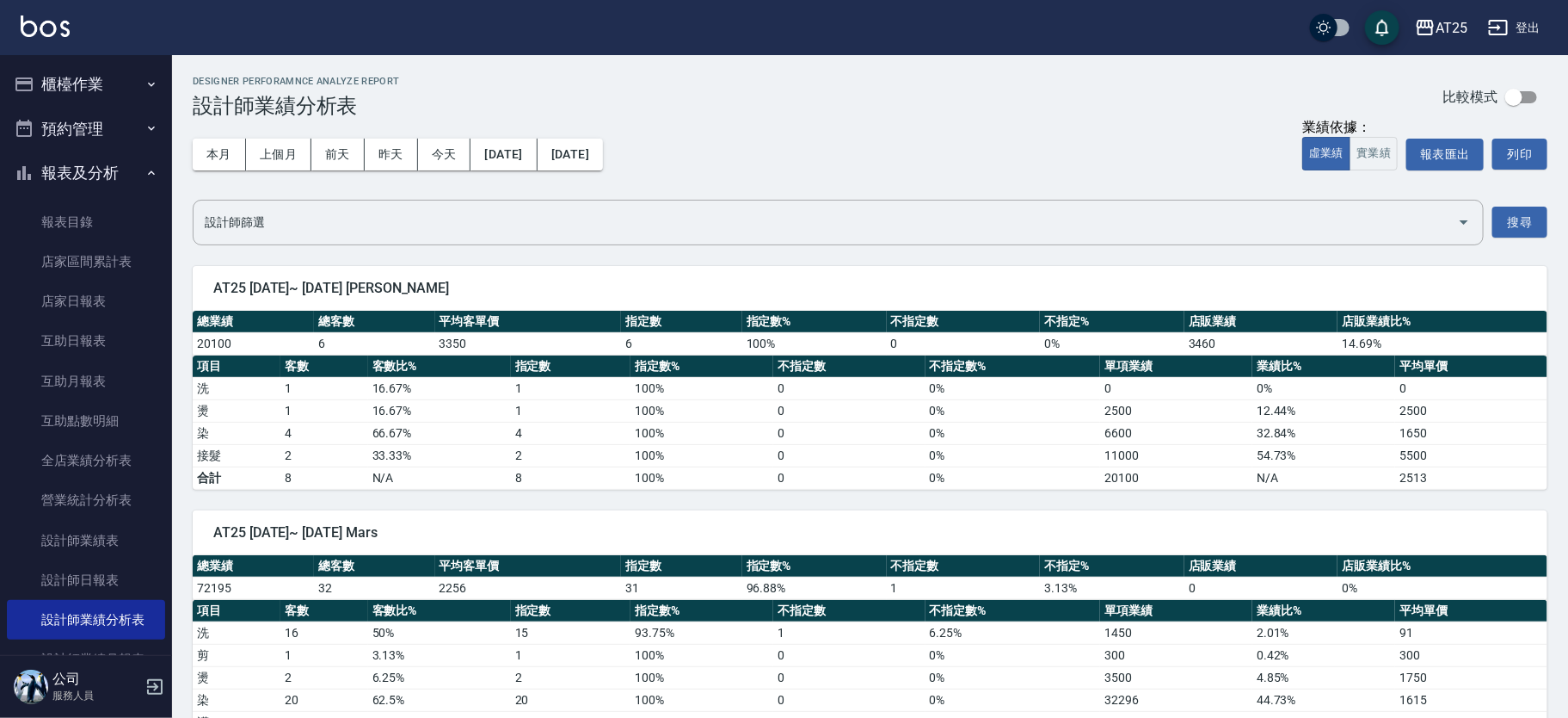
click at [1376, 149] on button "實業績" at bounding box center [1373, 153] width 48 height 34
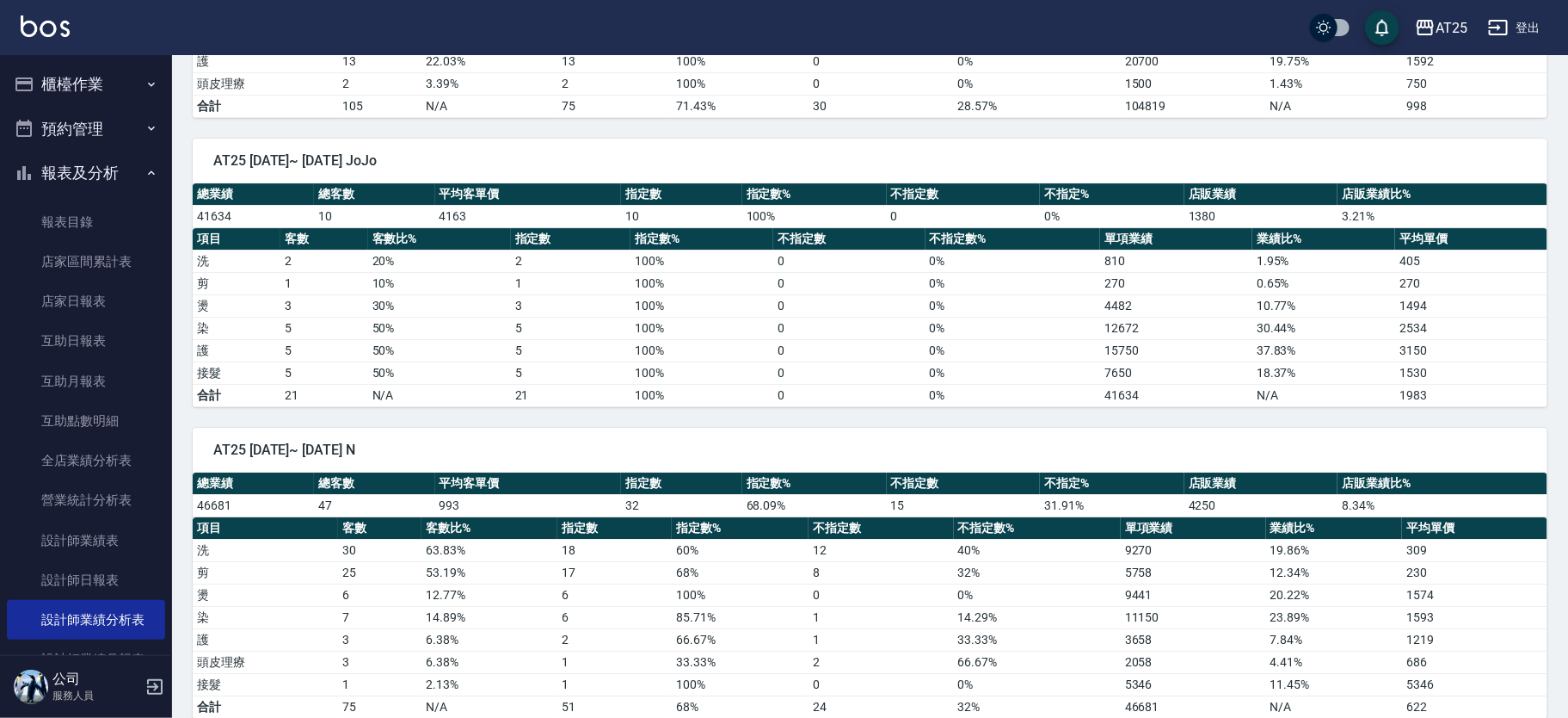
scroll to position [2915, 0]
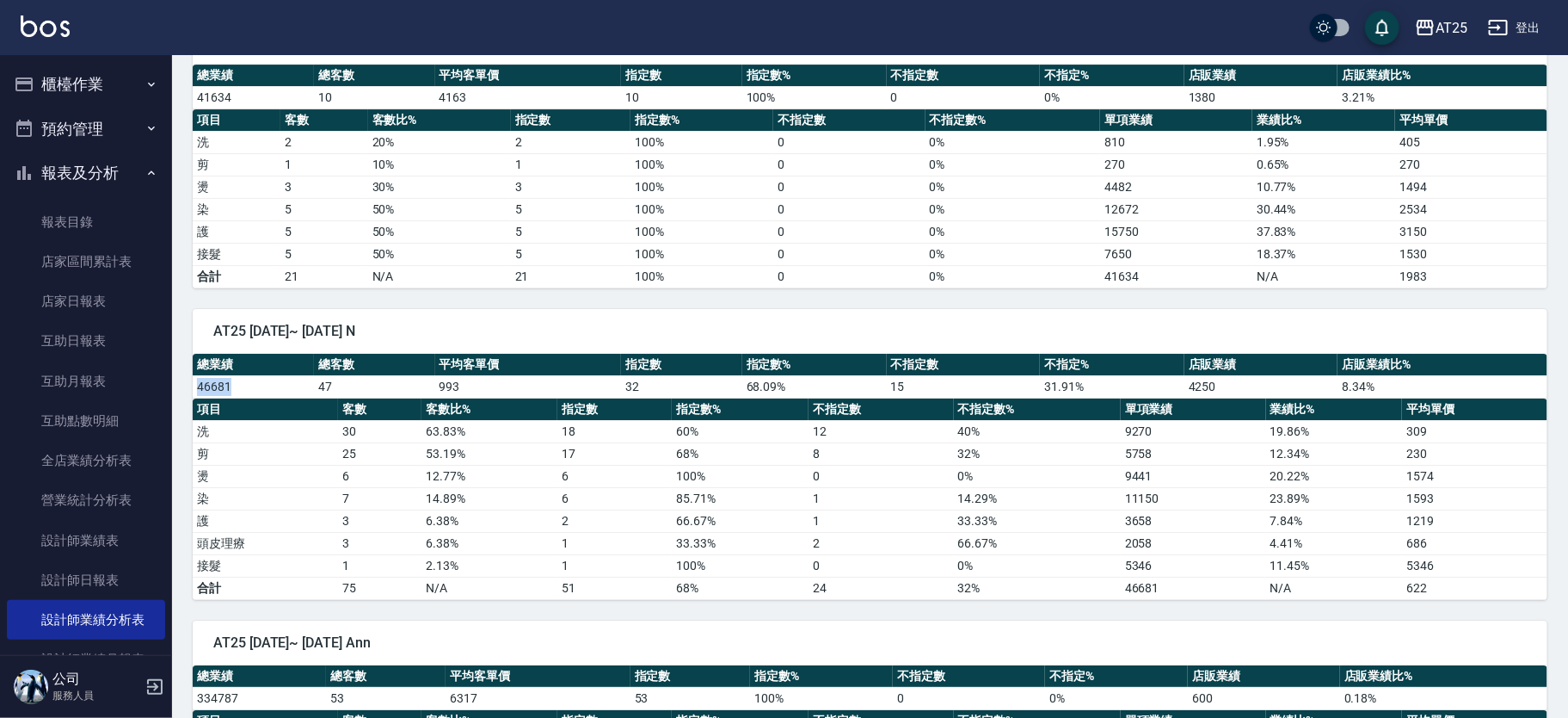
drag, startPoint x: 193, startPoint y: 379, endPoint x: 239, endPoint y: 381, distance: 46.0
click at [239, 381] on td "46681" at bounding box center [253, 386] width 121 height 22
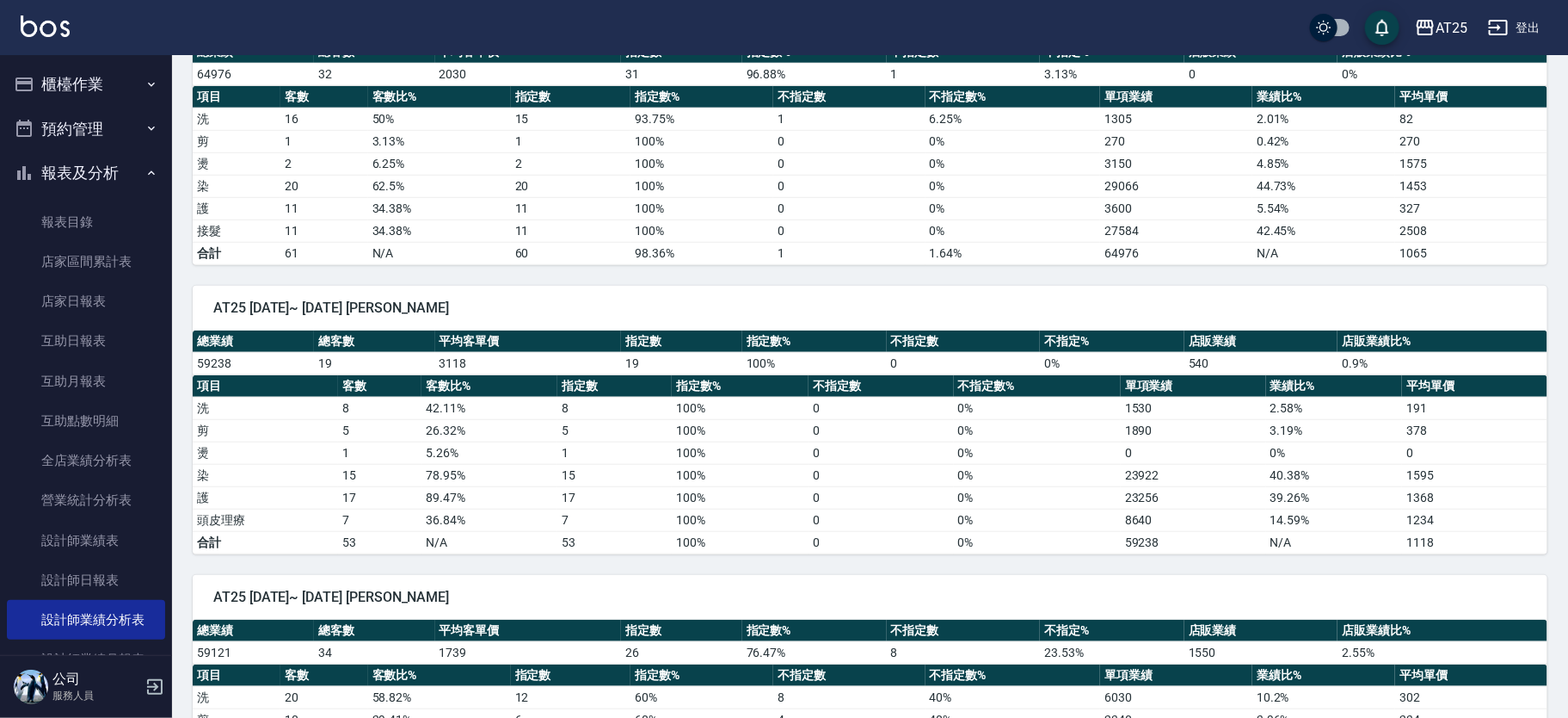
scroll to position [0, 0]
